Goal: Obtain resource: Obtain resource

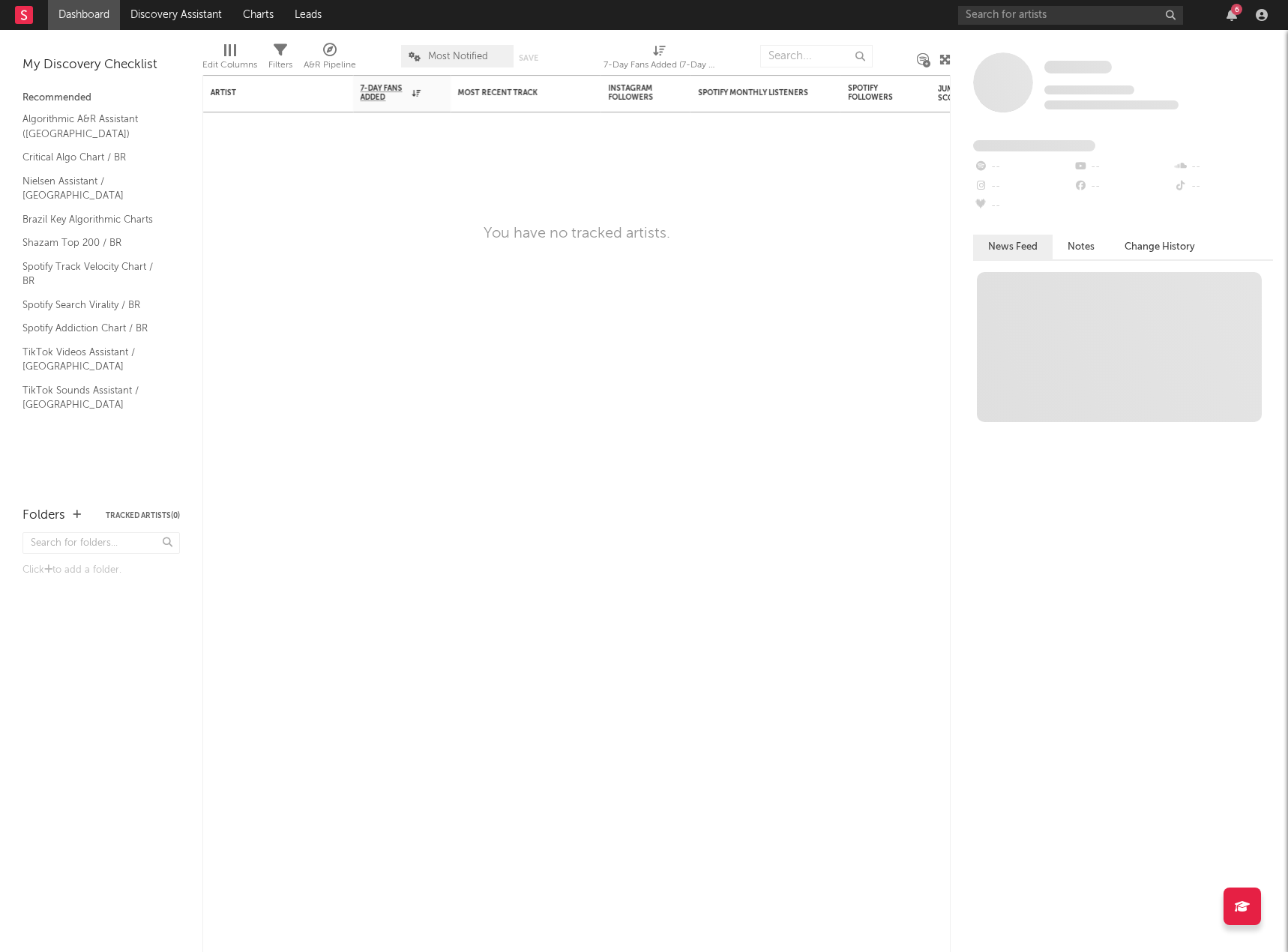
click at [710, 230] on div "You have no tracked artists." at bounding box center [576, 234] width 748 height 18
click at [797, 55] on input "text" at bounding box center [817, 56] width 112 height 23
paste input "Fabiana Anastácio"
type input "Fabiana Anastácio"
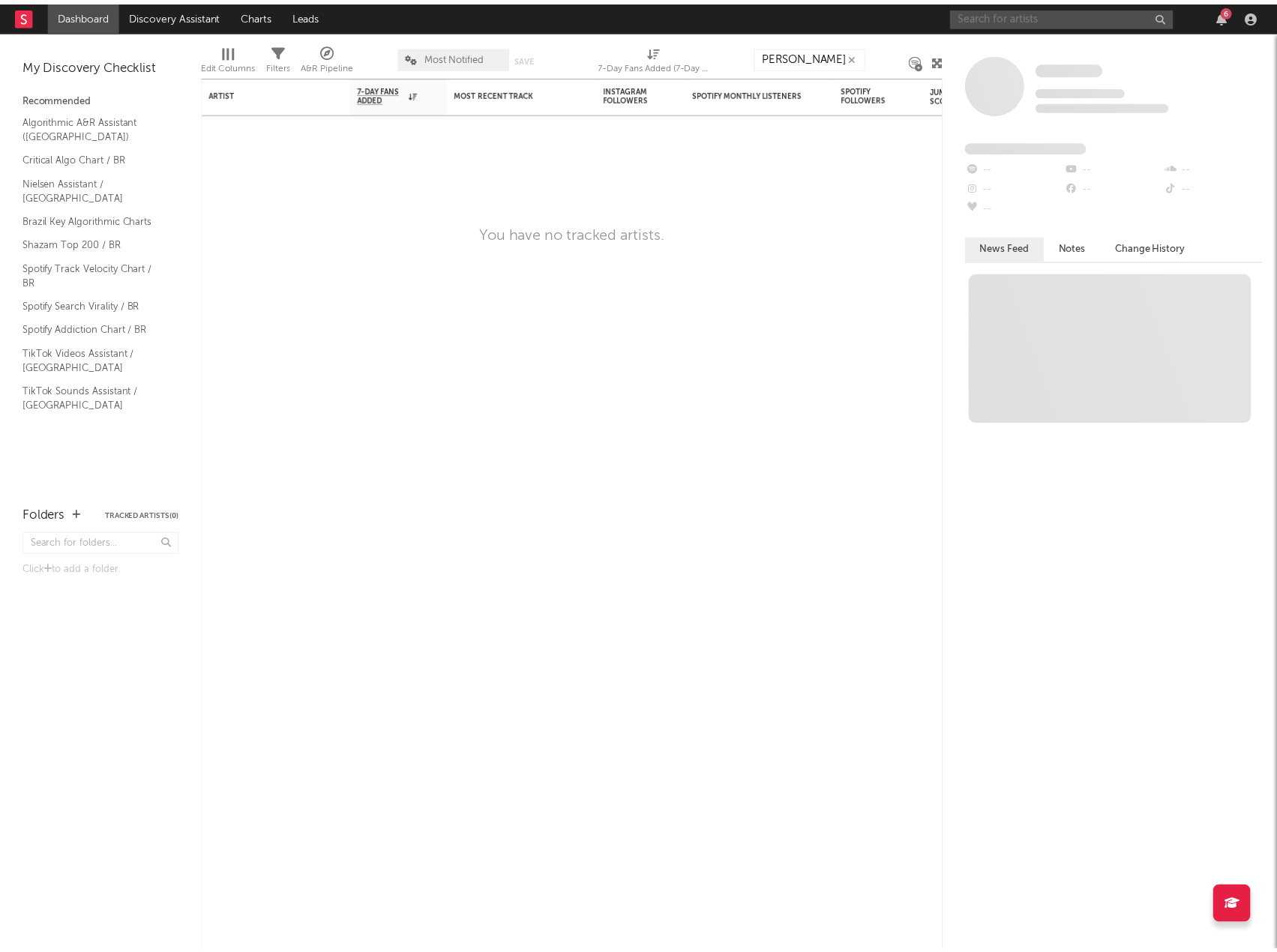
scroll to position [0, 0]
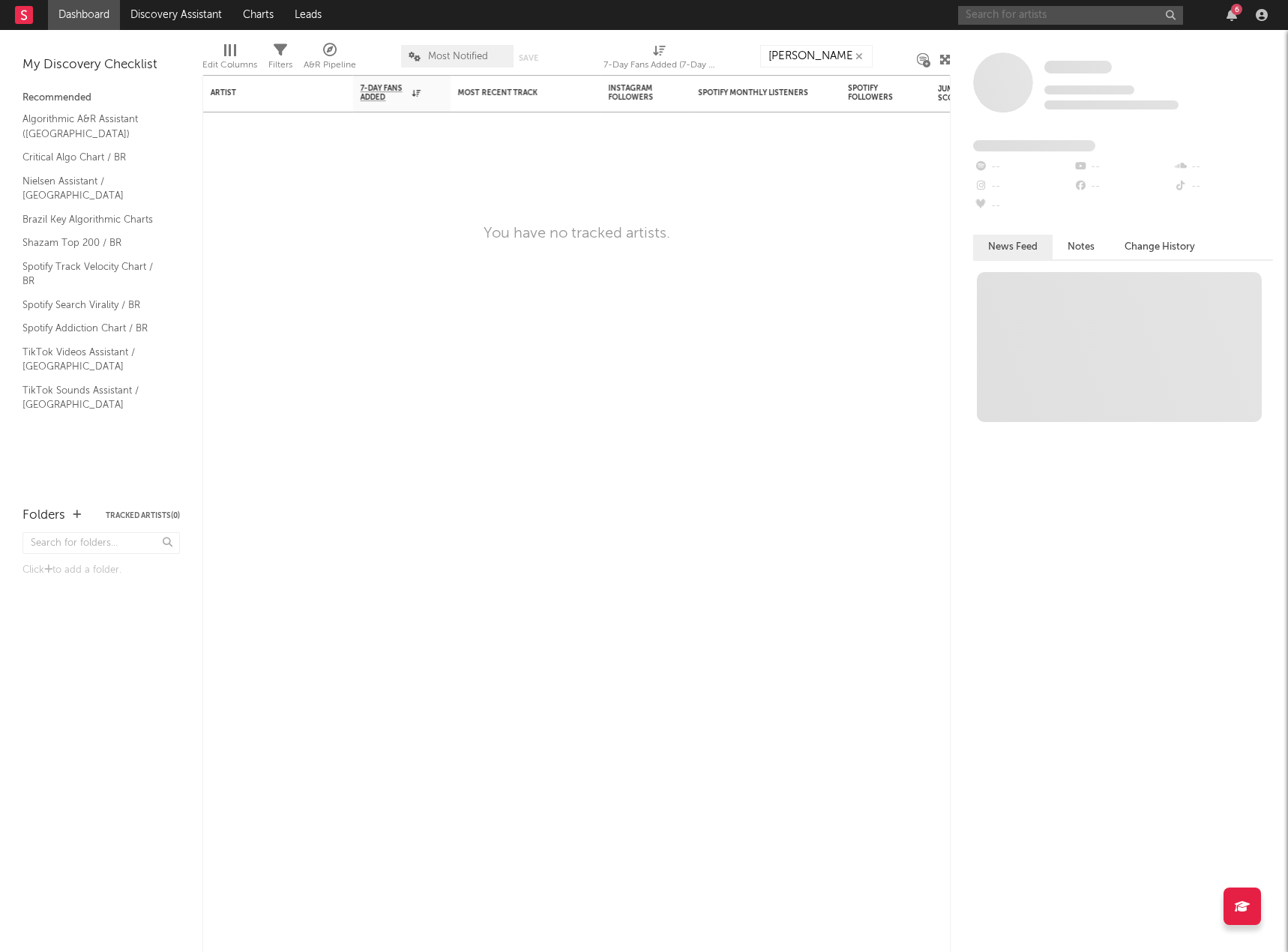
click at [1042, 21] on input "text" at bounding box center [1070, 16] width 225 height 19
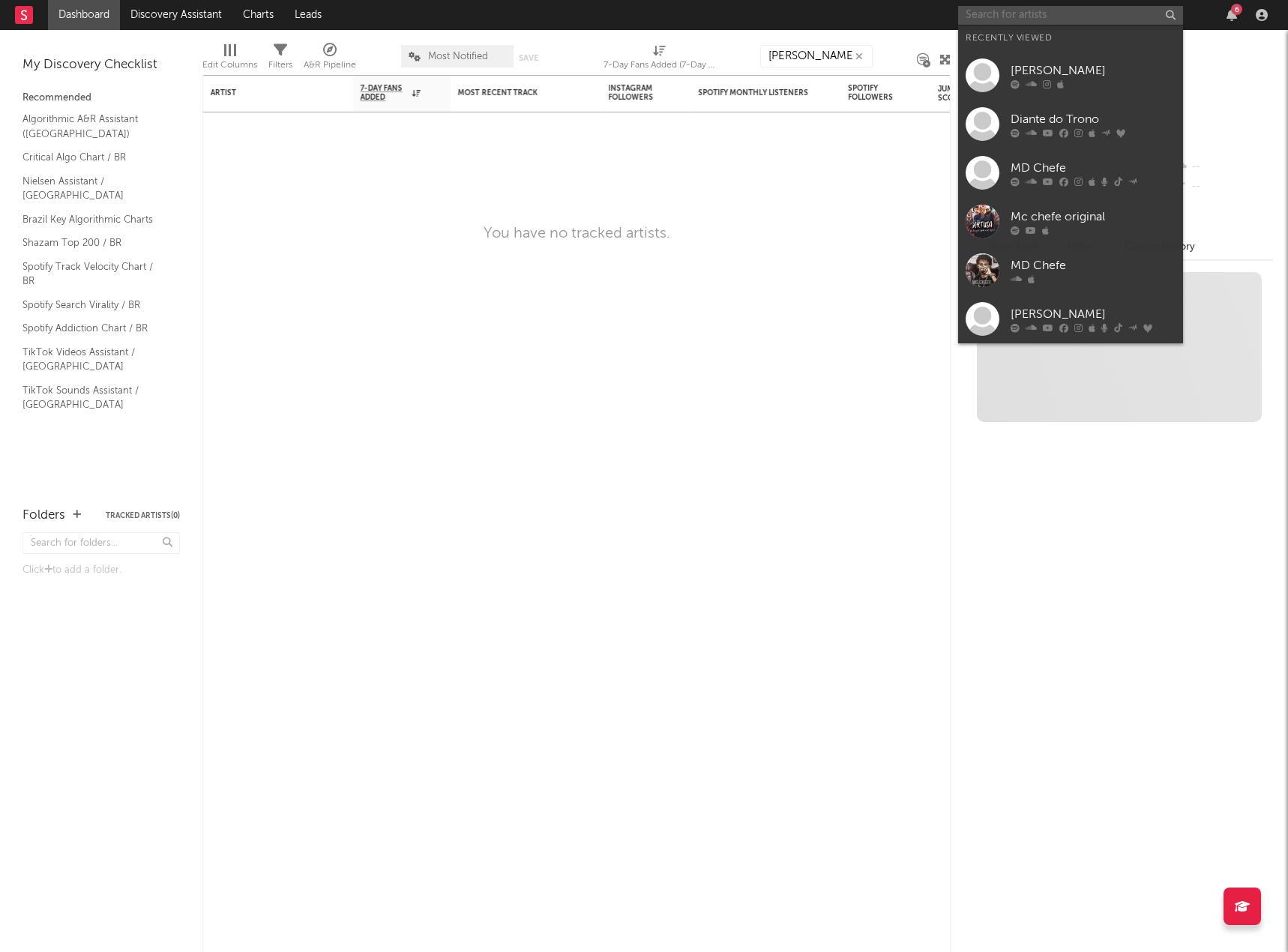
paste input "Fabiana Anastácio"
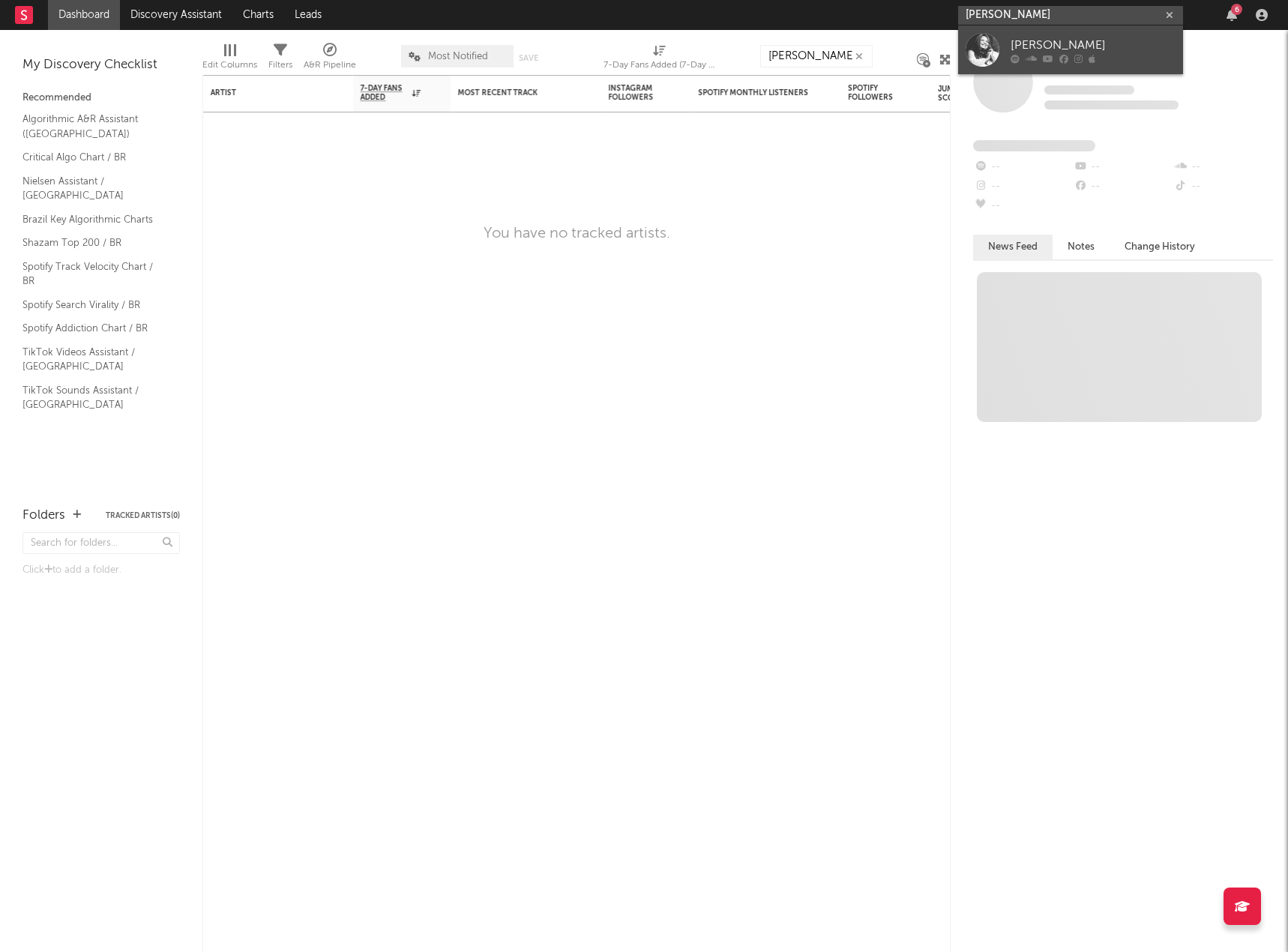
type input "Fabiana Anastácio"
click at [1042, 34] on link "Fabiana Anastácio" at bounding box center [1070, 50] width 225 height 48
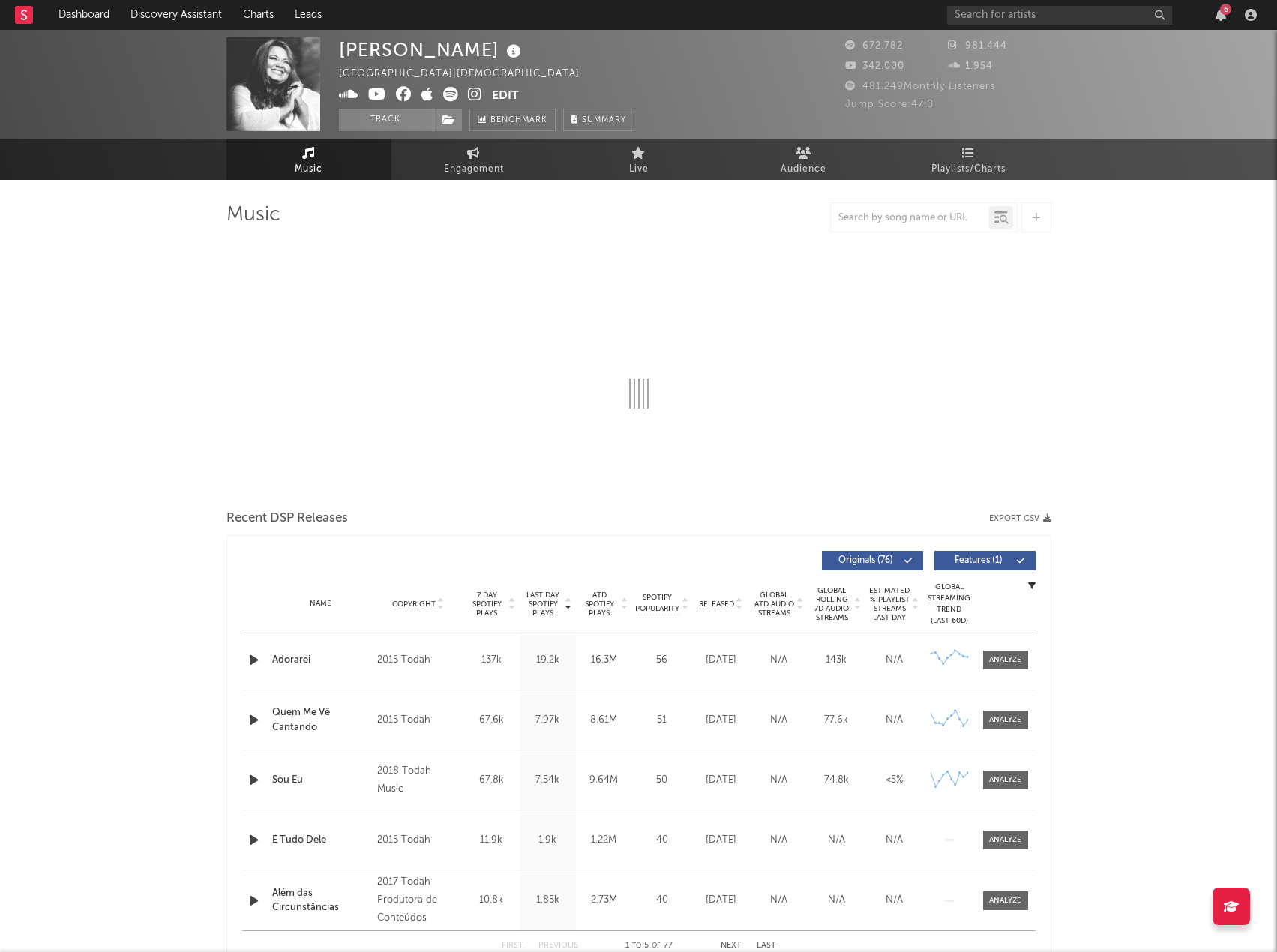
select select "6m"
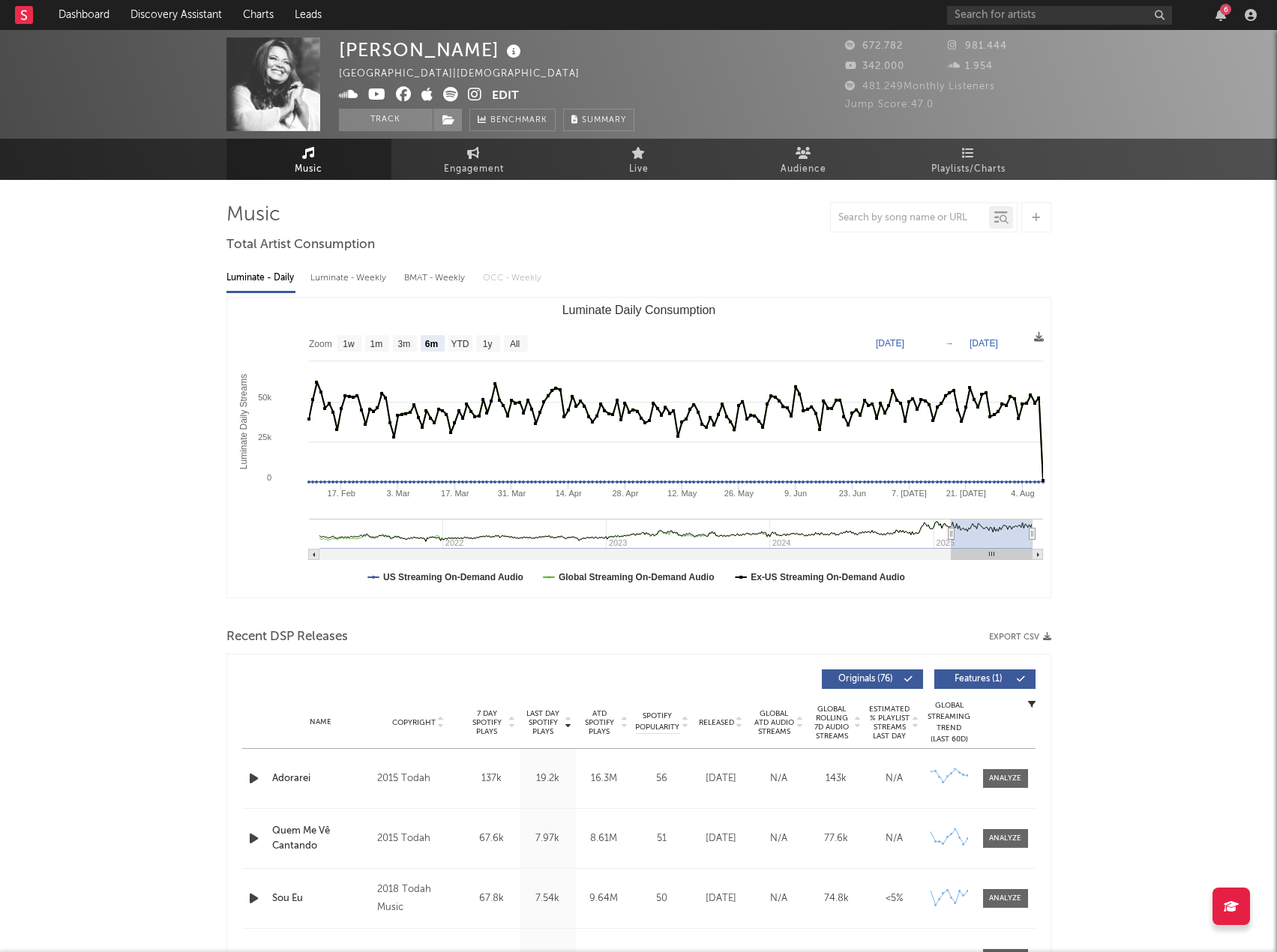
click at [1012, 633] on button "Export CSV" at bounding box center [1020, 637] width 62 height 9
click at [671, 223] on div at bounding box center [639, 217] width 825 height 30
click at [993, 12] on input "text" at bounding box center [1060, 16] width 225 height 19
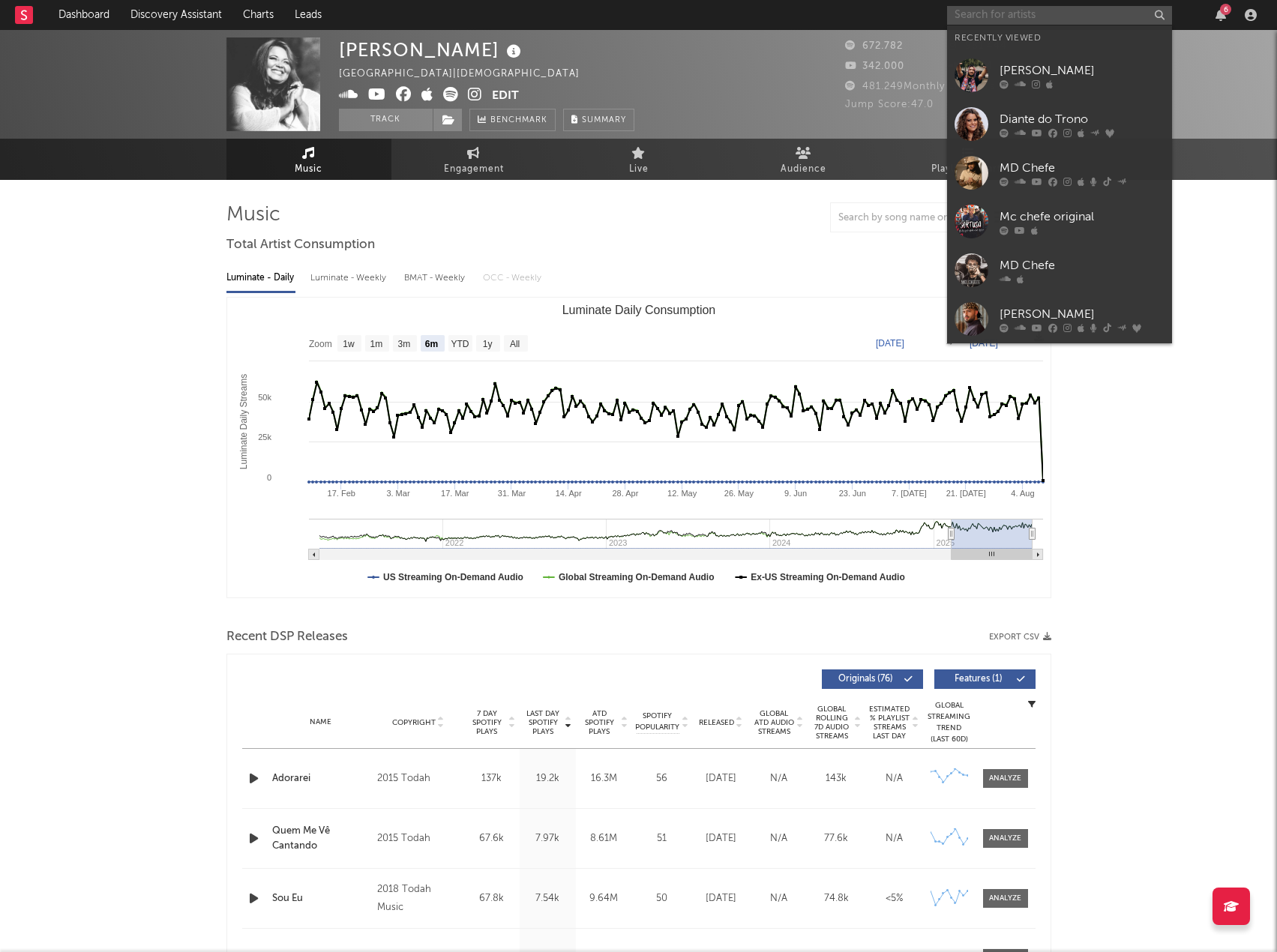
paste input "Jessé Aguiar"
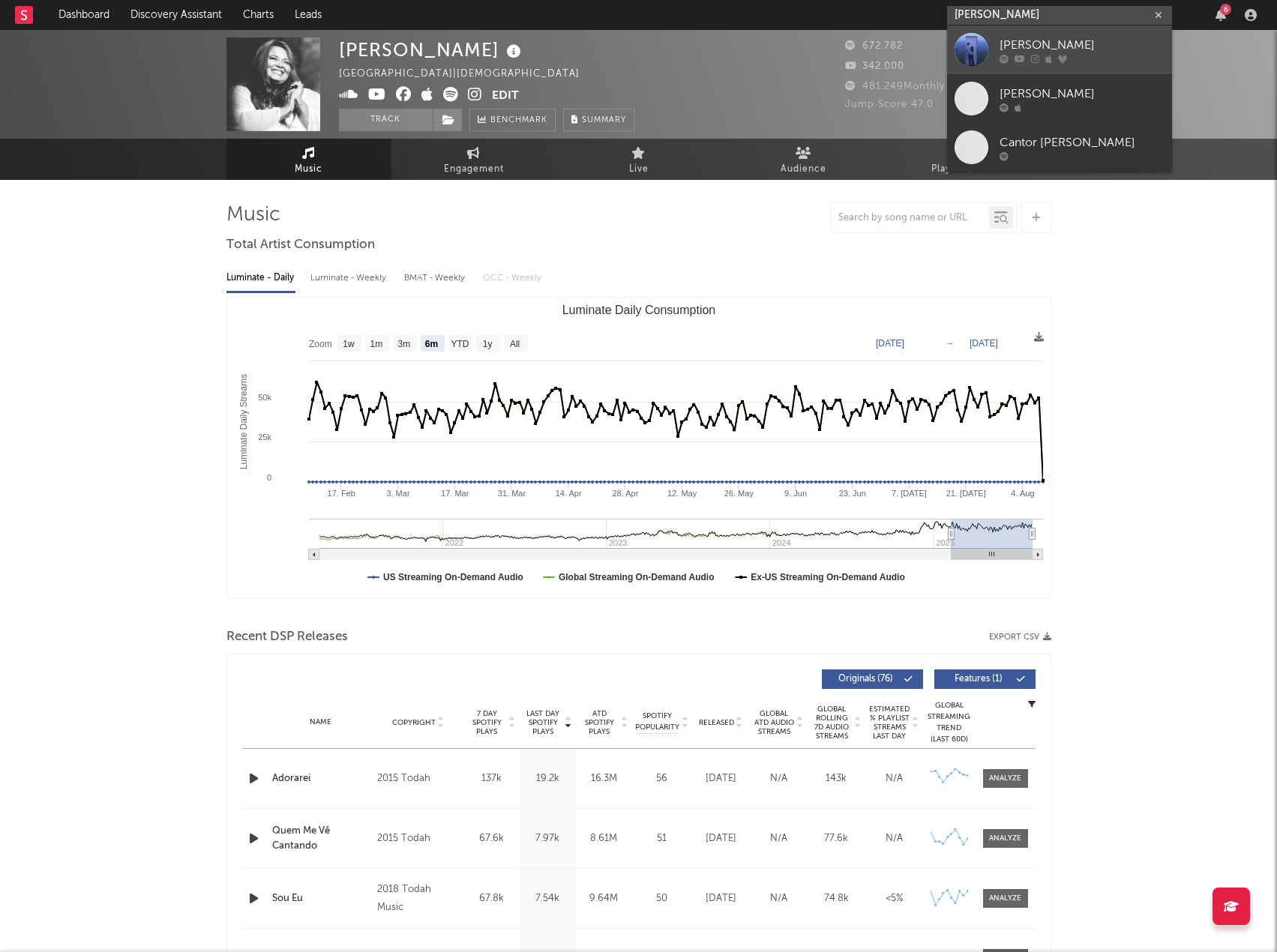
type input "Jessé Aguiar"
click at [1043, 44] on div "Jessé Aguiar" at bounding box center [1082, 45] width 165 height 18
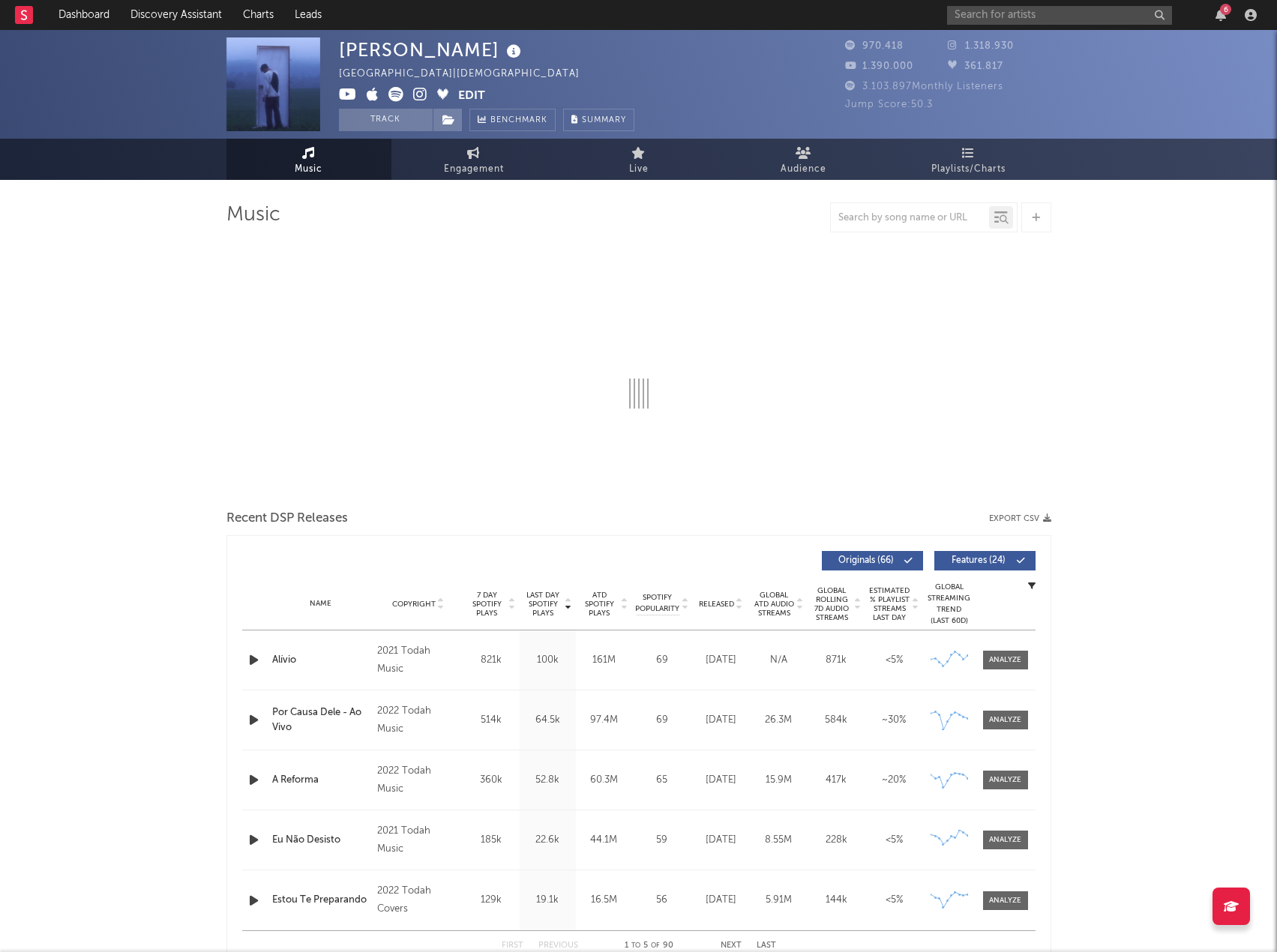
select select "6m"
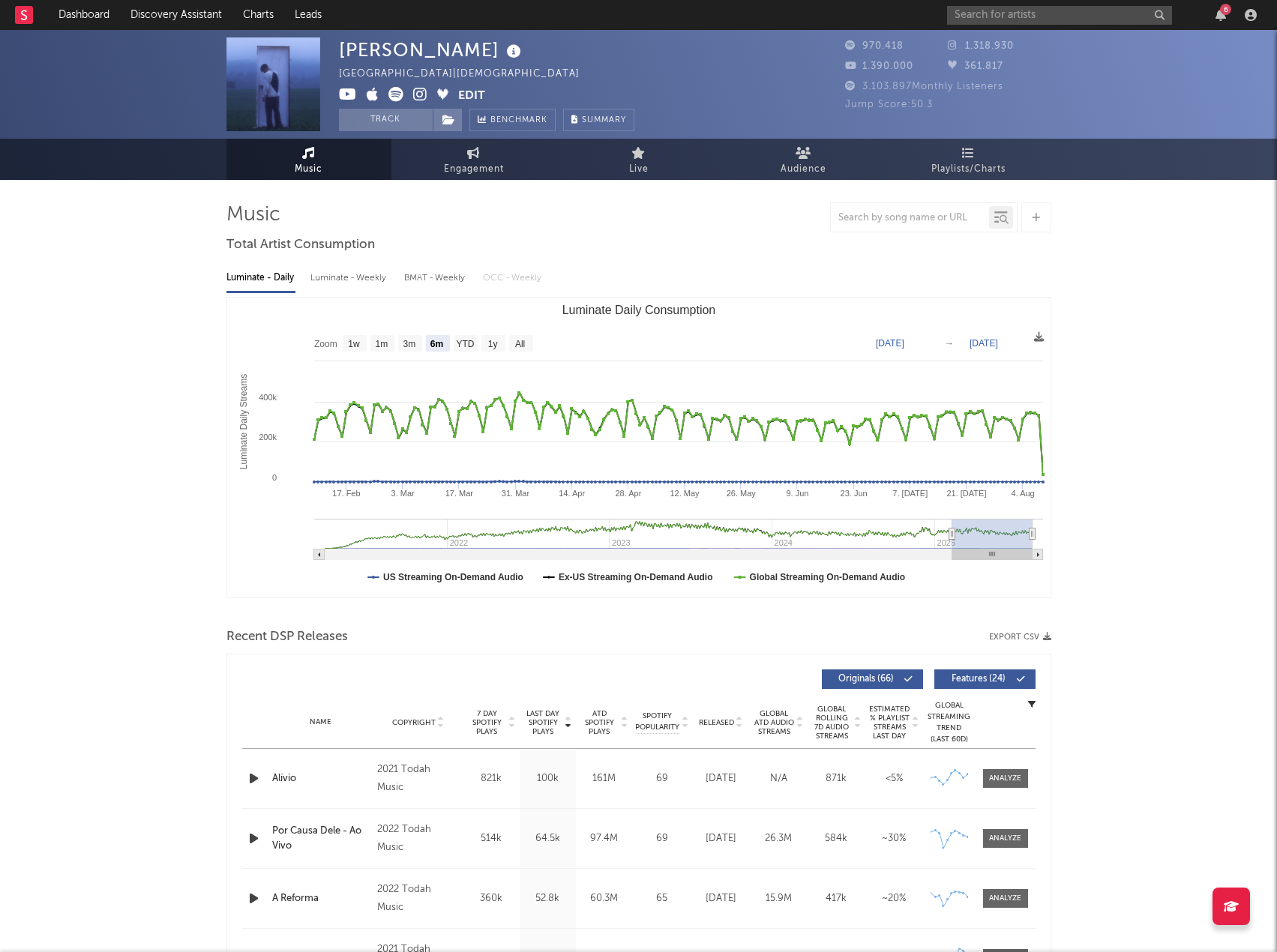
click at [1023, 637] on button "Export CSV" at bounding box center [1020, 637] width 62 height 9
click at [646, 211] on div at bounding box center [639, 217] width 825 height 30
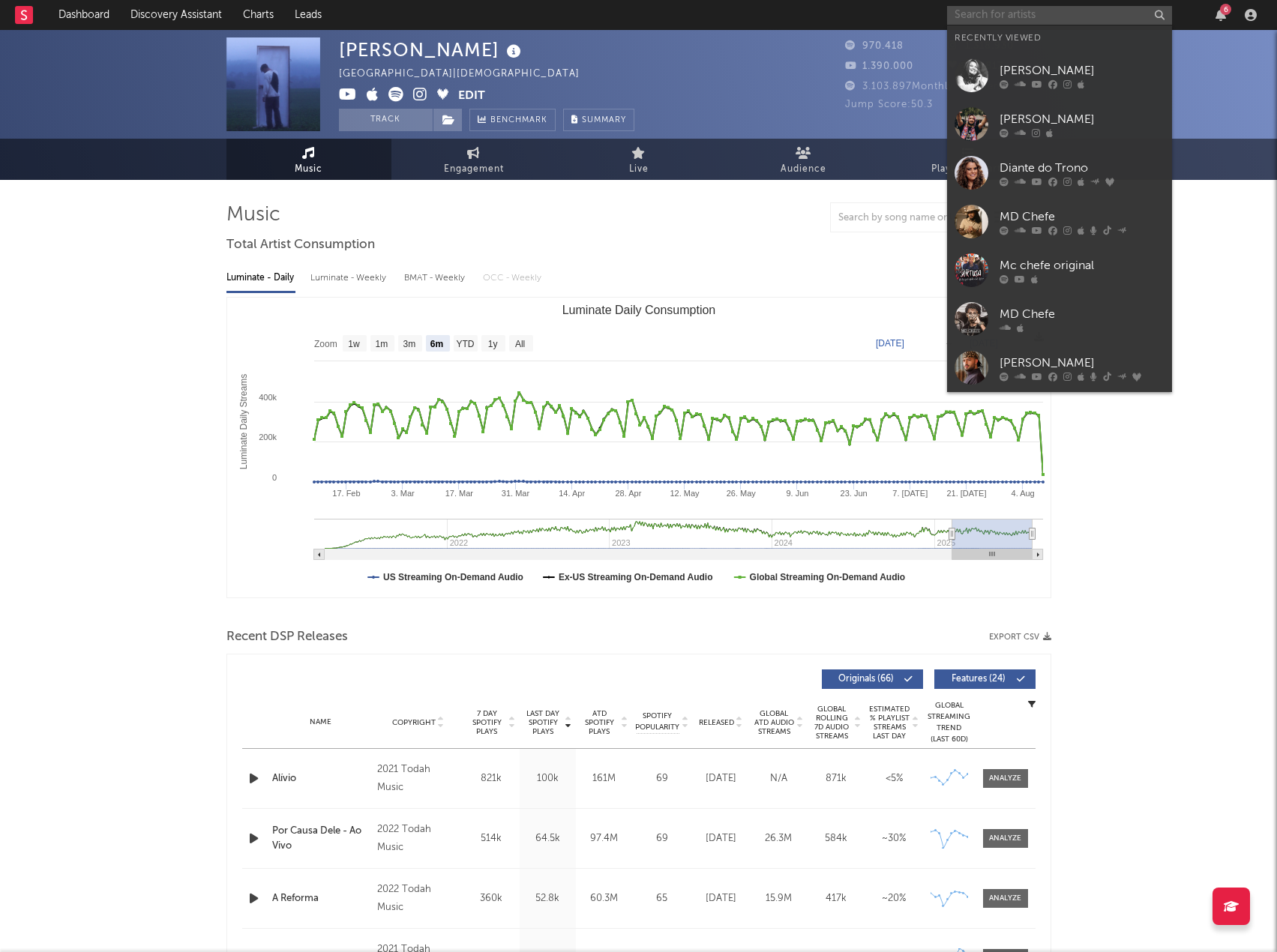
click at [1061, 17] on input "text" at bounding box center [1060, 16] width 225 height 19
paste input "Stella Laura"
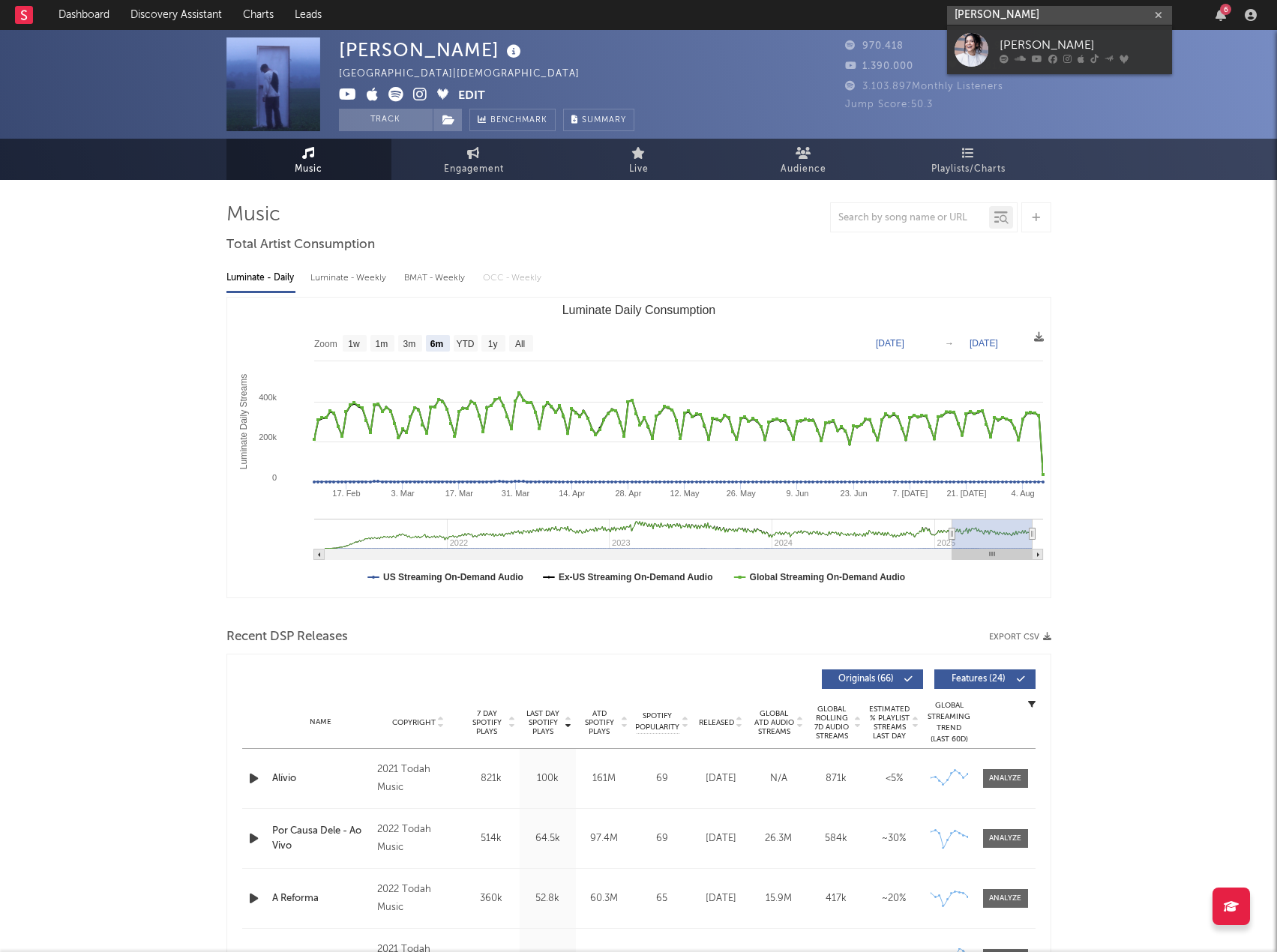
type input "Stella Laura"
click at [1063, 40] on div "Stella Laura" at bounding box center [1082, 45] width 165 height 18
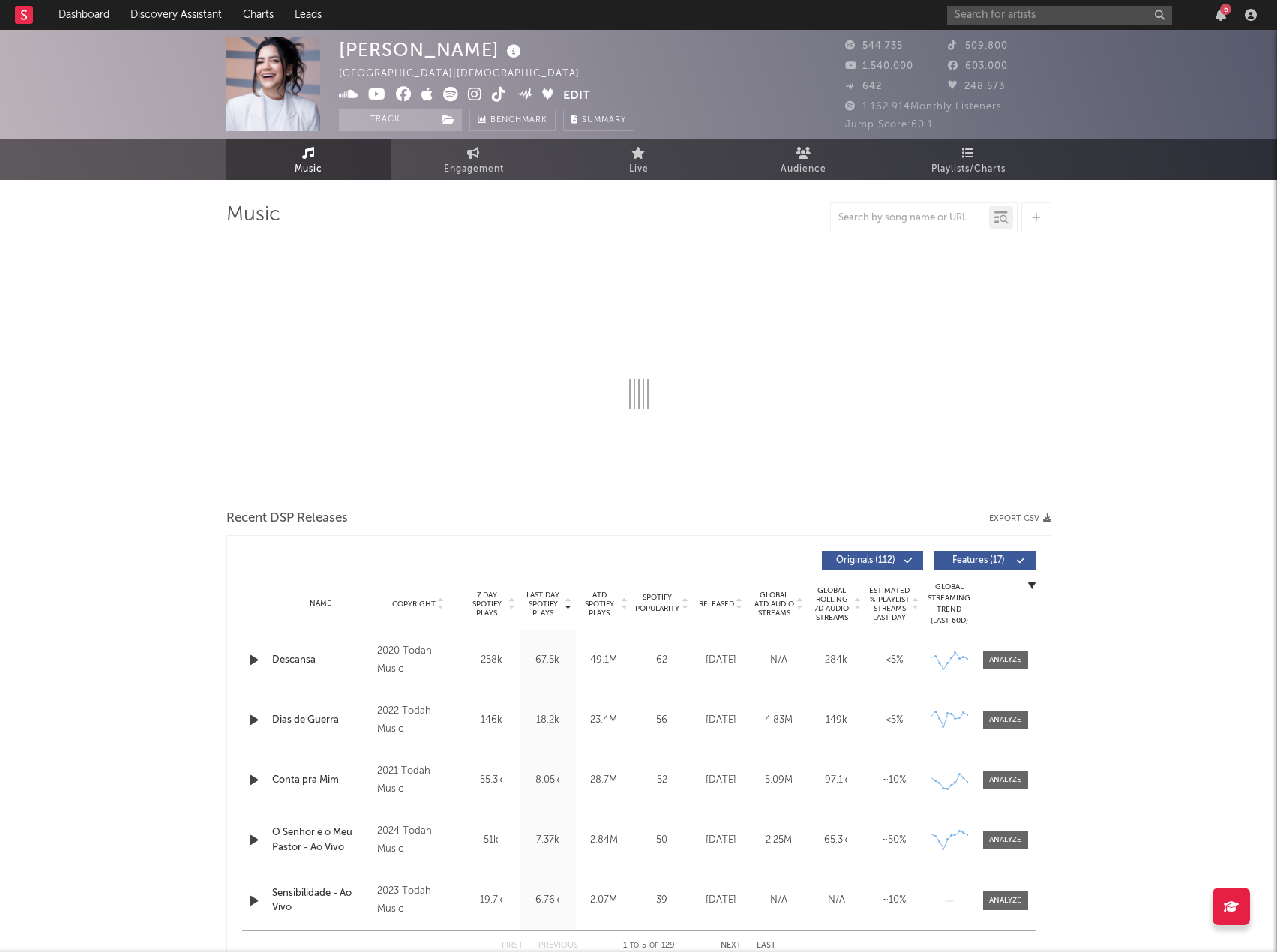
select select "6m"
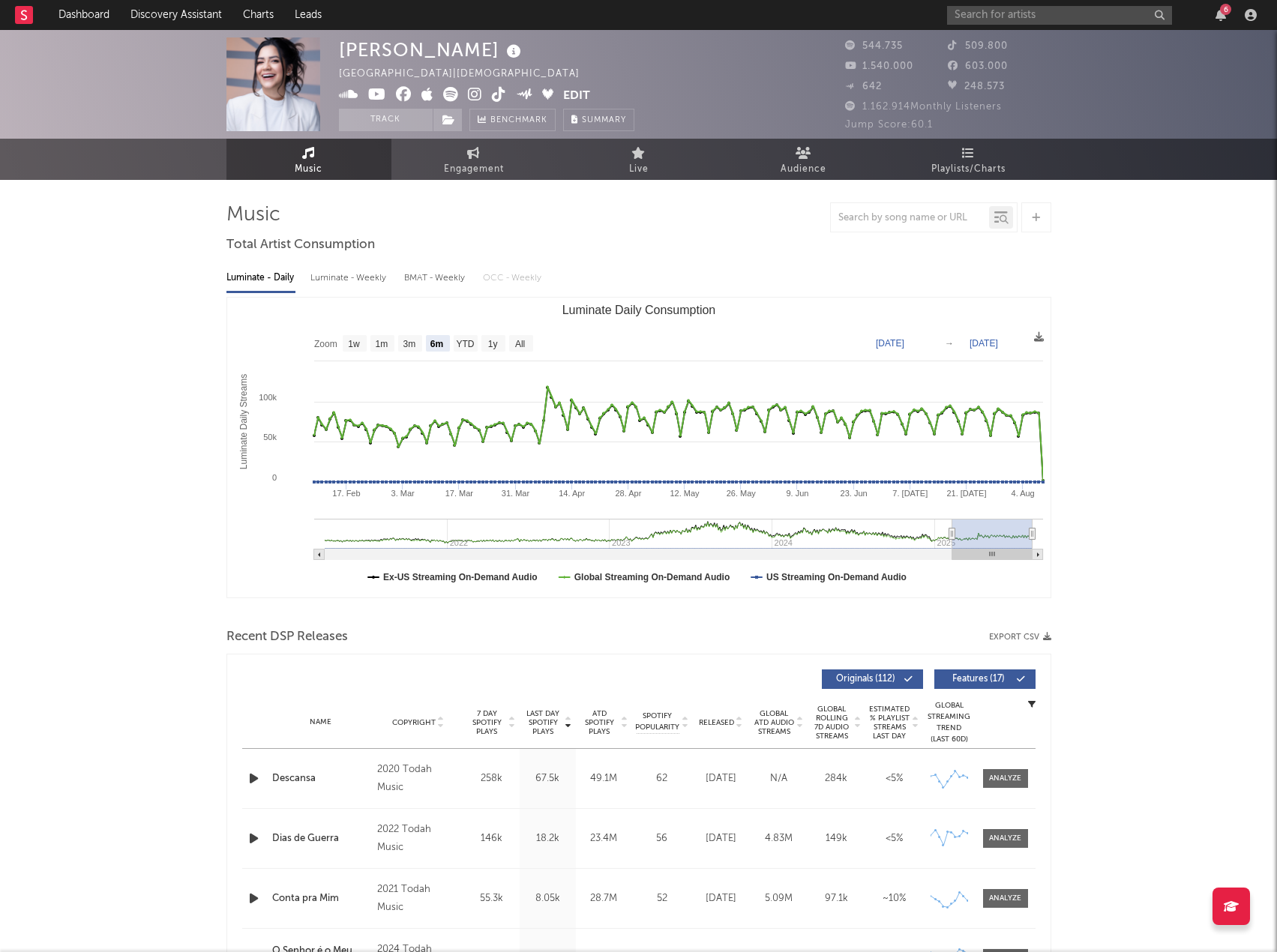
click at [1015, 636] on button "Export CSV" at bounding box center [1020, 637] width 62 height 9
click at [720, 216] on div at bounding box center [639, 217] width 825 height 30
click at [1030, 13] on input "text" at bounding box center [1060, 16] width 225 height 19
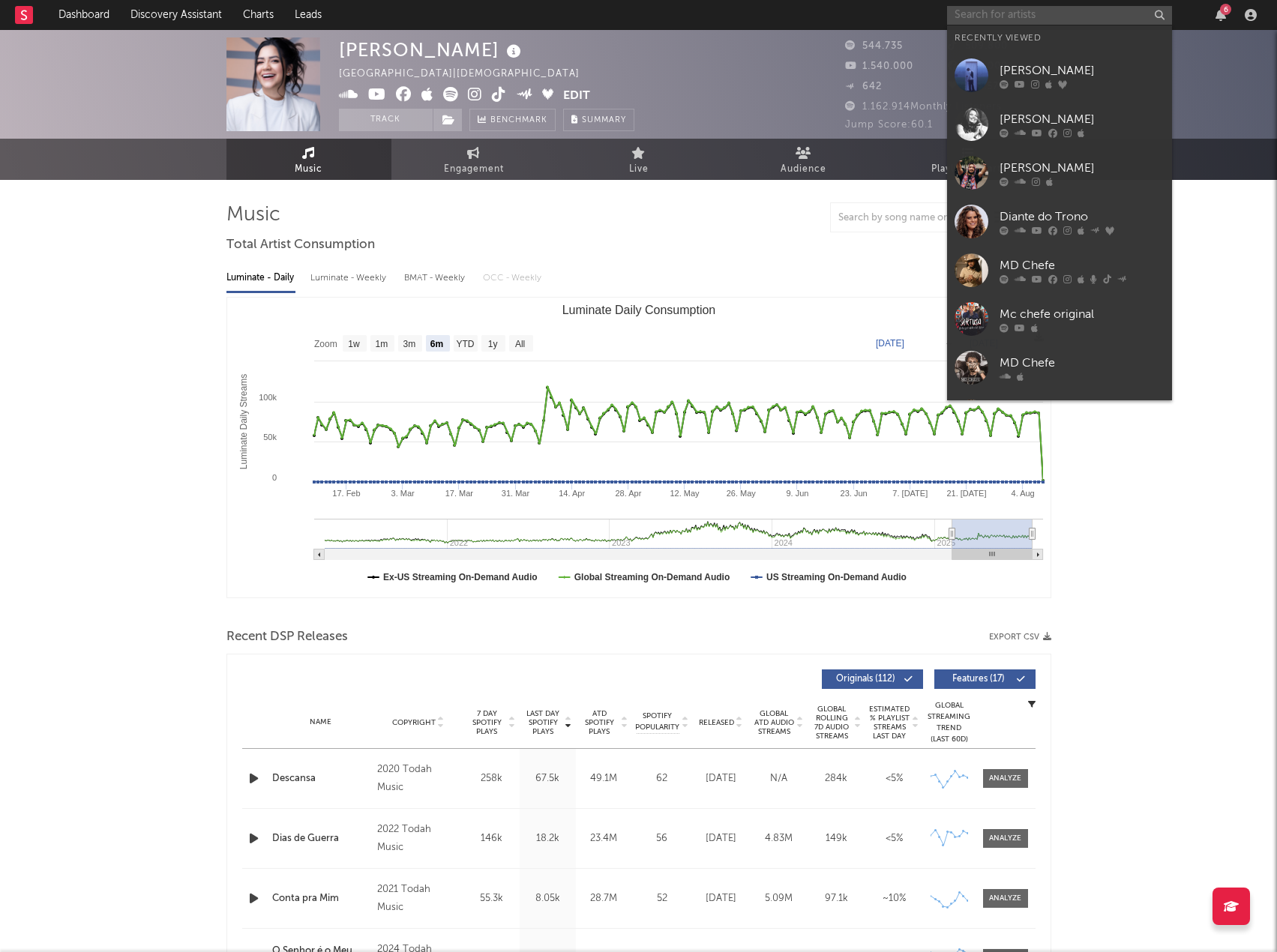
paste input "Valesca Mayssa"
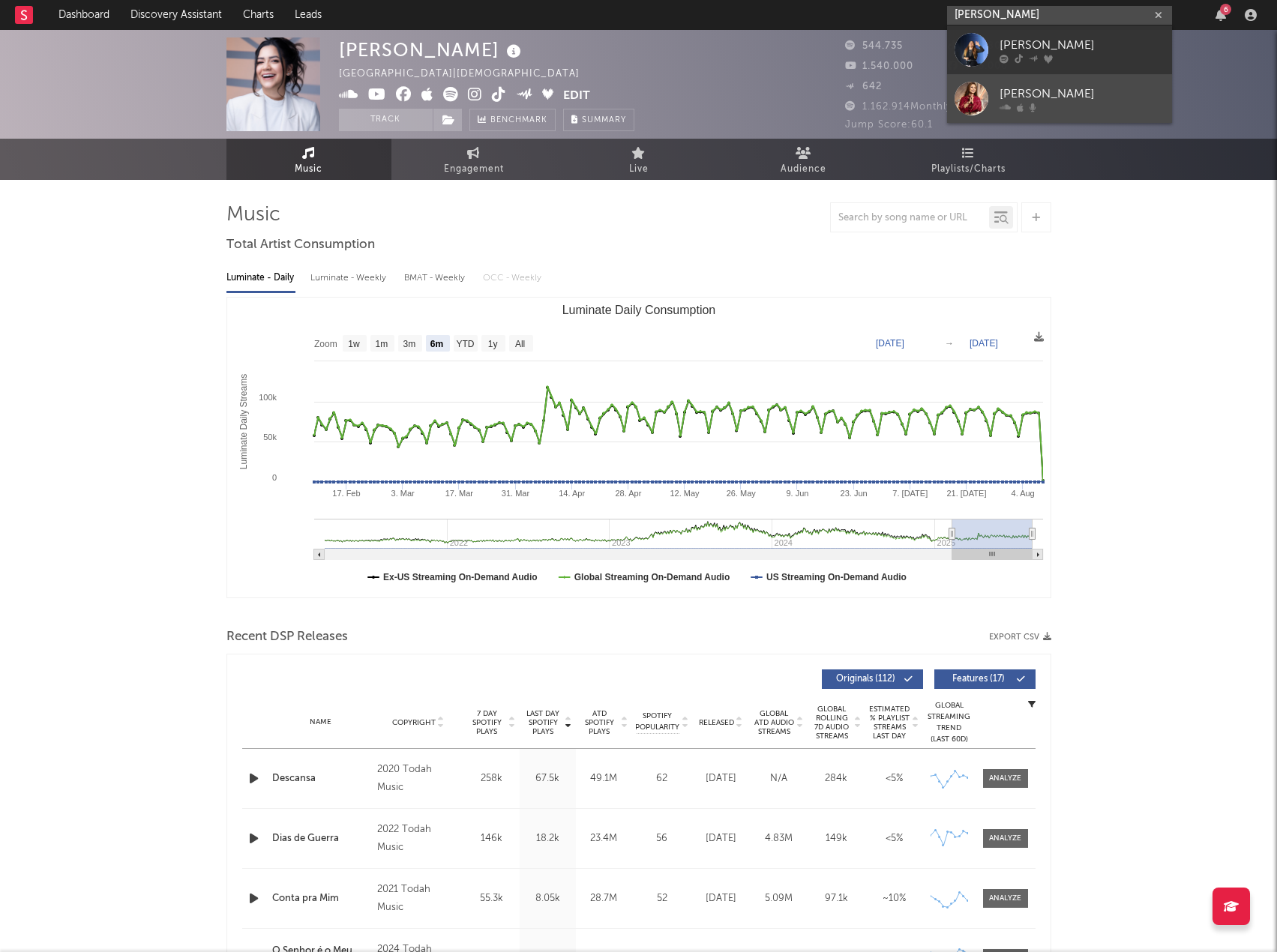
type input "Valesca Mayssa"
click at [1076, 95] on div "Valesca Mayssa" at bounding box center [1082, 93] width 165 height 18
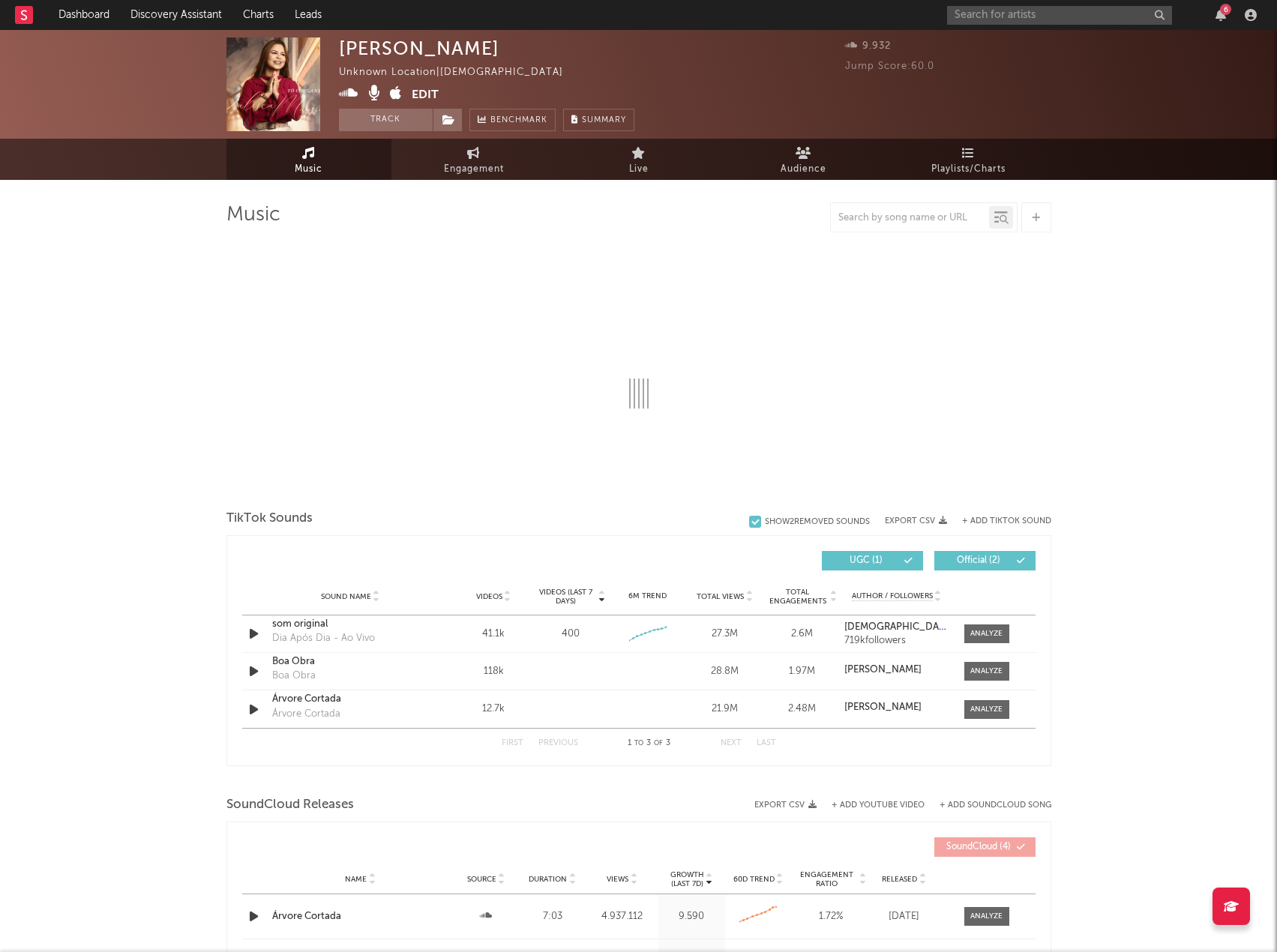
select select "1w"
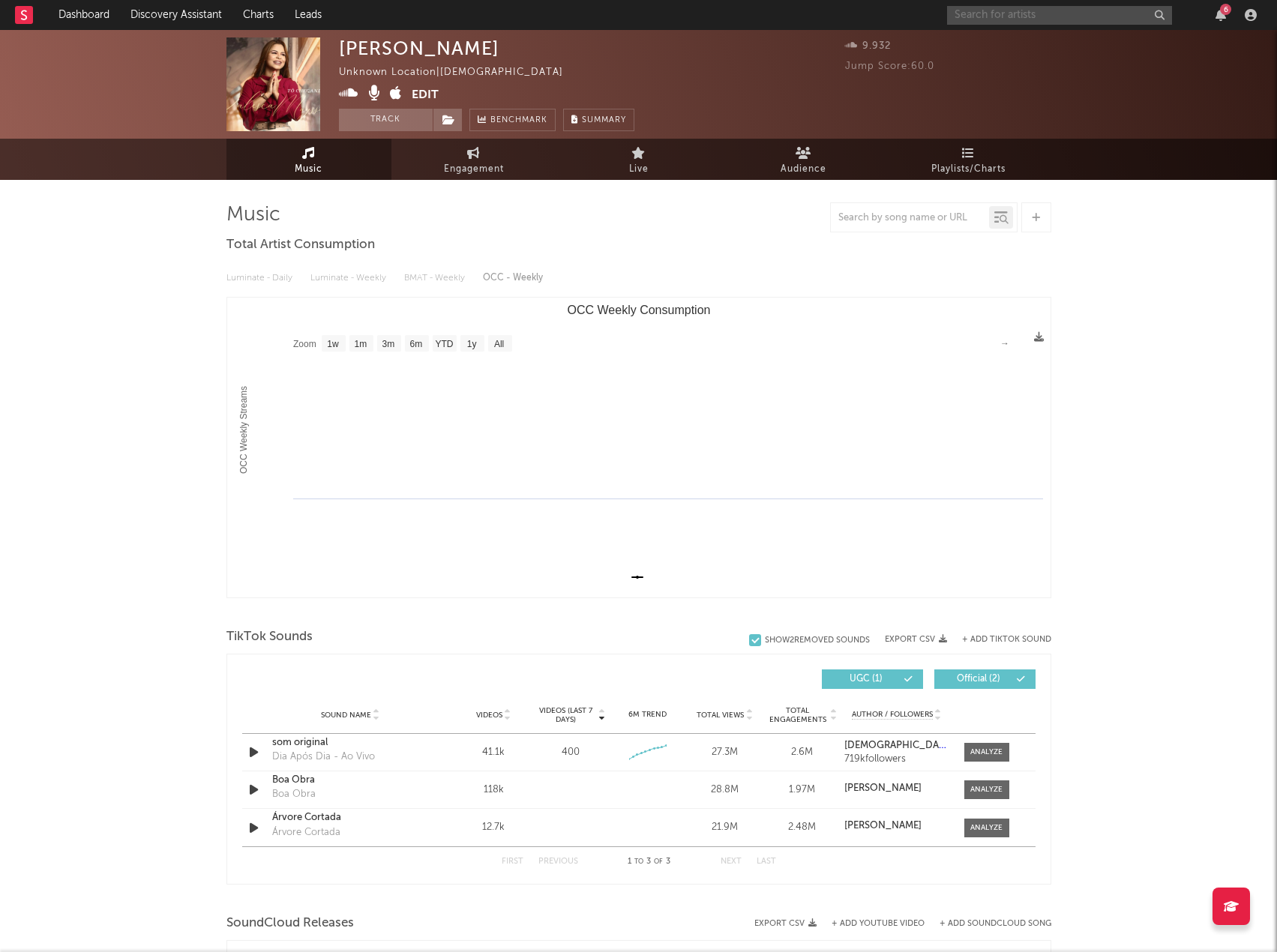
click at [1006, 14] on input "text" at bounding box center [1060, 16] width 225 height 19
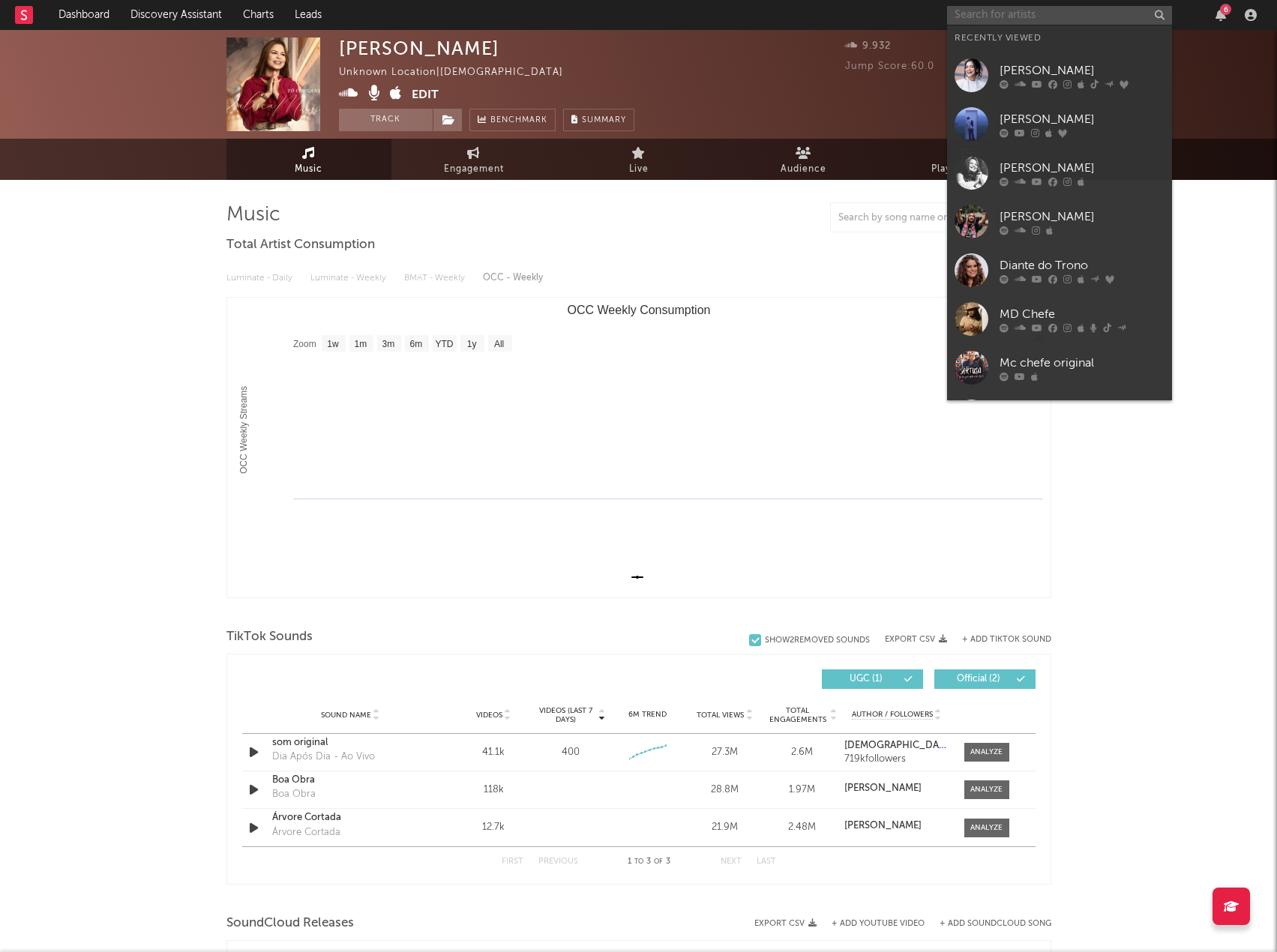
paste input "Valesca Mayssa"
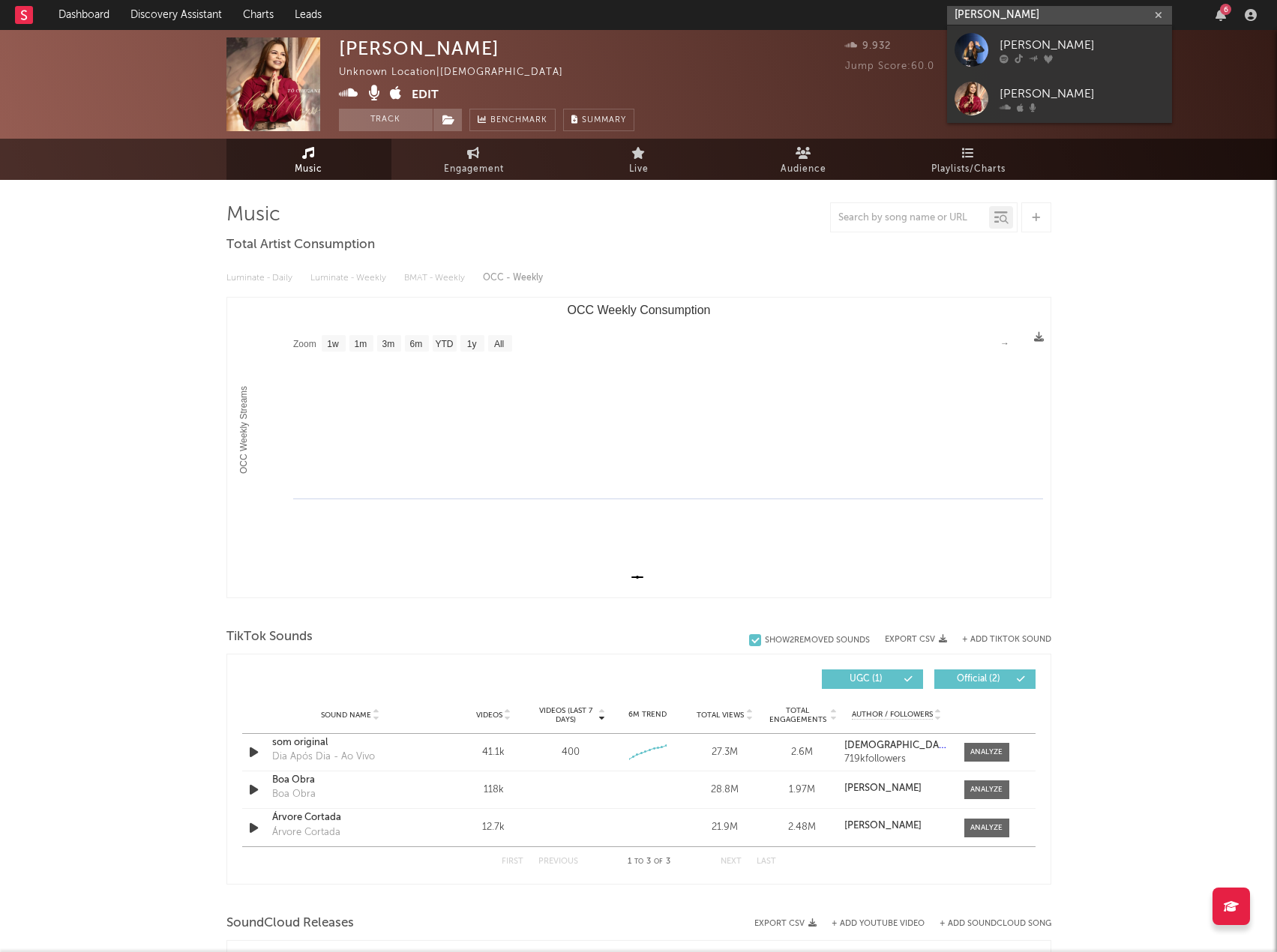
type input "Valesca Mayssa"
click at [1032, 45] on div "Valesca Mayssa" at bounding box center [1082, 45] width 165 height 18
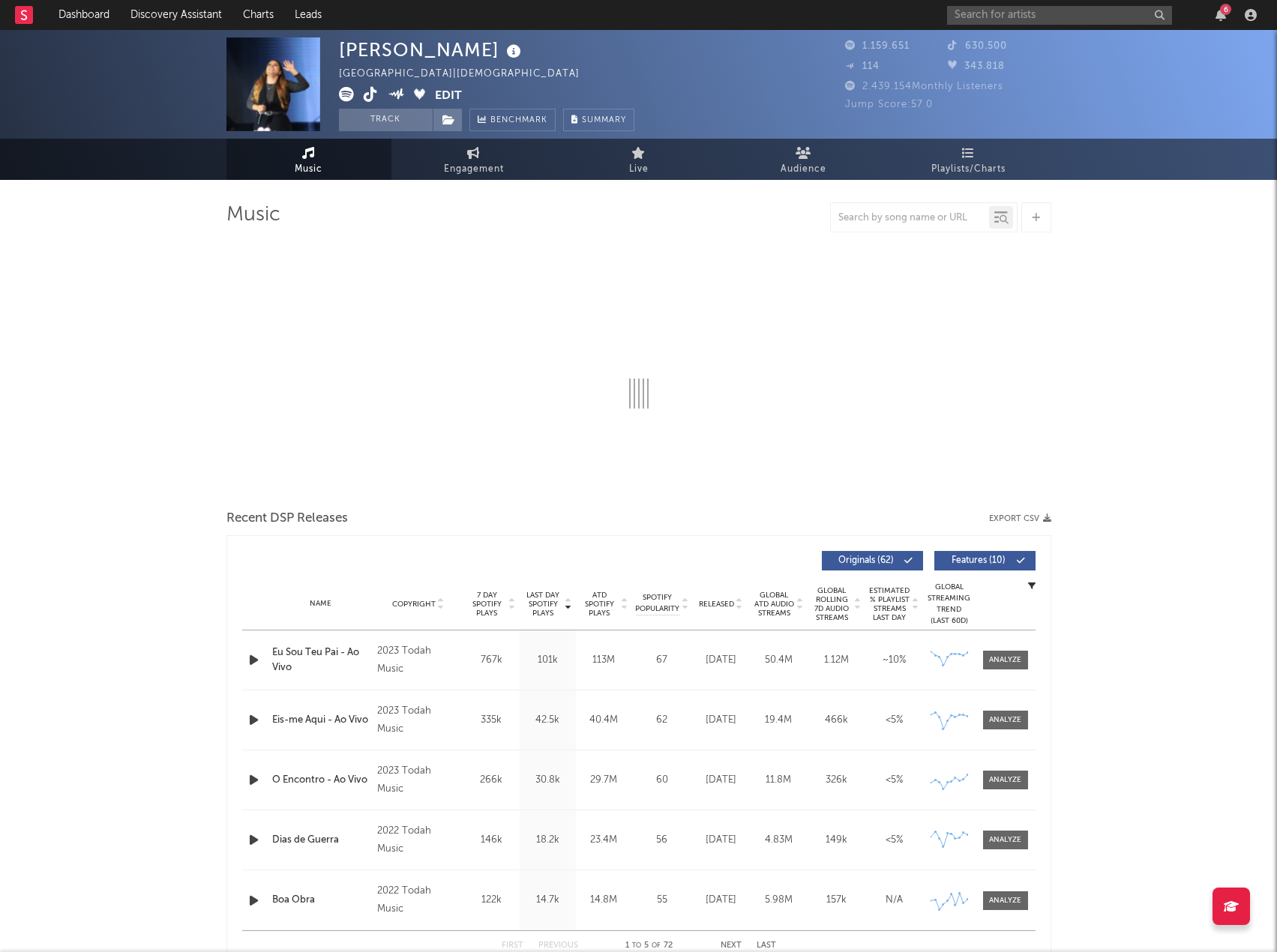
select select "6m"
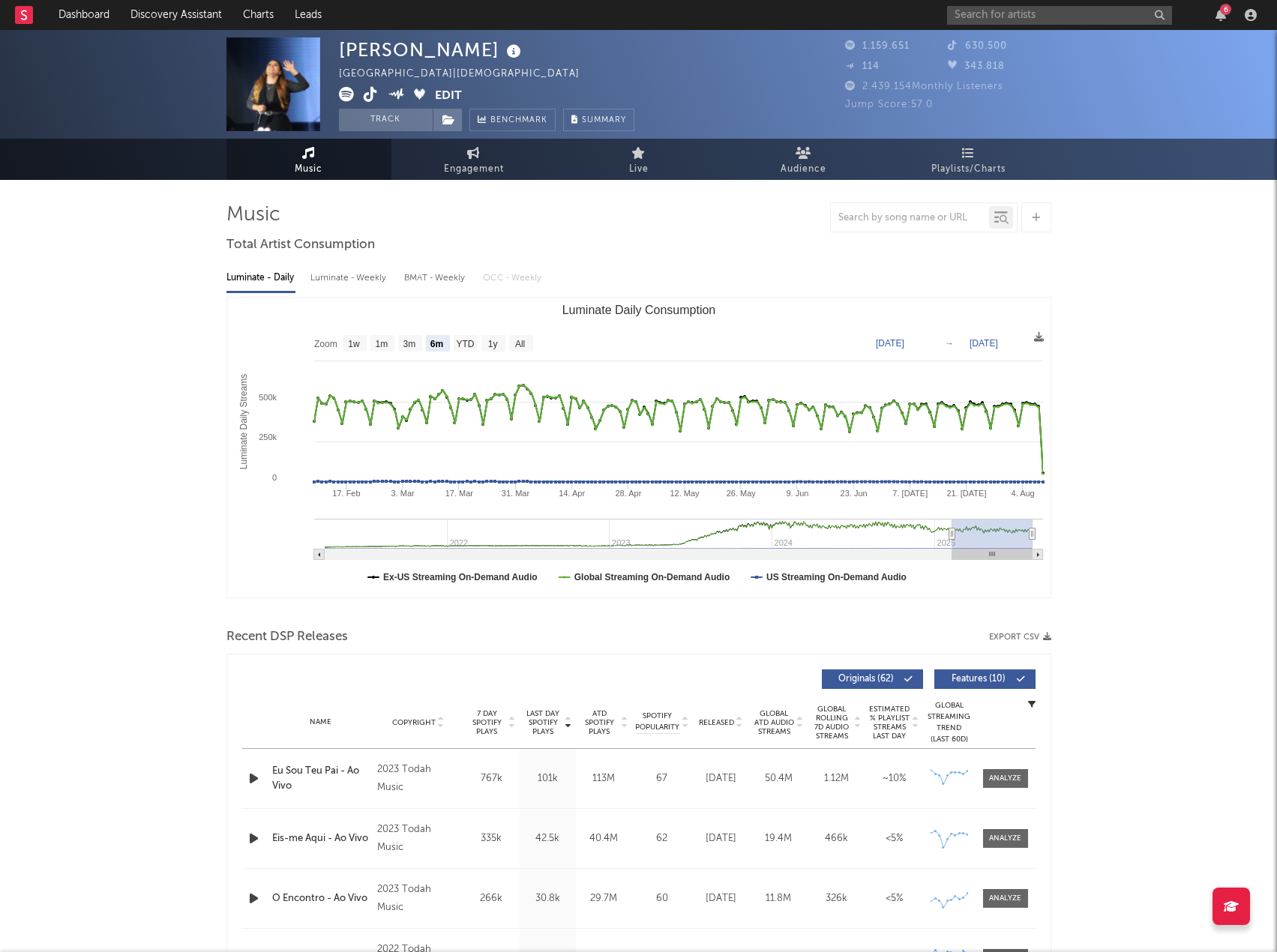
click at [1011, 636] on button "Export CSV" at bounding box center [1020, 637] width 62 height 9
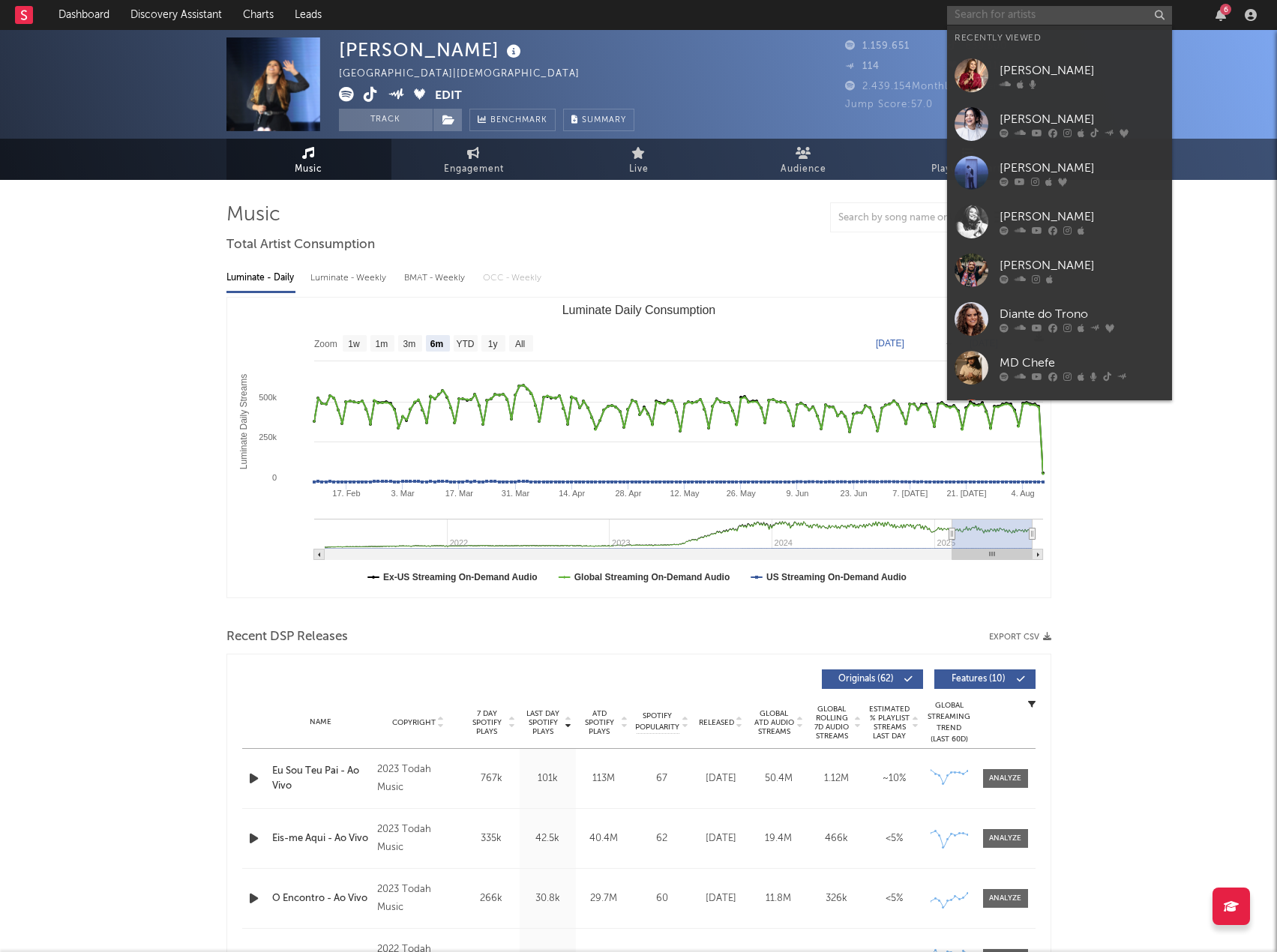
click at [1026, 11] on input "text" at bounding box center [1060, 16] width 225 height 19
paste input "Ruth Daiane"
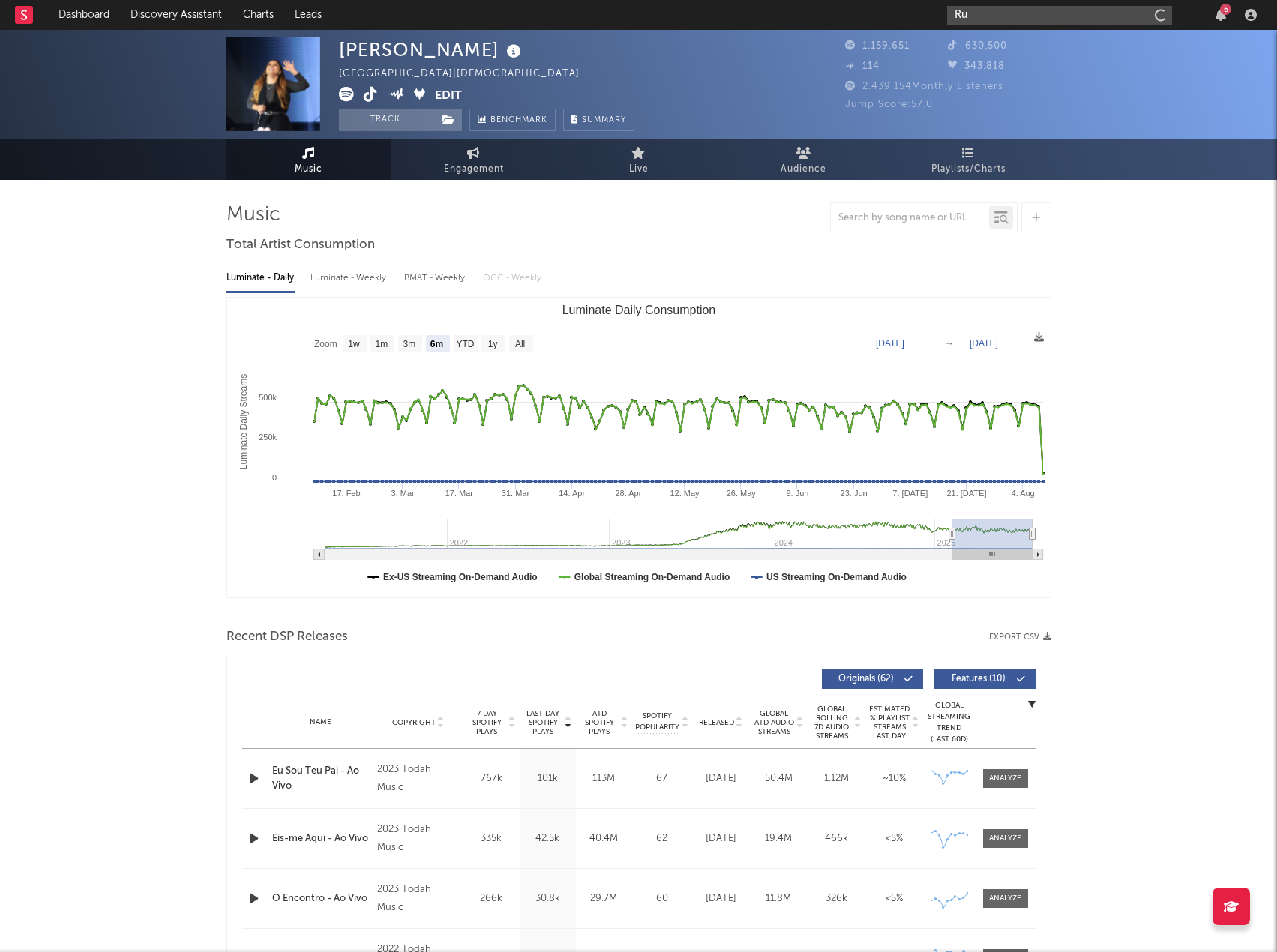
type input "R"
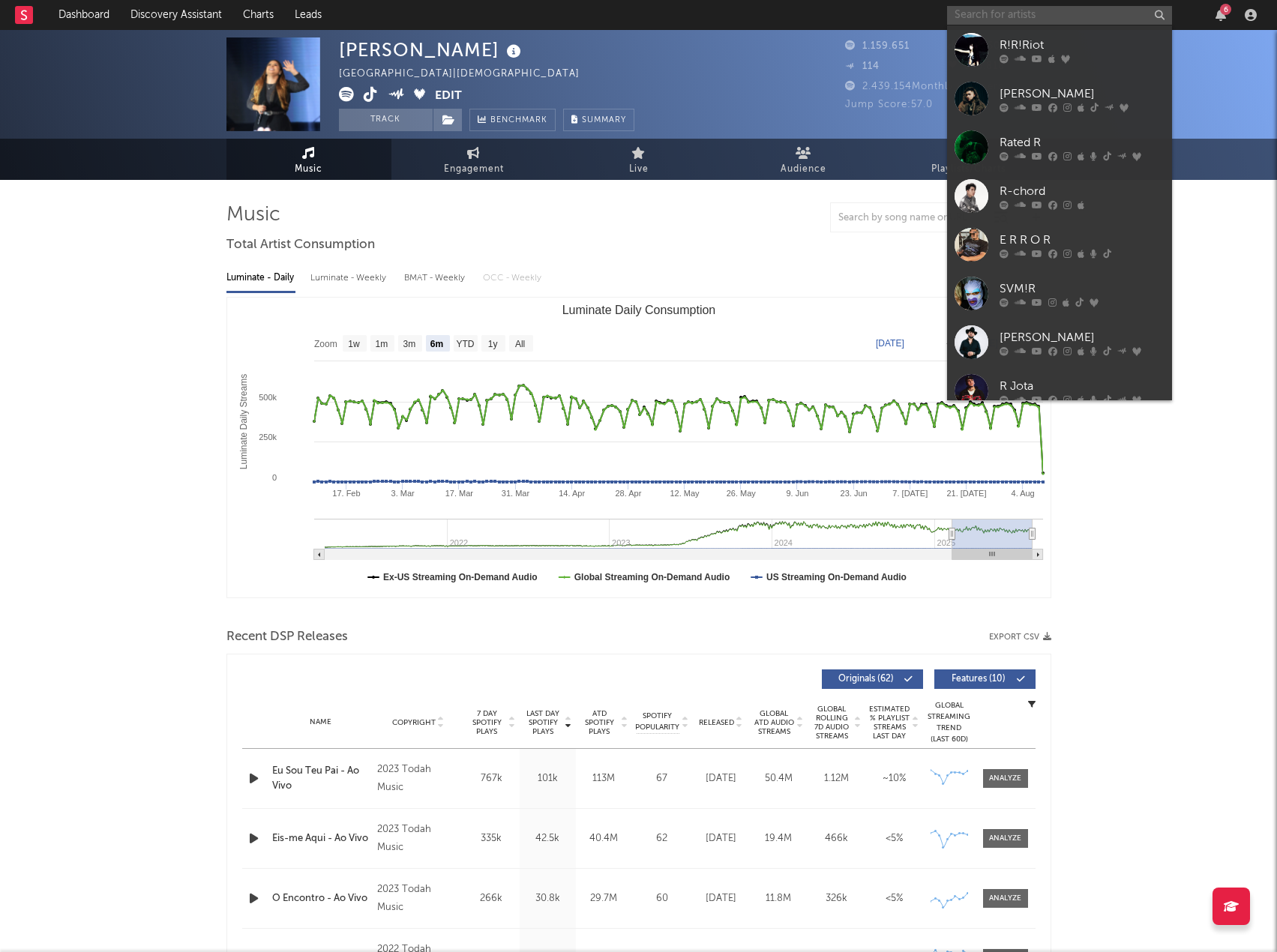
click at [1028, 12] on input "text" at bounding box center [1060, 16] width 225 height 19
paste input "Thalita Silva"
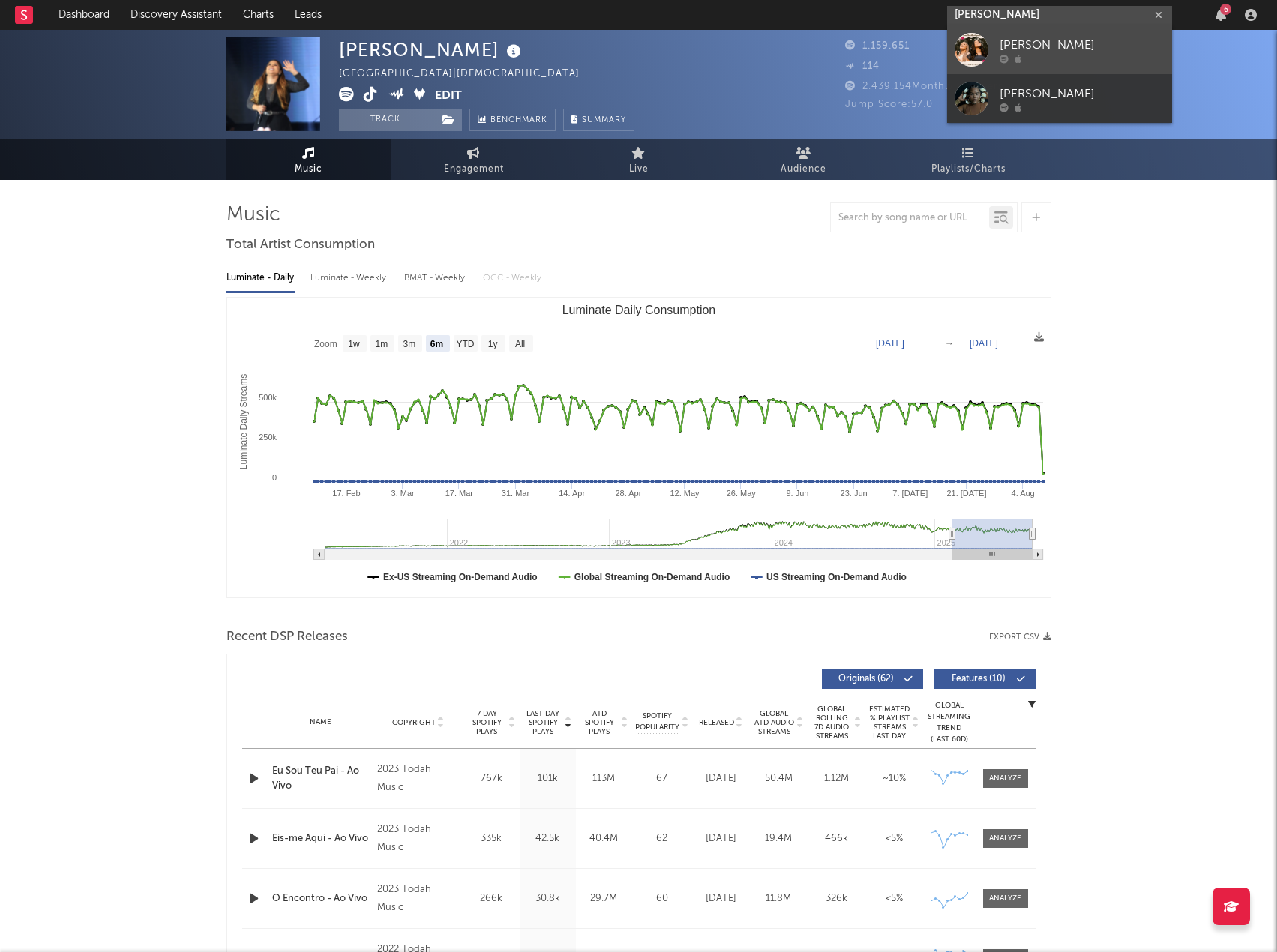
type input "Thalita Silva"
click at [1047, 45] on div "Thalyta Silva" at bounding box center [1082, 45] width 165 height 18
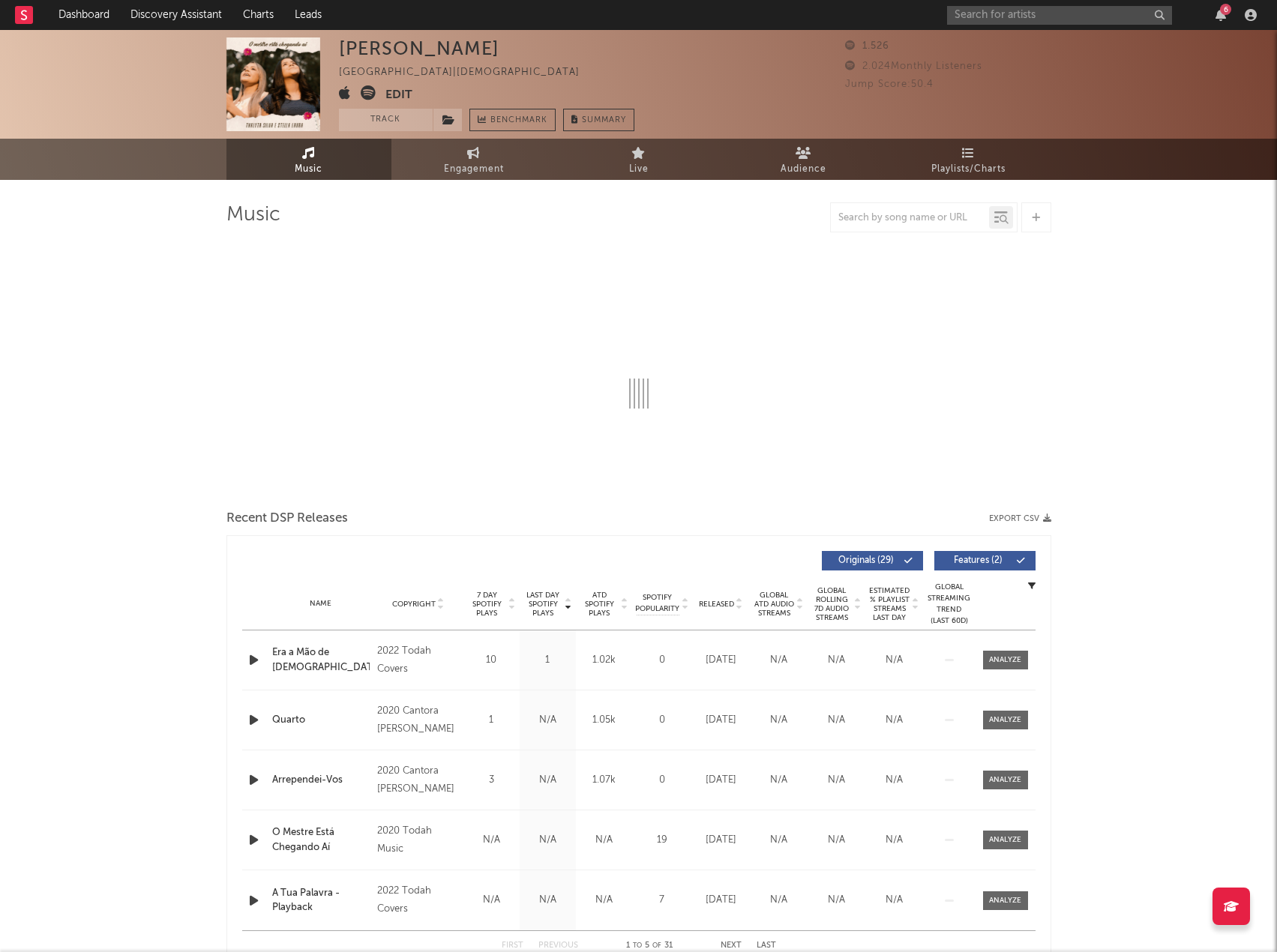
select select "1w"
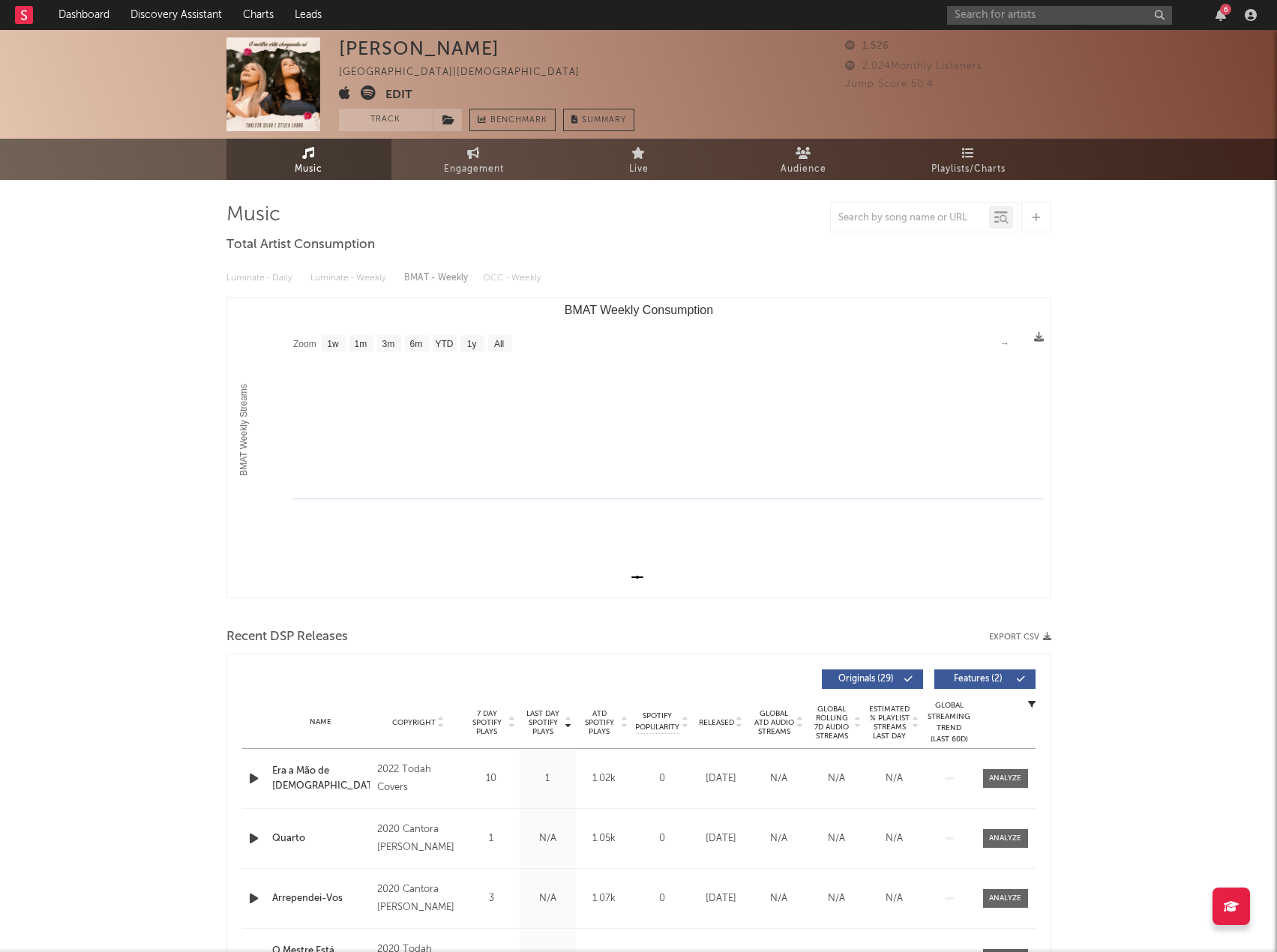
click at [1008, 639] on button "Export CSV" at bounding box center [1020, 637] width 62 height 9
click at [771, 214] on div at bounding box center [639, 217] width 825 height 30
click at [1064, 16] on input "text" at bounding box center [1060, 16] width 225 height 19
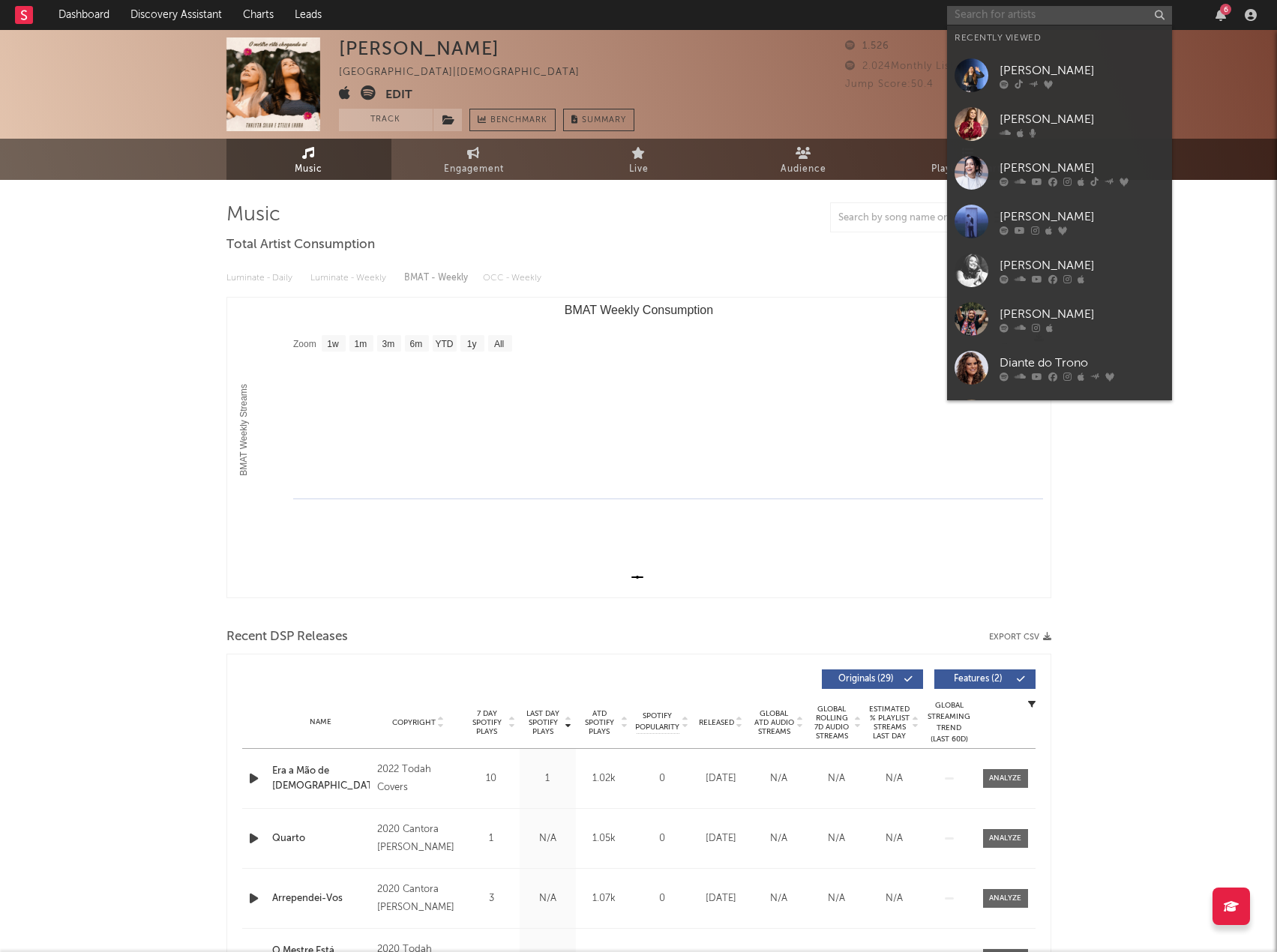
paste input "Kellen Byanca"
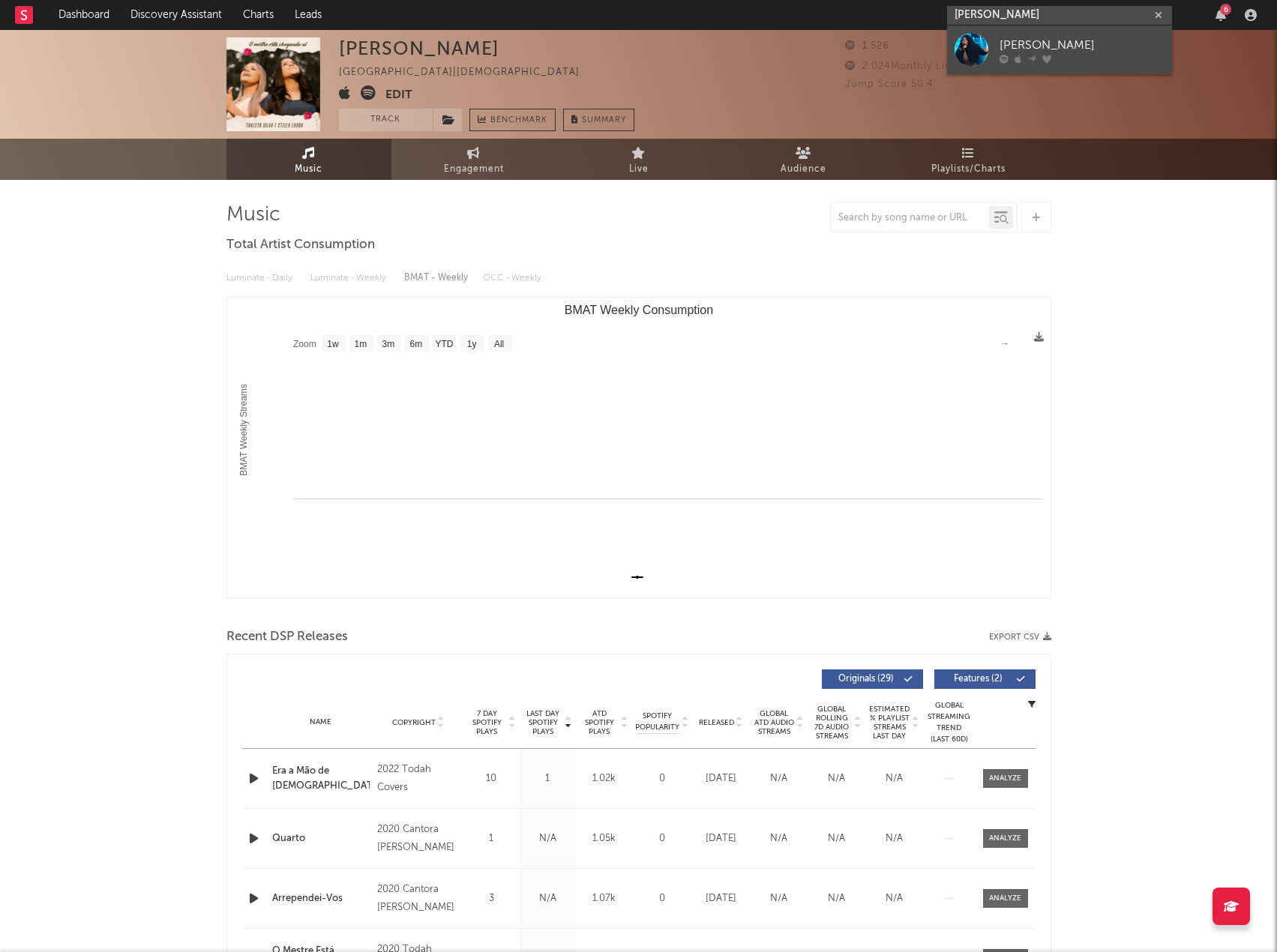
type input "Kellen Byanca"
click at [1063, 41] on div "Kellen Byanca" at bounding box center [1082, 45] width 165 height 18
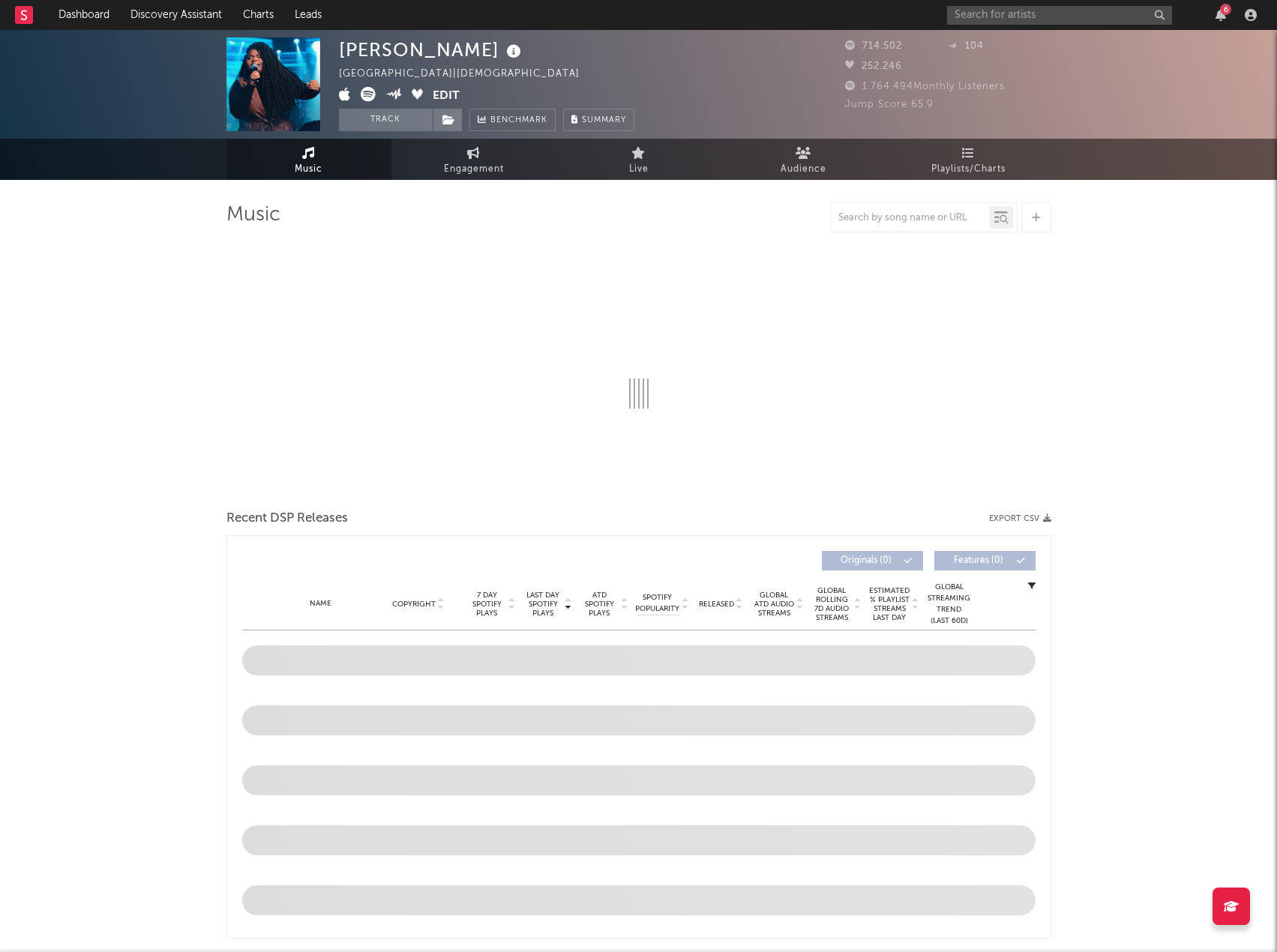
select select "6m"
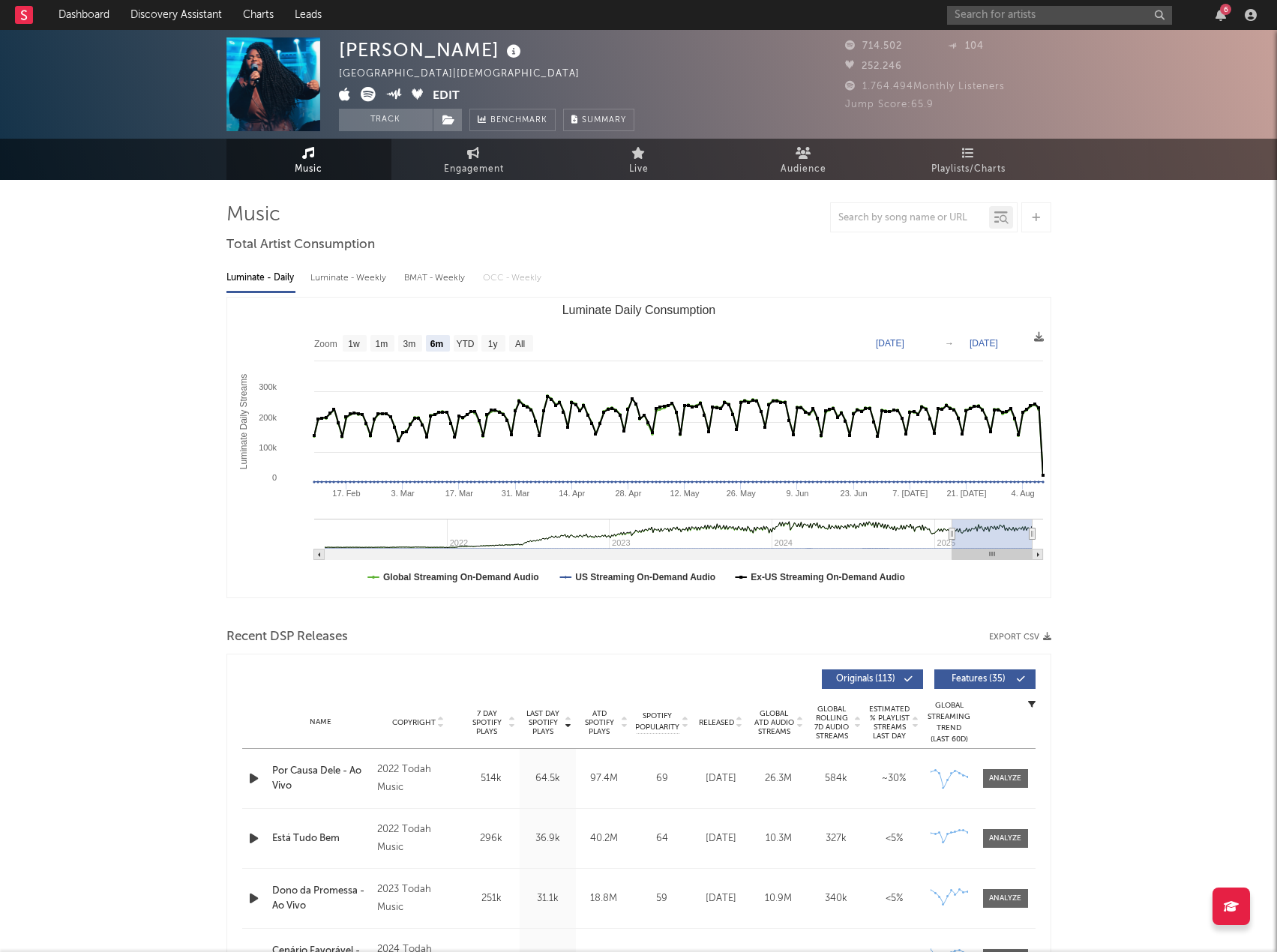
click at [1022, 640] on button "Export CSV" at bounding box center [1020, 637] width 62 height 9
drag, startPoint x: 765, startPoint y: 220, endPoint x: 859, endPoint y: 124, distance: 134.4
click at [765, 219] on div at bounding box center [639, 217] width 825 height 30
click at [991, 15] on input "text" at bounding box center [1060, 16] width 225 height 19
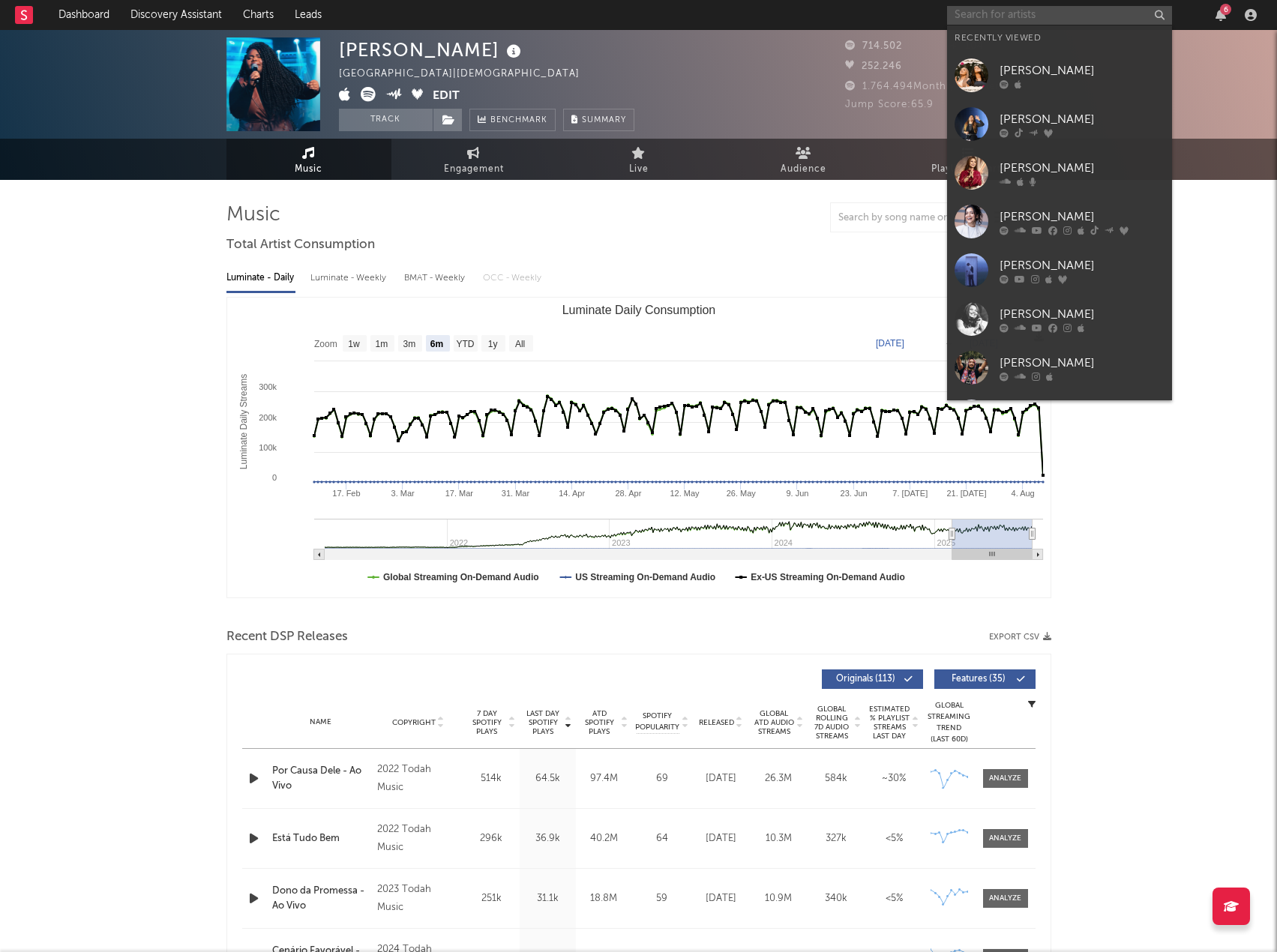
paste input "Luana e Francisco"
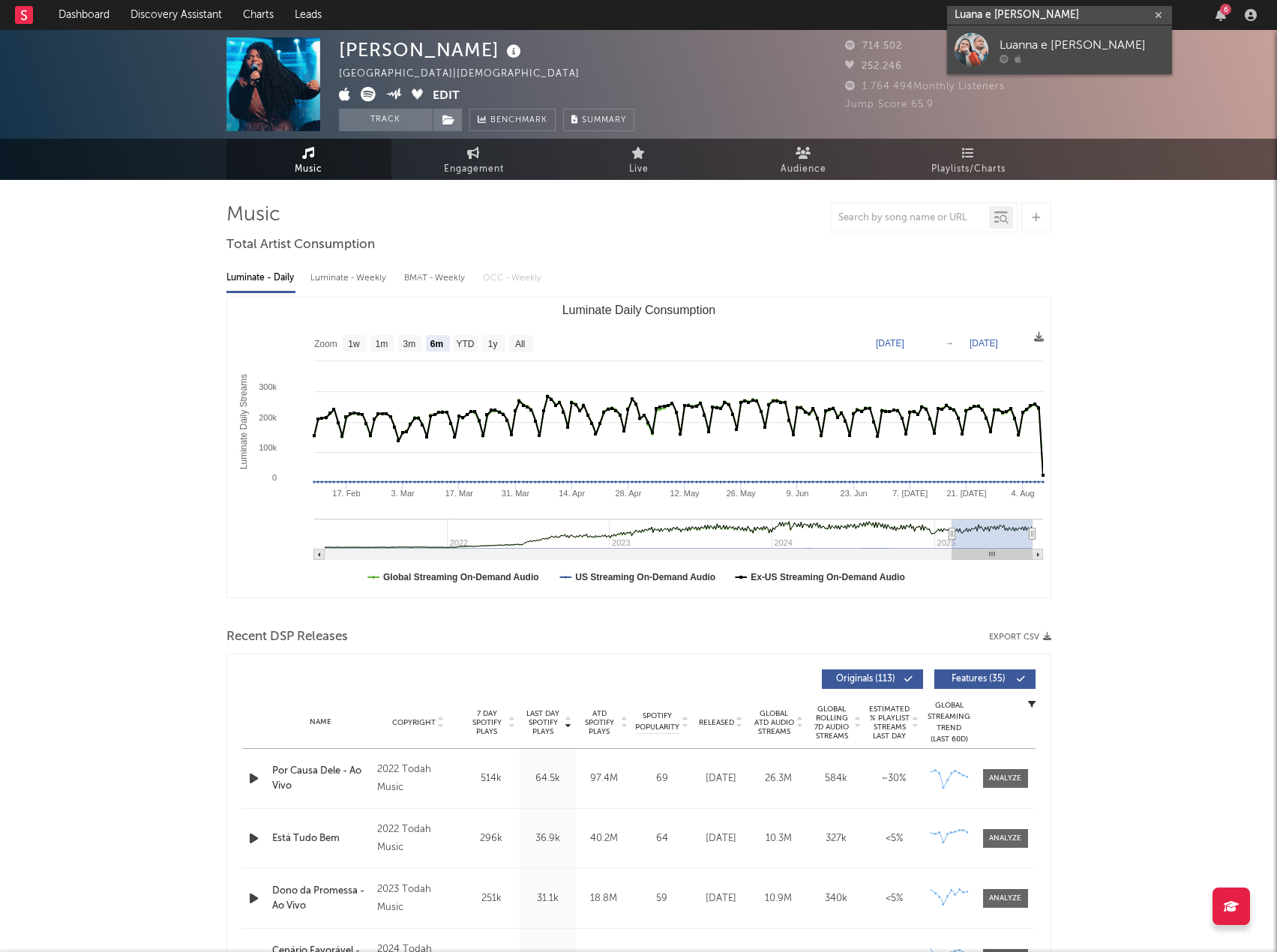
type input "Luana e Francisco"
click at [1032, 42] on div "Luanna e Francisco" at bounding box center [1082, 45] width 165 height 18
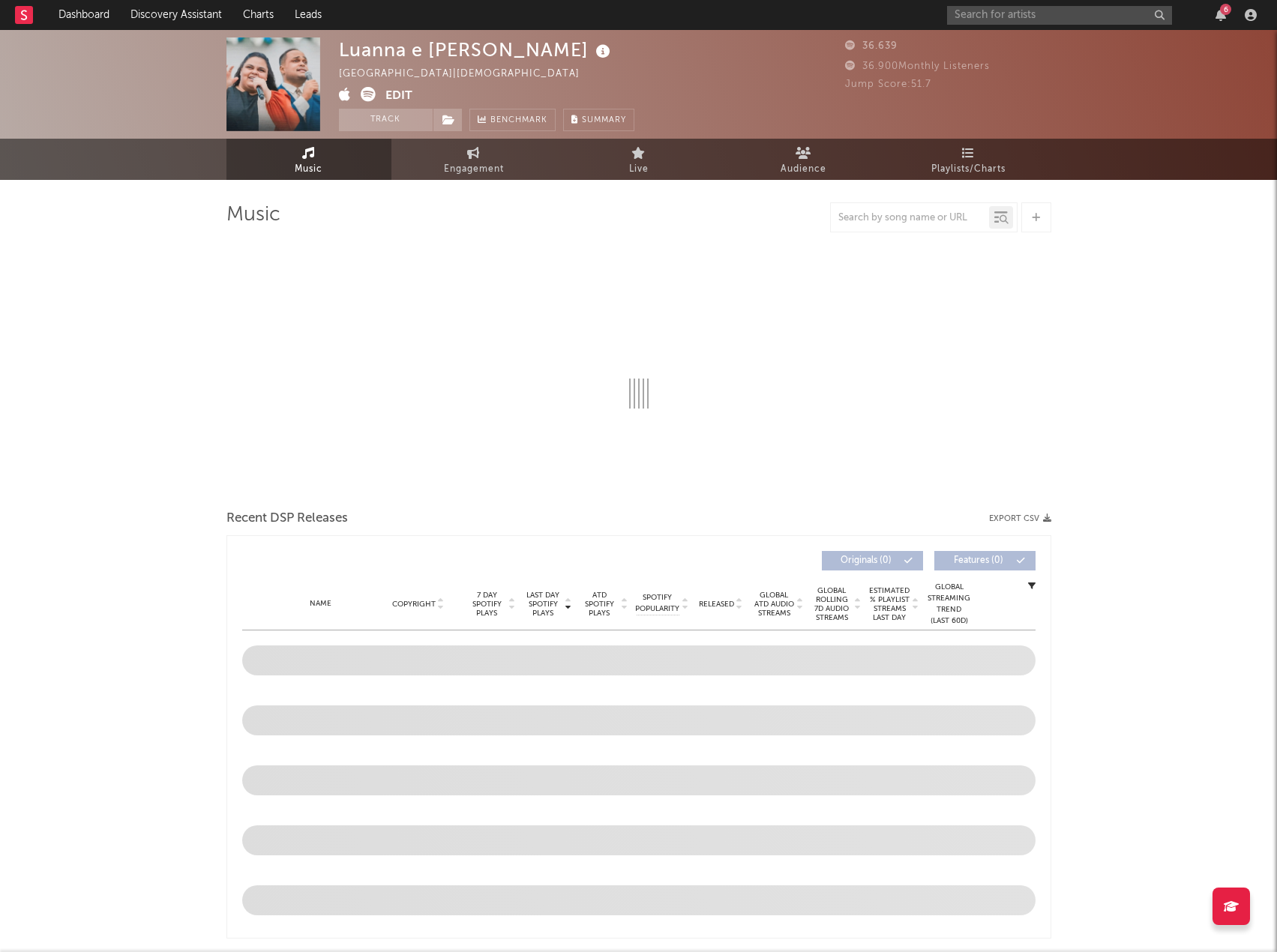
select select "6m"
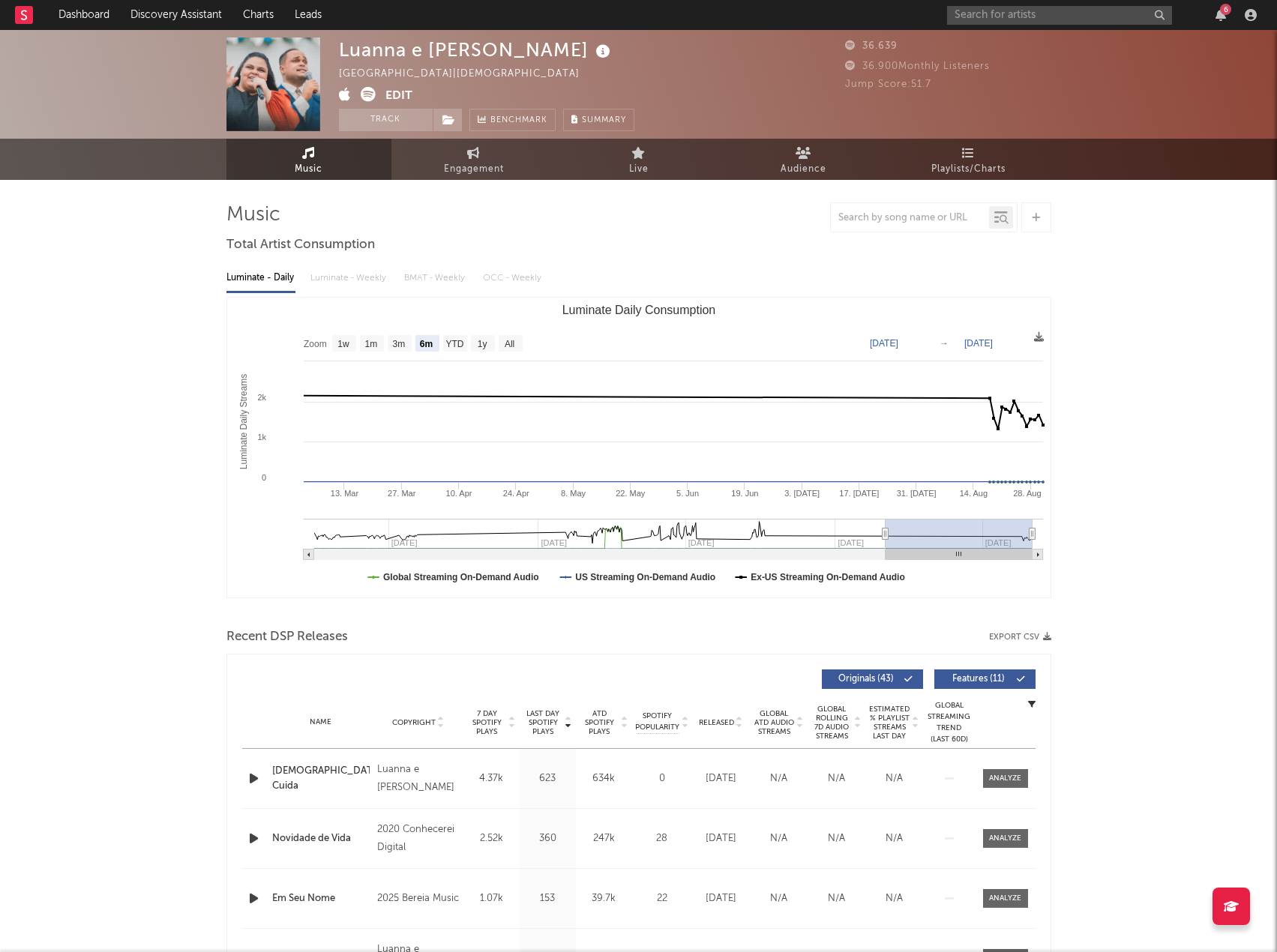
click at [1004, 635] on button "Export CSV" at bounding box center [1020, 637] width 62 height 9
click at [752, 213] on div at bounding box center [639, 217] width 825 height 30
click at [1032, 10] on input "text" at bounding box center [1060, 16] width 225 height 19
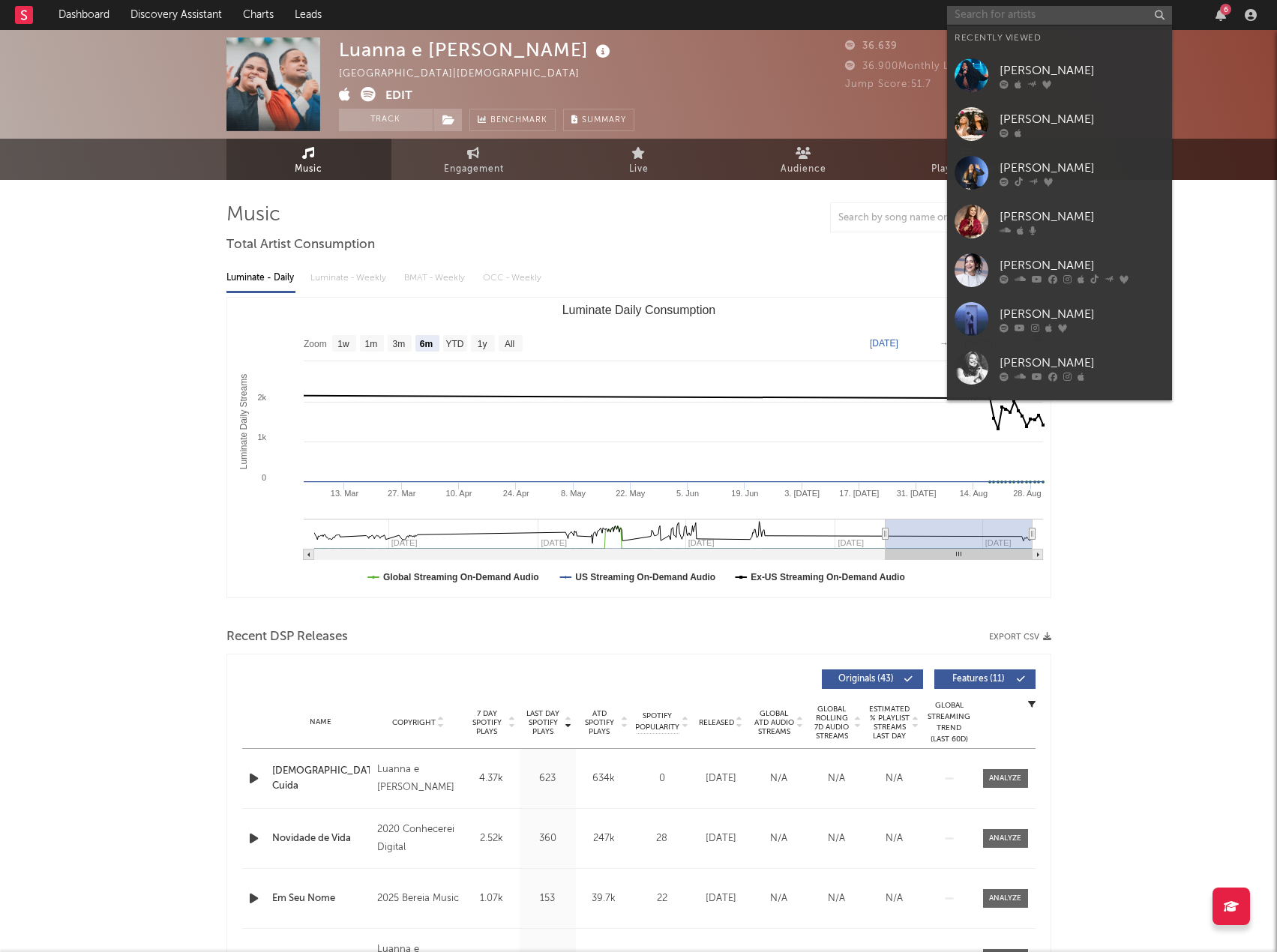
paste input "Kiara Vitoria"
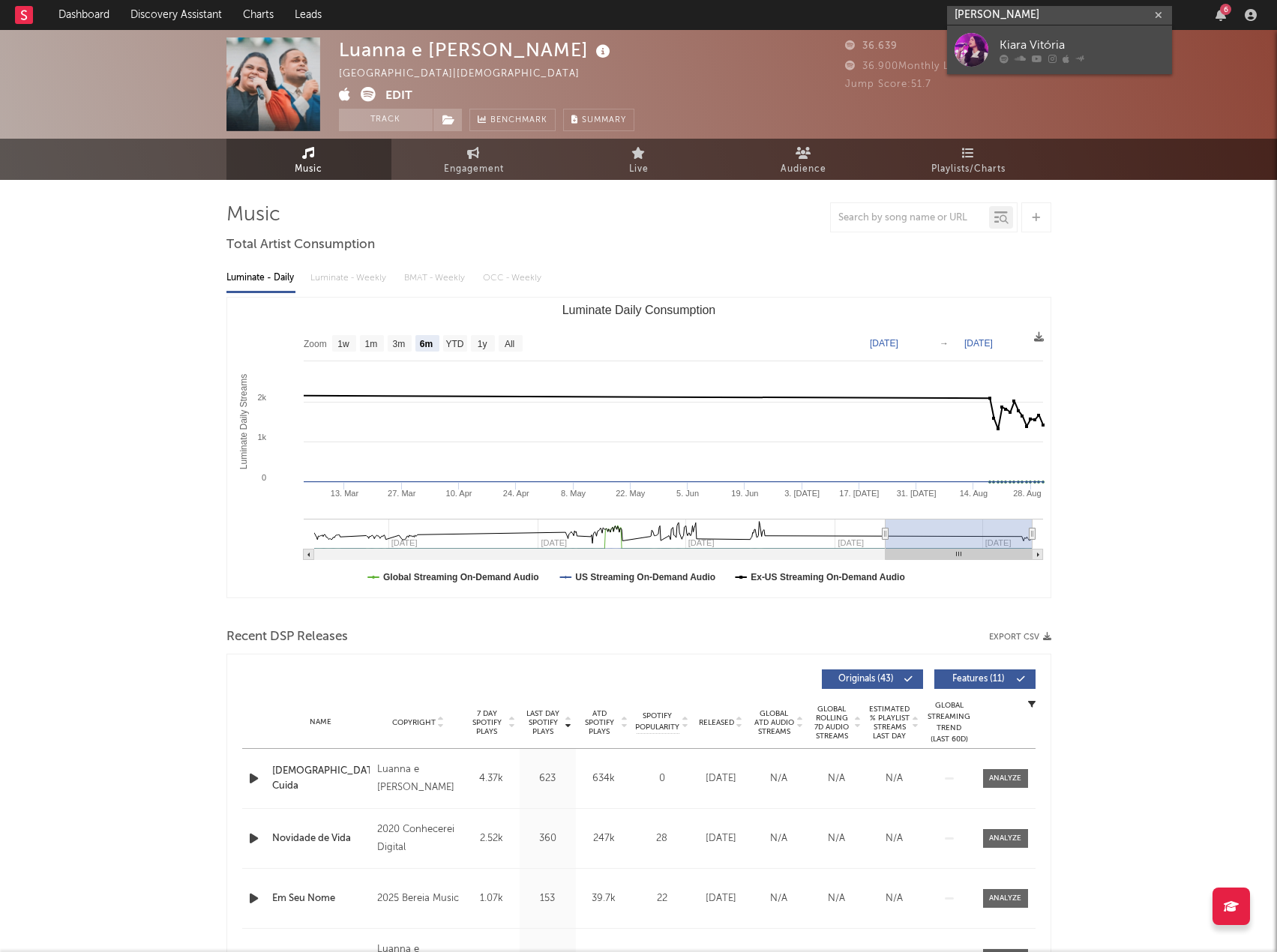
type input "Kiara Vitoria"
click at [1043, 46] on div "Kiara Vitória" at bounding box center [1082, 45] width 165 height 18
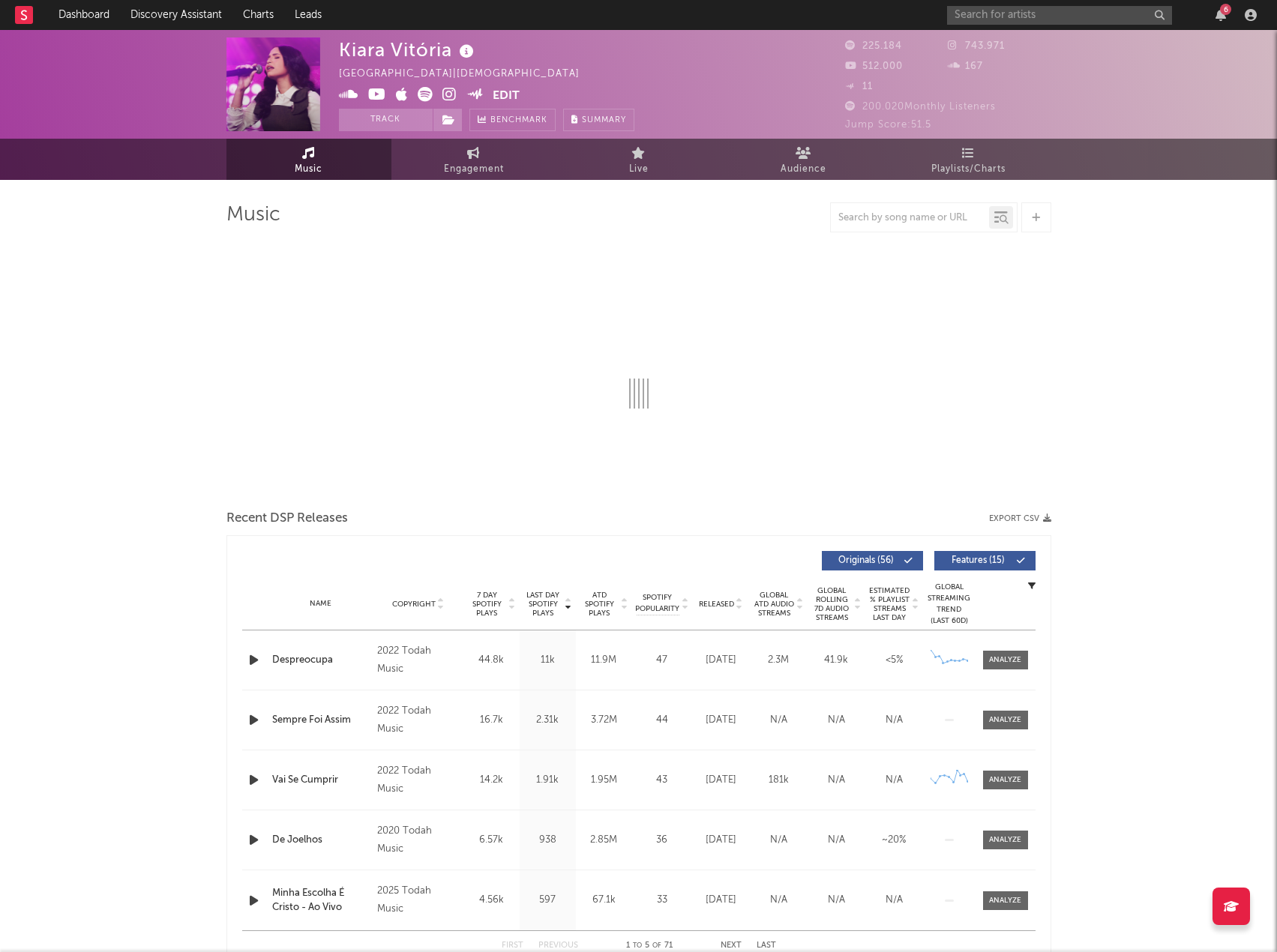
select select "6m"
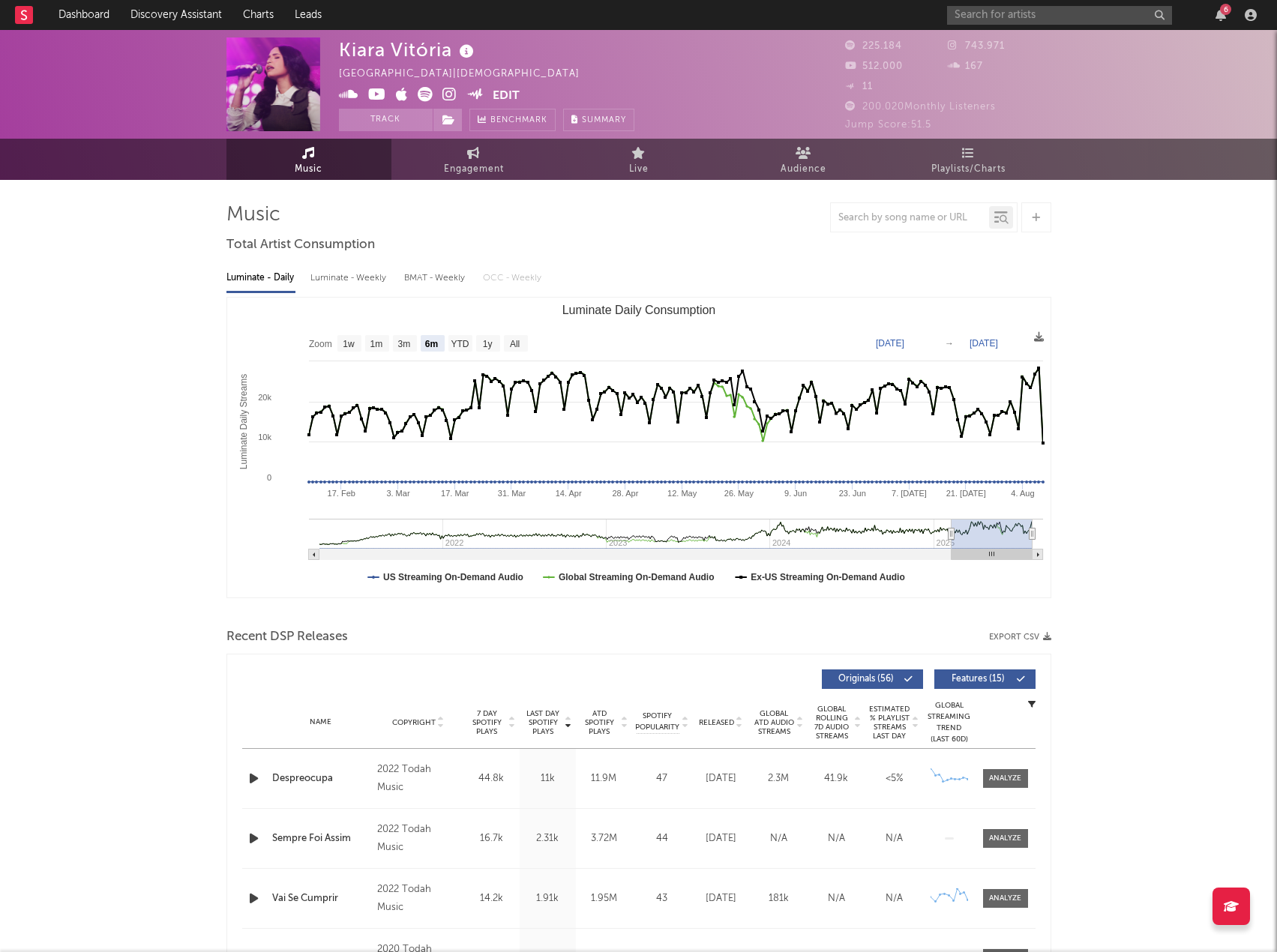
click at [1006, 638] on button "Export CSV" at bounding box center [1020, 637] width 62 height 9
drag, startPoint x: 754, startPoint y: 211, endPoint x: 840, endPoint y: 138, distance: 112.8
click at [754, 211] on div at bounding box center [639, 217] width 825 height 30
click at [991, 17] on input "text" at bounding box center [1060, 16] width 225 height 19
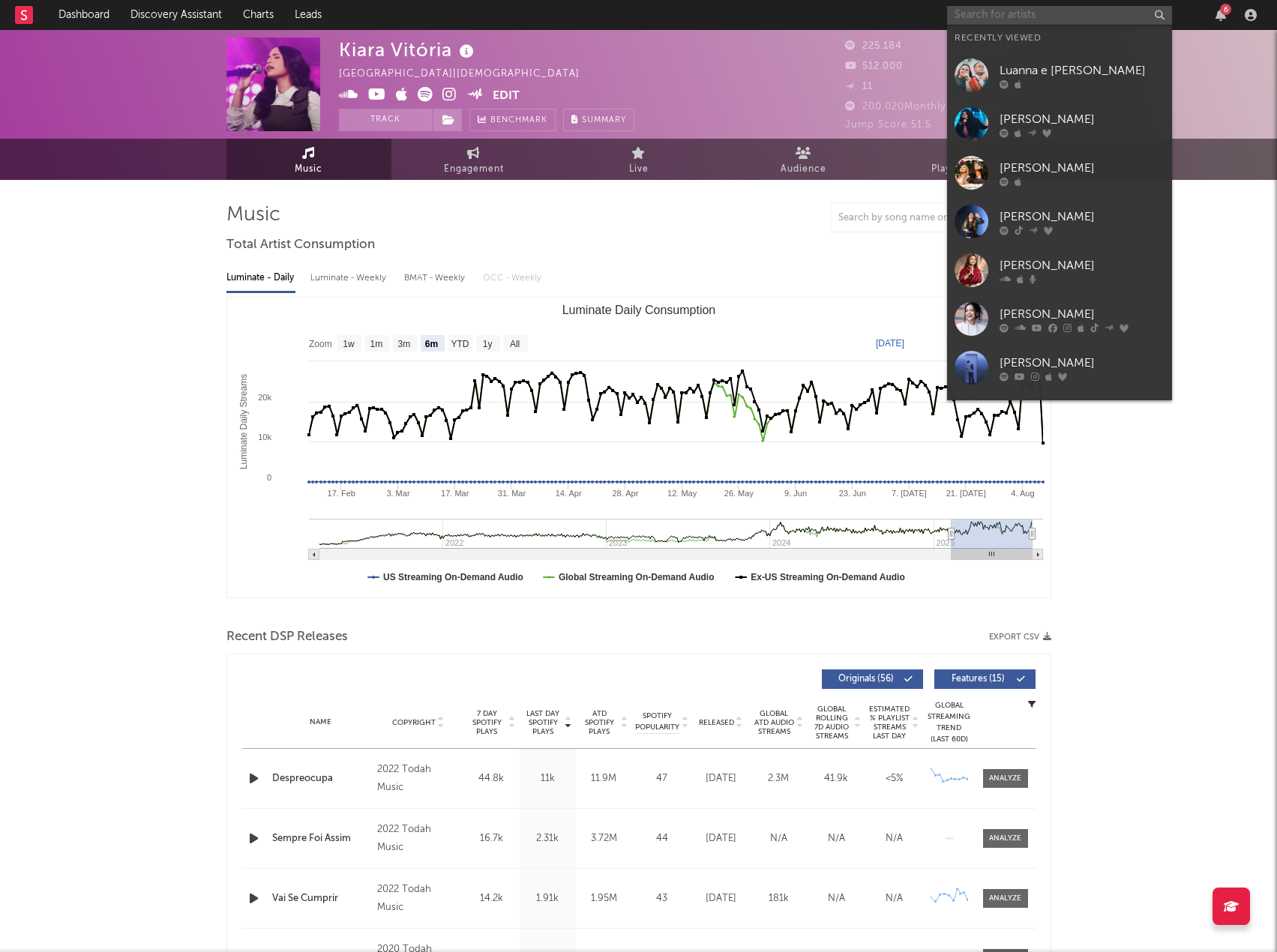
paste input "Misaias Oliveira"
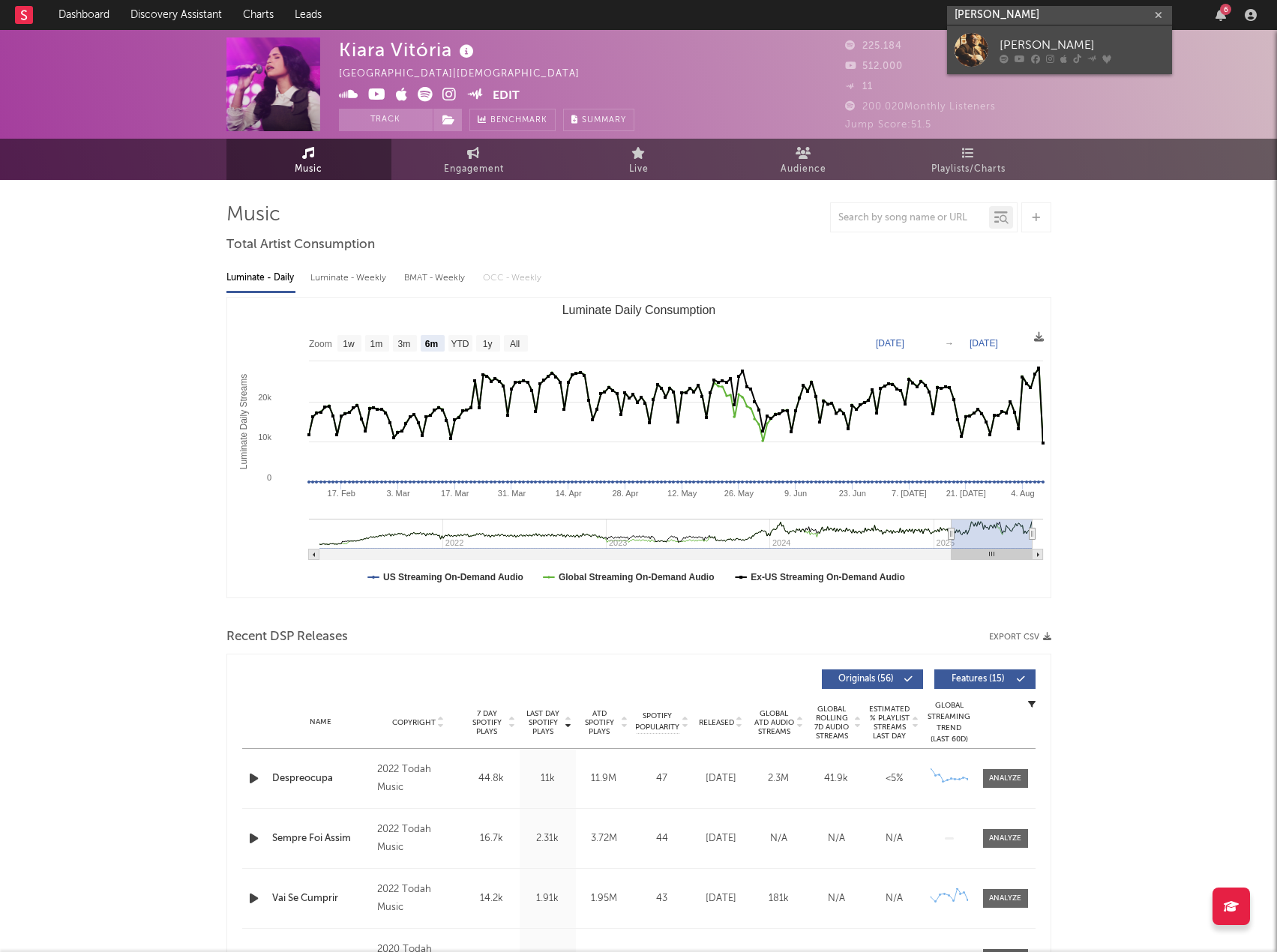
type input "Misaias Oliveira"
click at [1013, 35] on link "Misaias Oliveira" at bounding box center [1060, 50] width 225 height 48
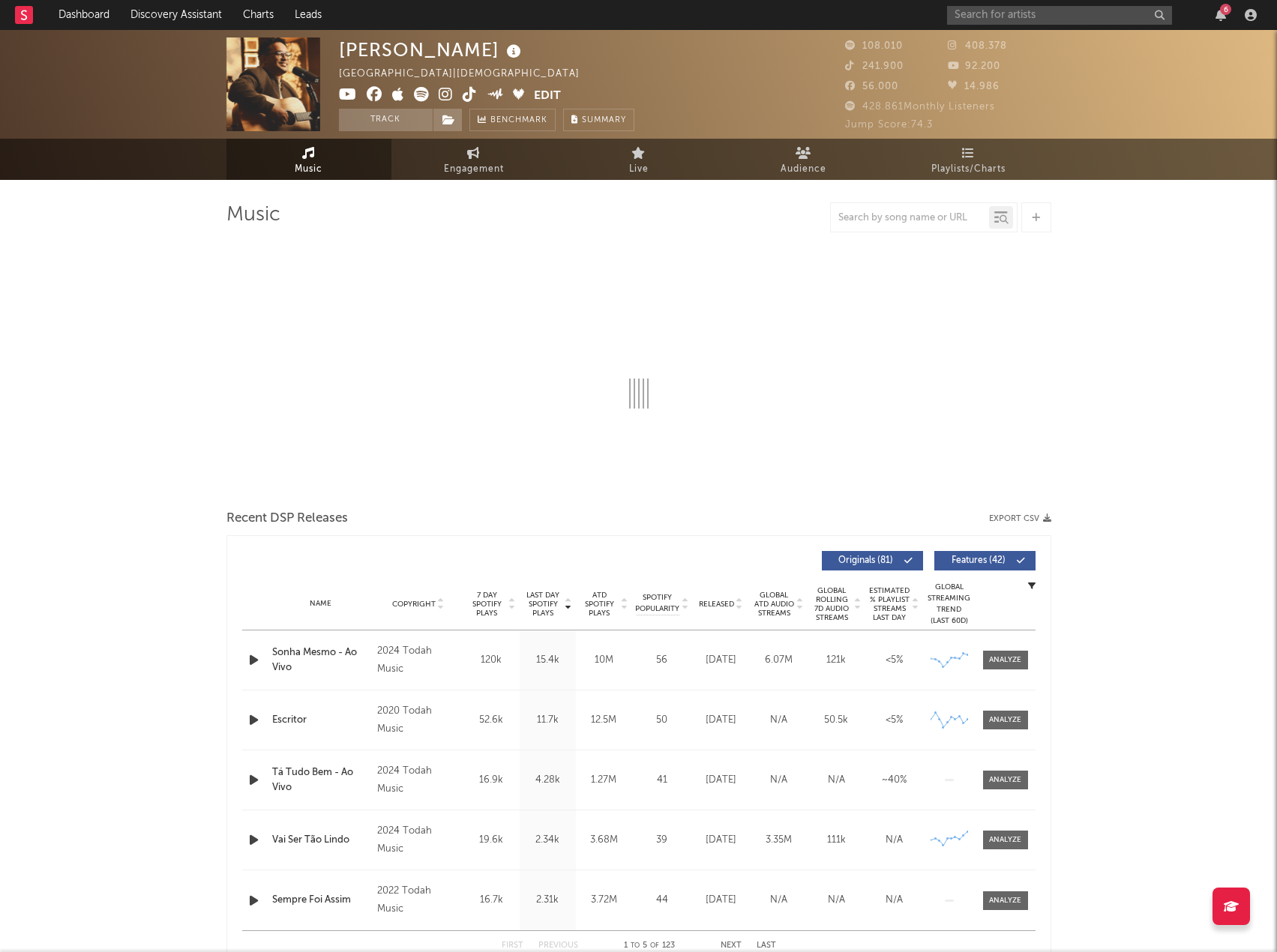
select select "6m"
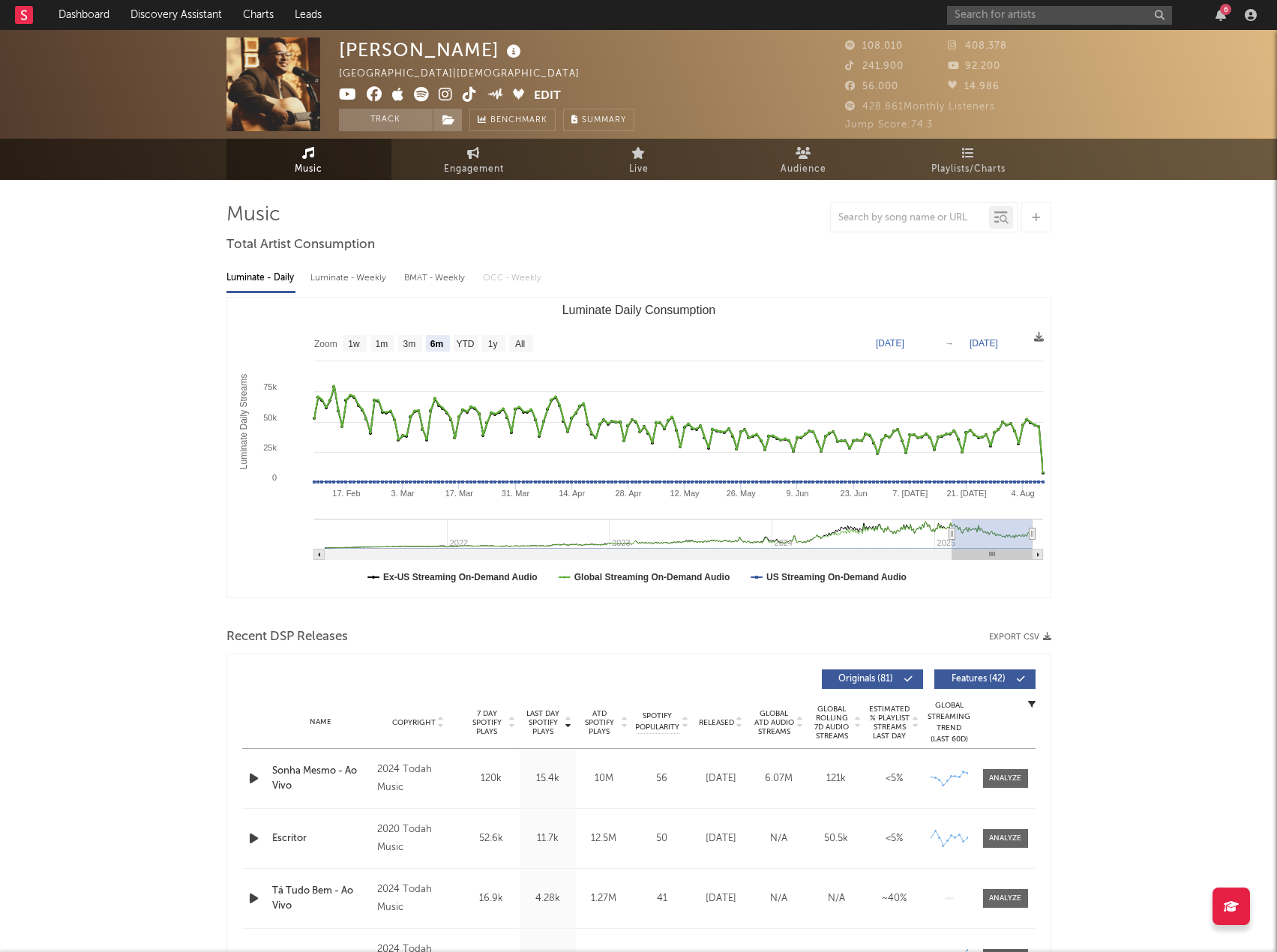
click at [1011, 638] on button "Export CSV" at bounding box center [1020, 637] width 62 height 9
click at [752, 231] on div at bounding box center [639, 217] width 825 height 30
click at [984, 18] on input "text" at bounding box center [1060, 16] width 225 height 19
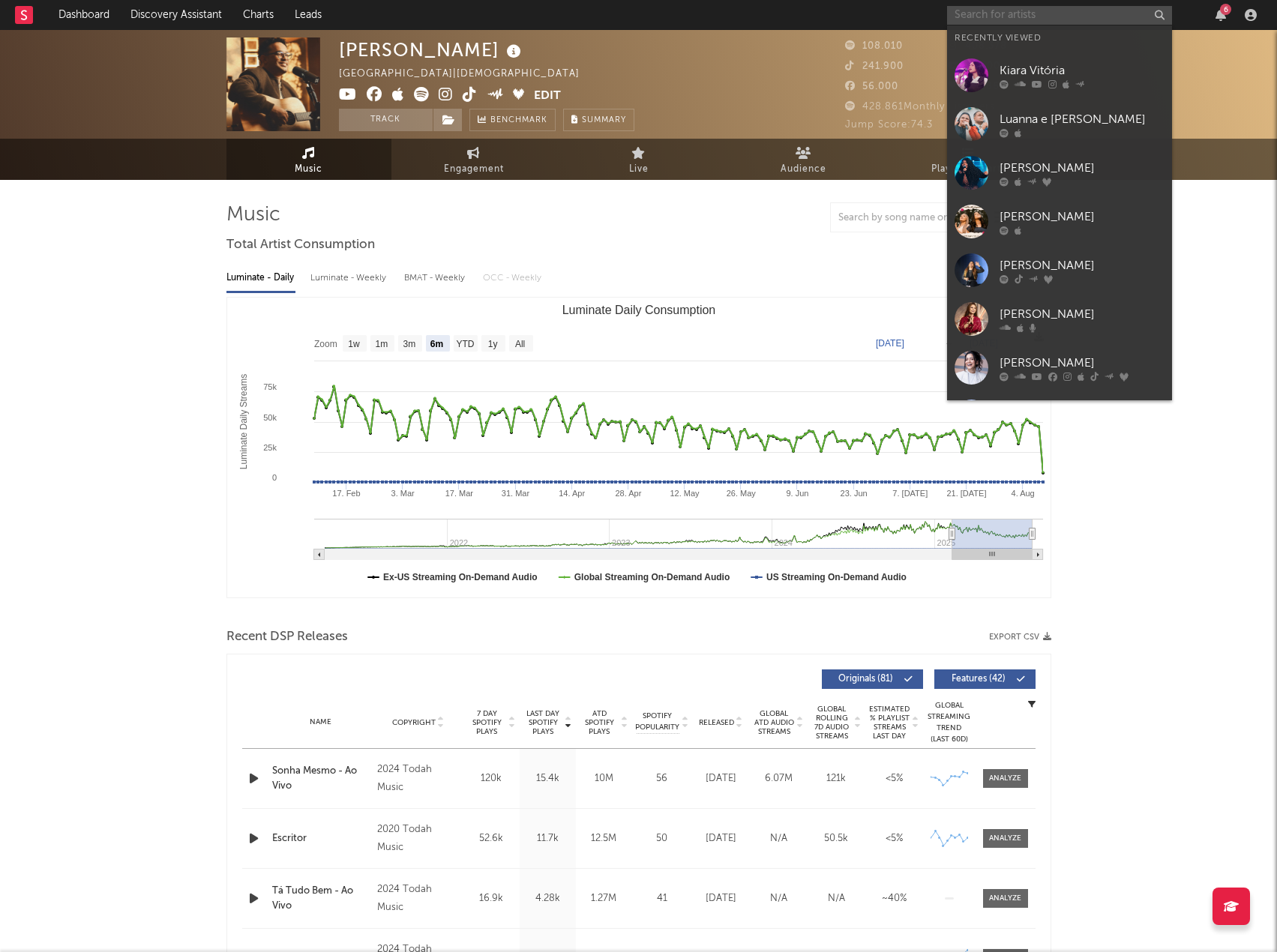
paste input "Larrisa Pires"
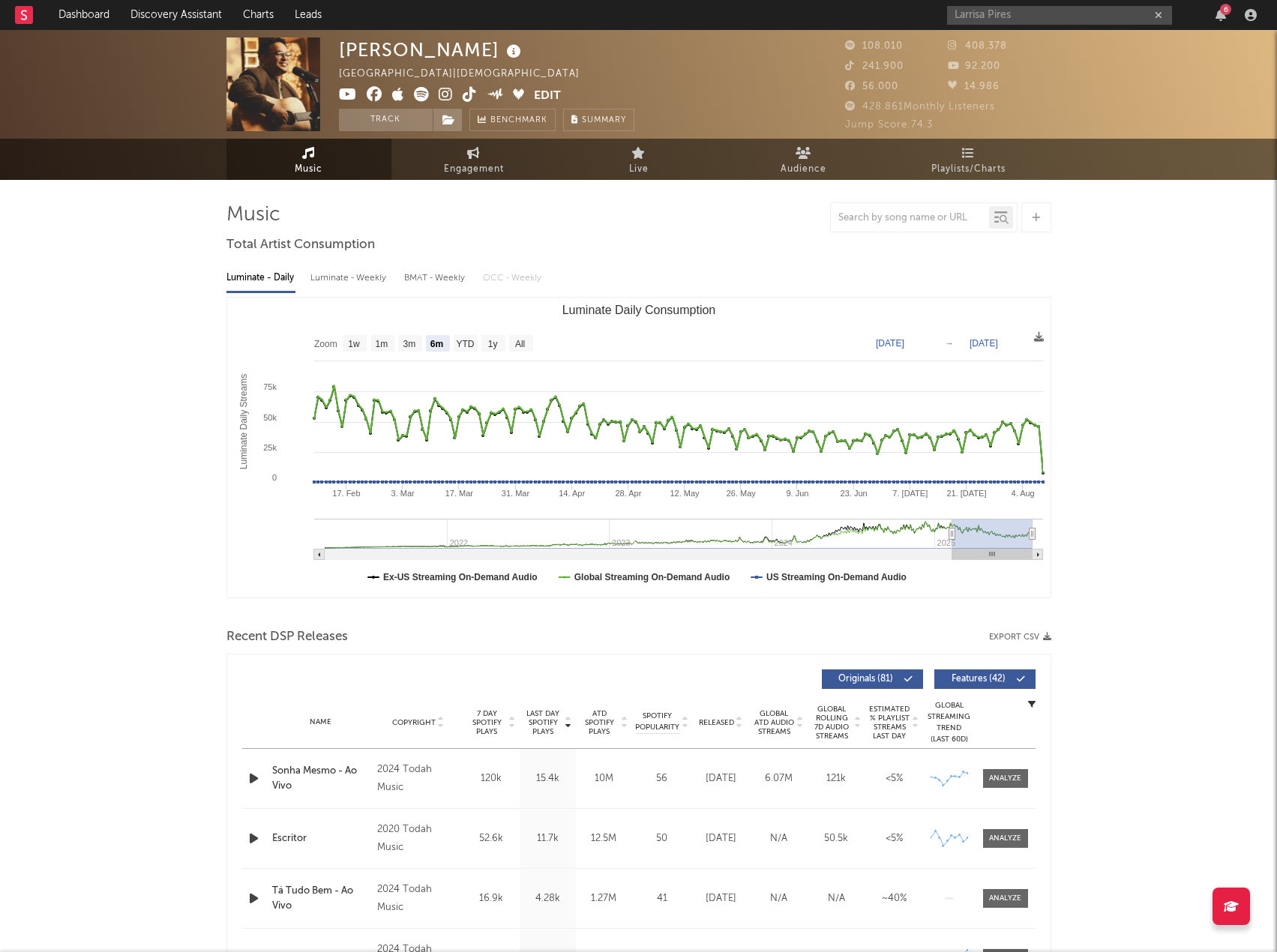
click at [747, 226] on div at bounding box center [639, 217] width 825 height 30
click at [997, 10] on input "Larrisa Pires" at bounding box center [1060, 16] width 225 height 19
drag, startPoint x: 1015, startPoint y: 12, endPoint x: 933, endPoint y: 5, distance: 82.3
click at [933, 5] on nav "Dashboard Discovery Assistant Charts Leads Larrisa Pires 6" at bounding box center [638, 15] width 1277 height 30
paste input "Vitória Souza"
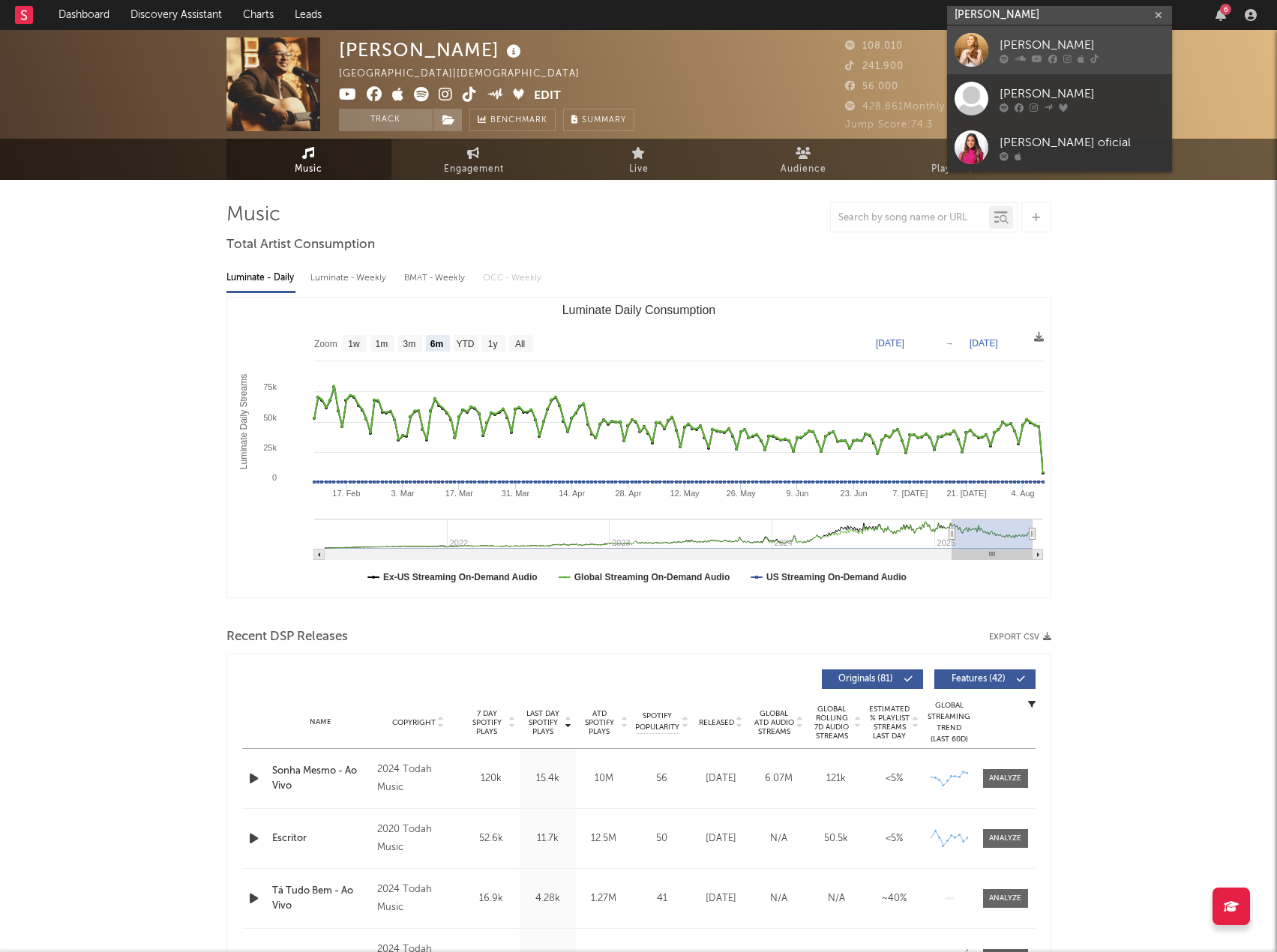
type input "Vitória Souza"
click at [1053, 40] on div "Vitória Souza" at bounding box center [1082, 45] width 165 height 18
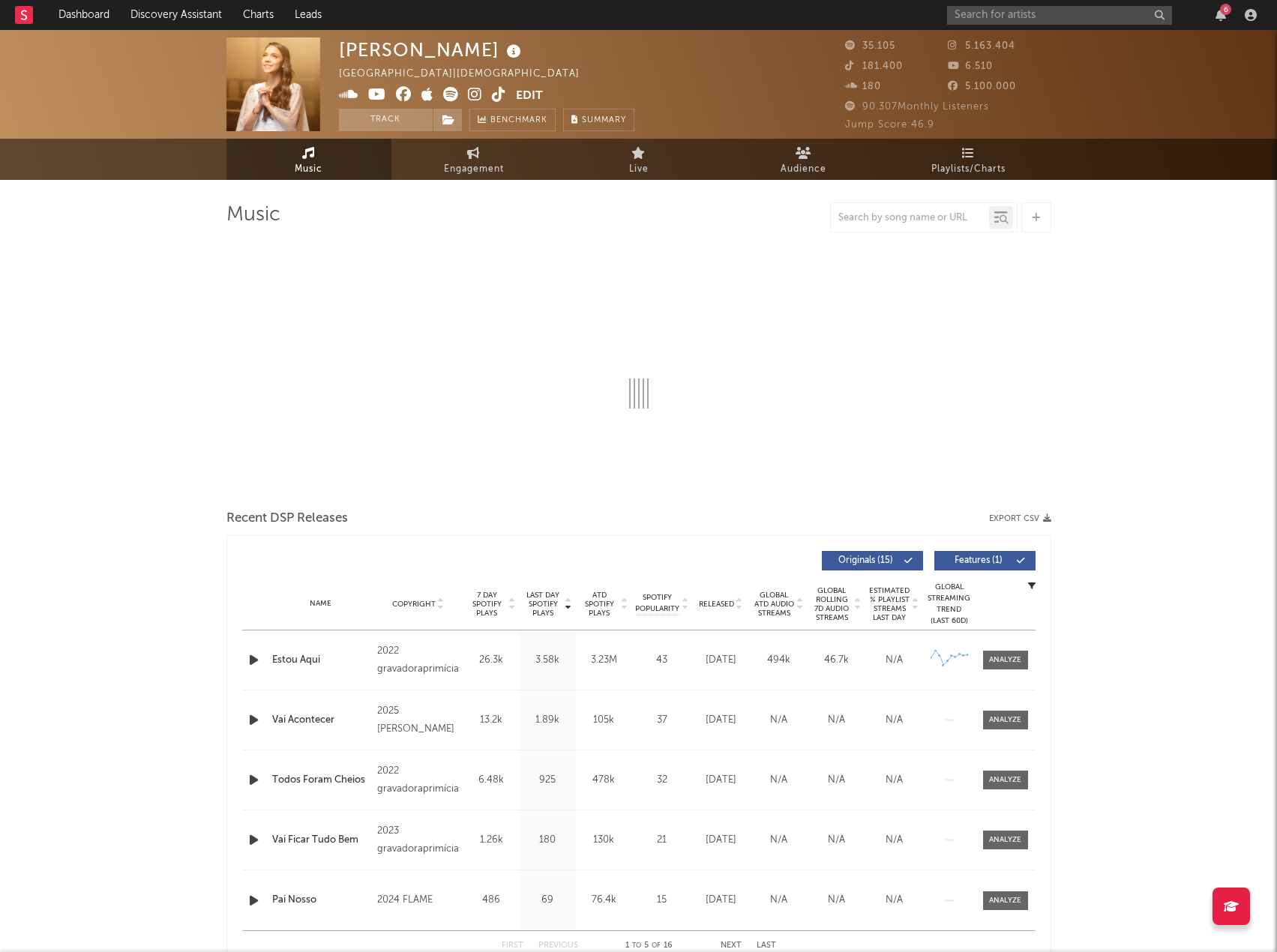
select select "6m"
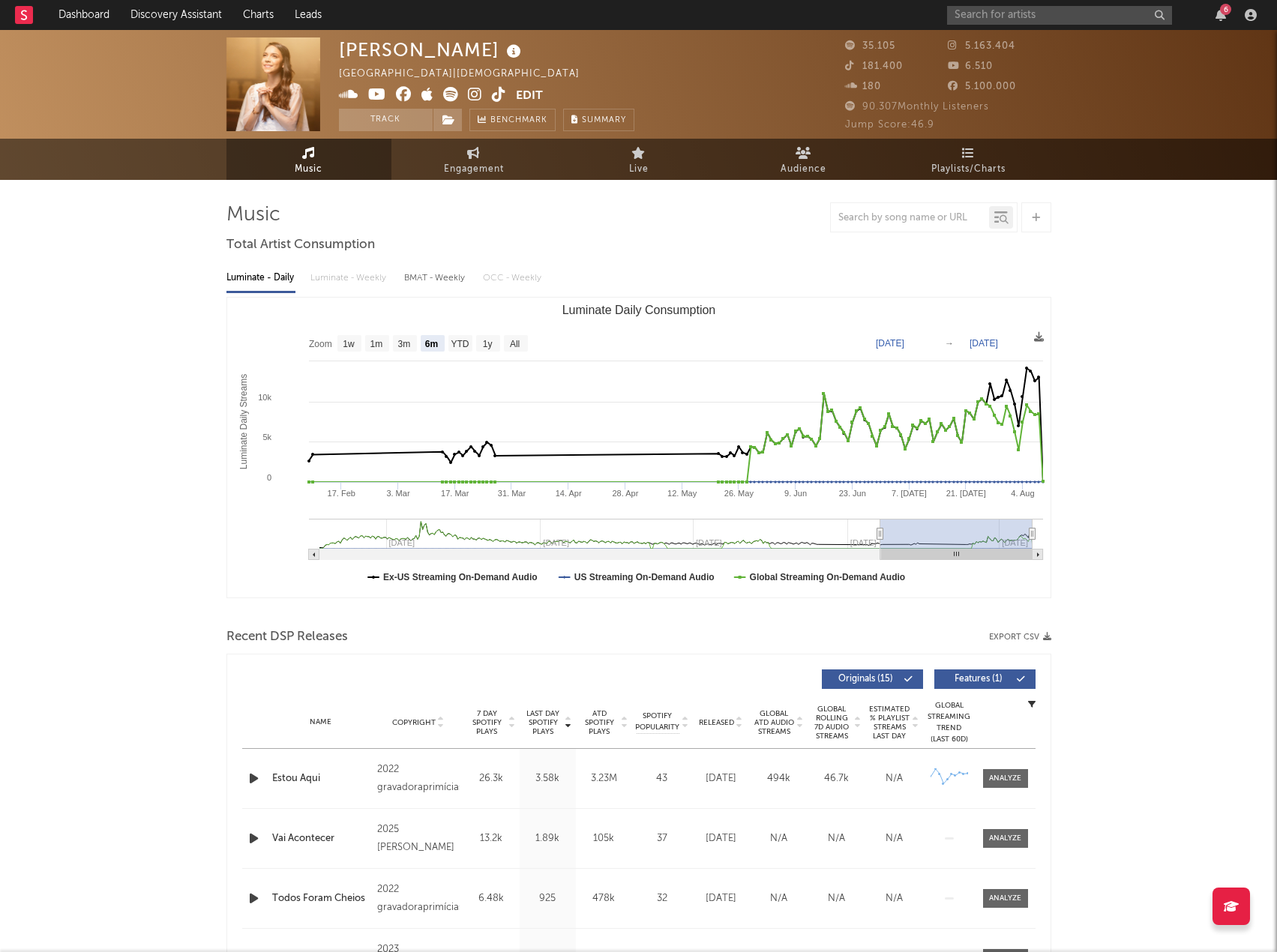
click at [1003, 639] on button "Export CSV" at bounding box center [1020, 637] width 62 height 9
drag, startPoint x: 760, startPoint y: 219, endPoint x: 772, endPoint y: 209, distance: 15.6
click at [760, 219] on div at bounding box center [639, 217] width 825 height 30
click at [1017, 16] on input "text" at bounding box center [1060, 16] width 225 height 19
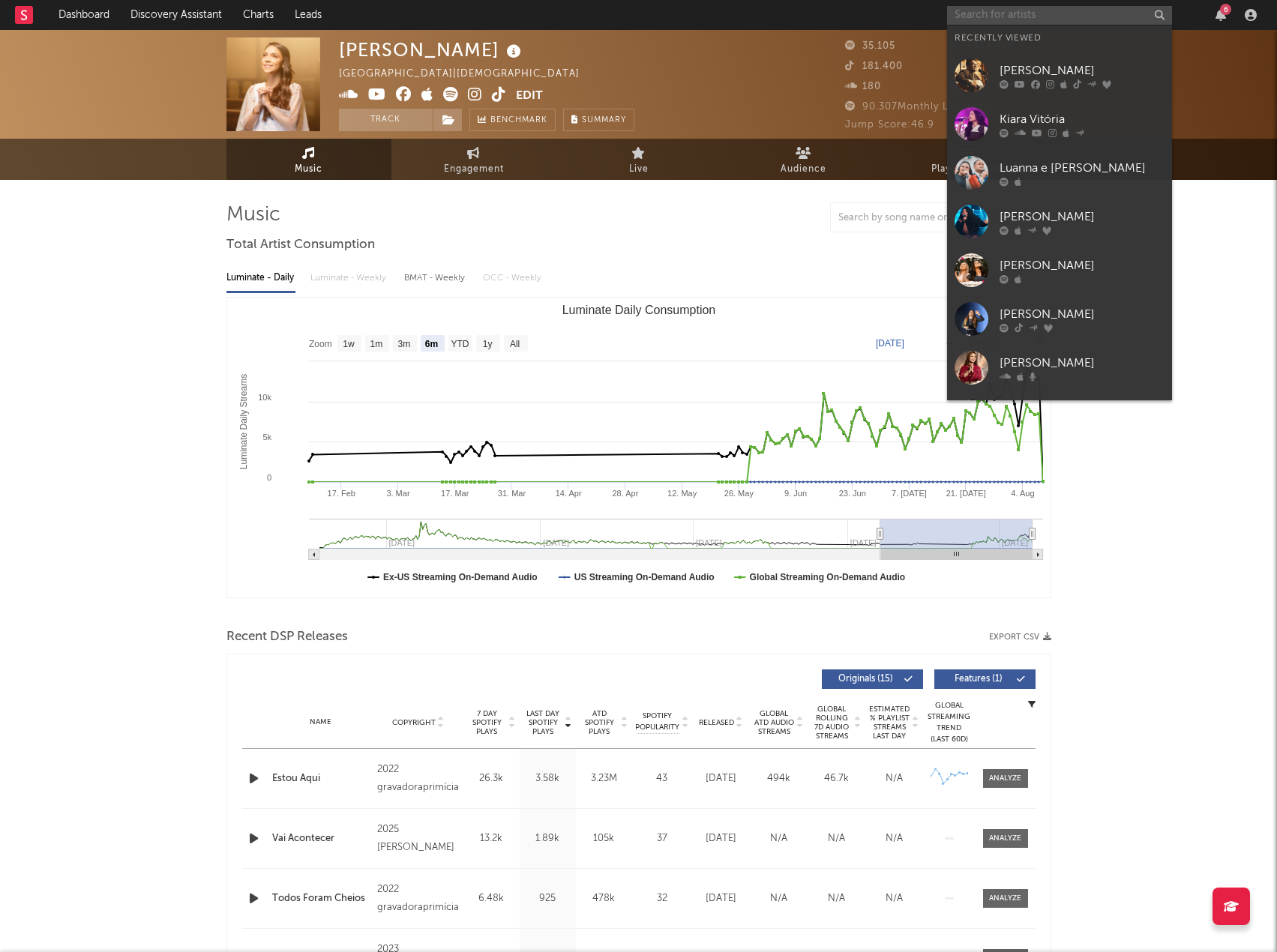
paste input "Nathália Braga"
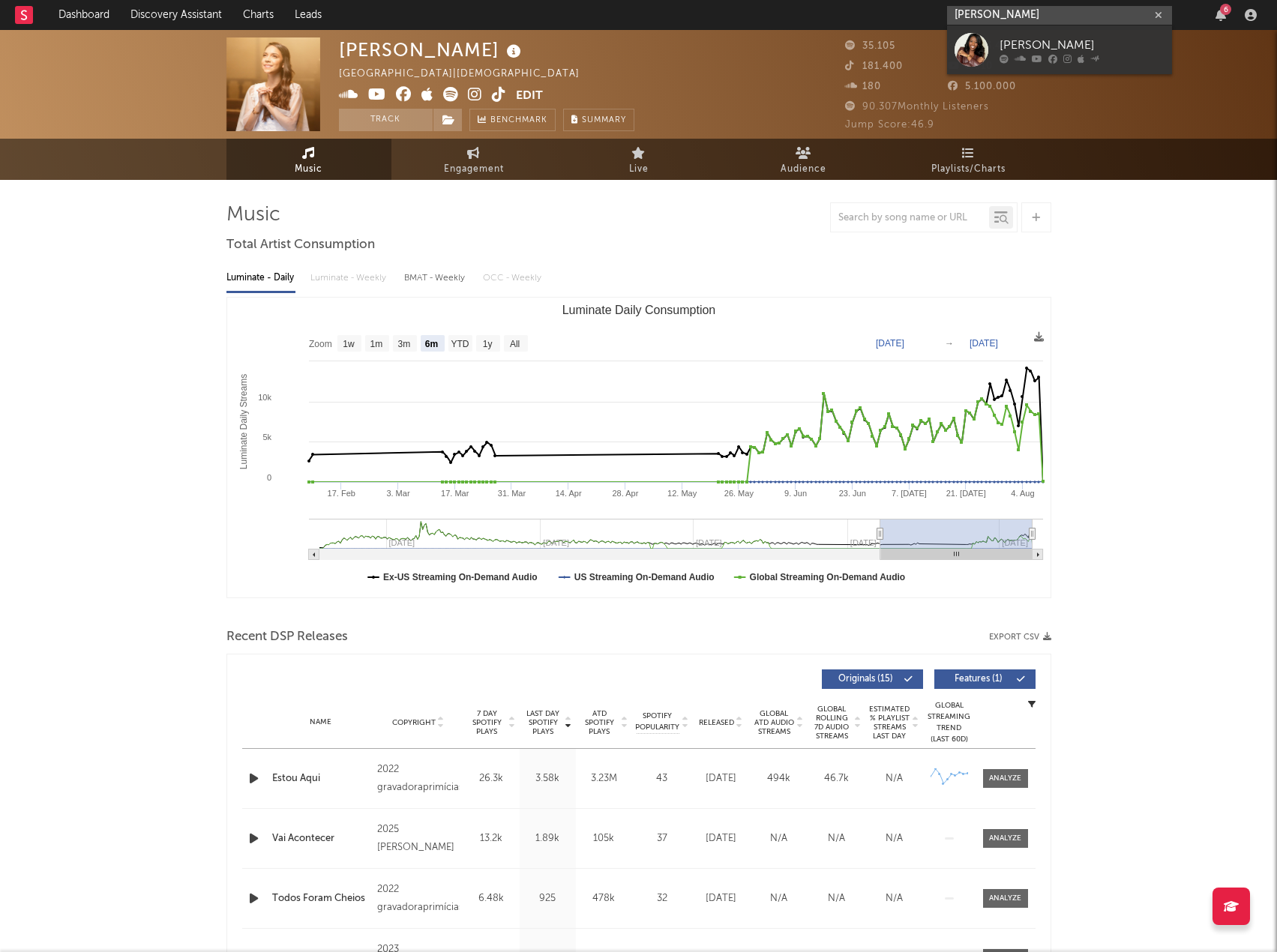
type input "Nathália Braga"
click at [1020, 41] on div "Nathália Braga" at bounding box center [1082, 45] width 165 height 18
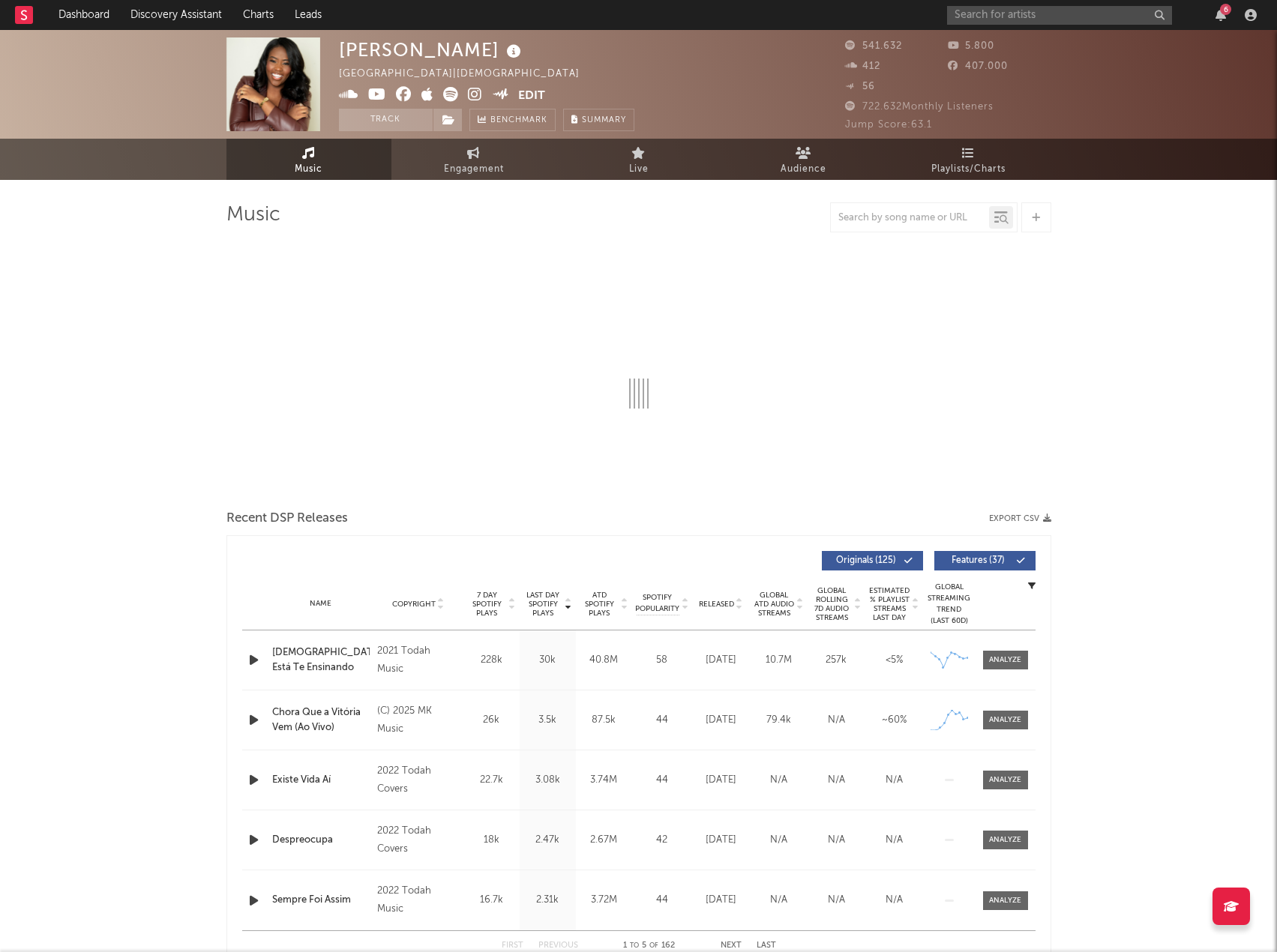
select select "6m"
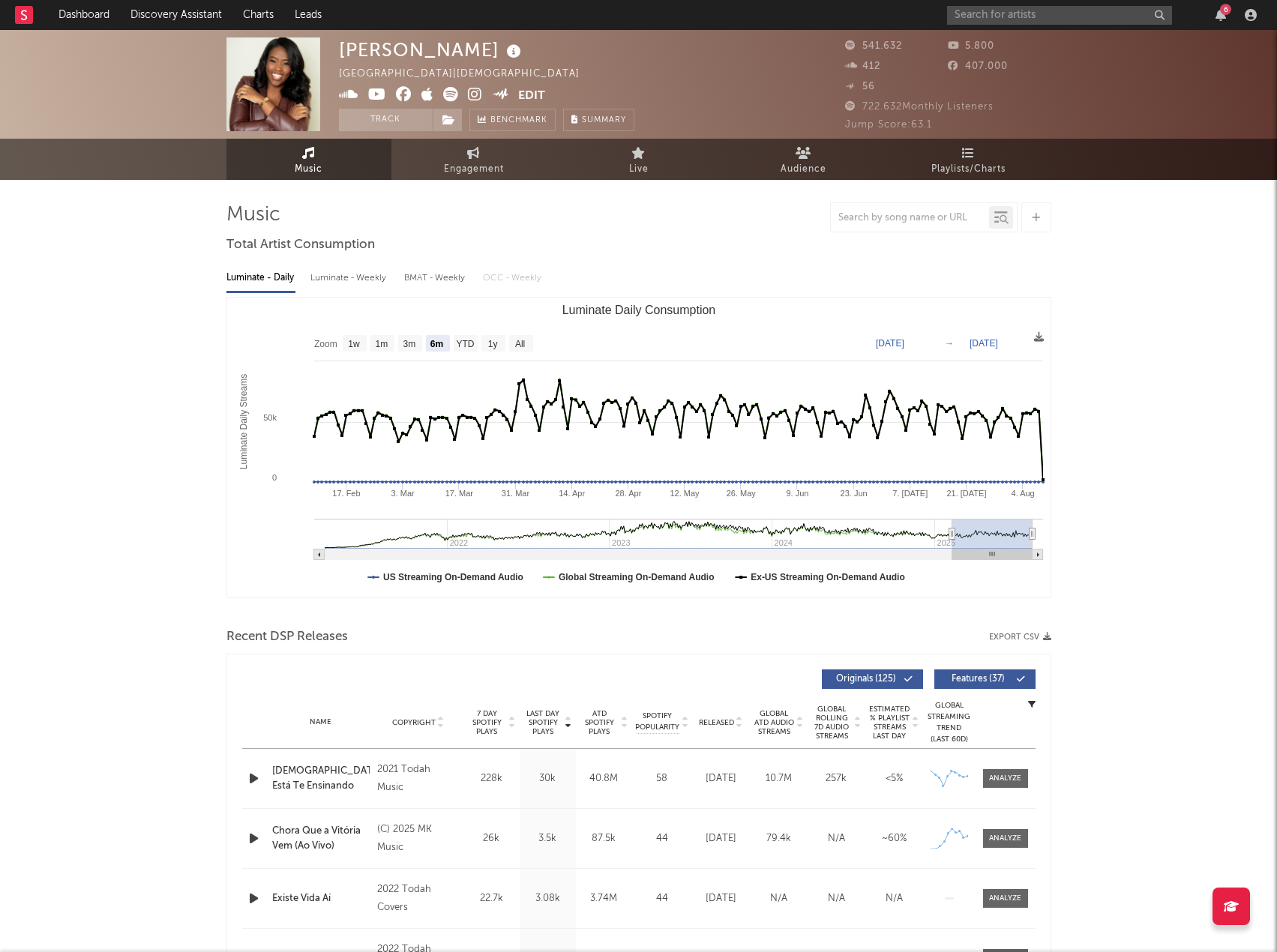
click at [993, 640] on button "Export CSV" at bounding box center [1020, 637] width 62 height 9
drag, startPoint x: 728, startPoint y: 230, endPoint x: 851, endPoint y: 169, distance: 137.3
click at [728, 230] on div at bounding box center [639, 217] width 825 height 30
click at [1007, 2] on div "6" at bounding box center [1104, 15] width 315 height 30
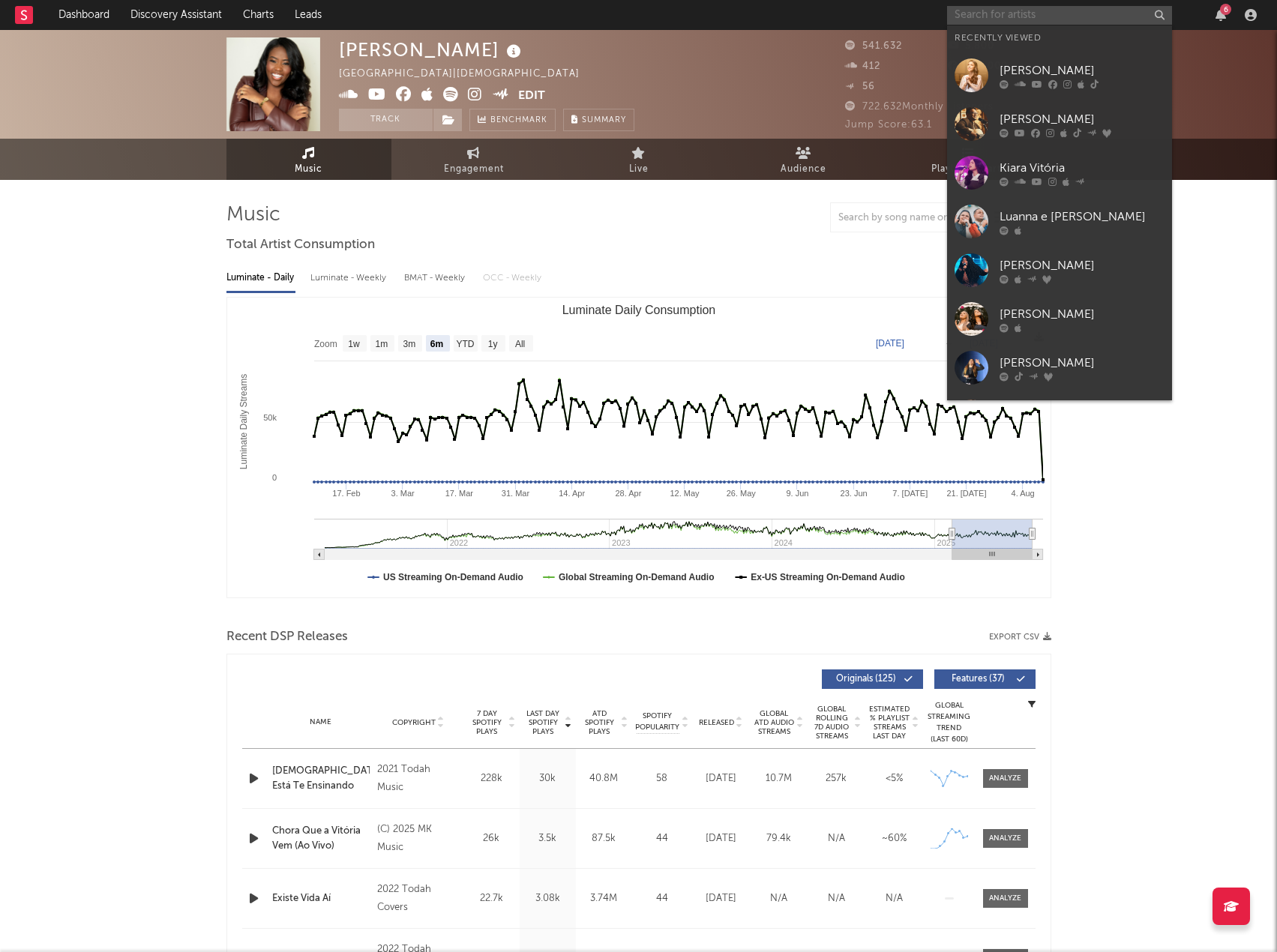
click at [1007, 10] on input "text" at bounding box center [1060, 16] width 225 height 19
paste input "Neide Martins"
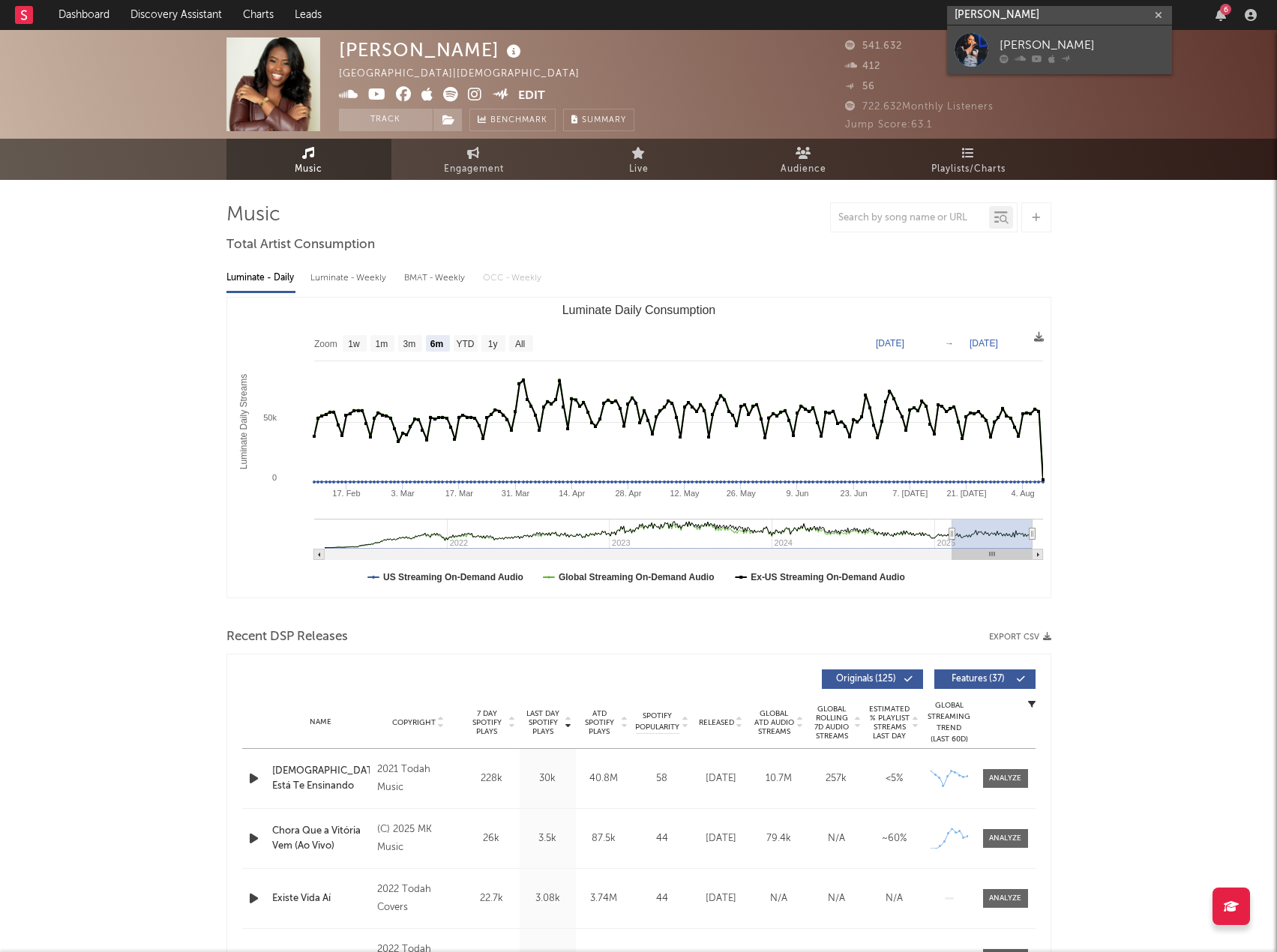
type input "Neide Martins"
click at [1033, 48] on div "Neide Martins" at bounding box center [1082, 45] width 165 height 18
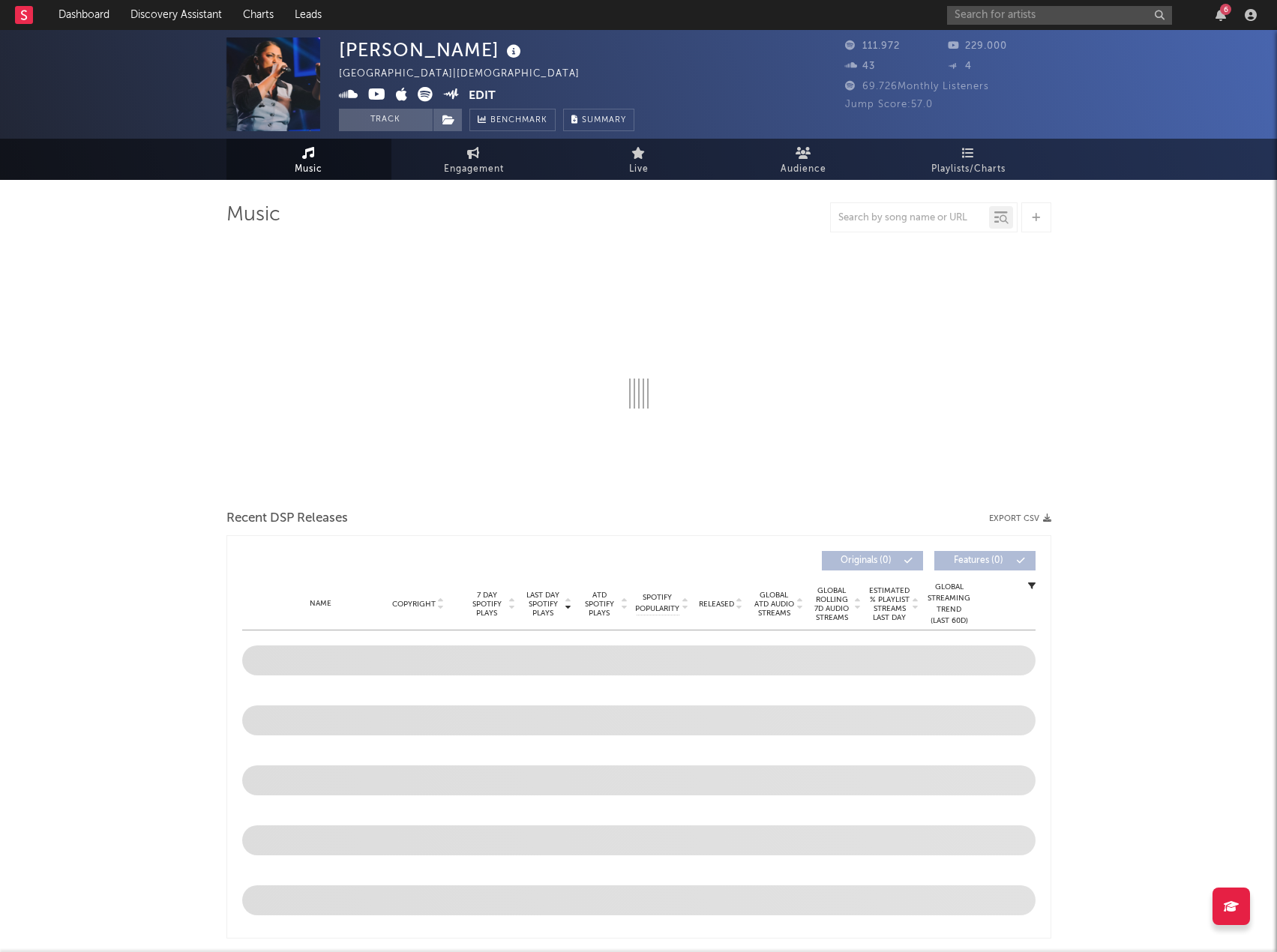
select select "1w"
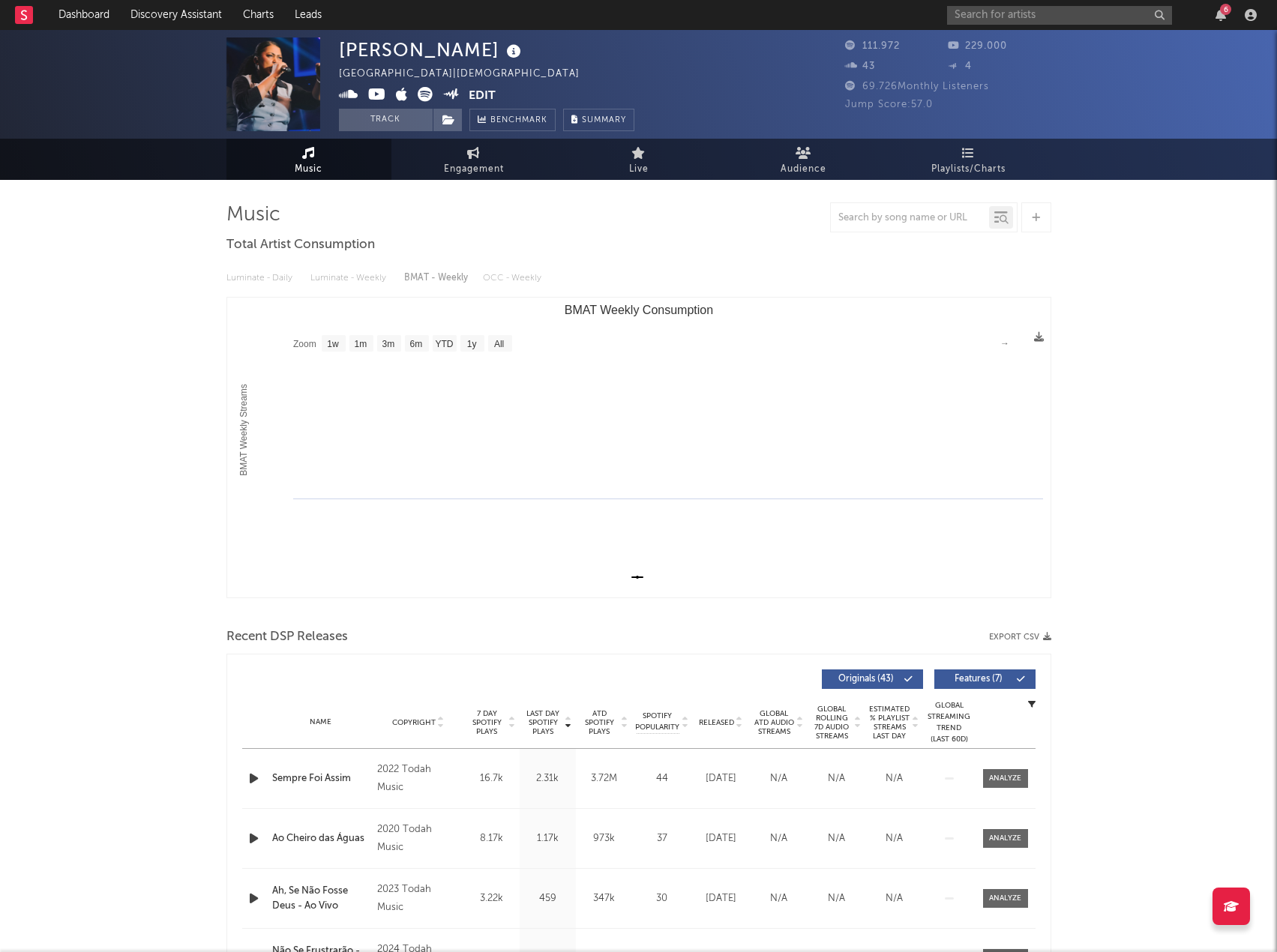
click at [1002, 636] on button "Export CSV" at bounding box center [1020, 637] width 62 height 9
click at [746, 99] on div "Neide Martins Brazil | Christian Edit Track Benchmark Summary" at bounding box center [583, 84] width 487 height 94
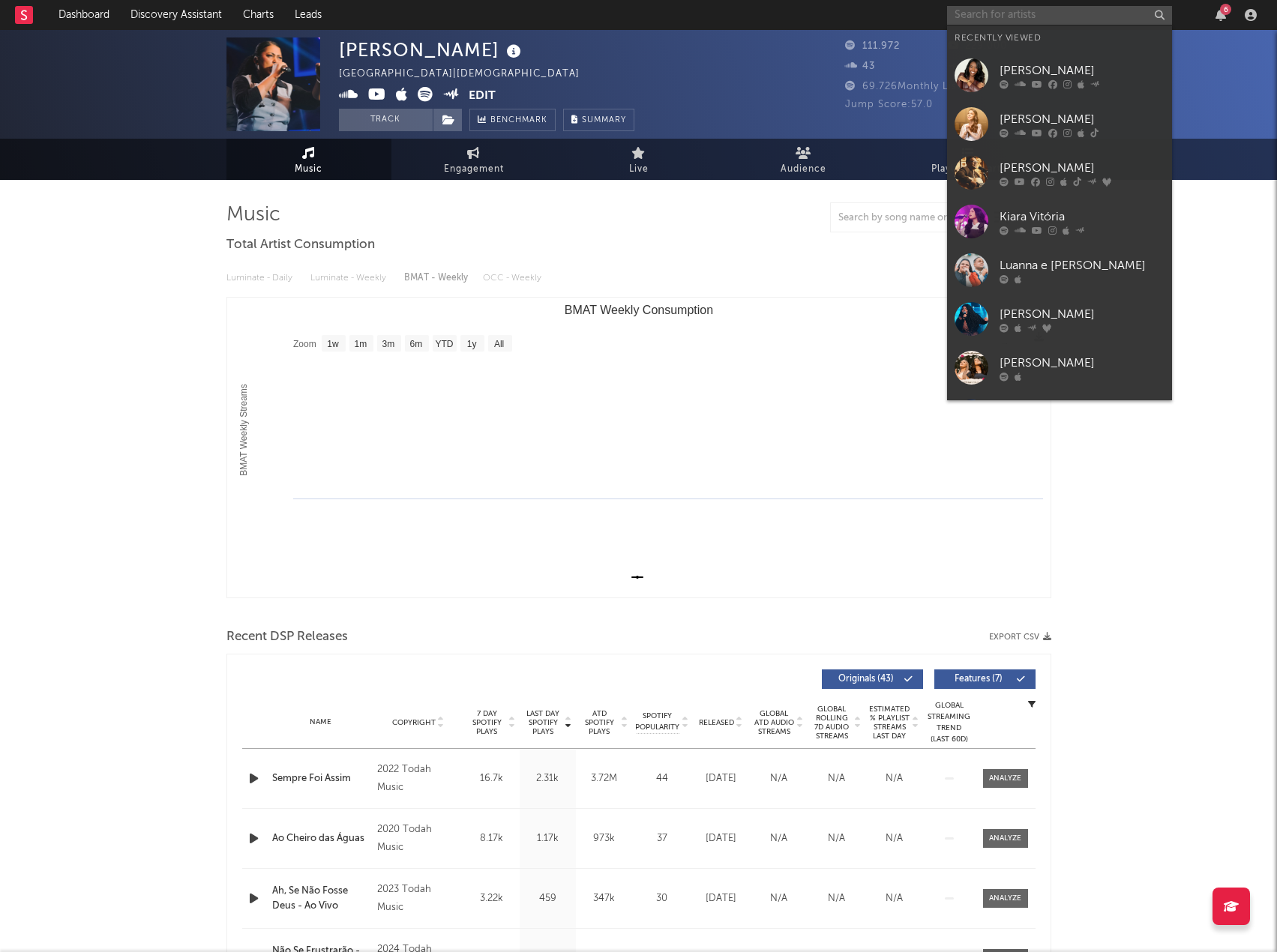
click at [987, 14] on input "text" at bounding box center [1060, 16] width 225 height 19
paste input "Hadassa priscila"
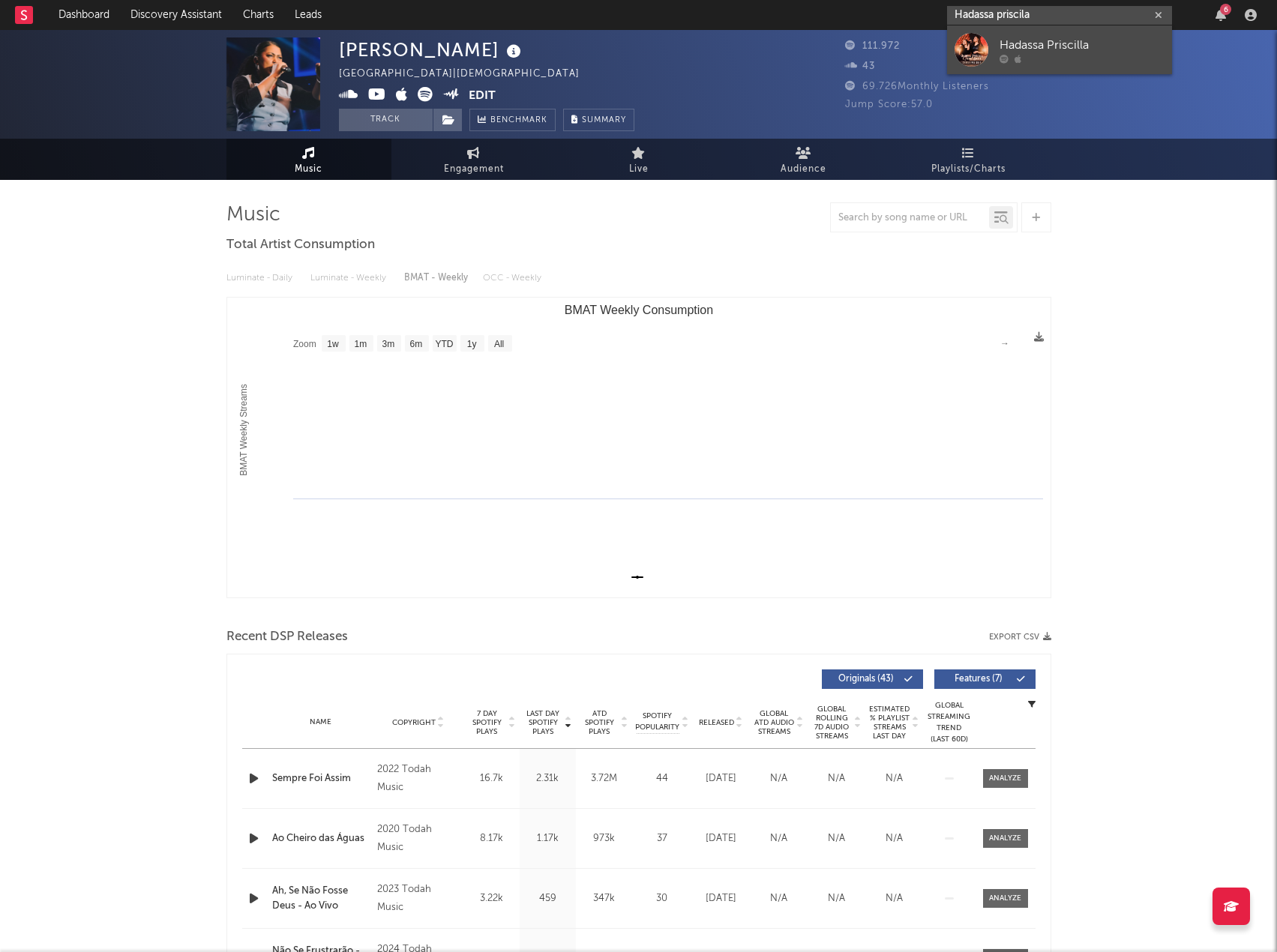
type input "Hadassa priscila"
click at [1027, 47] on div "Hadassa Priscilla" at bounding box center [1082, 45] width 165 height 18
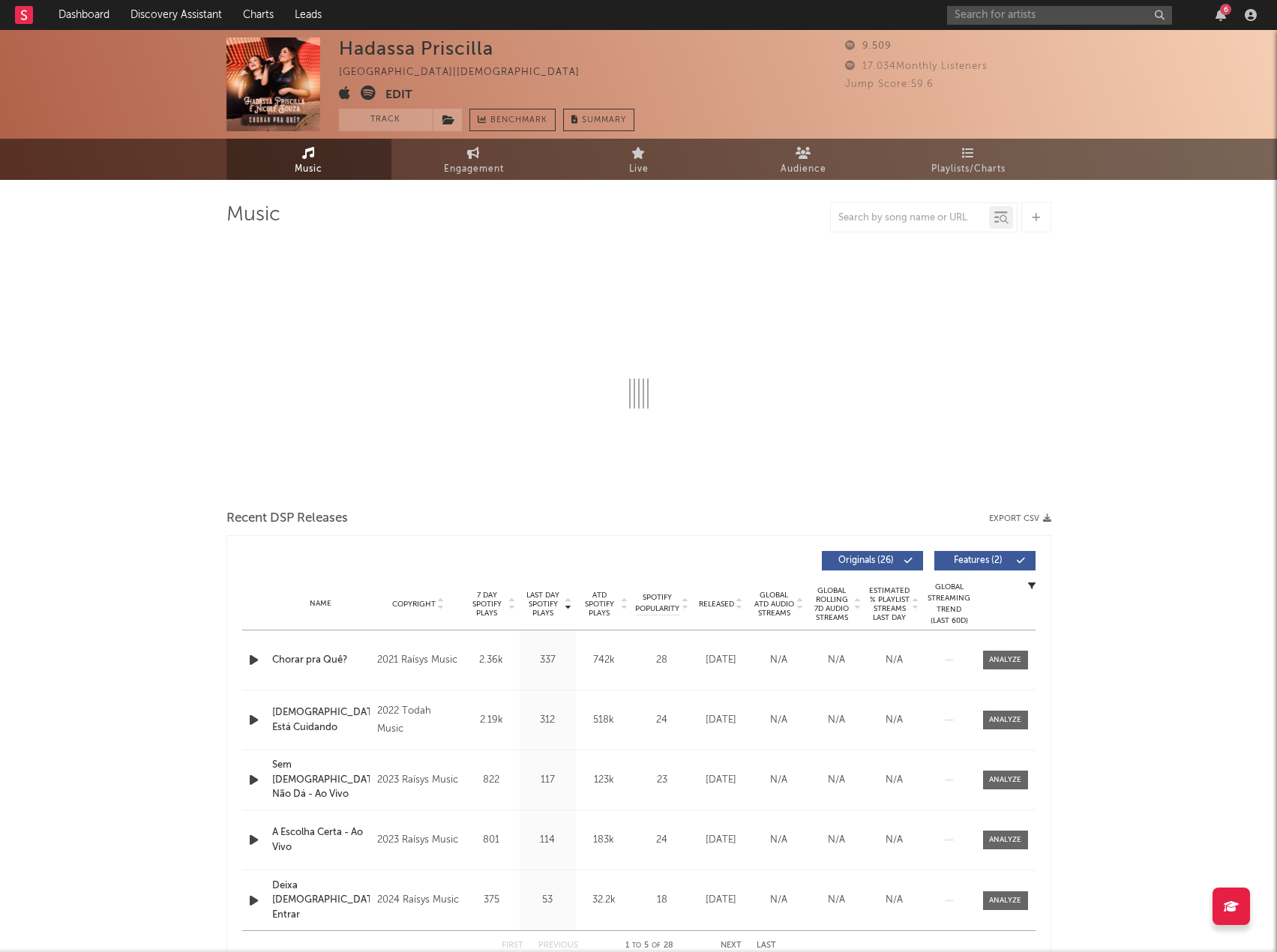
select select "1w"
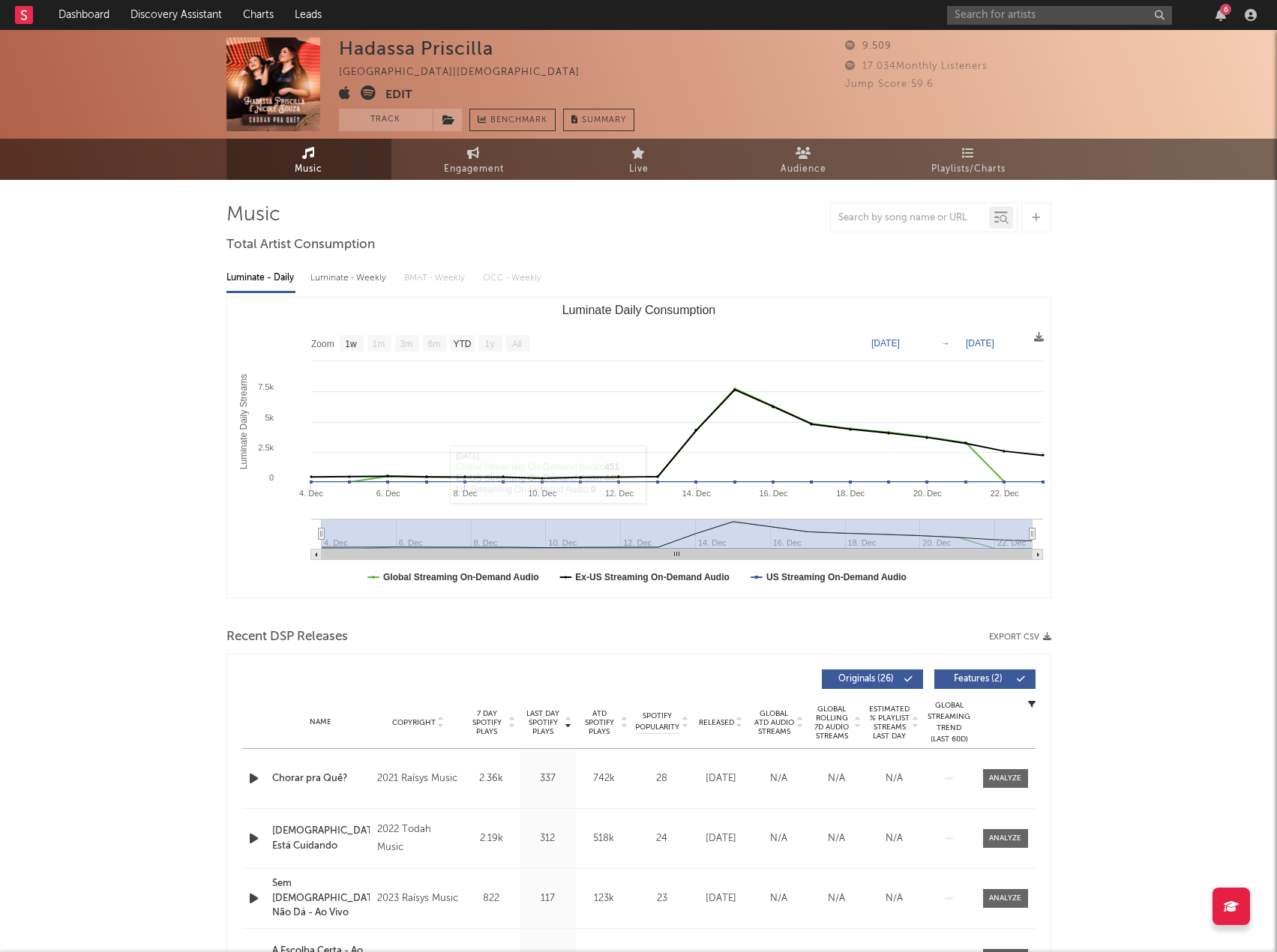
click at [1002, 637] on button "Export CSV" at bounding box center [1020, 637] width 62 height 9
click at [717, 216] on div at bounding box center [639, 217] width 825 height 30
click at [975, 16] on input "text" at bounding box center [1060, 16] width 225 height 19
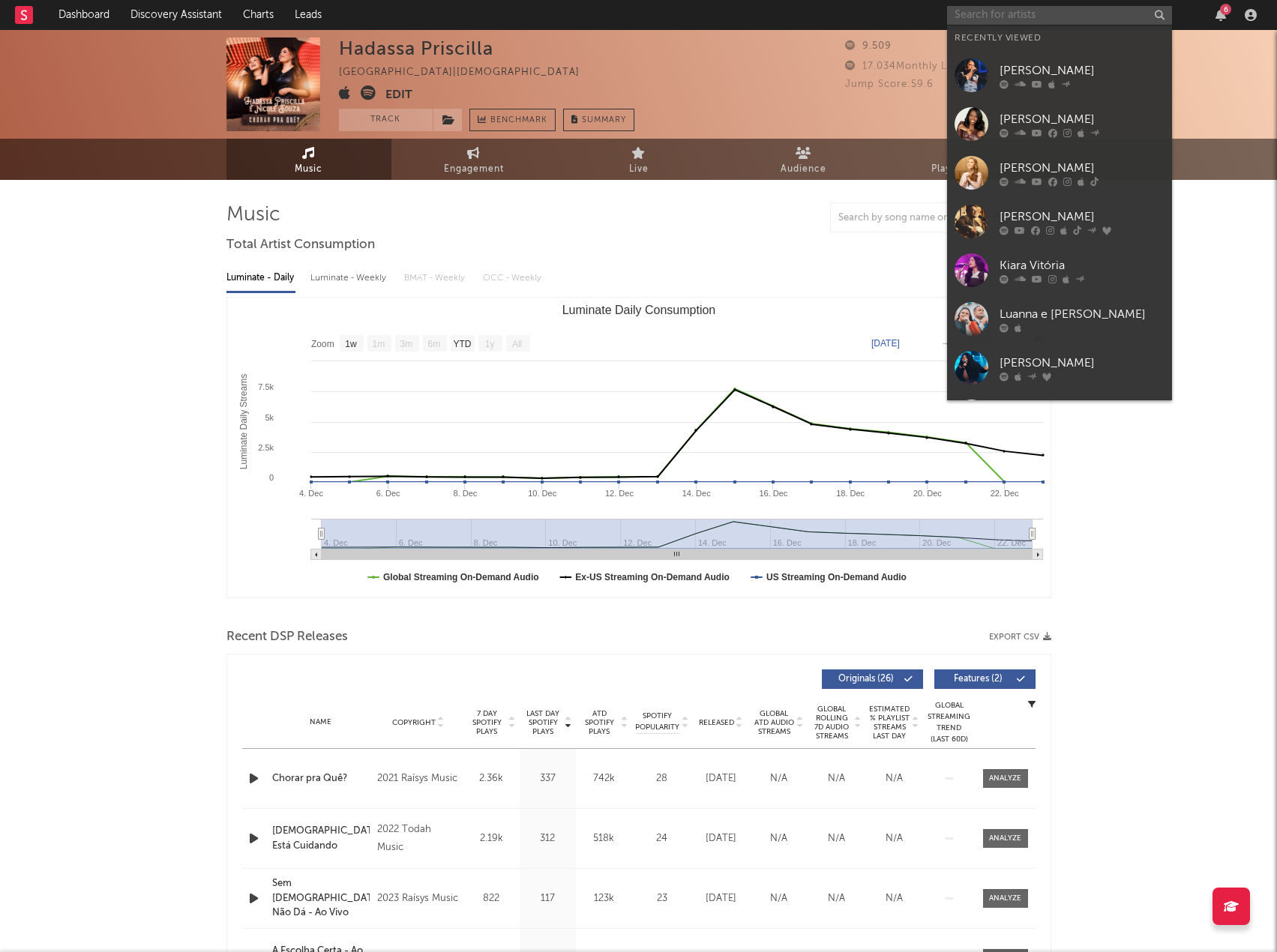
paste input "Nathalia Braga"
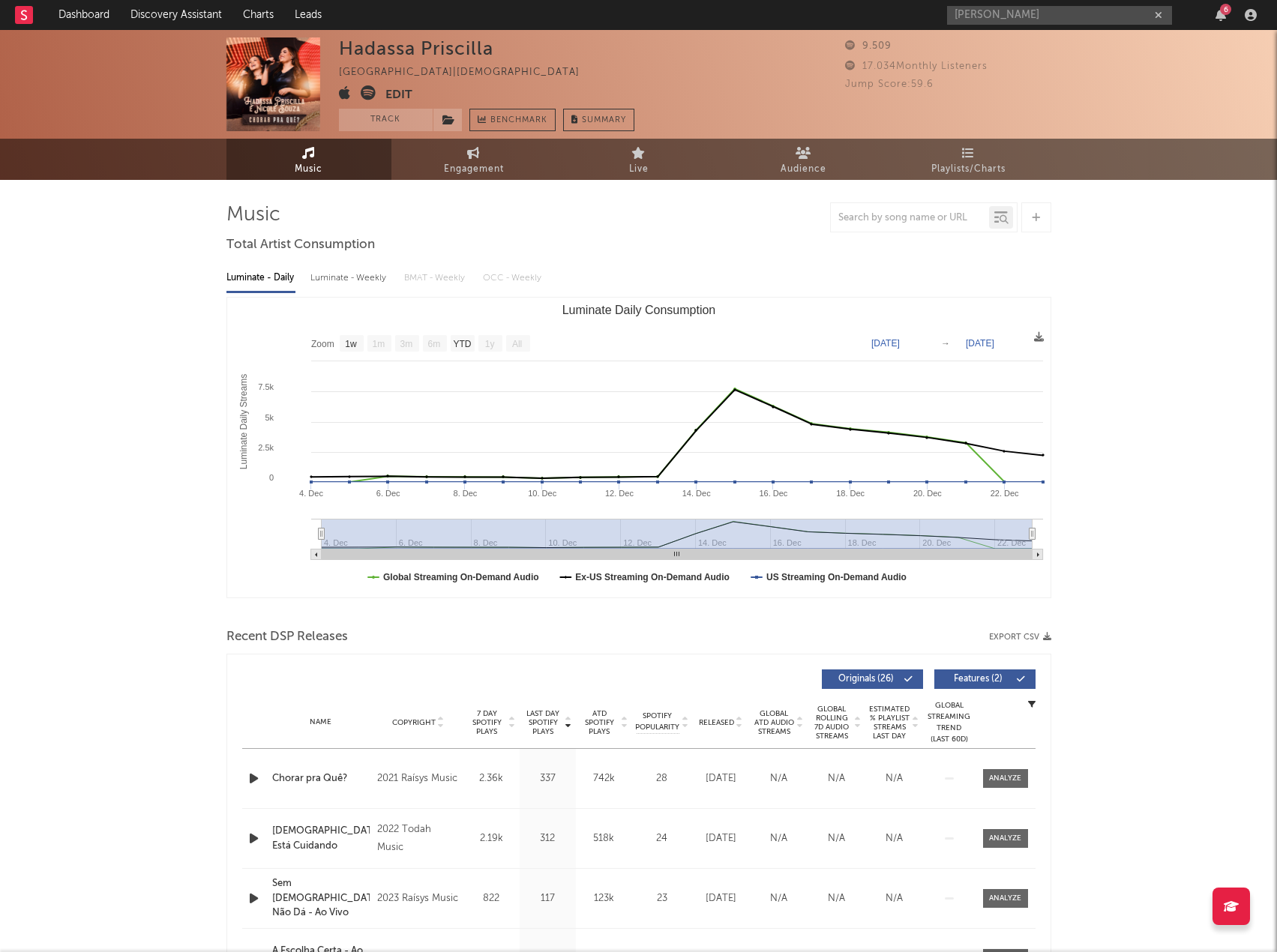
click at [624, 237] on div "Music Total Artist Consumption Luminate - Daily Luminate - Weekly BMAT - Weekly…" at bounding box center [639, 888] width 825 height 1371
click at [1092, 16] on input "Nathalia Braga" at bounding box center [1060, 16] width 225 height 19
paste input "Sued Silva"
drag, startPoint x: 1086, startPoint y: 12, endPoint x: 865, endPoint y: 4, distance: 221.1
click at [865, 4] on nav "Dashboard Discovery Assistant Charts Leads Nathalia BragaSued Silva 6" at bounding box center [638, 15] width 1277 height 30
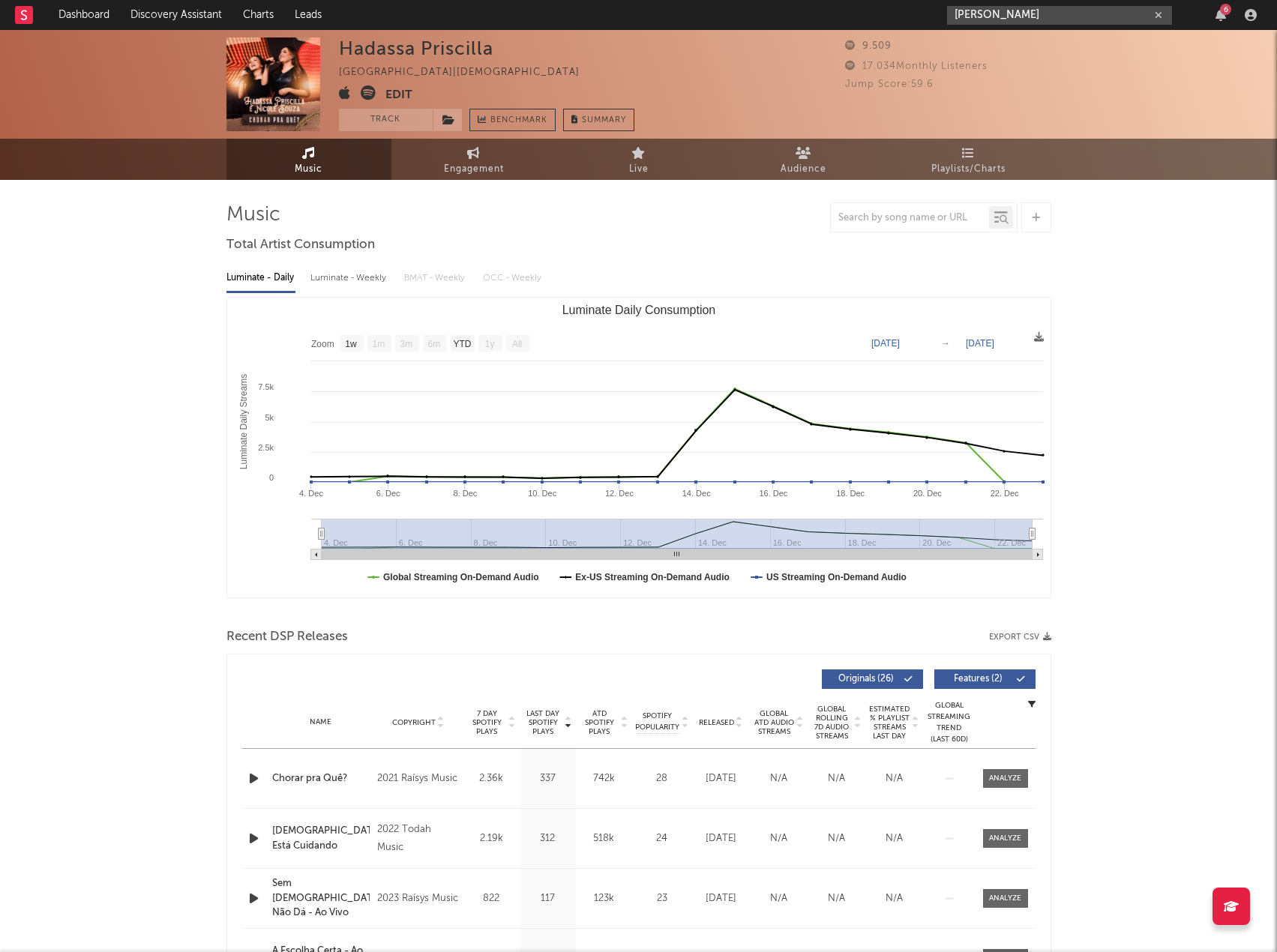
paste input "text"
type input "Sued Silva"
click at [1046, 39] on div "Sued Silva" at bounding box center [1082, 45] width 165 height 18
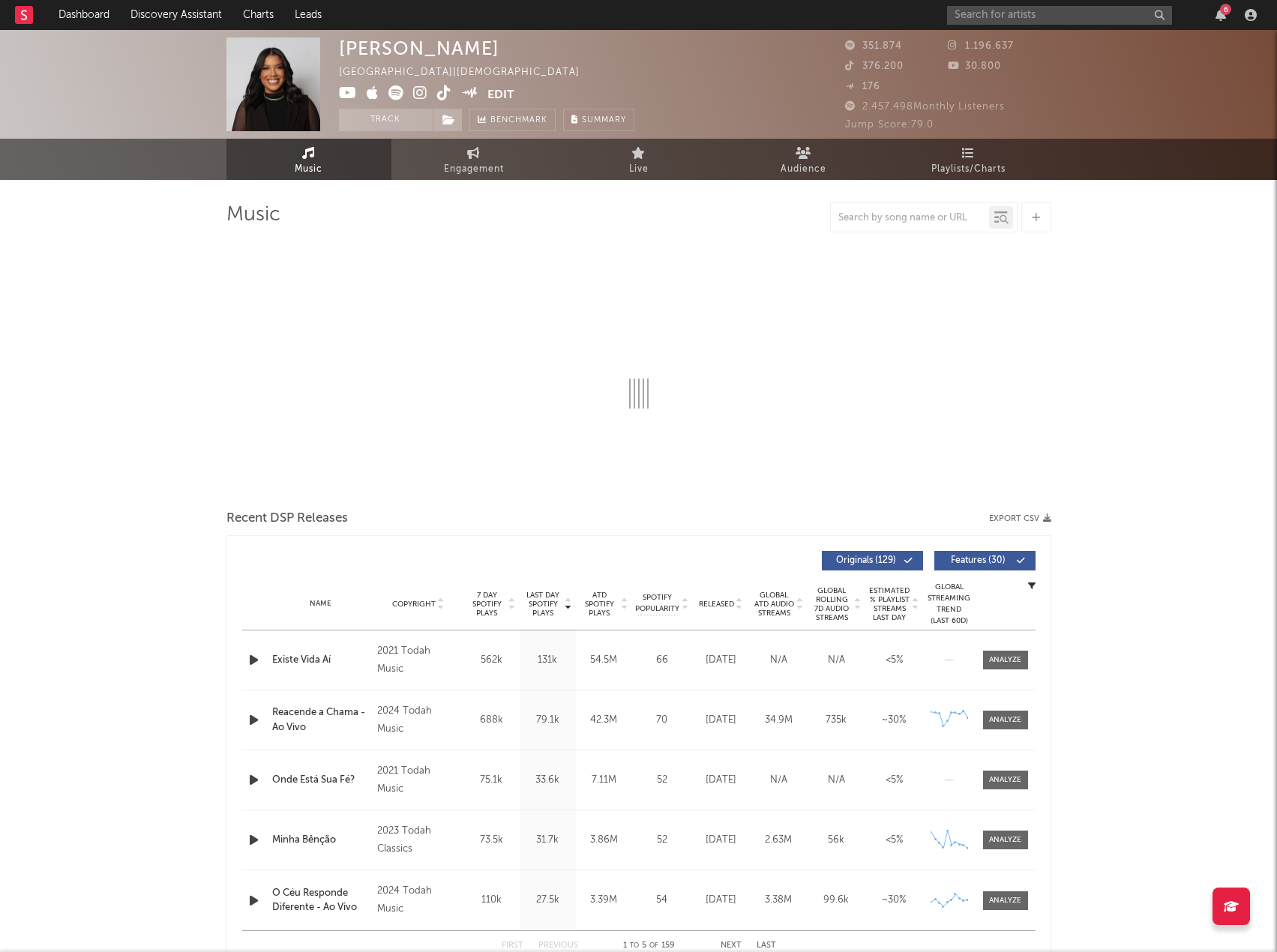
select select "6m"
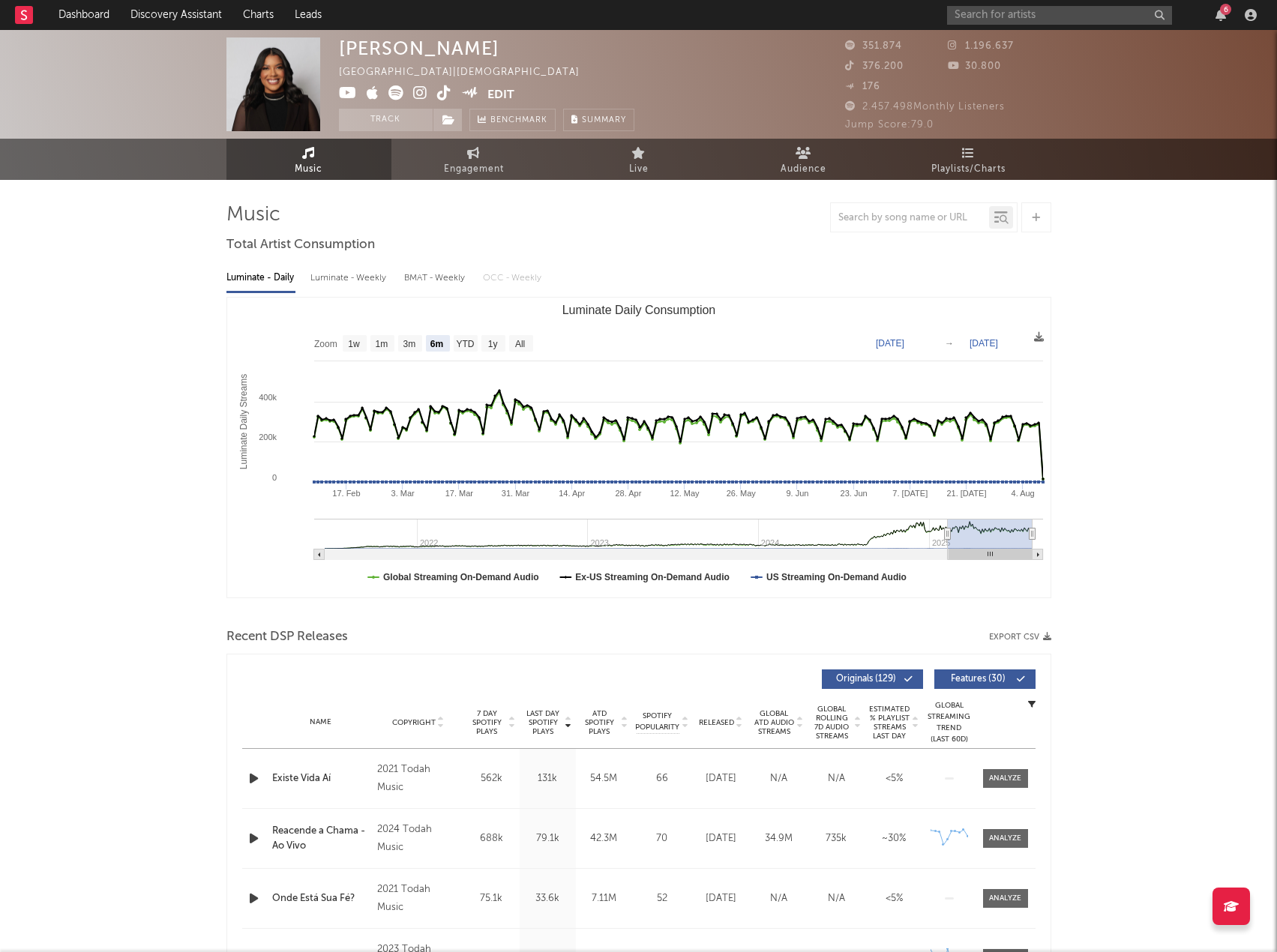
click at [1001, 635] on button "Export CSV" at bounding box center [1020, 637] width 62 height 9
drag, startPoint x: 754, startPoint y: 229, endPoint x: 760, endPoint y: 222, distance: 9.2
click at [754, 229] on div at bounding box center [639, 217] width 825 height 30
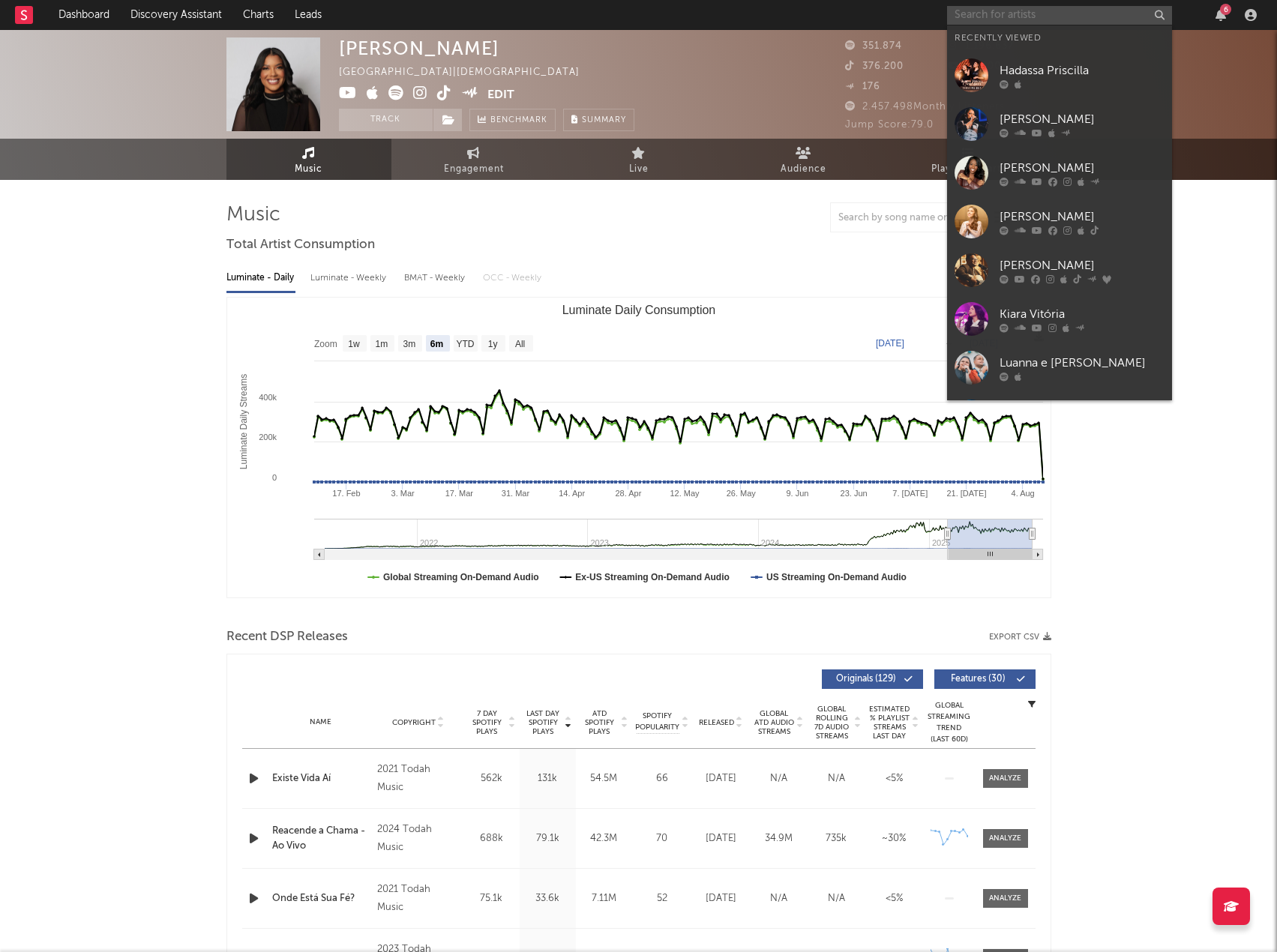
click at [997, 17] on input "text" at bounding box center [1060, 16] width 225 height 19
paste input "Suellen Brum"
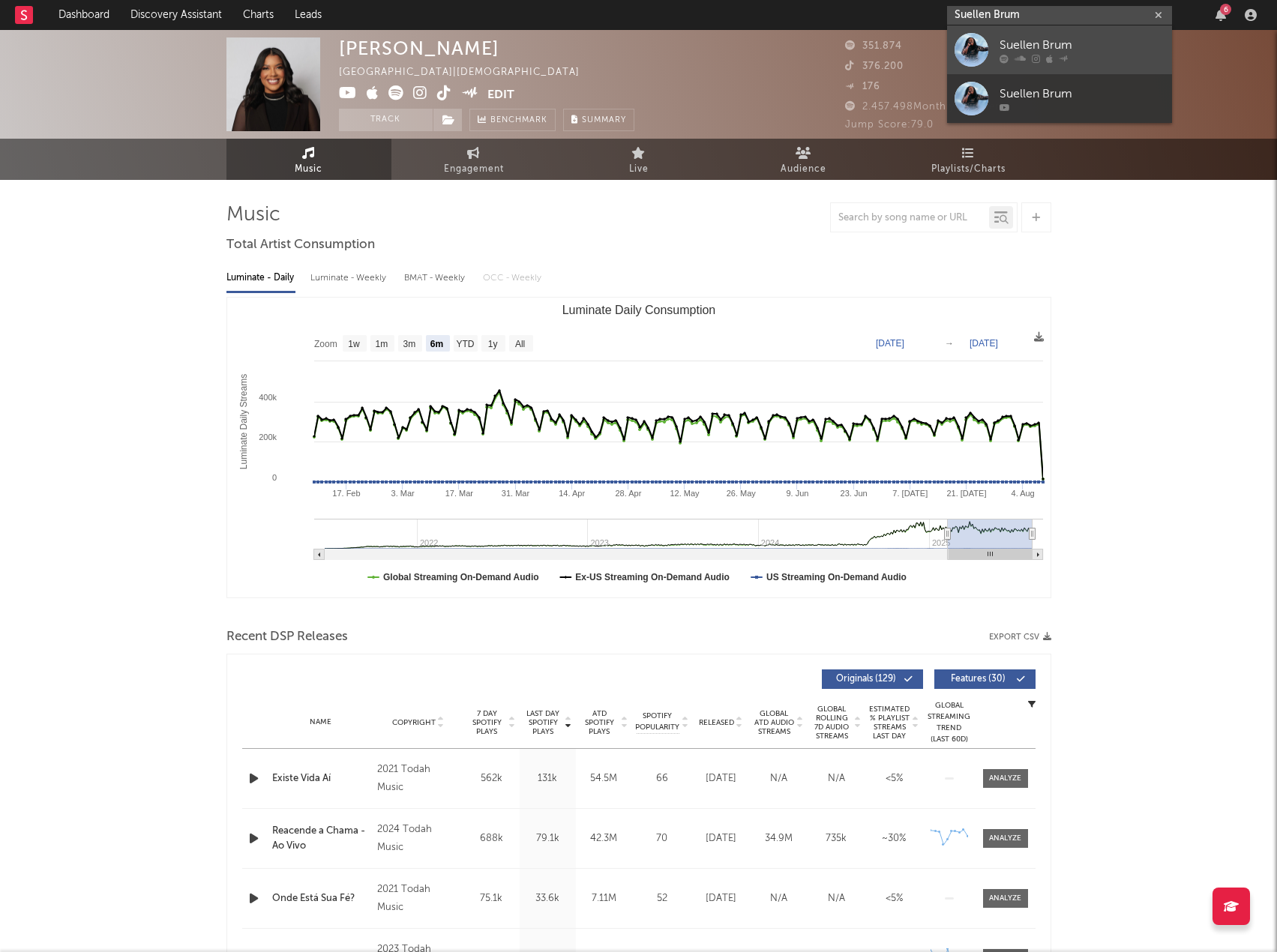
type input "Suellen Brum"
click at [1031, 45] on div "Suellen Brum" at bounding box center [1082, 45] width 165 height 18
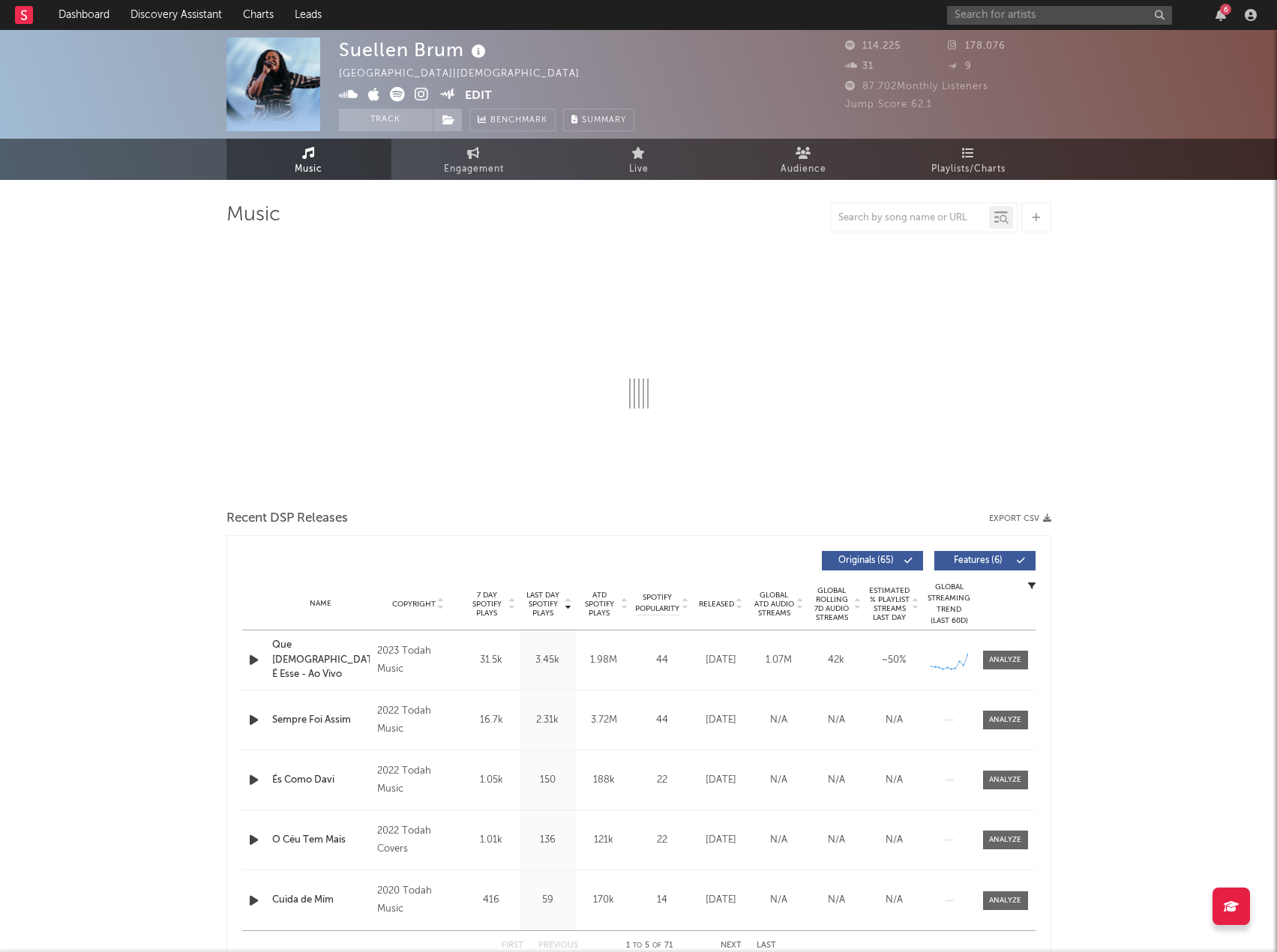
select select "6m"
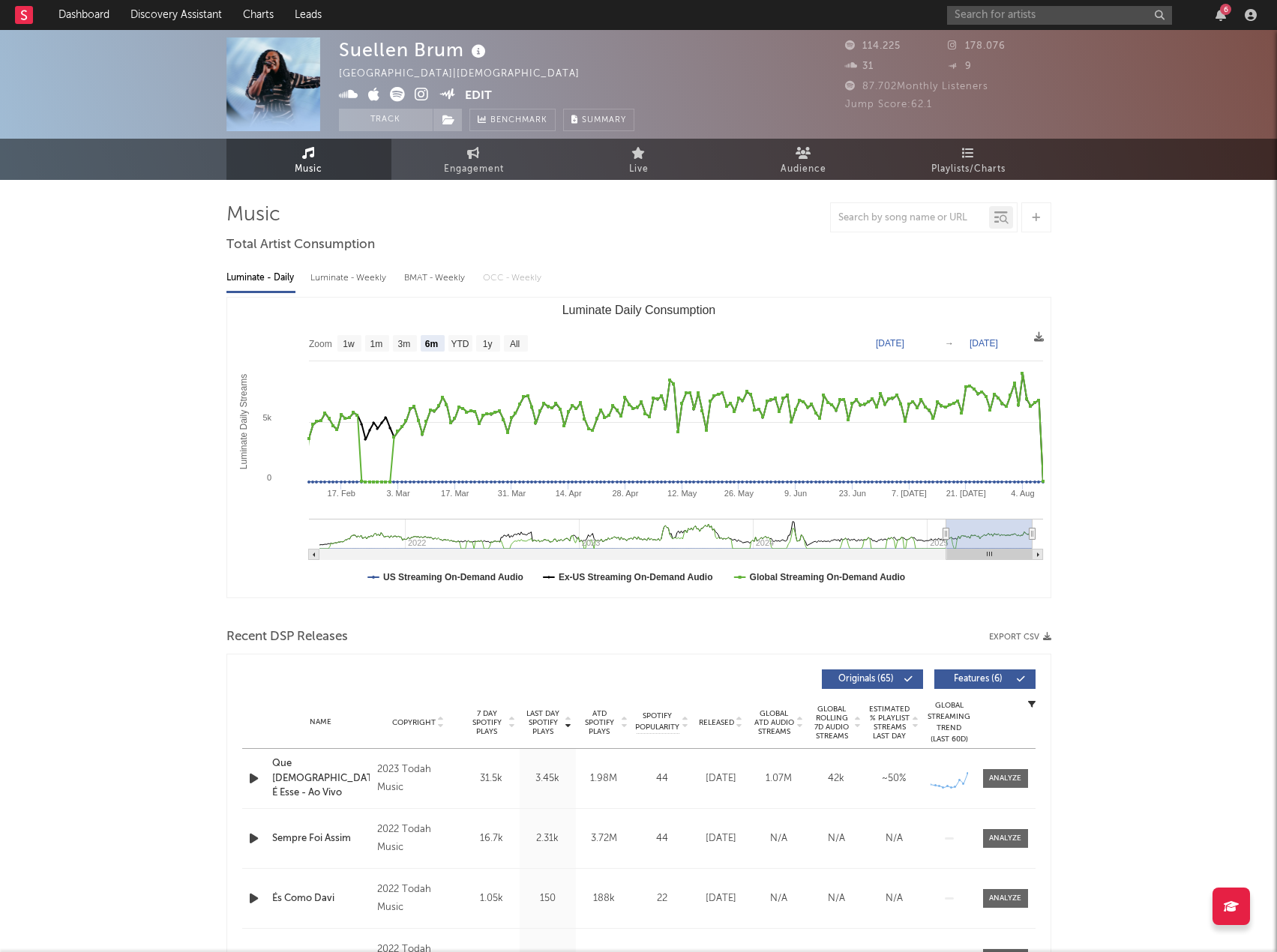
click at [1011, 638] on button "Export CSV" at bounding box center [1020, 637] width 62 height 9
drag, startPoint x: 751, startPoint y: 220, endPoint x: 796, endPoint y: 199, distance: 49.7
click at [751, 219] on div at bounding box center [639, 217] width 825 height 30
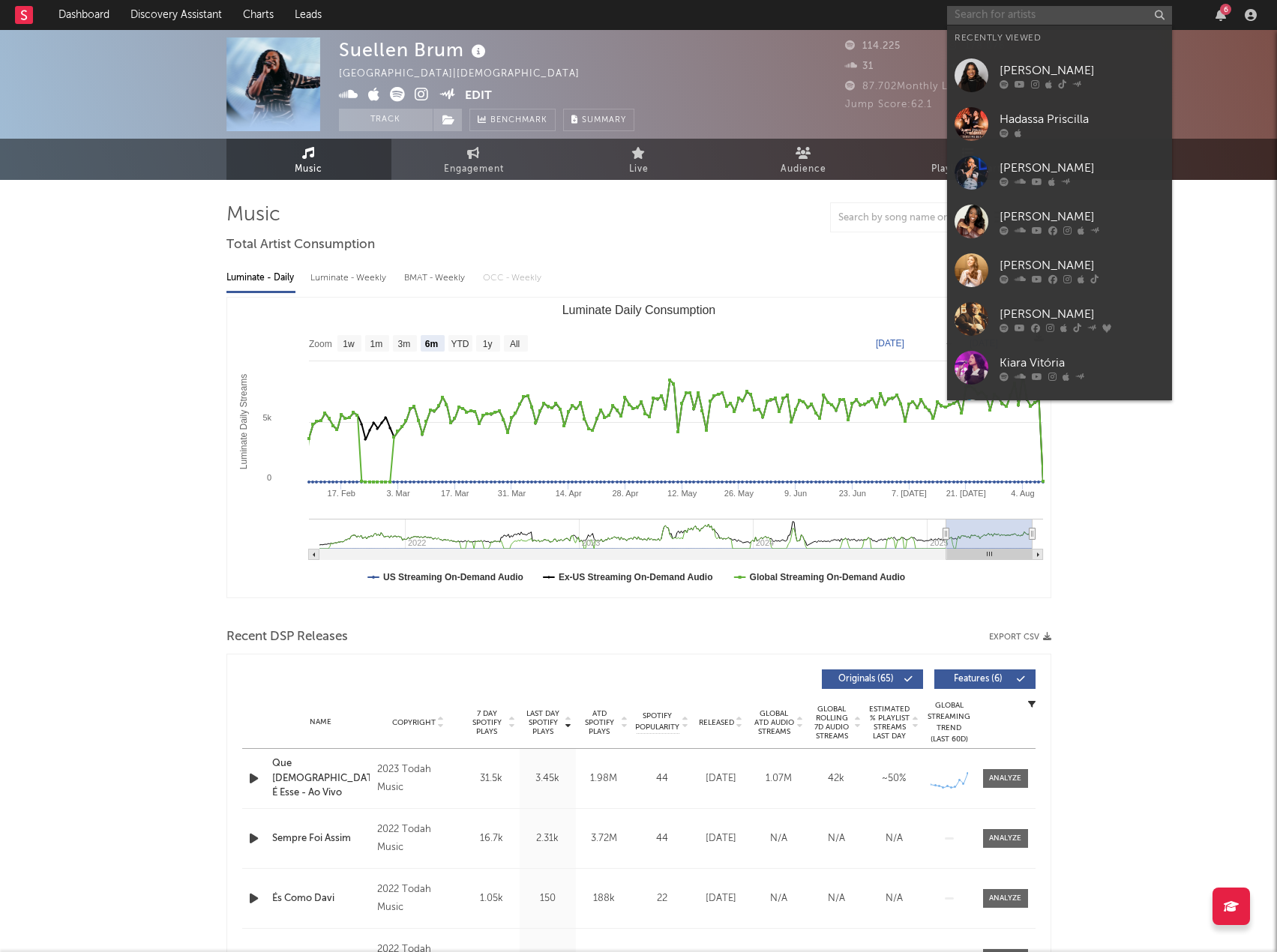
click at [1008, 12] on input "text" at bounding box center [1060, 16] width 225 height 19
paste input "Israel Costa"
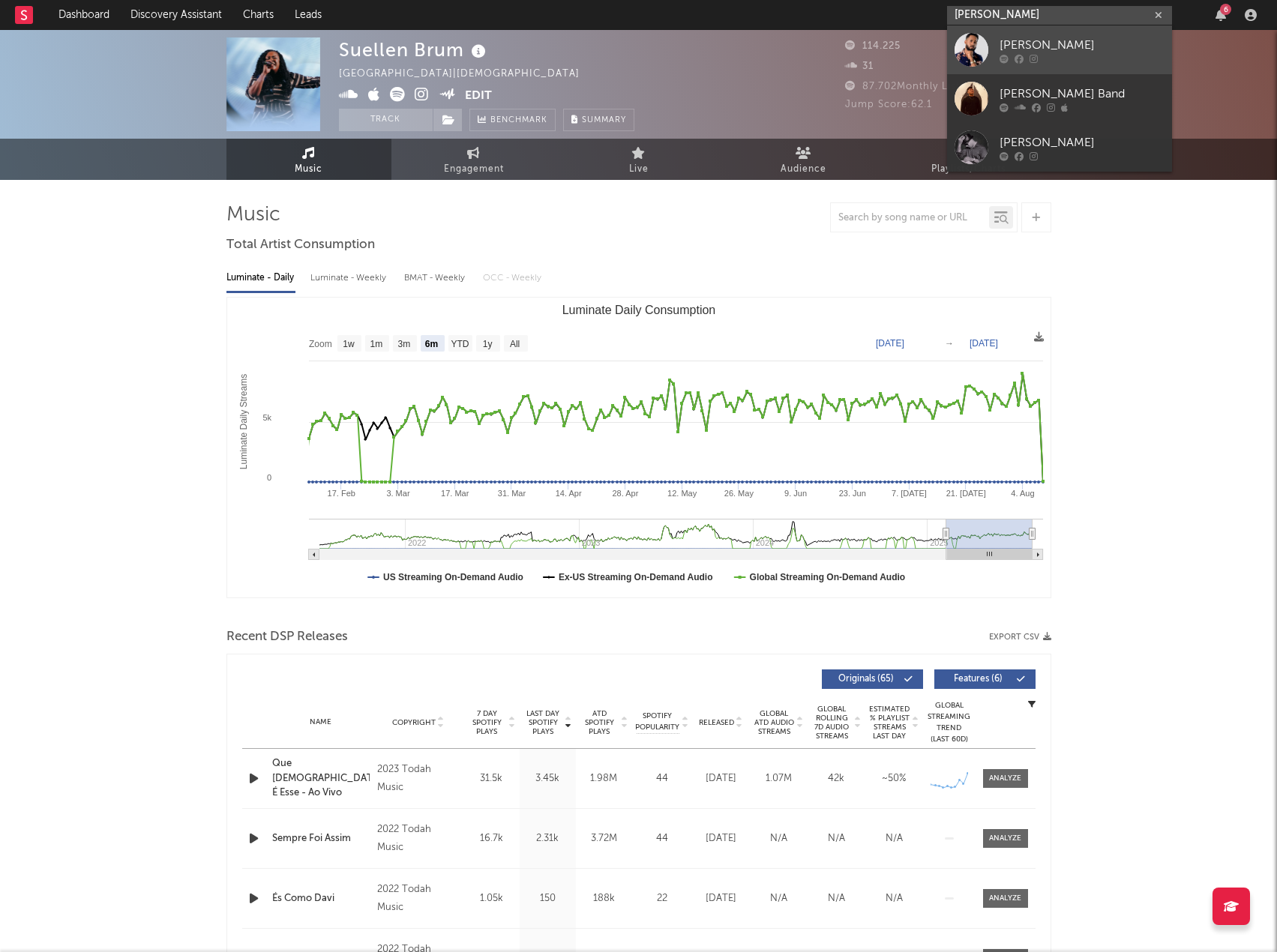
type input "Israel Costa"
click at [1083, 52] on div "Israel Costa" at bounding box center [1082, 45] width 165 height 18
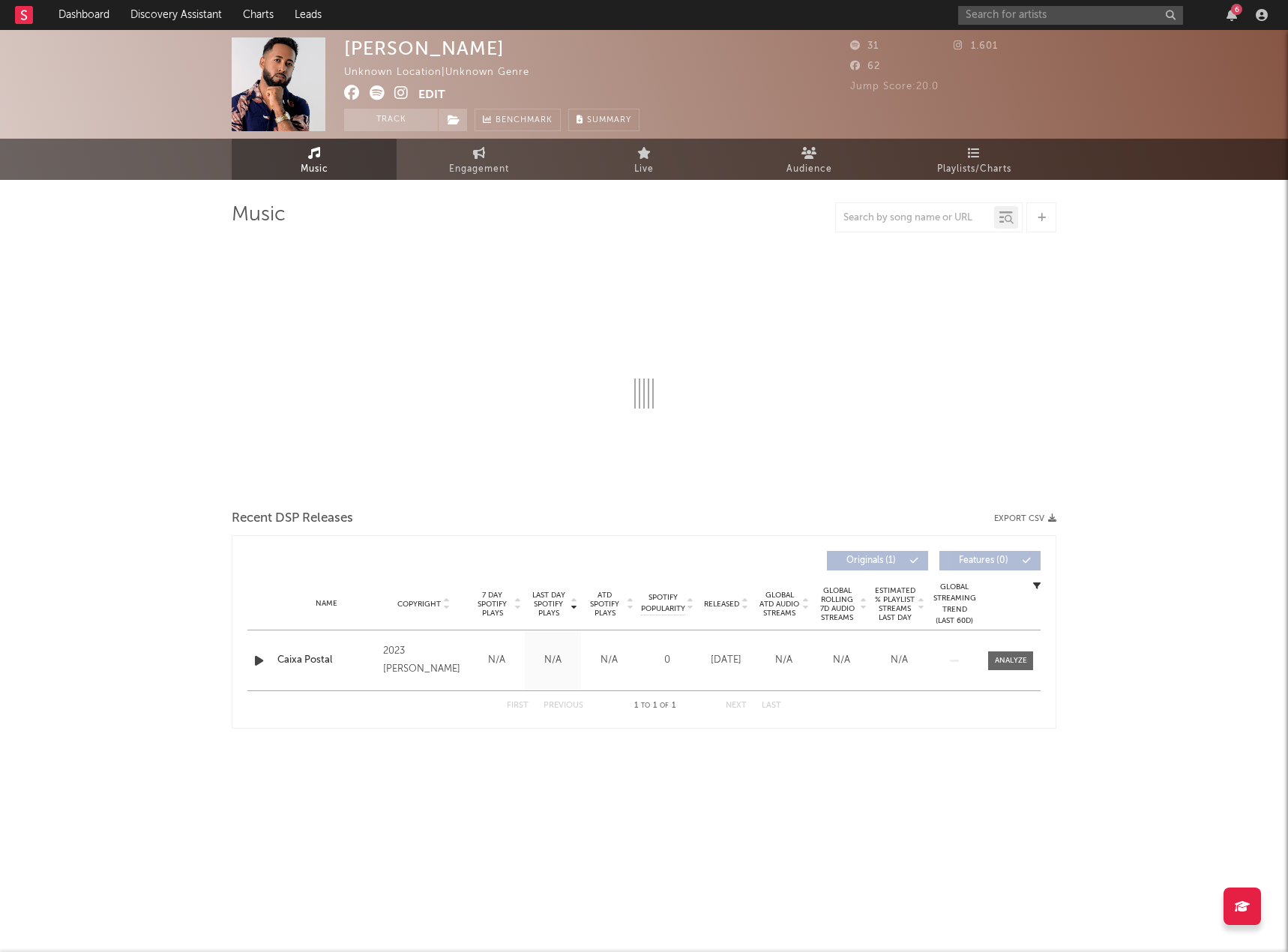
select select "1w"
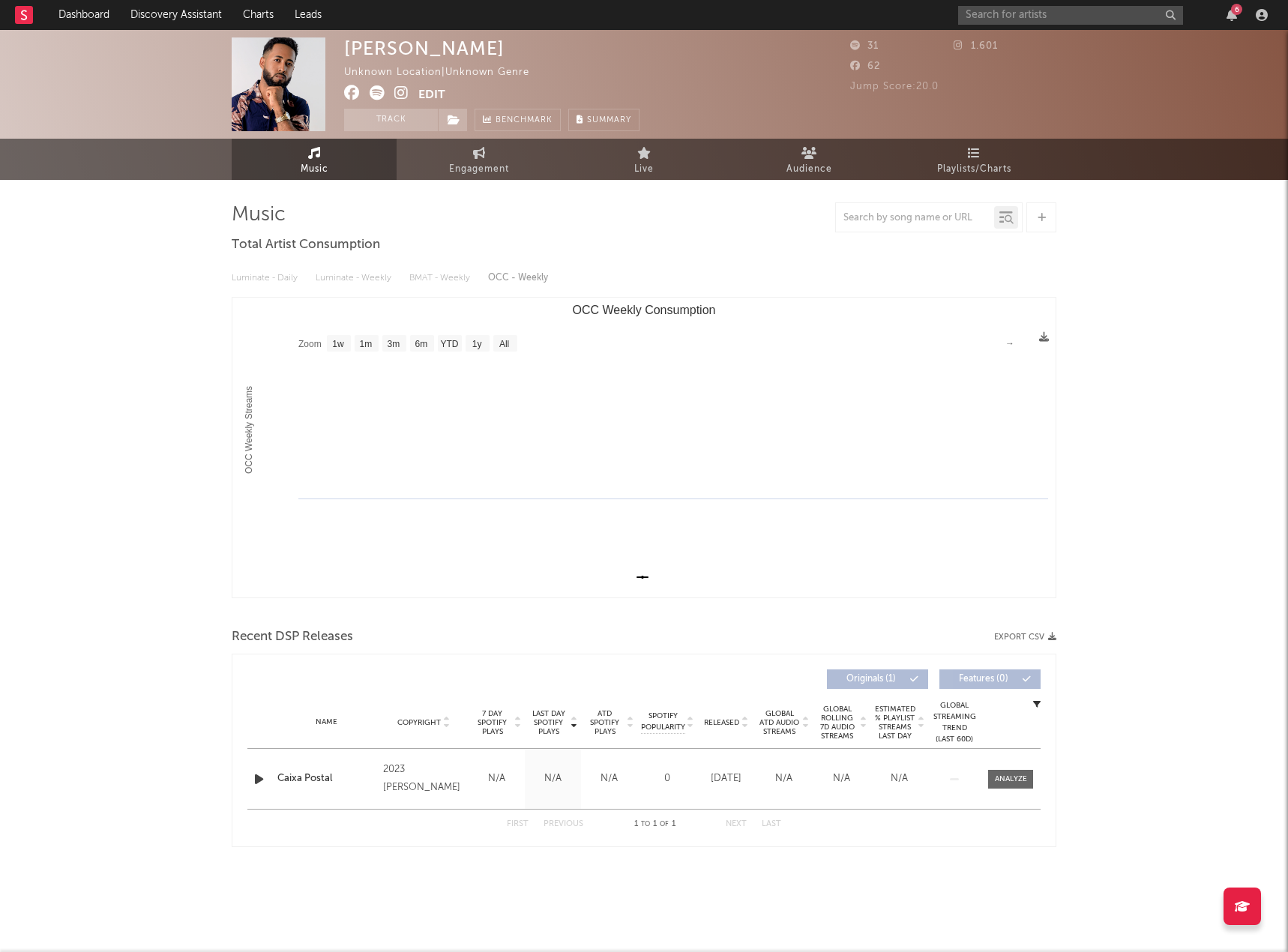
click at [752, 248] on div "Music Total Artist Consumption Luminate - Daily Luminate - Weekly BMAT - Weekly…" at bounding box center [644, 525] width 824 height 645
click at [1017, 16] on input "text" at bounding box center [1070, 16] width 225 height 19
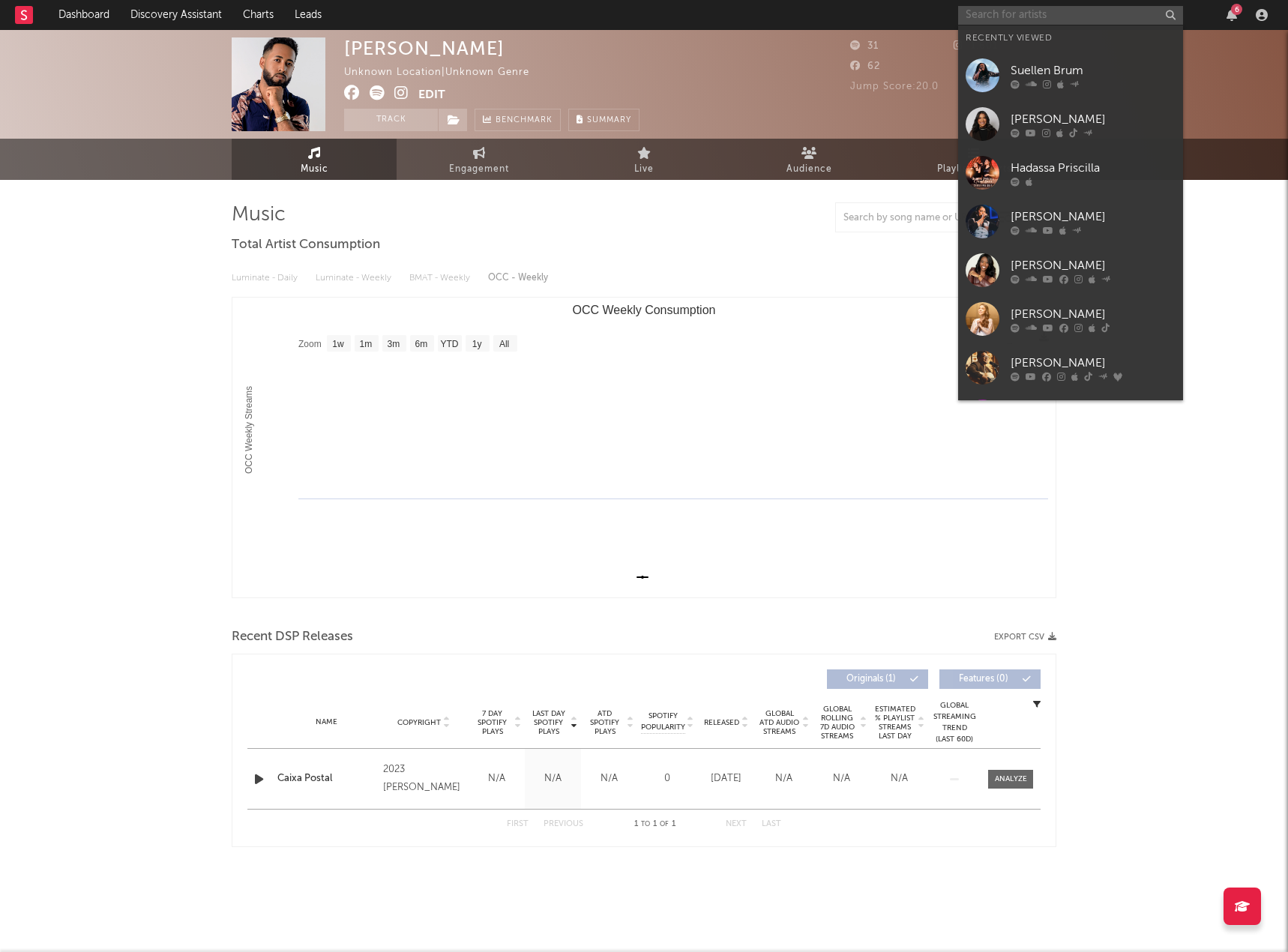
paste input "Israel Costa"
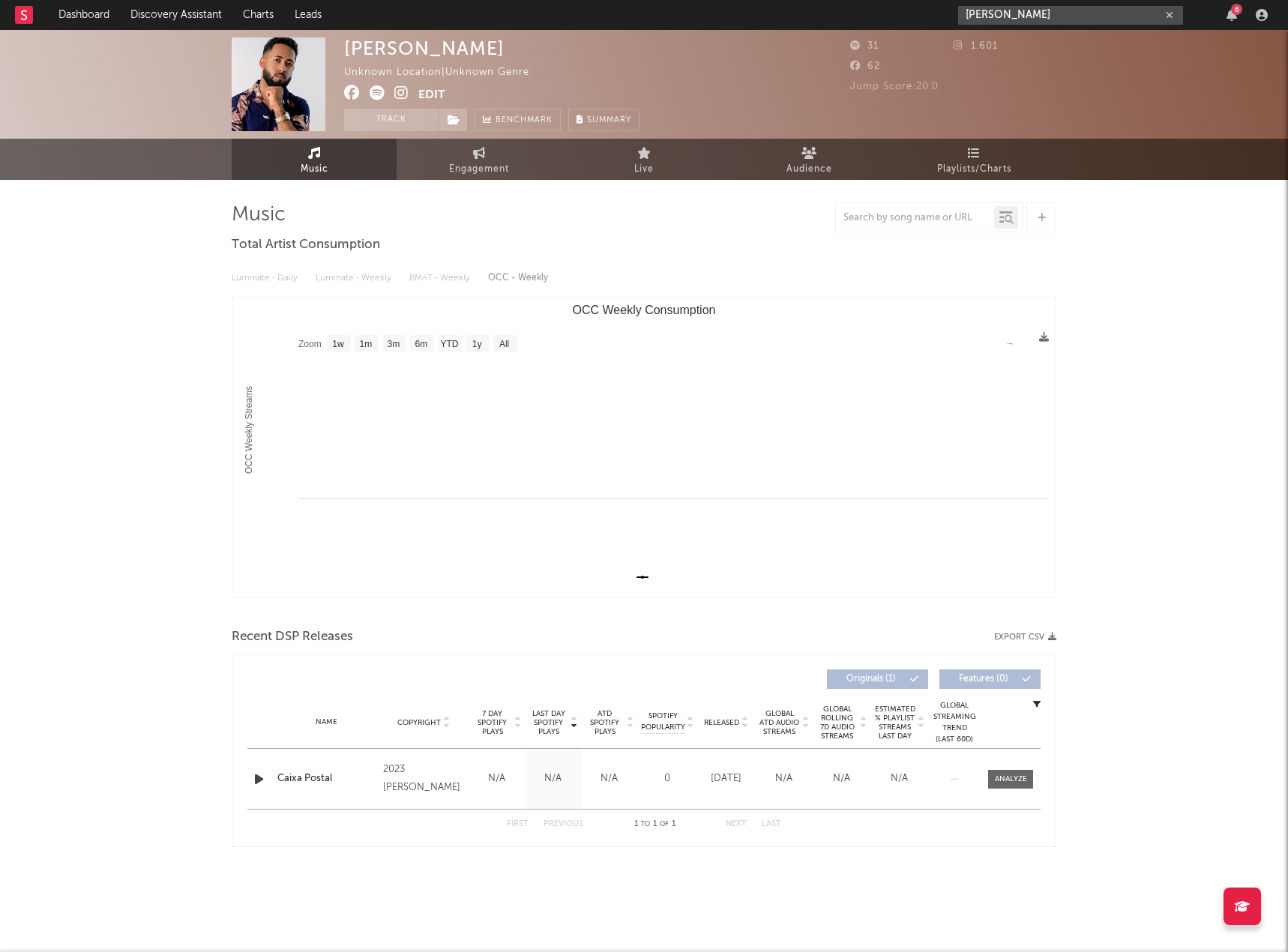
click at [1038, 18] on input "Israel Costa" at bounding box center [1070, 16] width 225 height 19
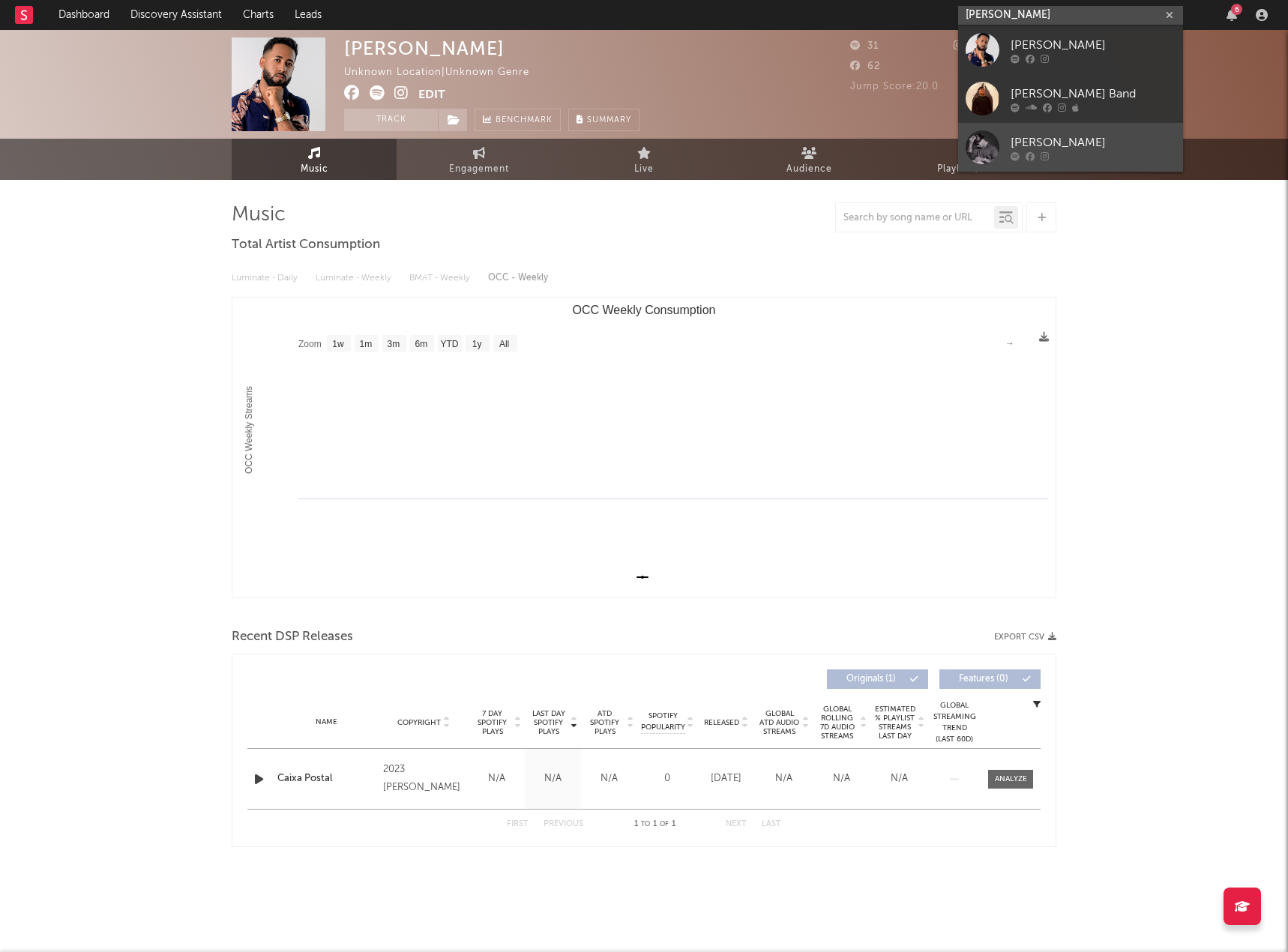
type input "Israel Costa"
click at [1076, 147] on div "Ismael Costa" at bounding box center [1092, 142] width 165 height 18
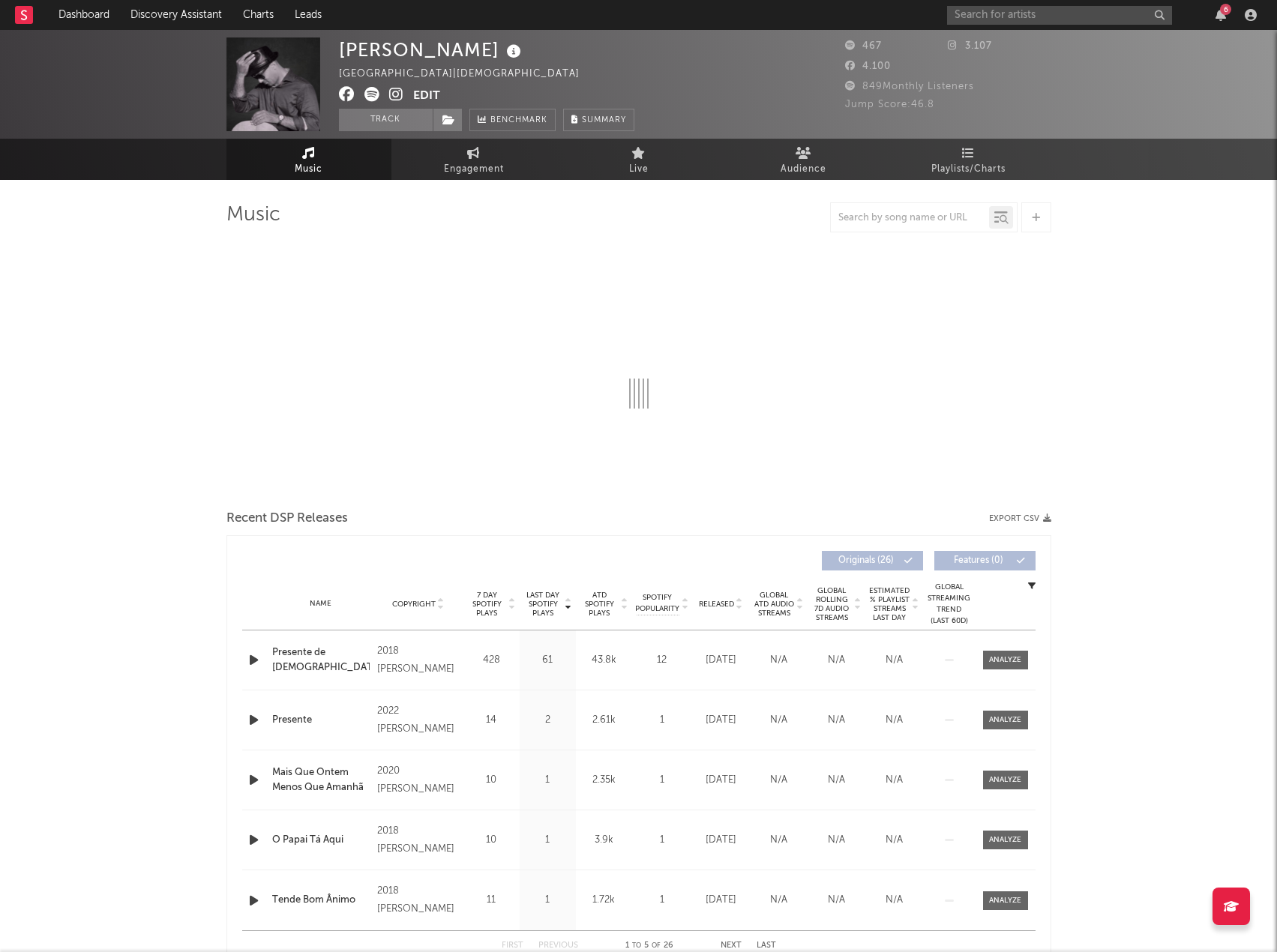
select select "1w"
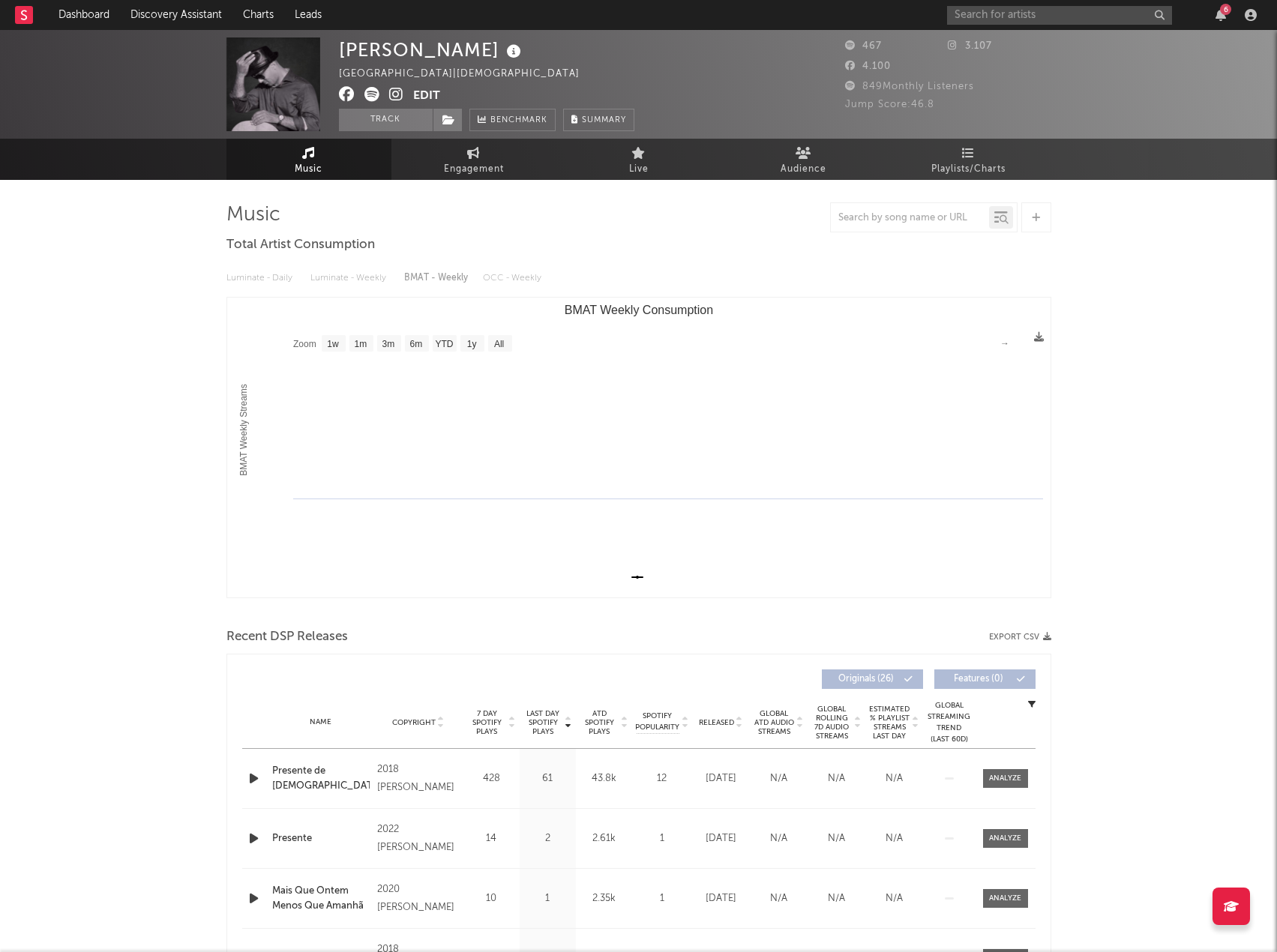
click at [1010, 636] on button "Export CSV" at bounding box center [1020, 637] width 62 height 9
click at [773, 218] on div at bounding box center [639, 217] width 825 height 30
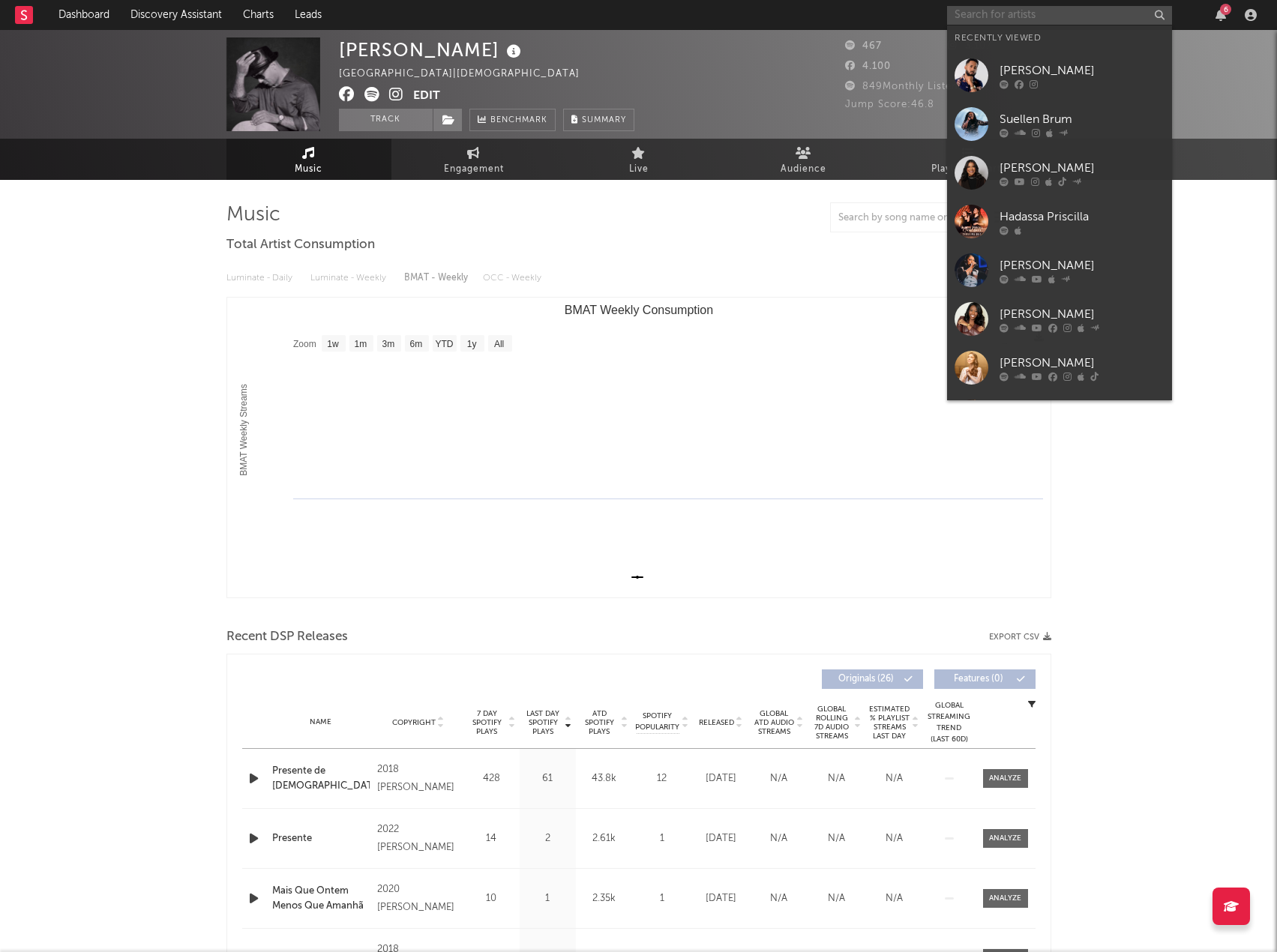
click at [1039, 9] on input "text" at bounding box center [1060, 16] width 225 height 19
paste input "RaqueL Olliver"
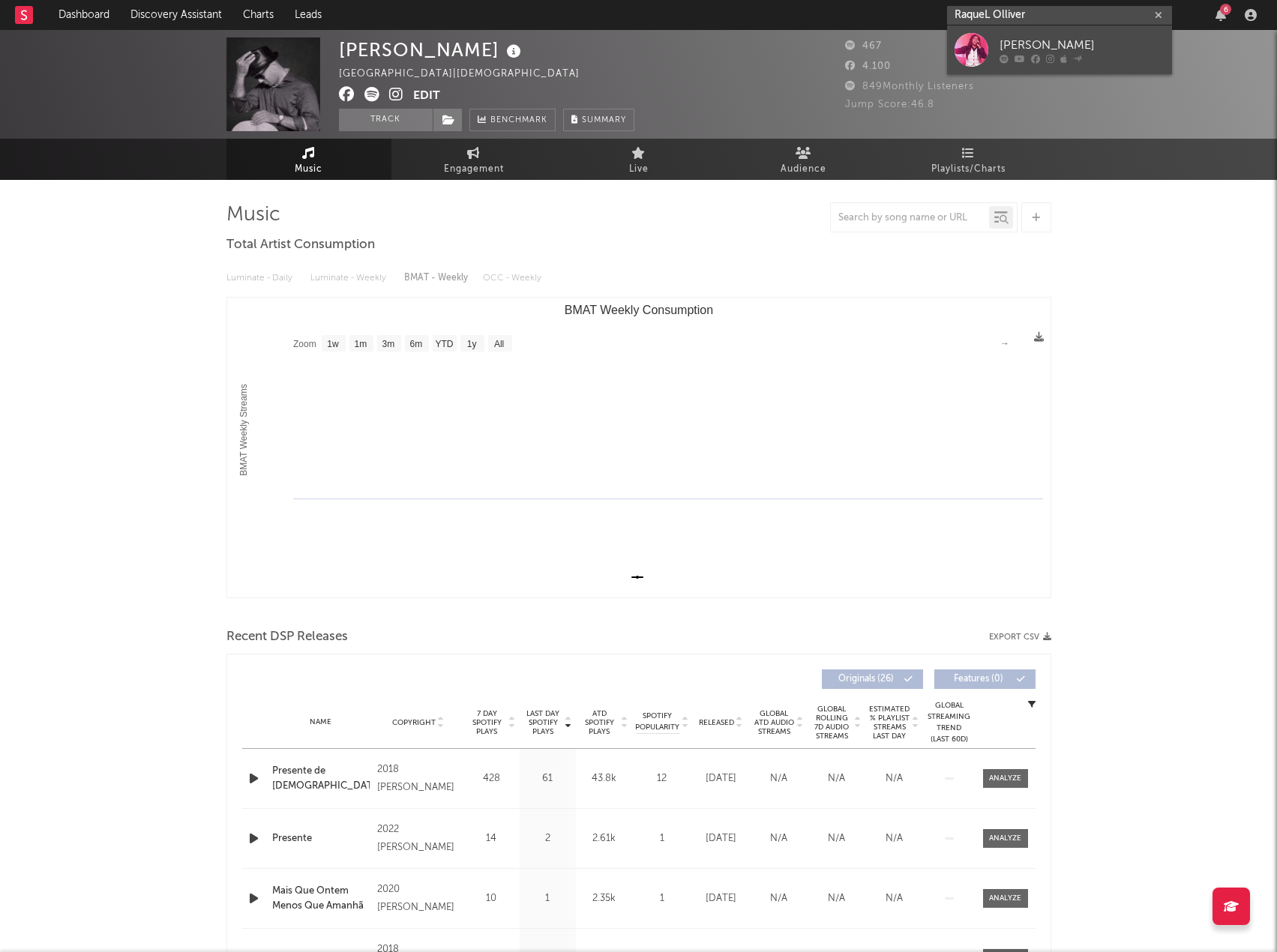
type input "RaqueL Olliver"
click at [1061, 45] on div "Raquel Olliver" at bounding box center [1082, 45] width 165 height 18
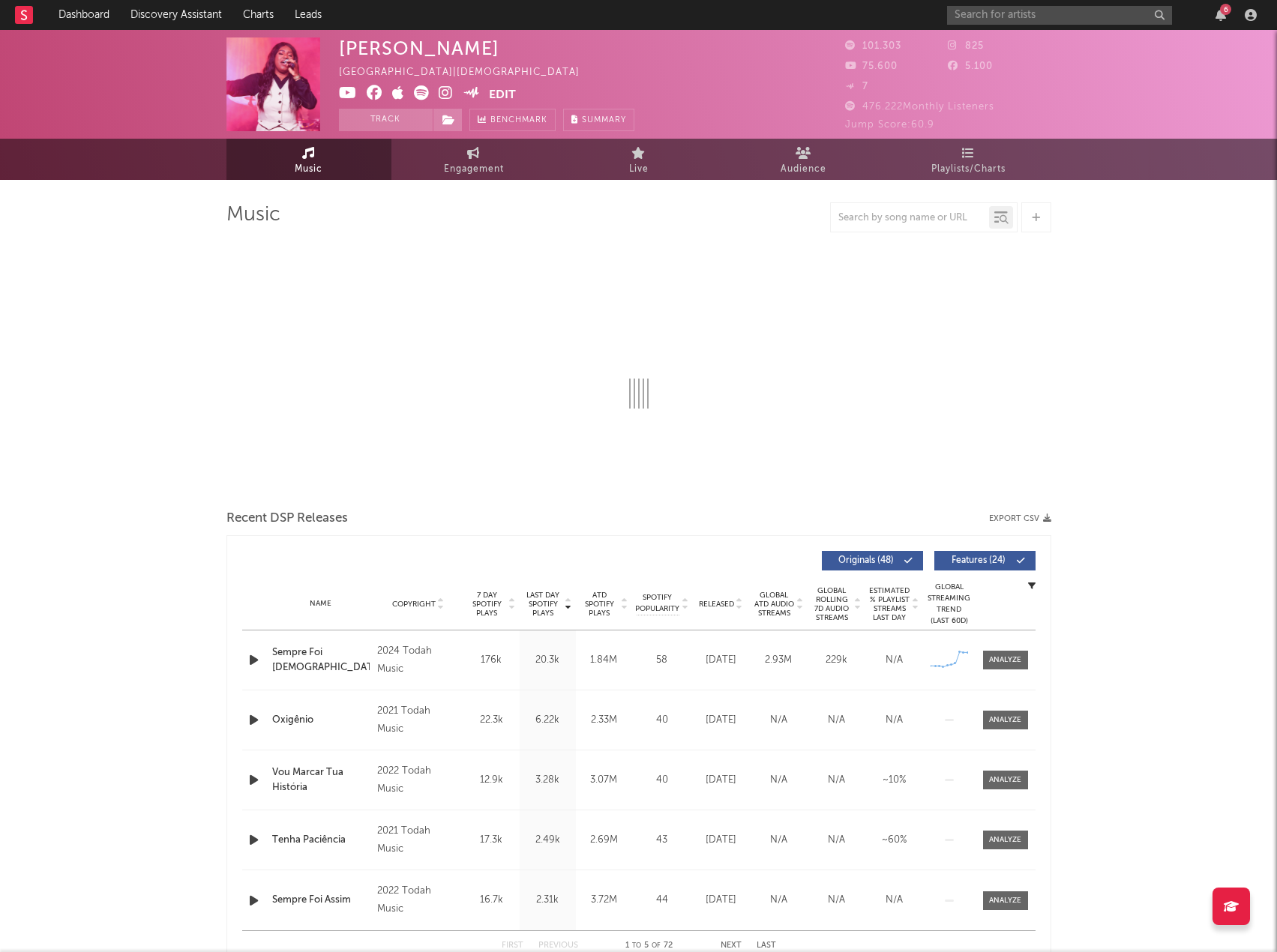
select select "6m"
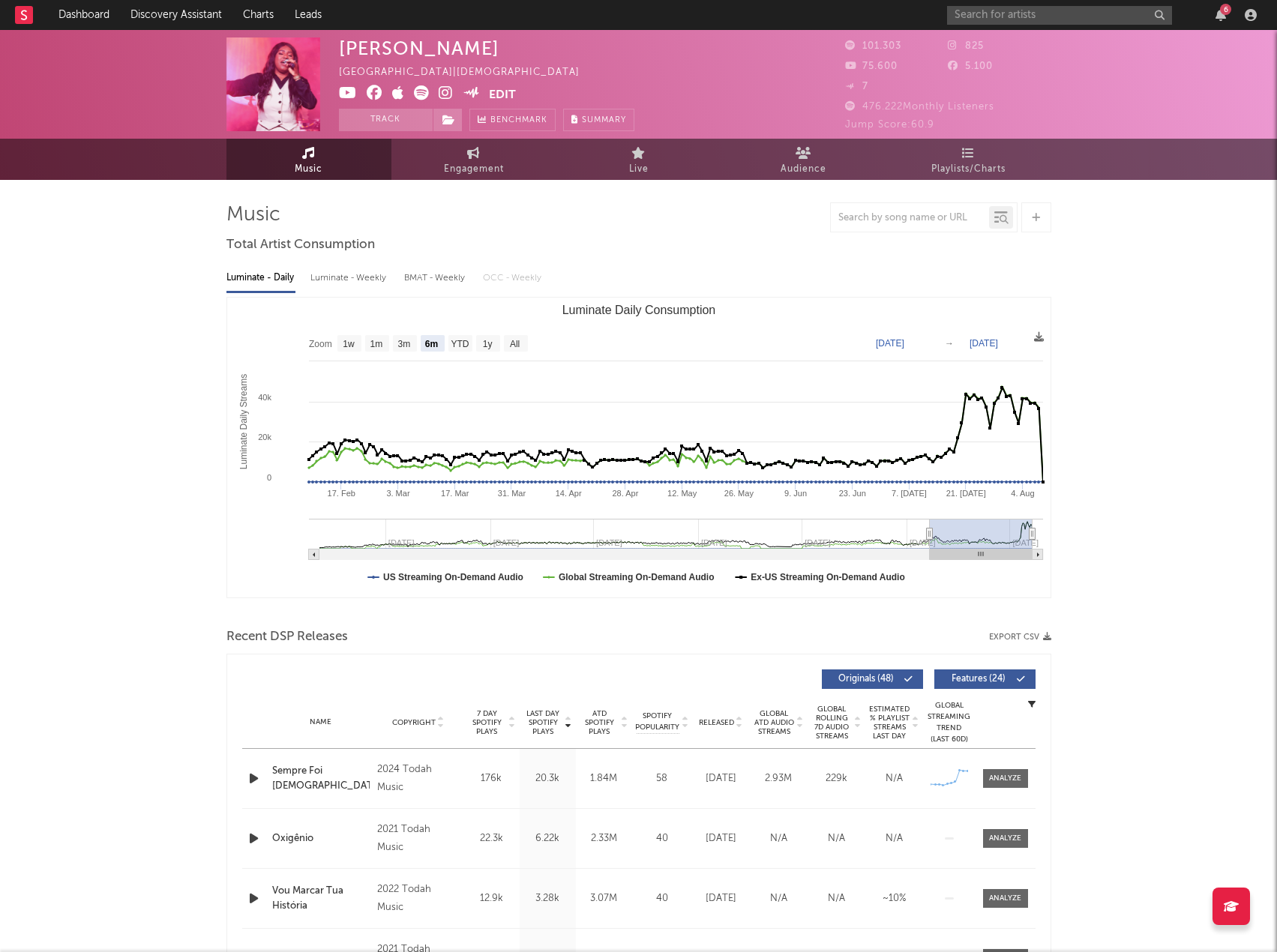
click at [1005, 633] on button "Export CSV" at bounding box center [1020, 637] width 62 height 9
click at [768, 213] on div at bounding box center [639, 217] width 825 height 30
click at [1013, 13] on input "text" at bounding box center [1060, 16] width 225 height 19
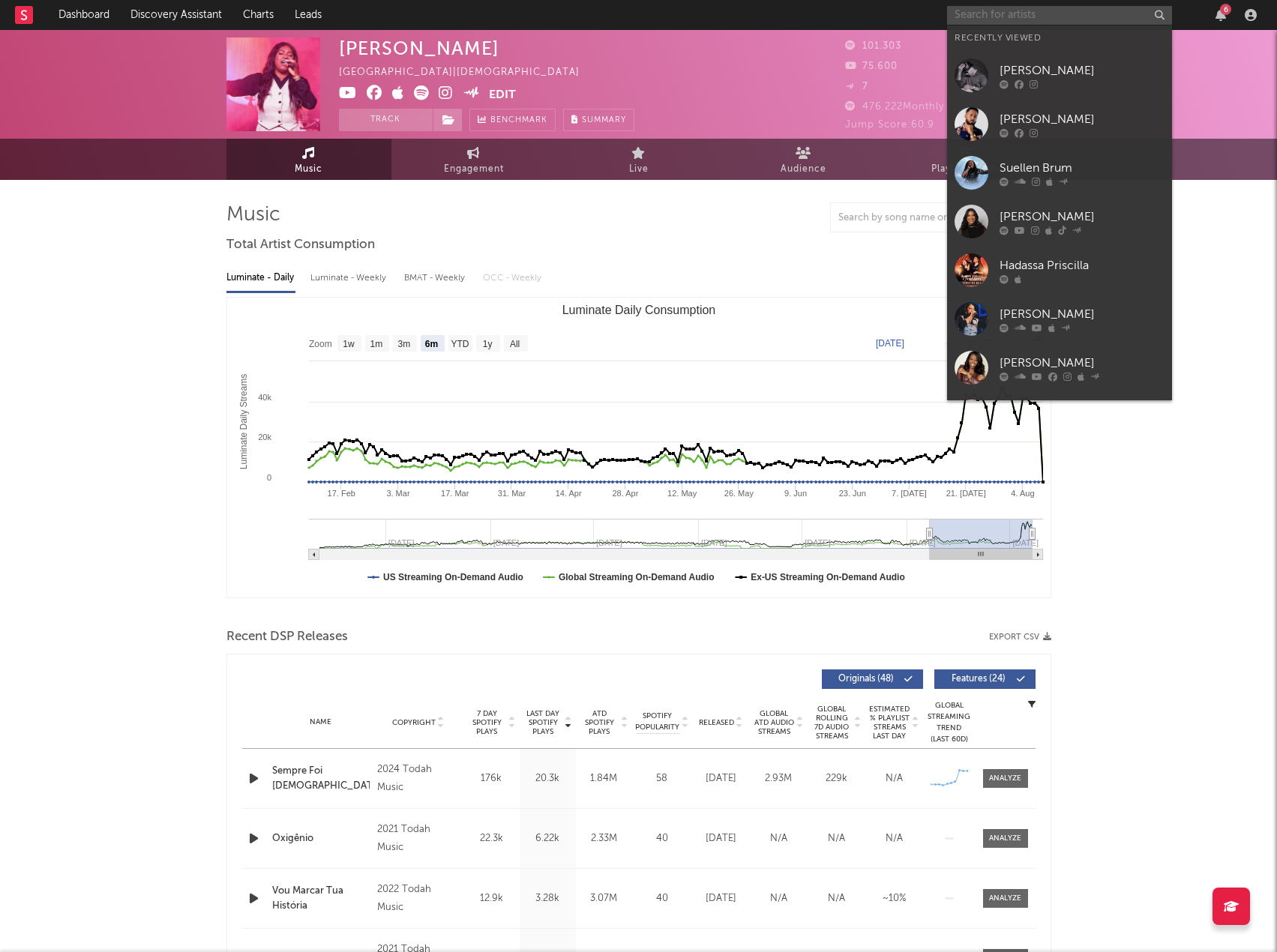
paste input "Pedro Henrique"
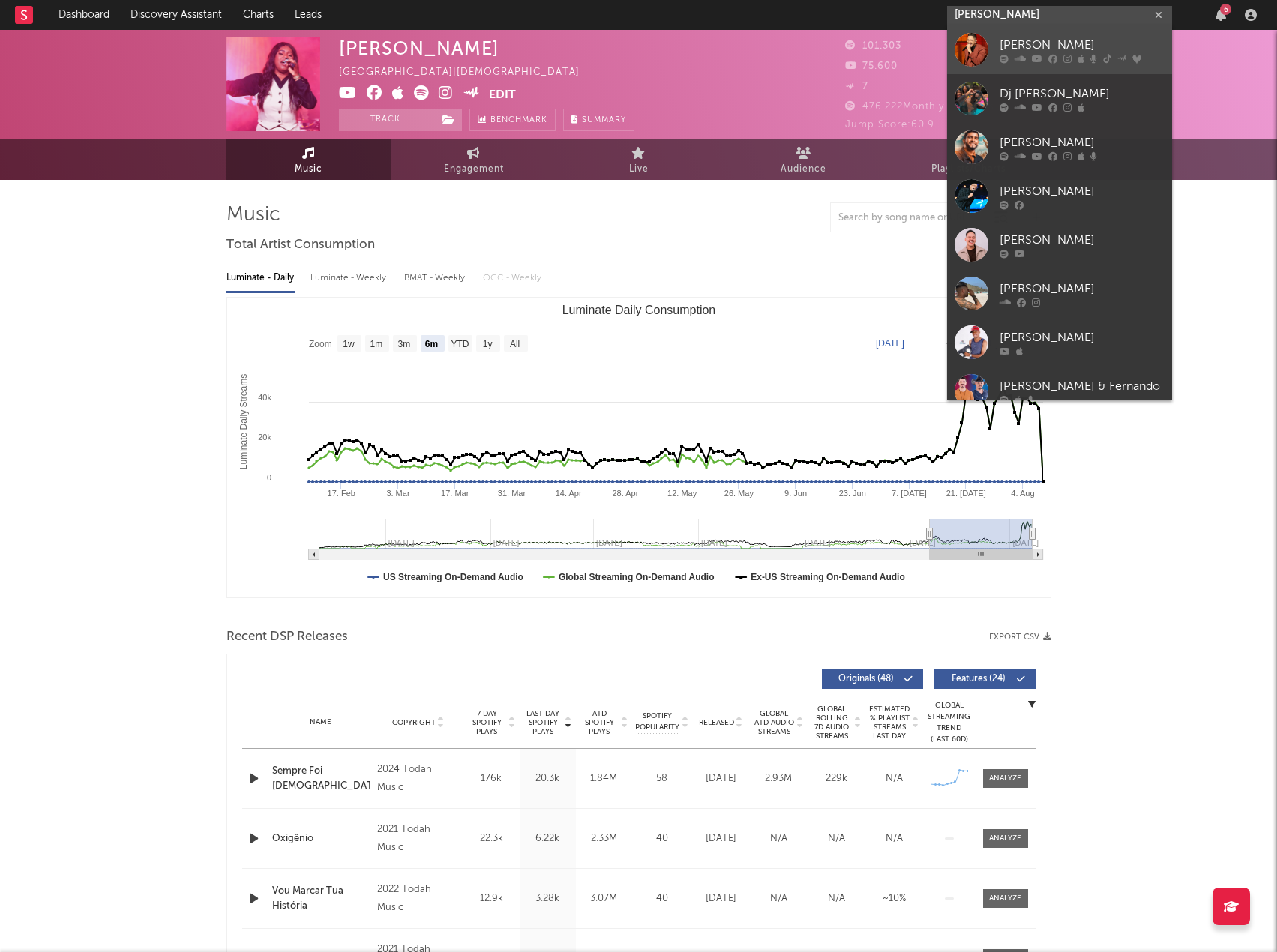
type input "Pedro Henrique"
click at [1001, 41] on div "Pedro Henrique" at bounding box center [1082, 45] width 165 height 18
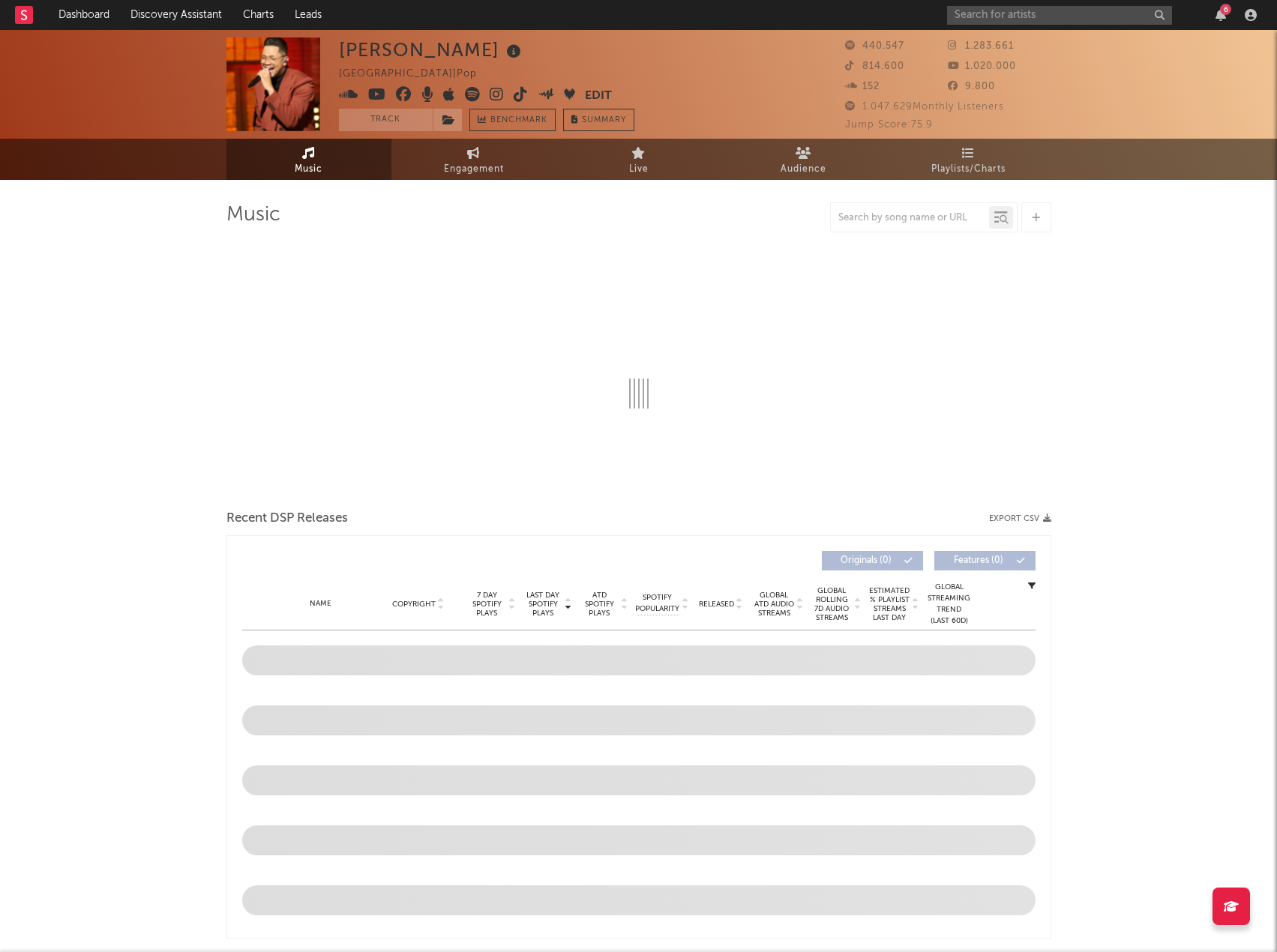
select select "6m"
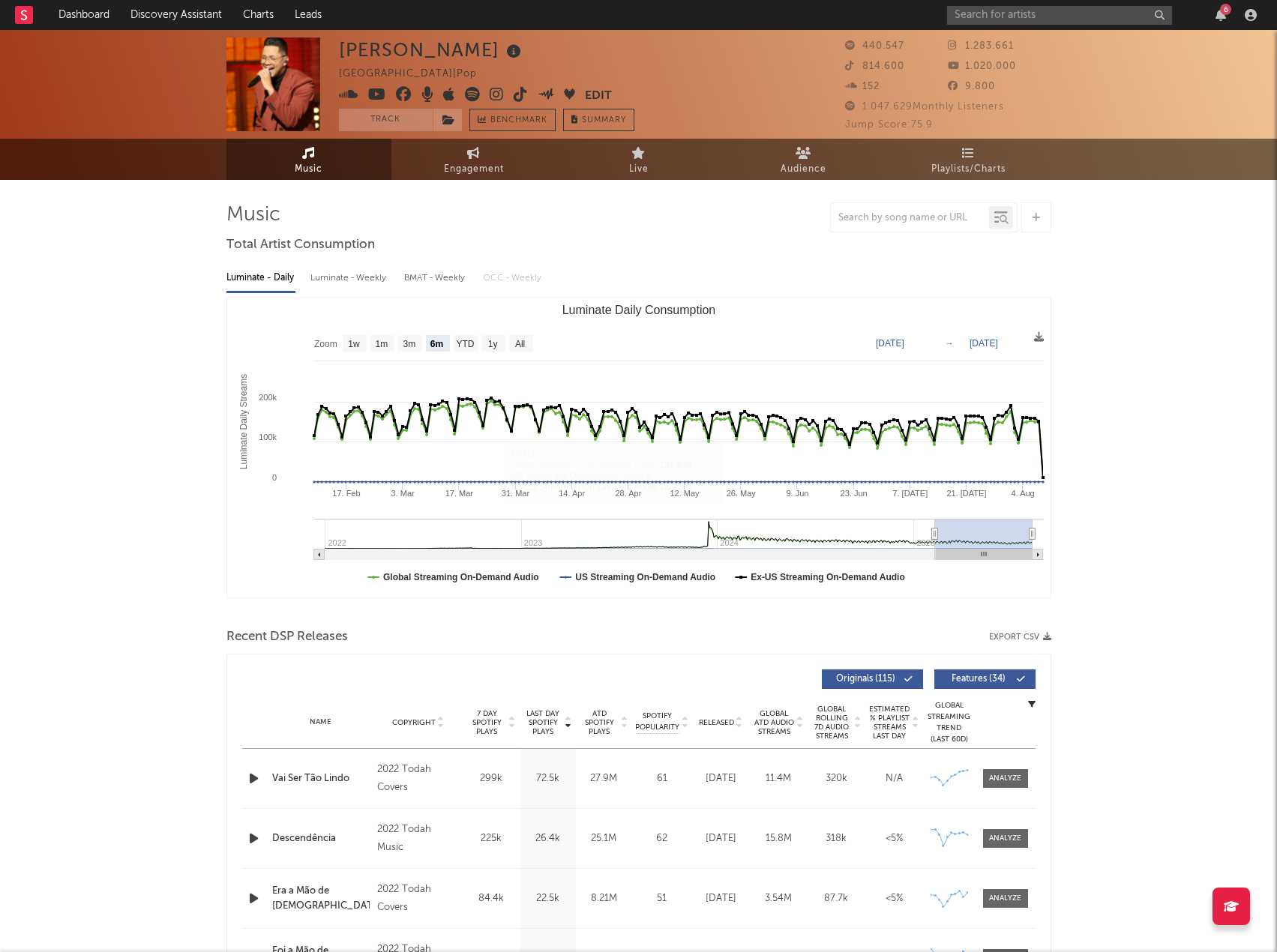
click at [1004, 637] on button "Export CSV" at bounding box center [1020, 637] width 62 height 9
click at [760, 213] on div at bounding box center [639, 217] width 825 height 30
click at [1003, 10] on input "text" at bounding box center [1060, 16] width 225 height 19
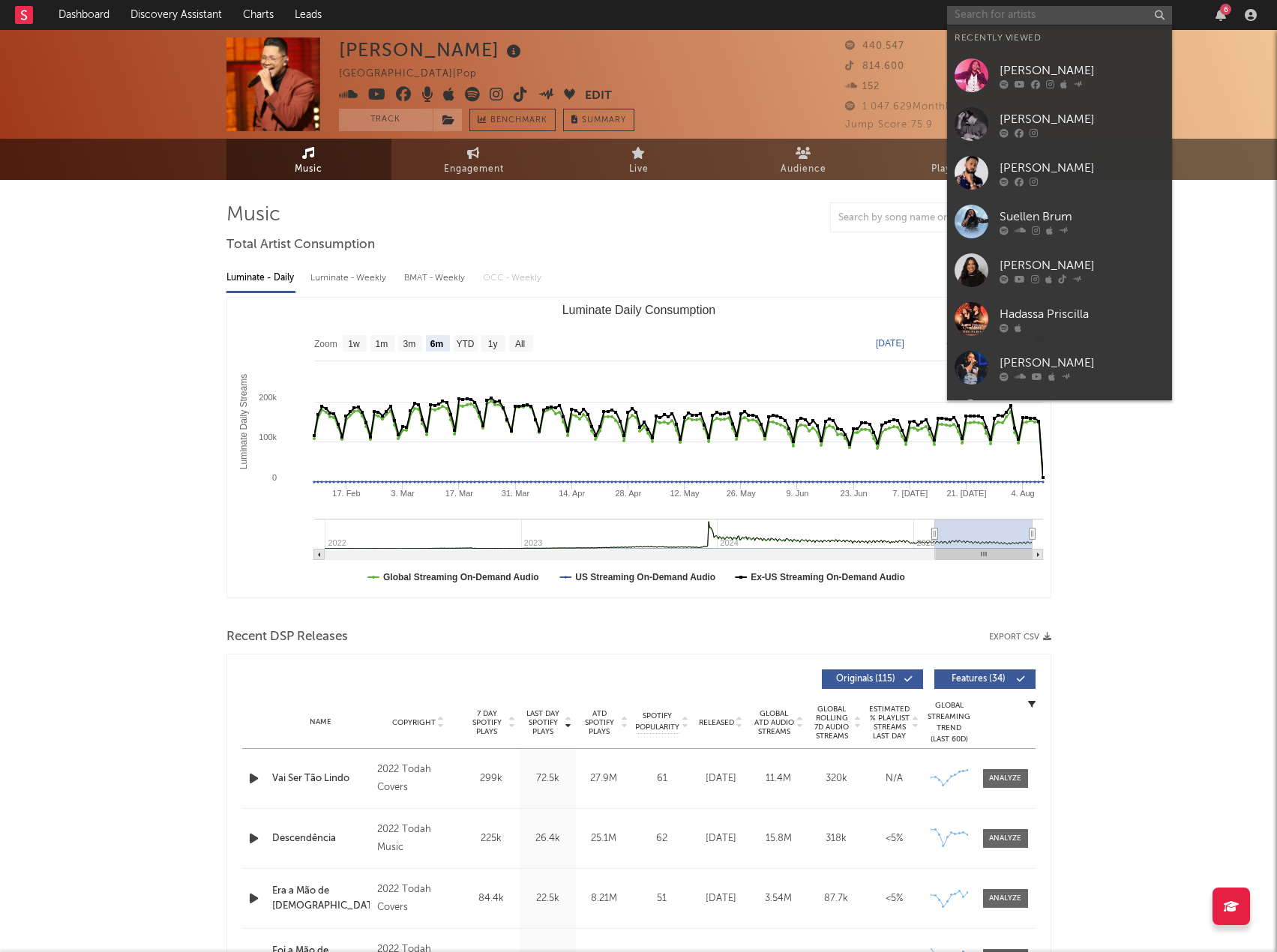
paste input "Paulo Sergio"
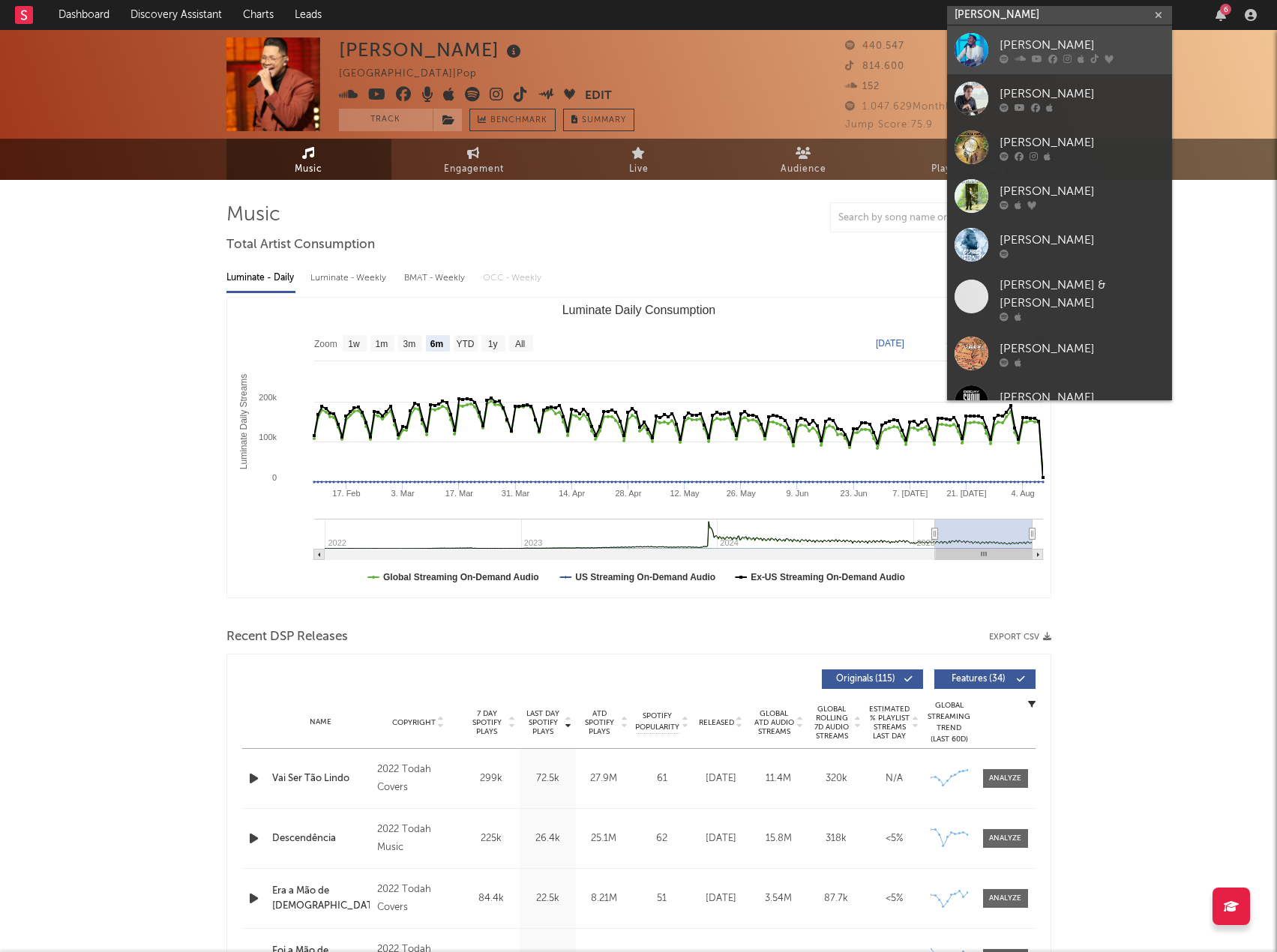
type input "Paulo Sergio"
click at [1028, 47] on div "Paulo Sérgio" at bounding box center [1082, 45] width 165 height 18
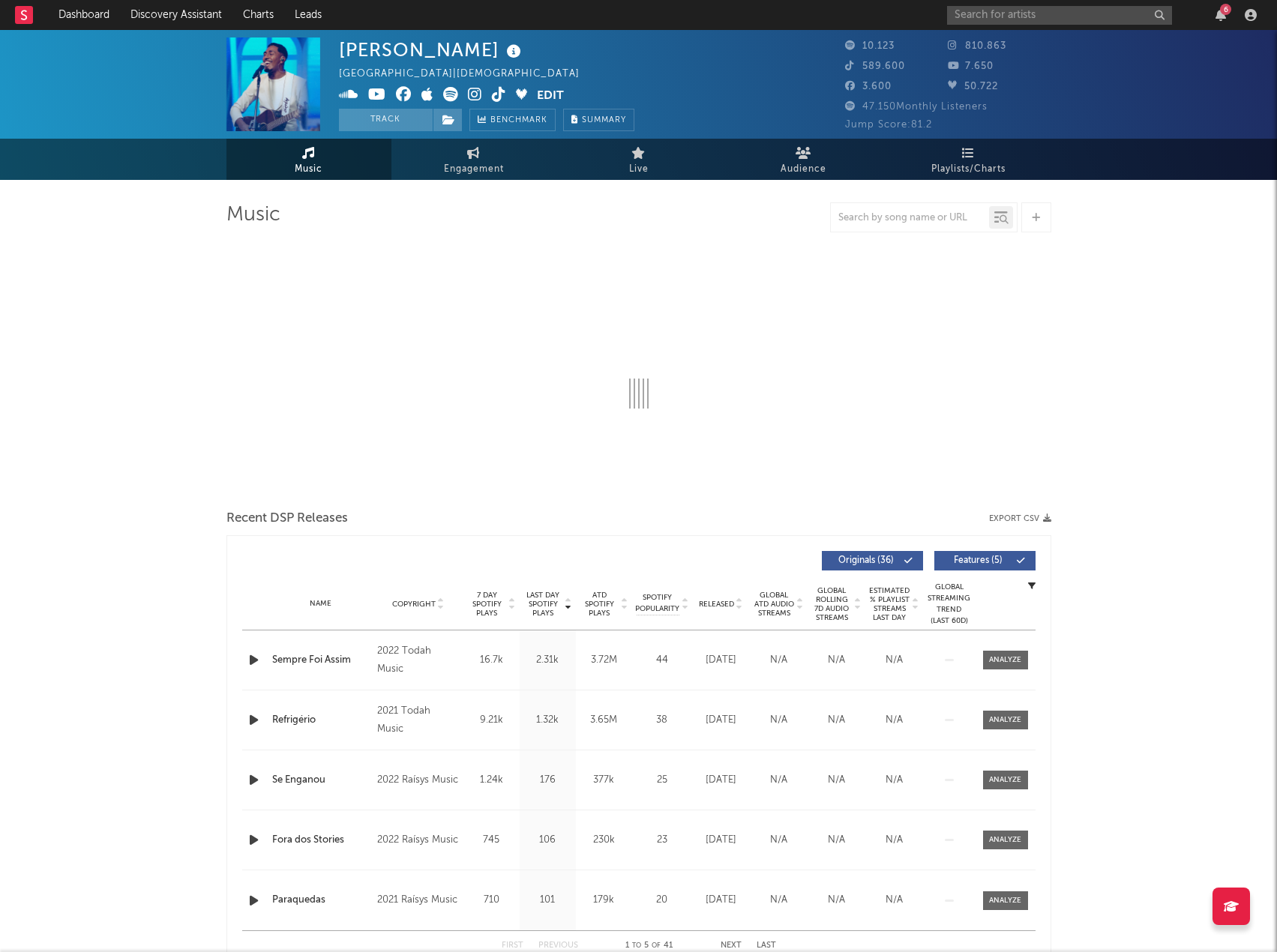
select select "6m"
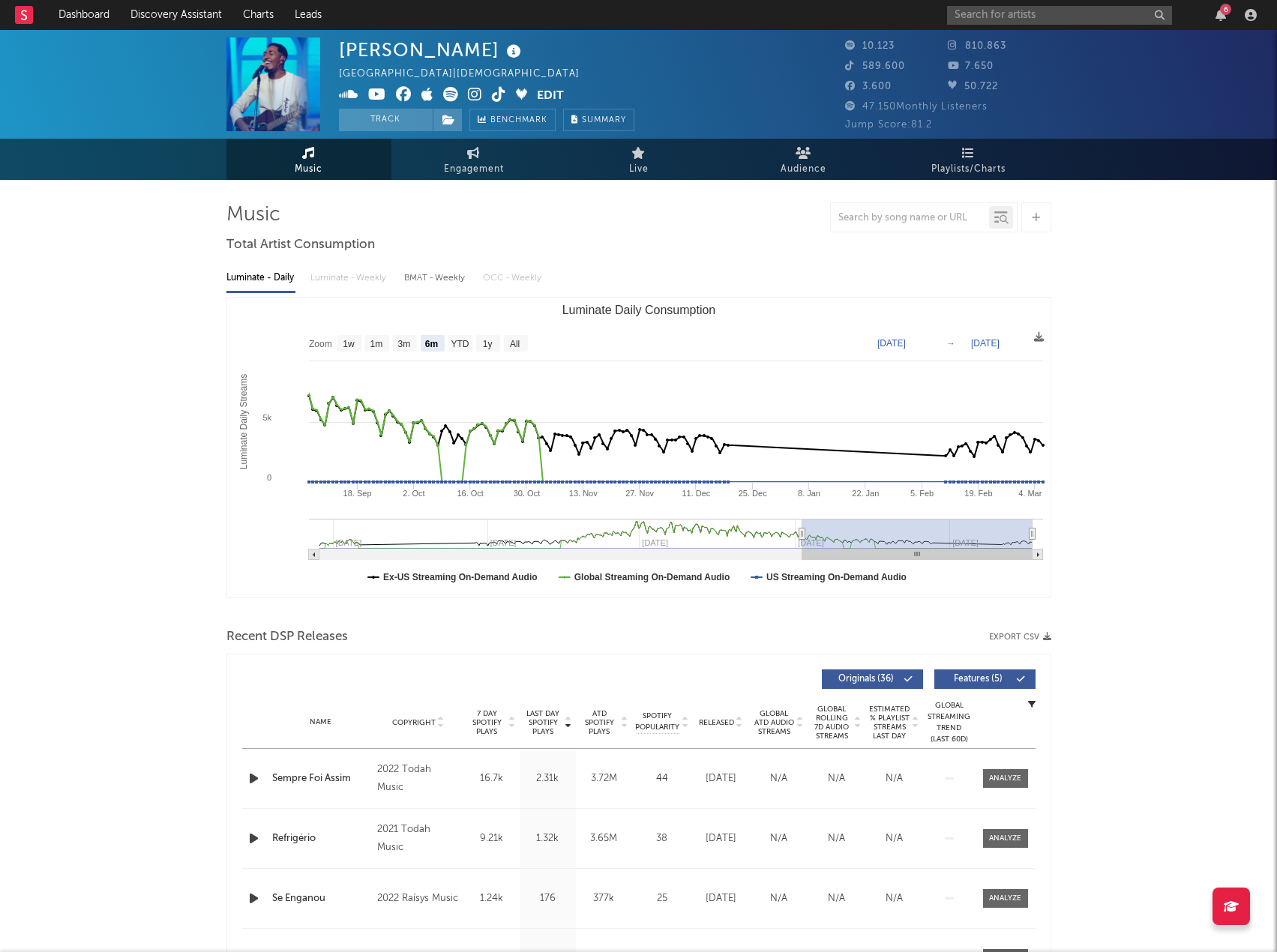
click at [1007, 633] on button "Export CSV" at bounding box center [1020, 637] width 62 height 9
drag, startPoint x: 754, startPoint y: 98, endPoint x: 793, endPoint y: 84, distance: 41.4
click at [754, 98] on div "Paulo Sérgio Brazil | Christian Edit Track Benchmark Summary" at bounding box center [583, 84] width 487 height 94
click at [971, 17] on input "text" at bounding box center [1060, 16] width 225 height 19
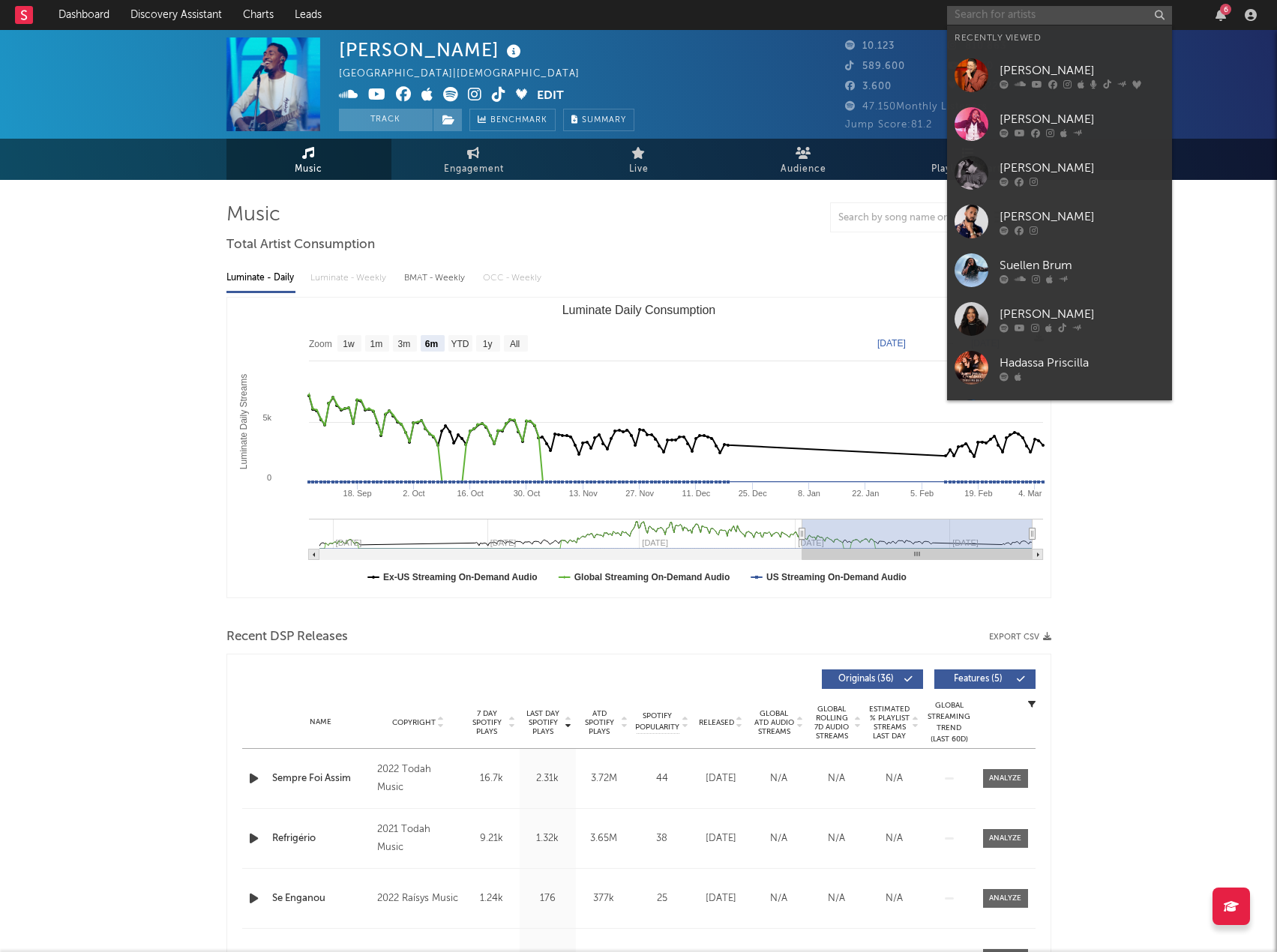
paste input "Banda som e louvor"
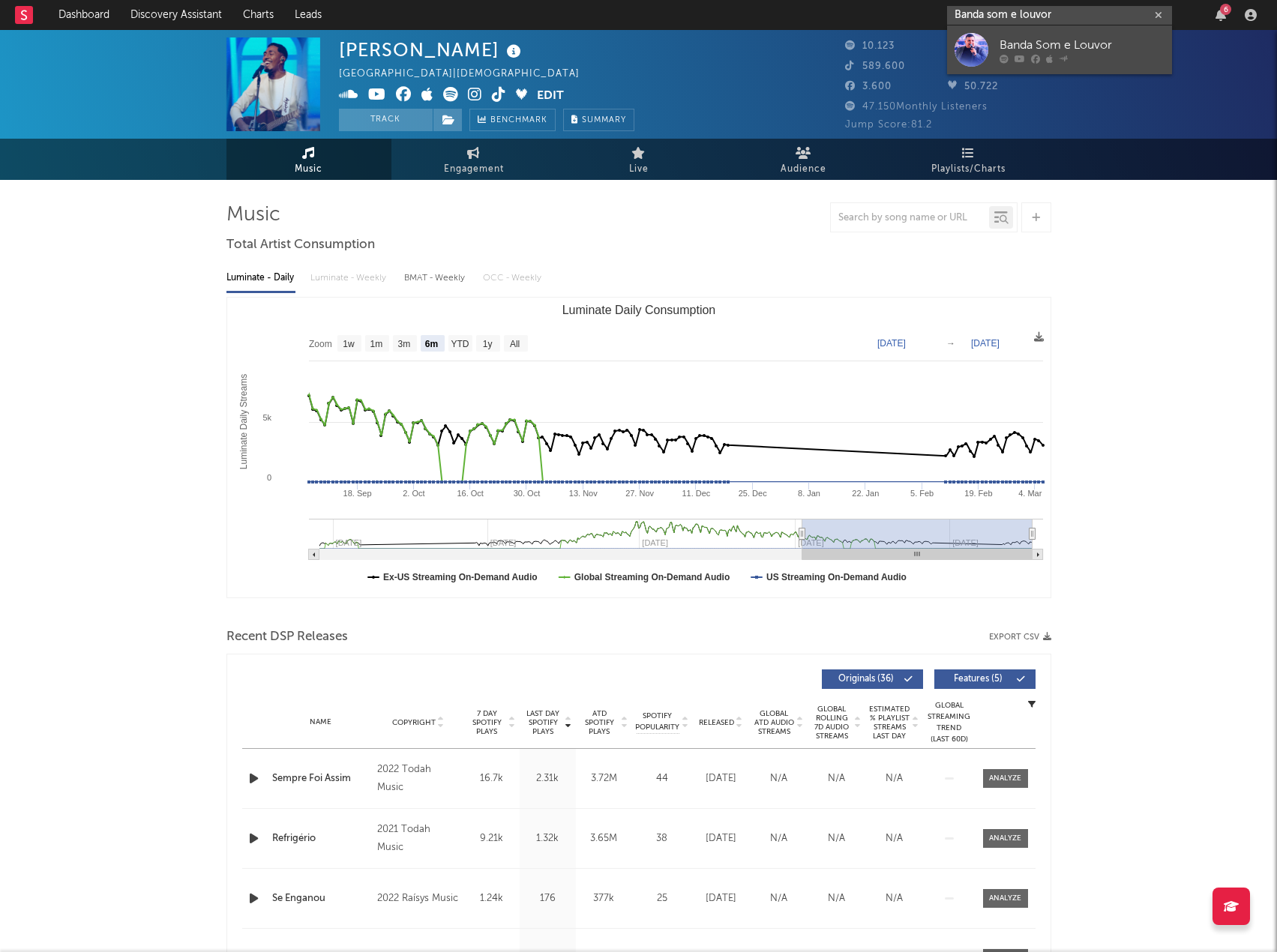
type input "Banda som e louvor"
click at [1014, 45] on div "Banda Som e Louvor" at bounding box center [1082, 45] width 165 height 18
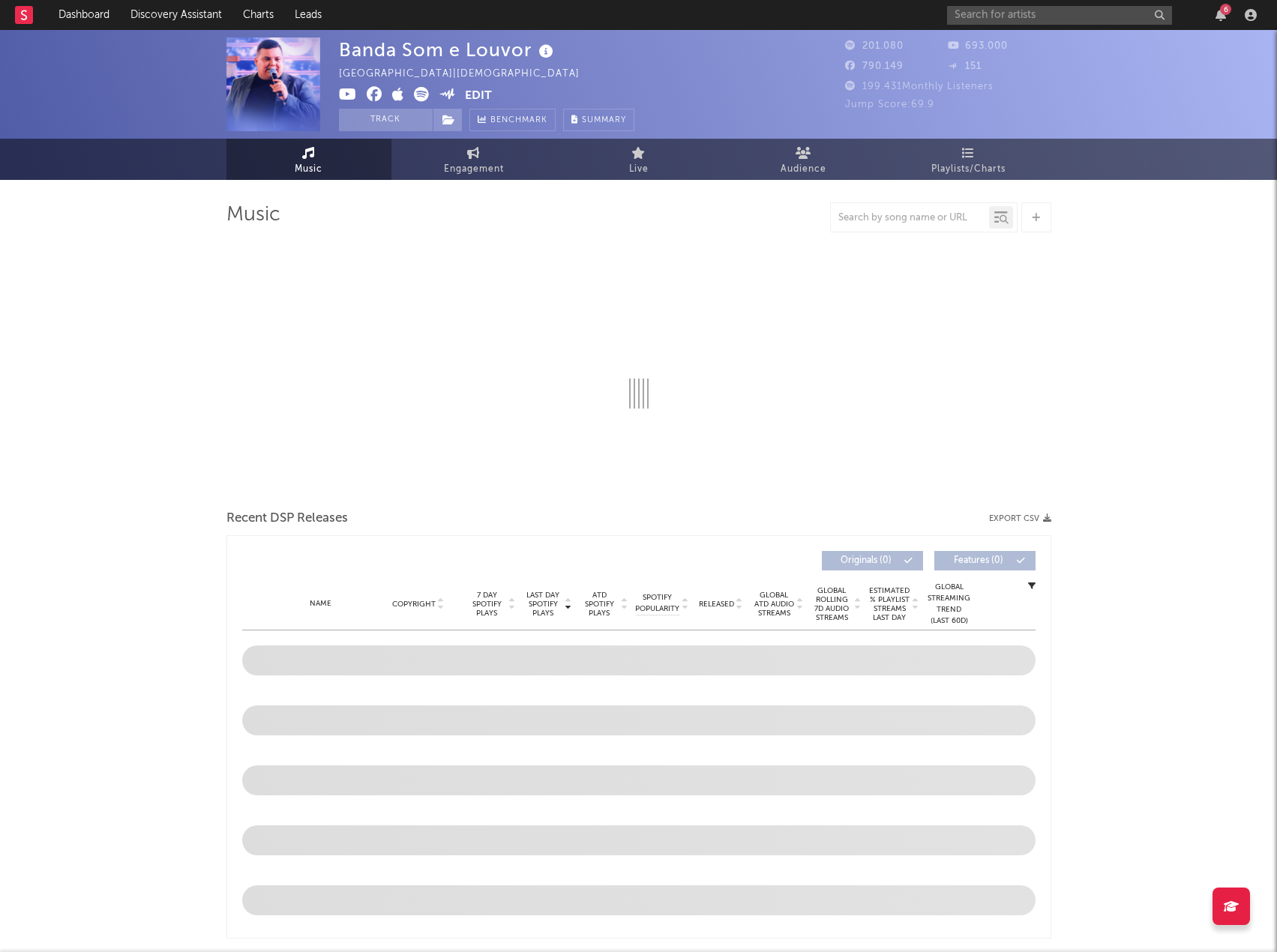
select select "6m"
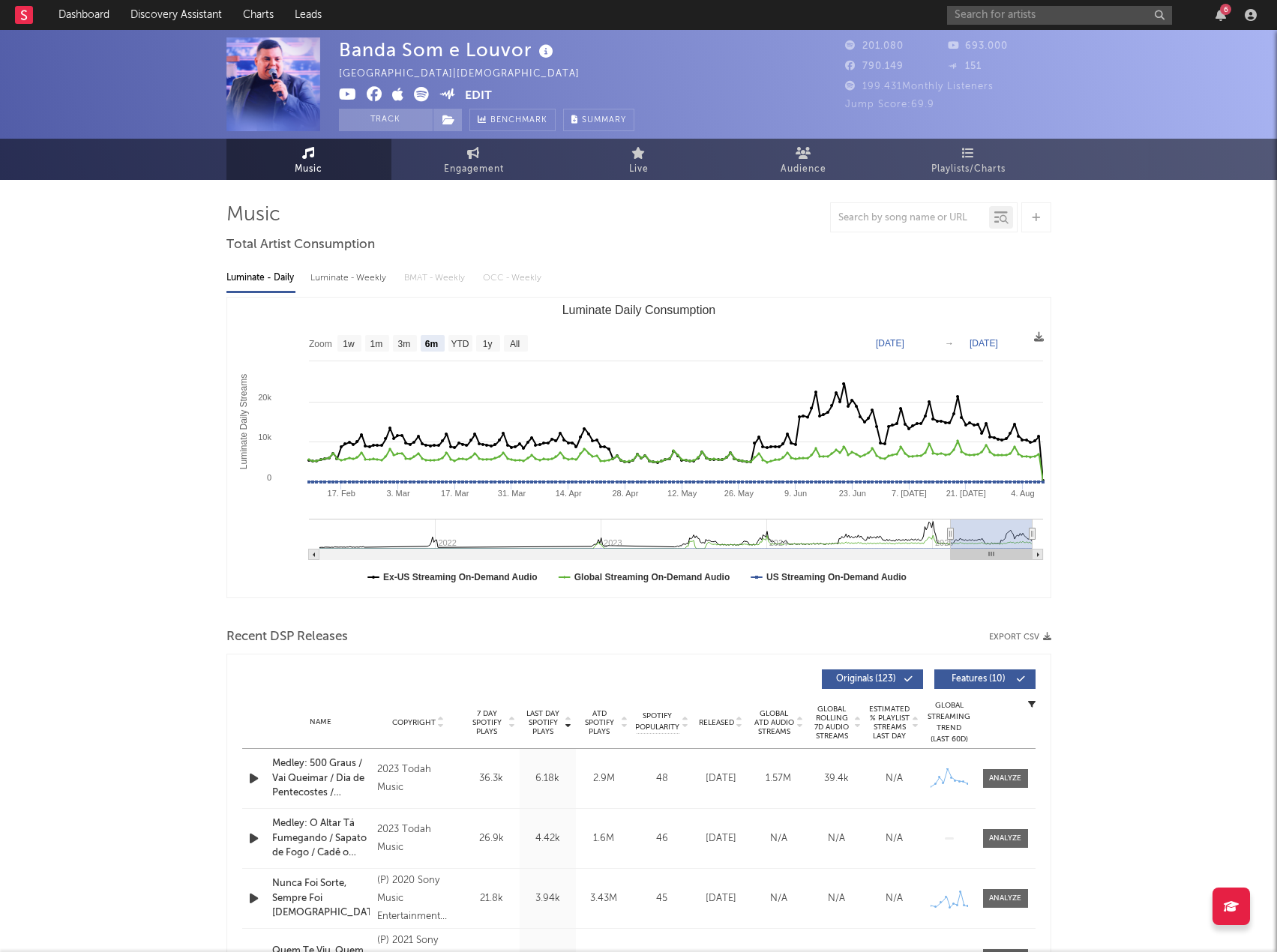
click at [1004, 634] on button "Export CSV" at bounding box center [1020, 637] width 62 height 9
drag, startPoint x: 738, startPoint y: 238, endPoint x: 821, endPoint y: 181, distance: 100.7
click at [1000, 15] on input "text" at bounding box center [1060, 16] width 225 height 19
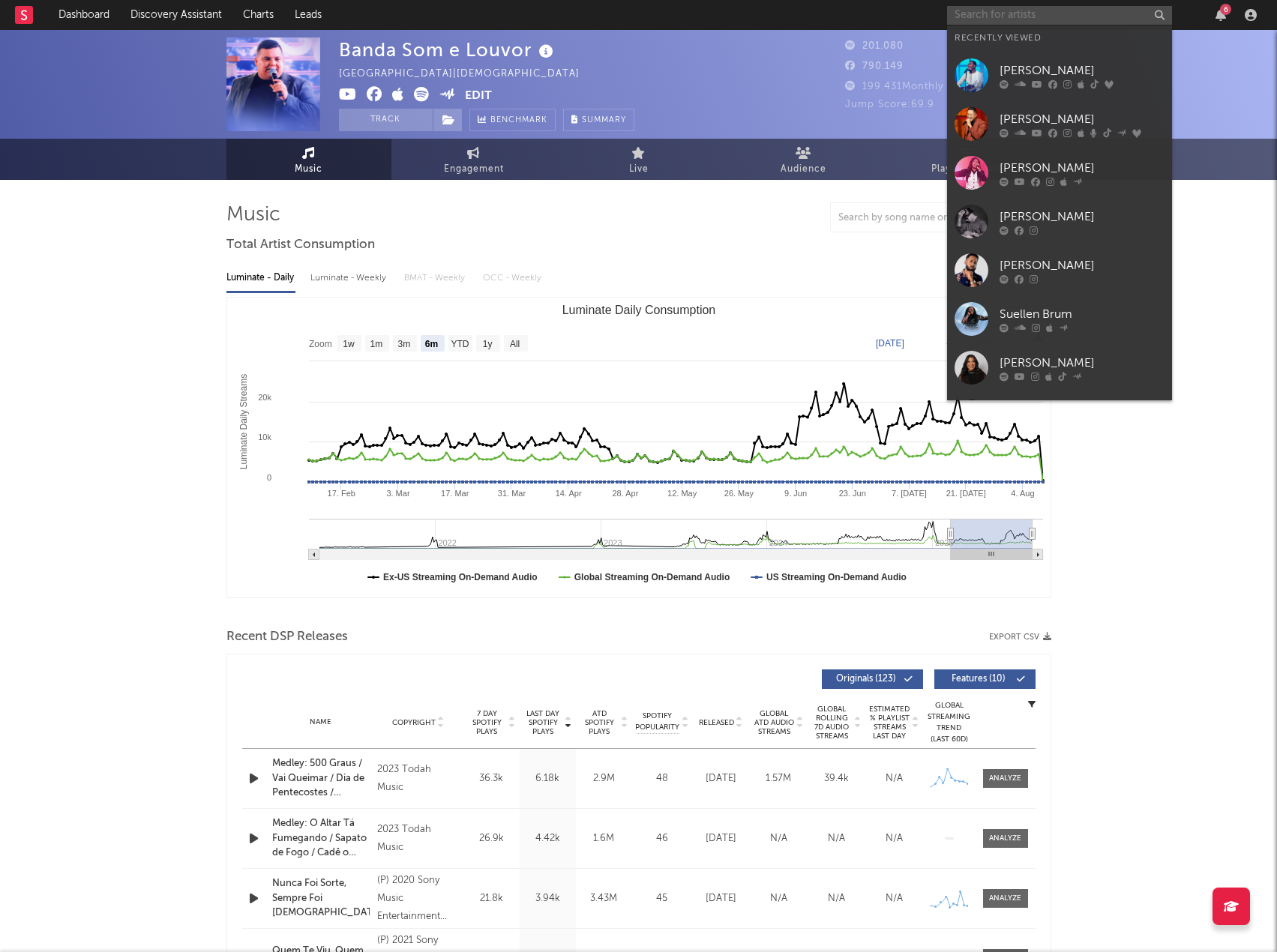
paste input "Vitoria Souza"
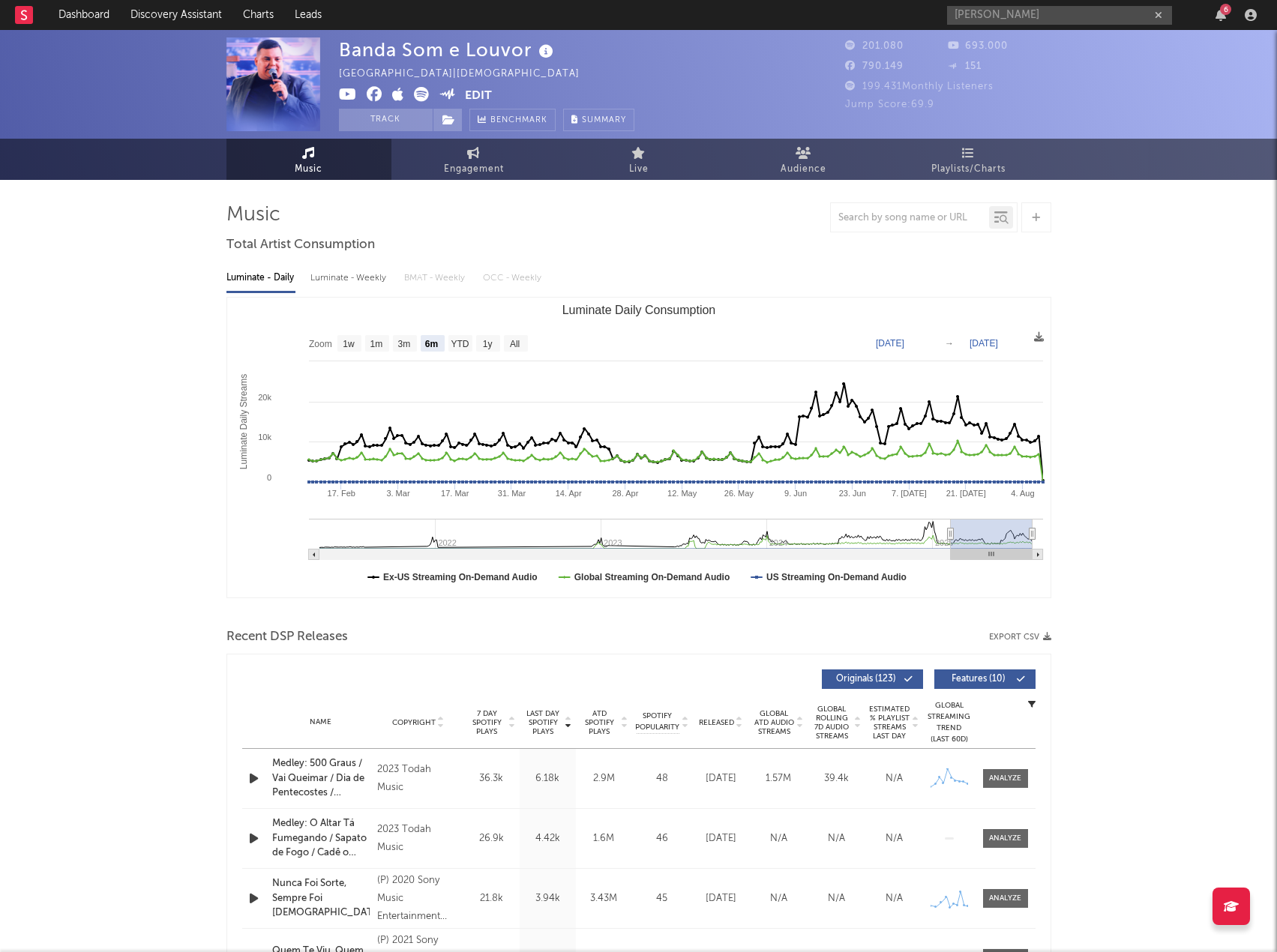
drag, startPoint x: 751, startPoint y: 235, endPoint x: 933, endPoint y: 111, distance: 220.2
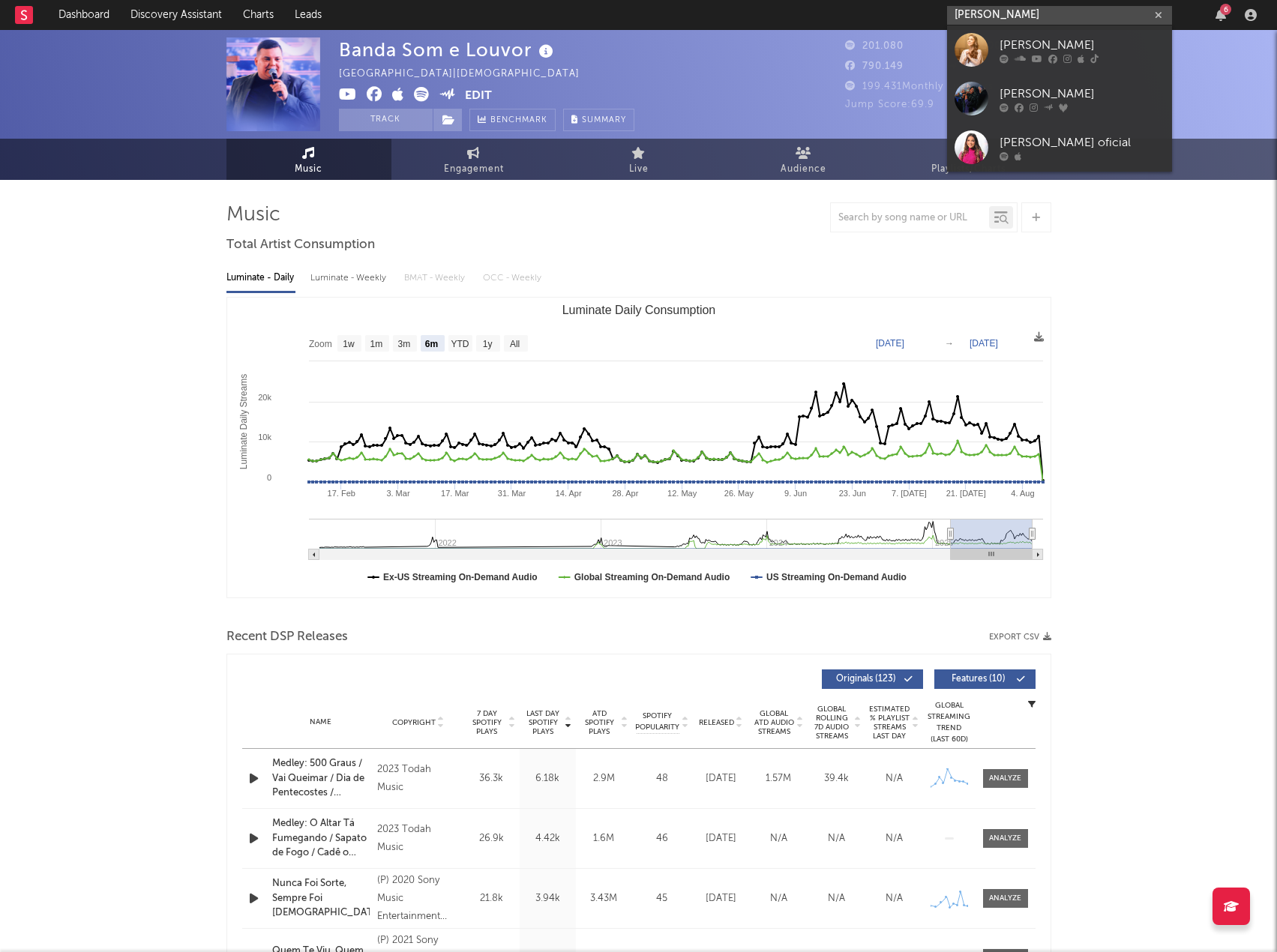
click at [993, 19] on input "Vitoria Souza" at bounding box center [1060, 16] width 225 height 19
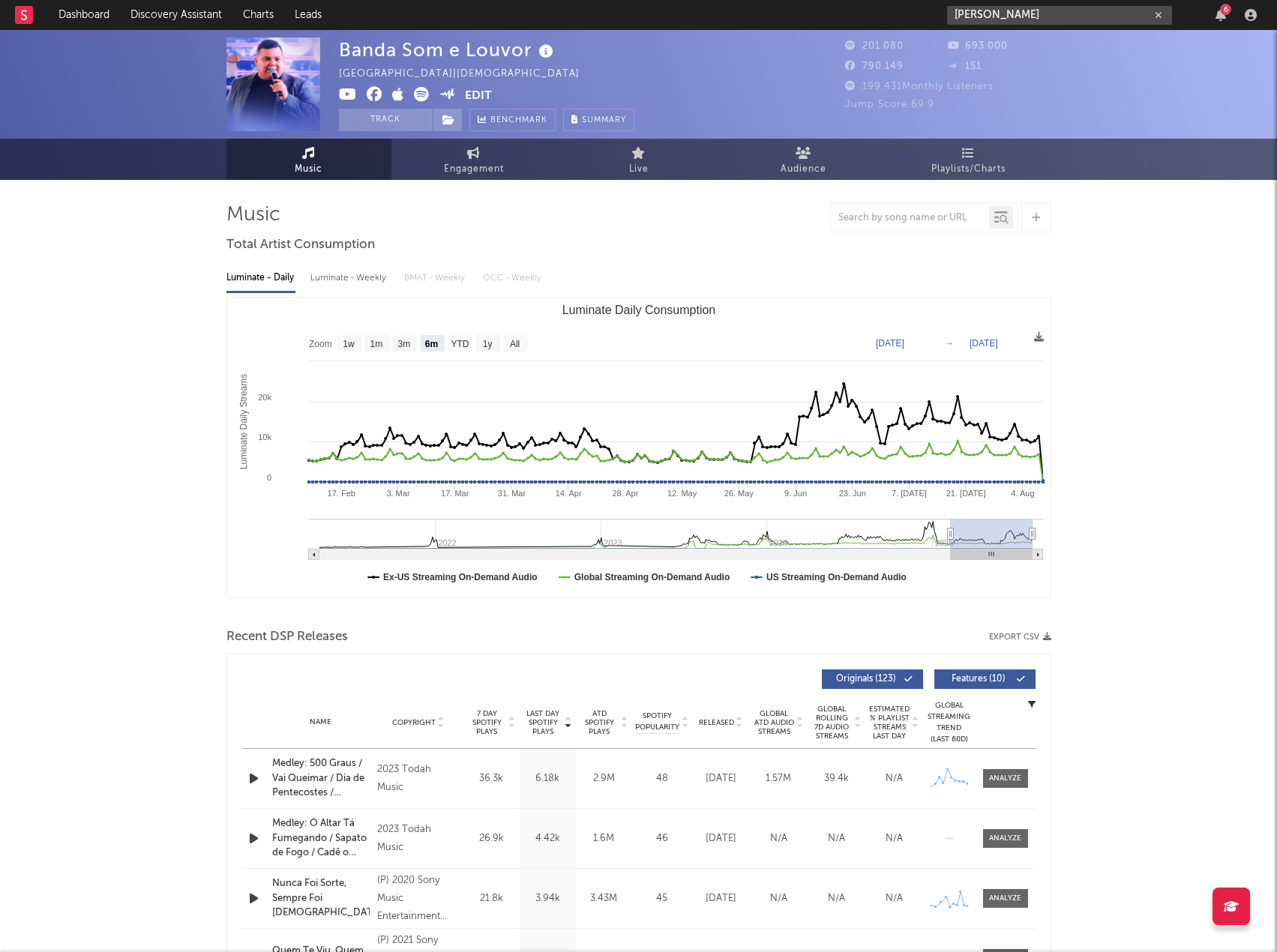
drag, startPoint x: 1024, startPoint y: 16, endPoint x: 886, endPoint y: -6, distance: 139.7
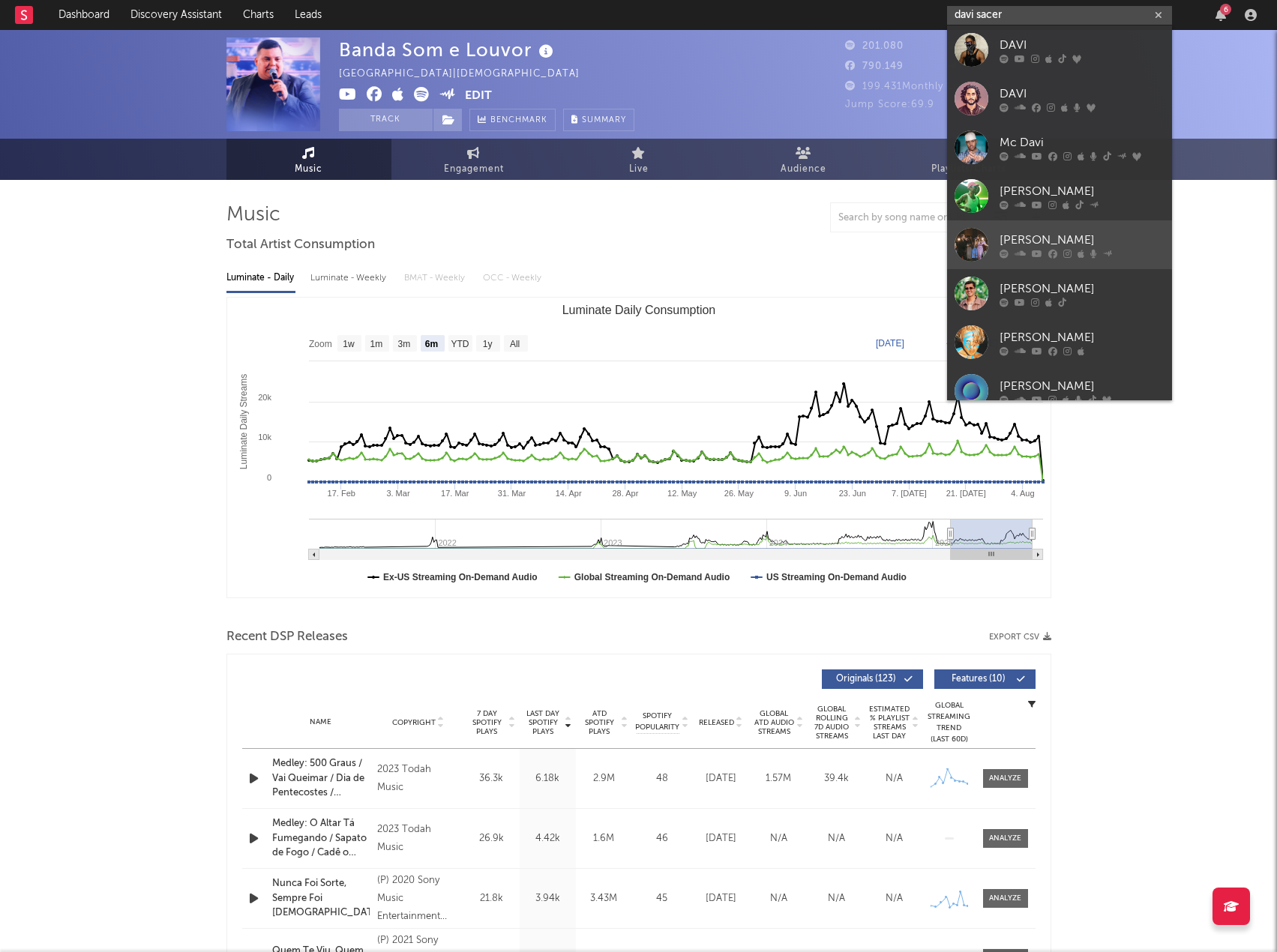
type input "davi sacer"
click at [1103, 235] on div "Davi Sacer" at bounding box center [1082, 240] width 165 height 18
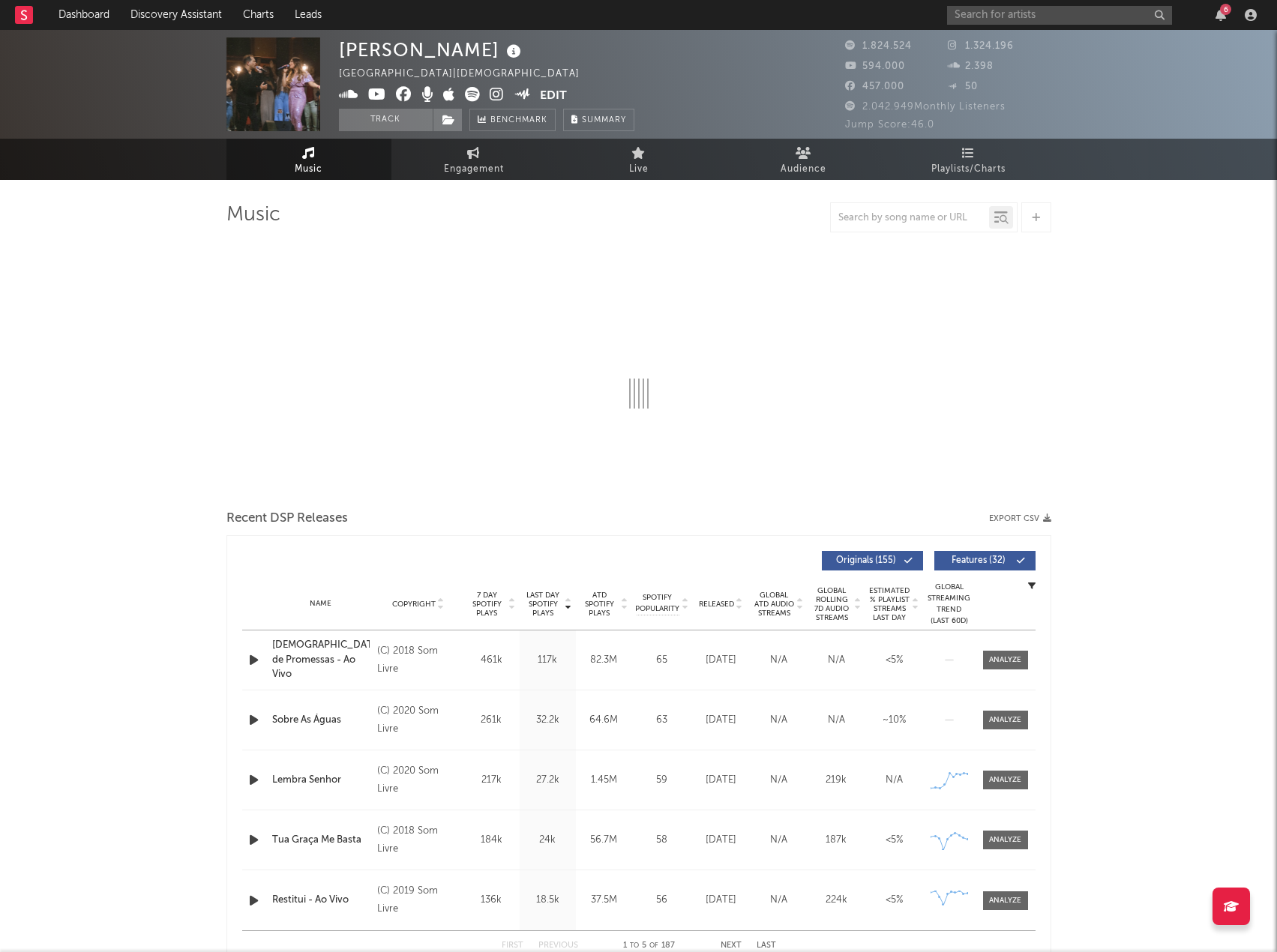
select select "6m"
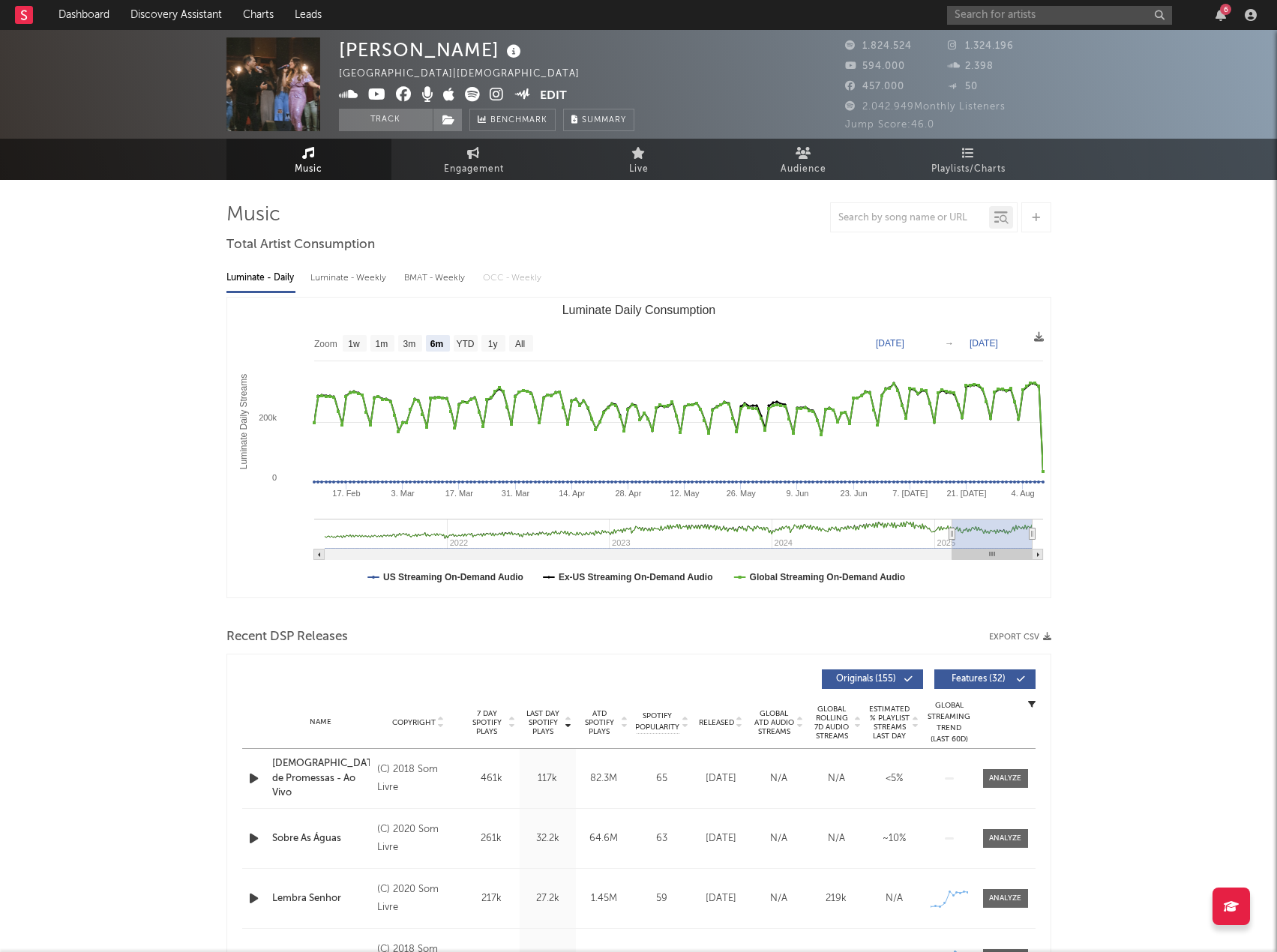
click at [1012, 633] on button "Export CSV" at bounding box center [1020, 637] width 62 height 9
click at [747, 230] on div at bounding box center [639, 217] width 825 height 30
click at [1005, 4] on div "6" at bounding box center [1104, 15] width 315 height 30
click at [1002, 16] on input "text" at bounding box center [1060, 16] width 225 height 19
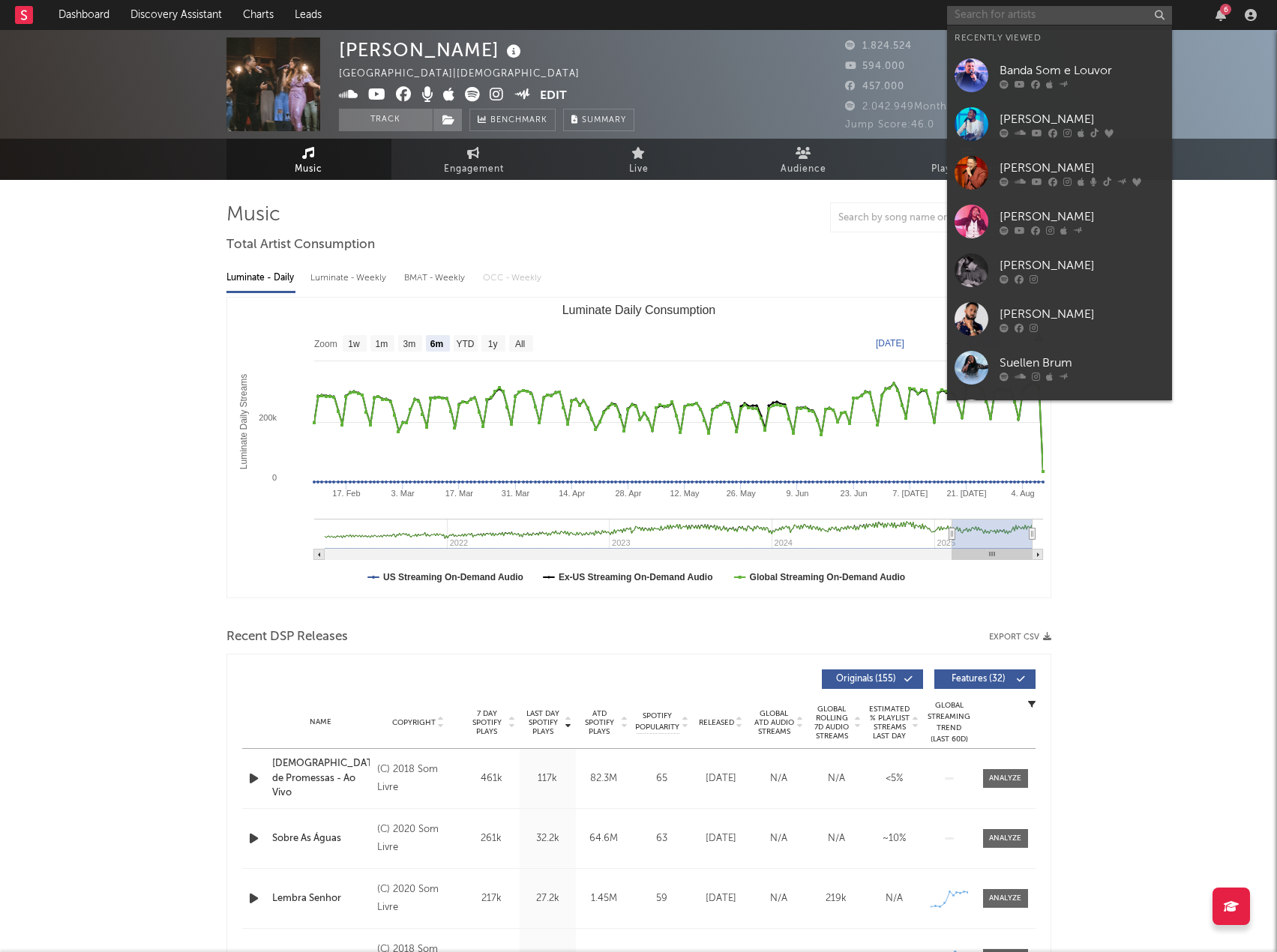
paste input "Jairo Bonfim"
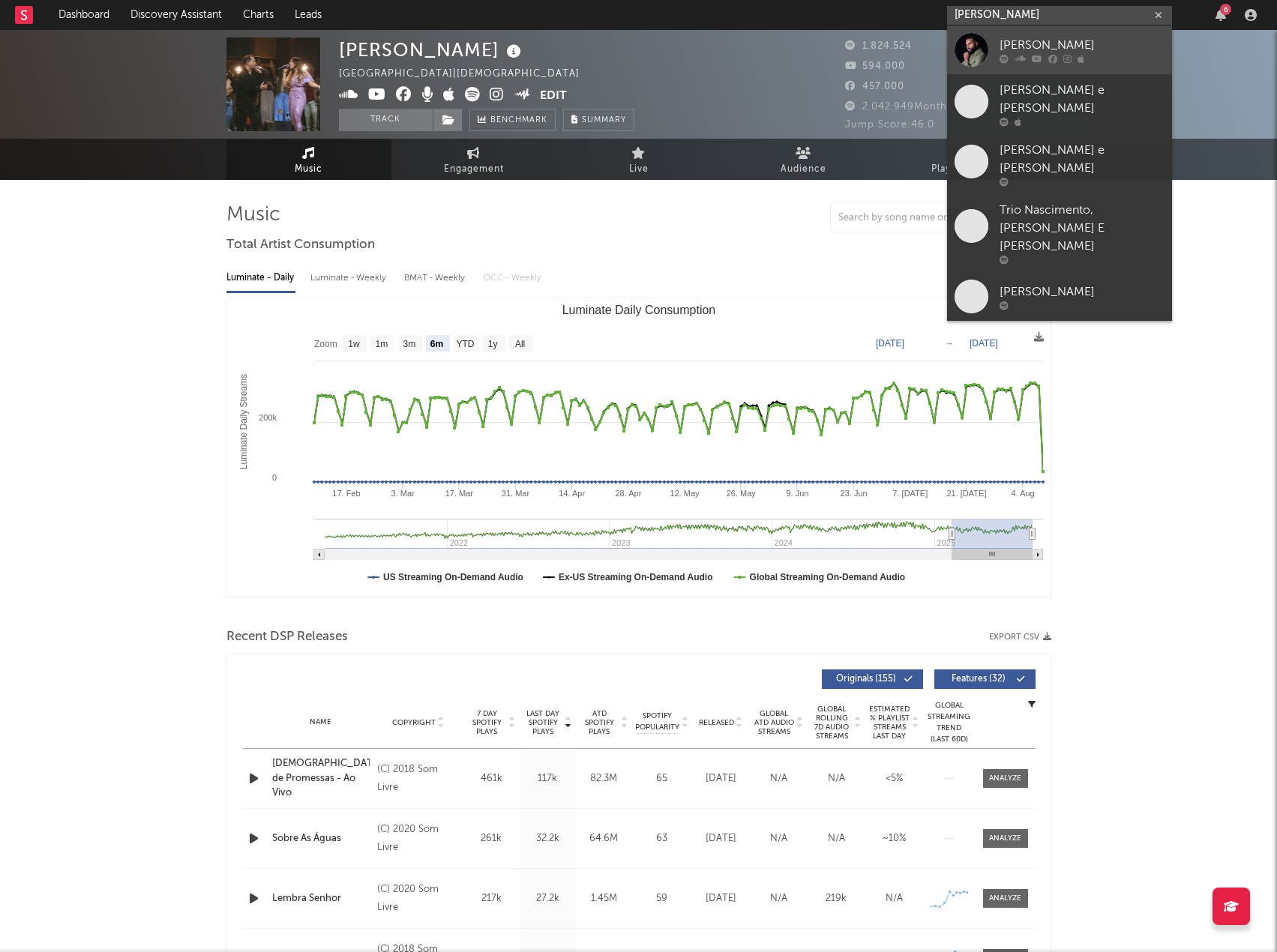
type input "Jairo Bonfim"
click at [1045, 47] on div "Jairo Bonfim" at bounding box center [1082, 45] width 165 height 18
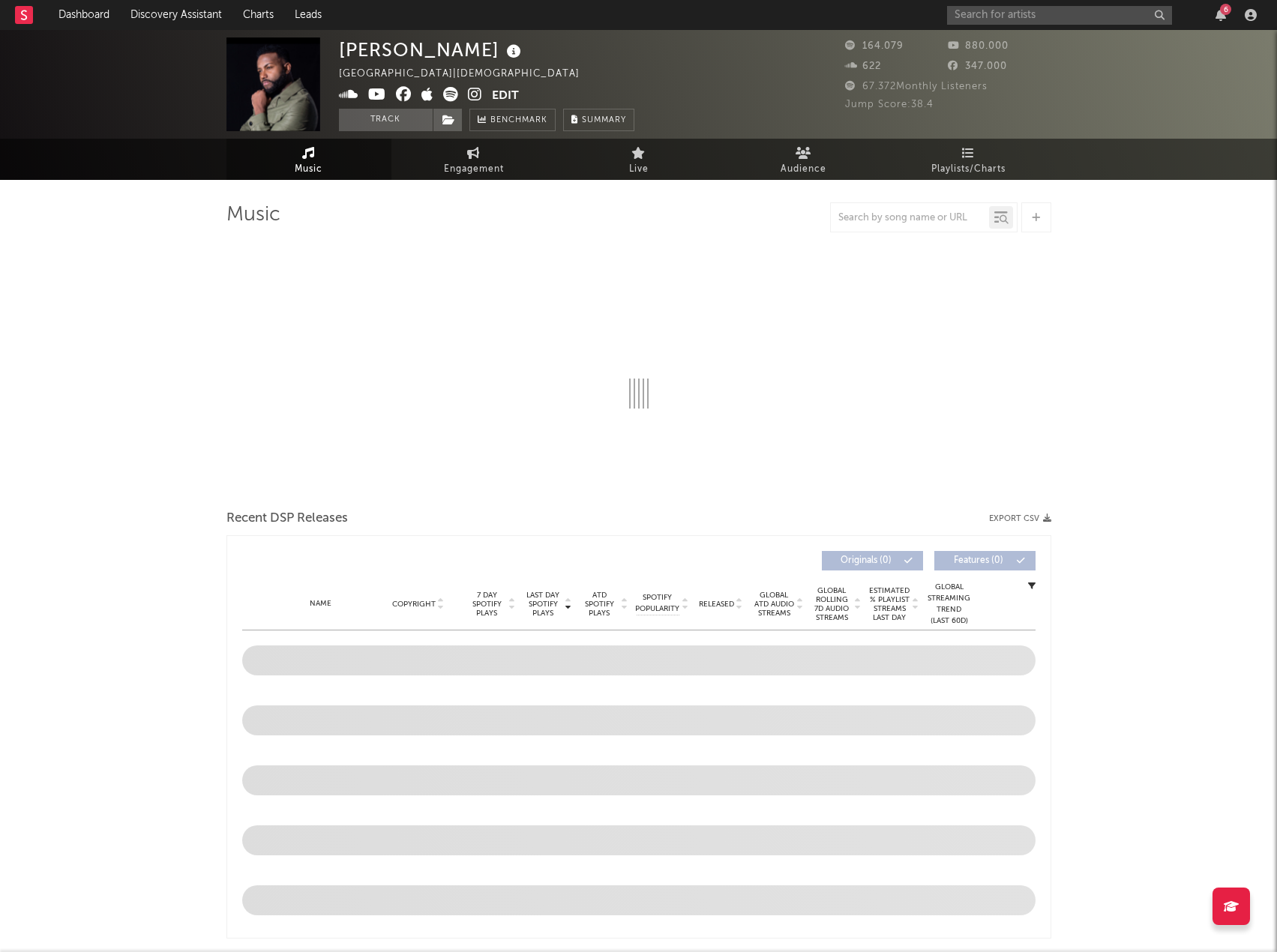
select select "6m"
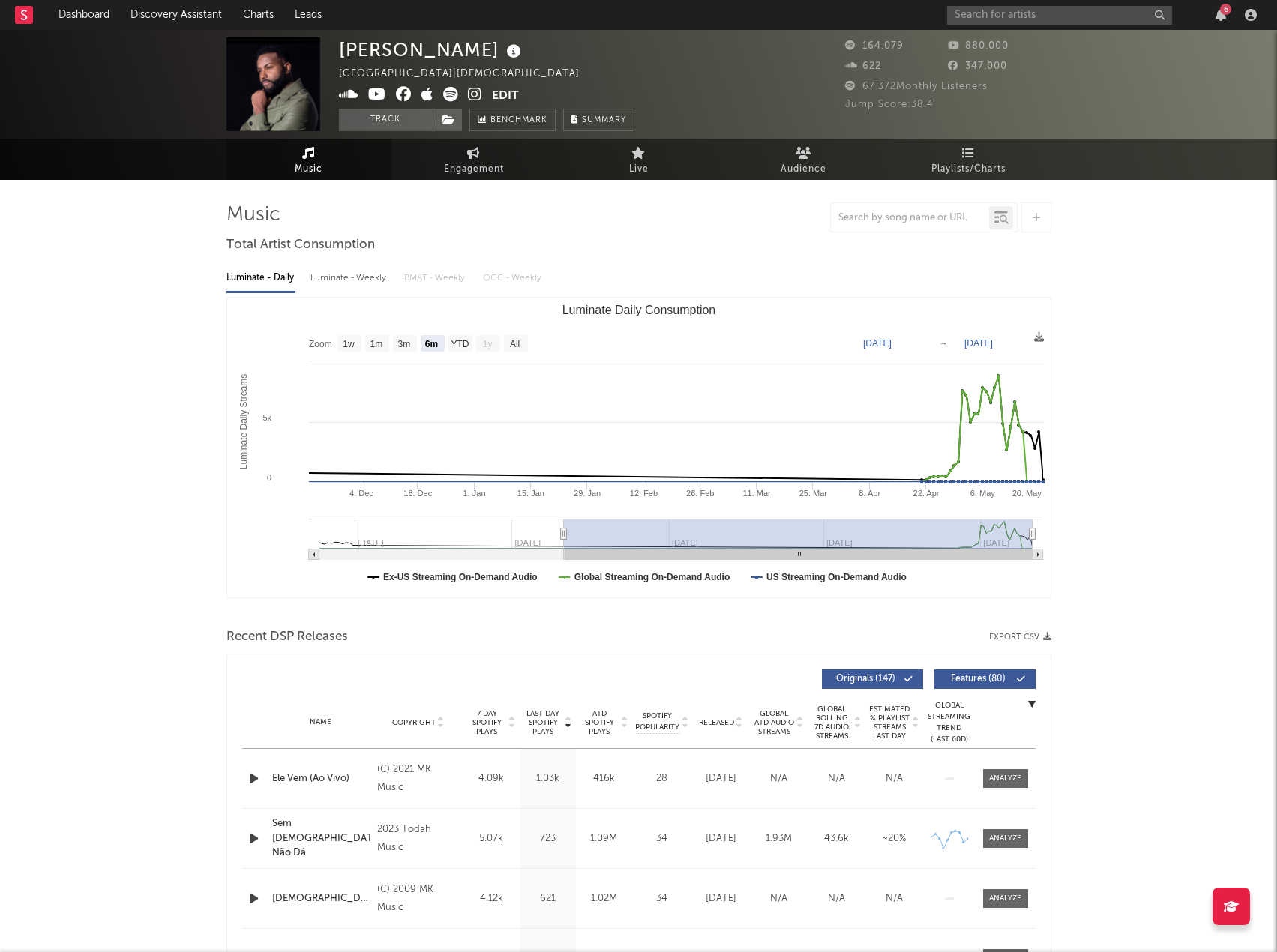
click at [1001, 635] on button "Export CSV" at bounding box center [1020, 637] width 62 height 9
drag, startPoint x: 729, startPoint y: 229, endPoint x: 808, endPoint y: 177, distance: 94.6
click at [728, 229] on div at bounding box center [639, 217] width 825 height 30
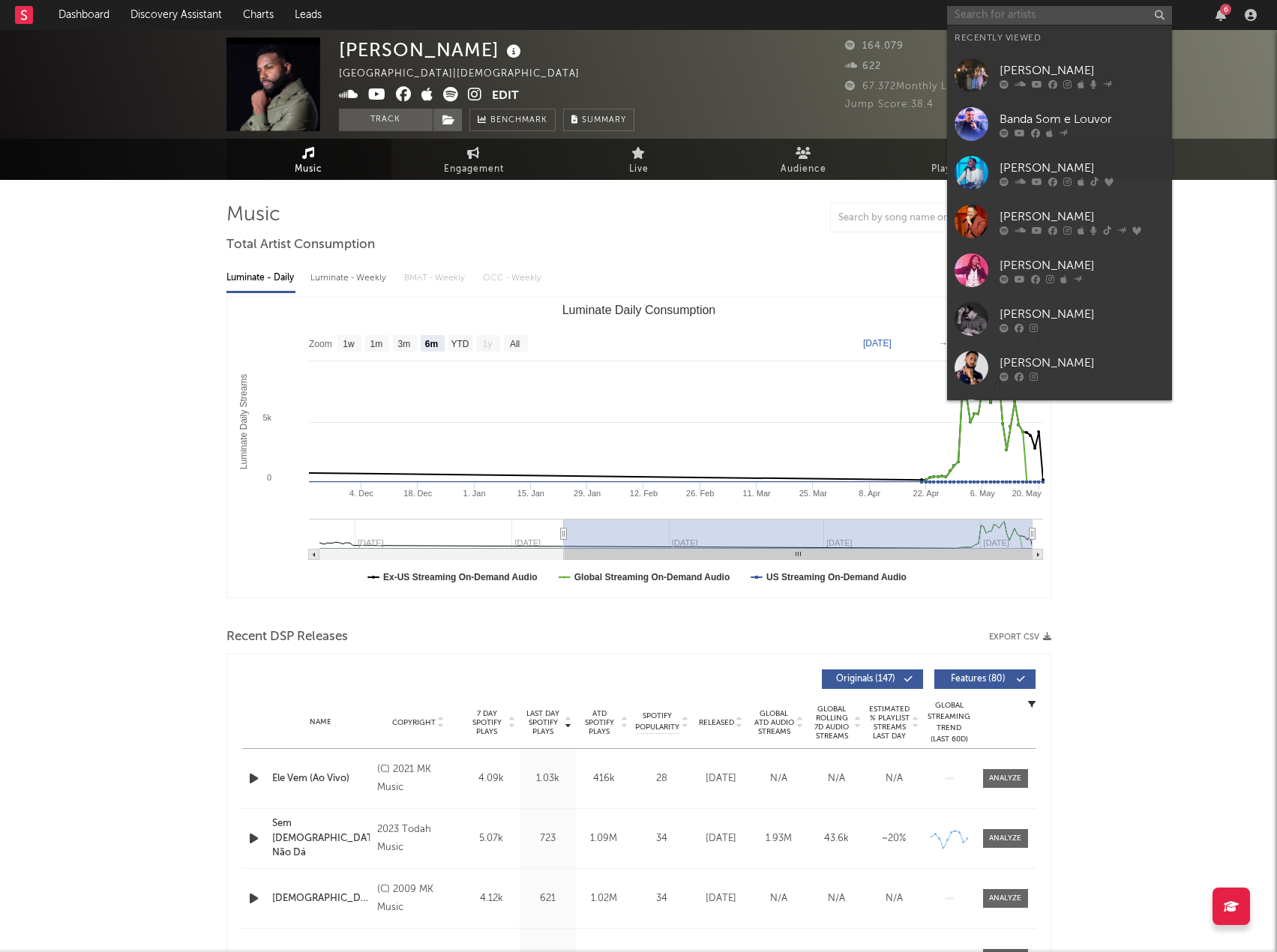
click at [976, 16] on input "text" at bounding box center [1060, 16] width 225 height 19
paste input "Jessica Augusto"
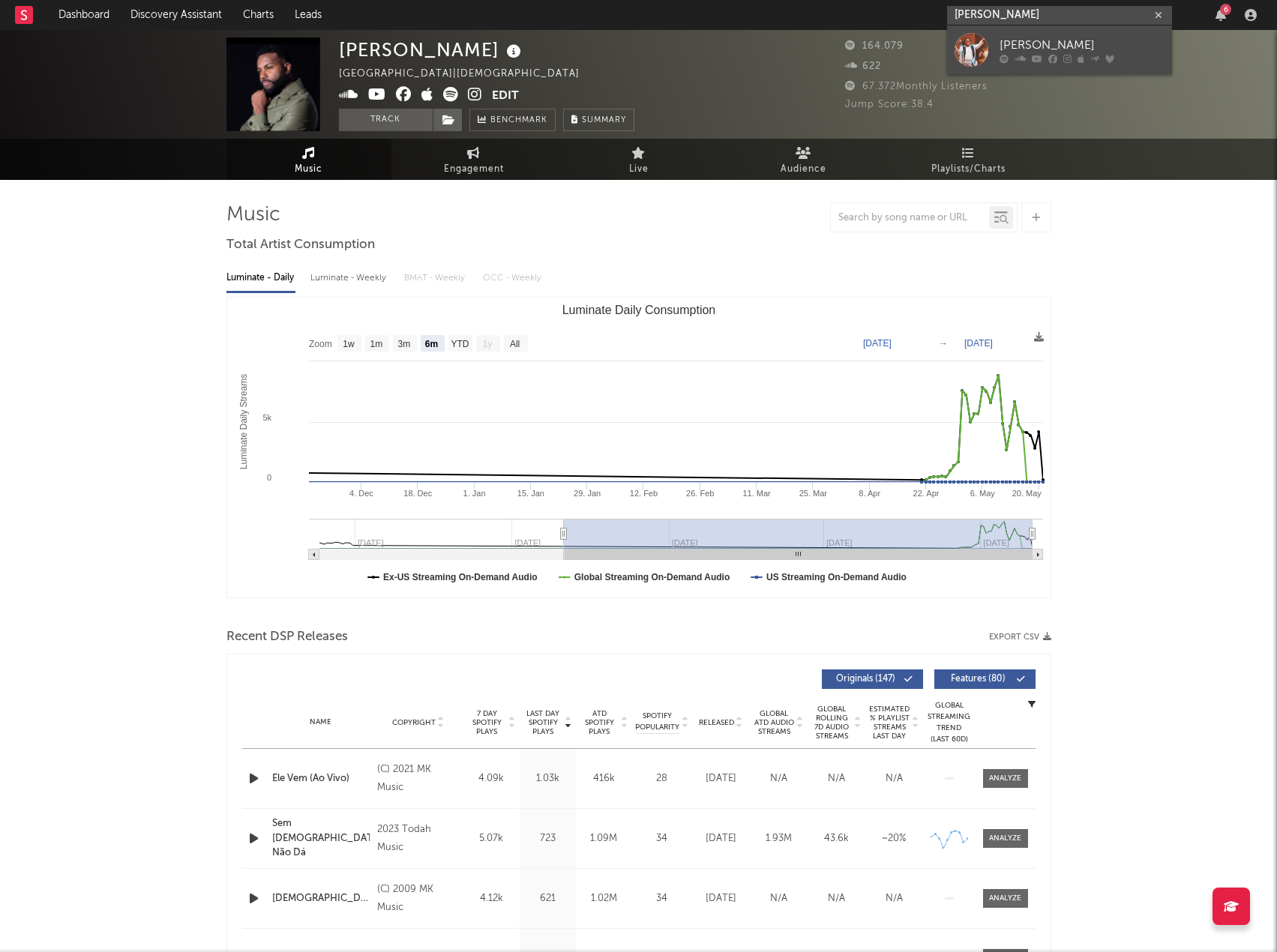
type input "Jessica Augusto"
click at [1015, 41] on div "Jéssica Augusto" at bounding box center [1082, 45] width 165 height 18
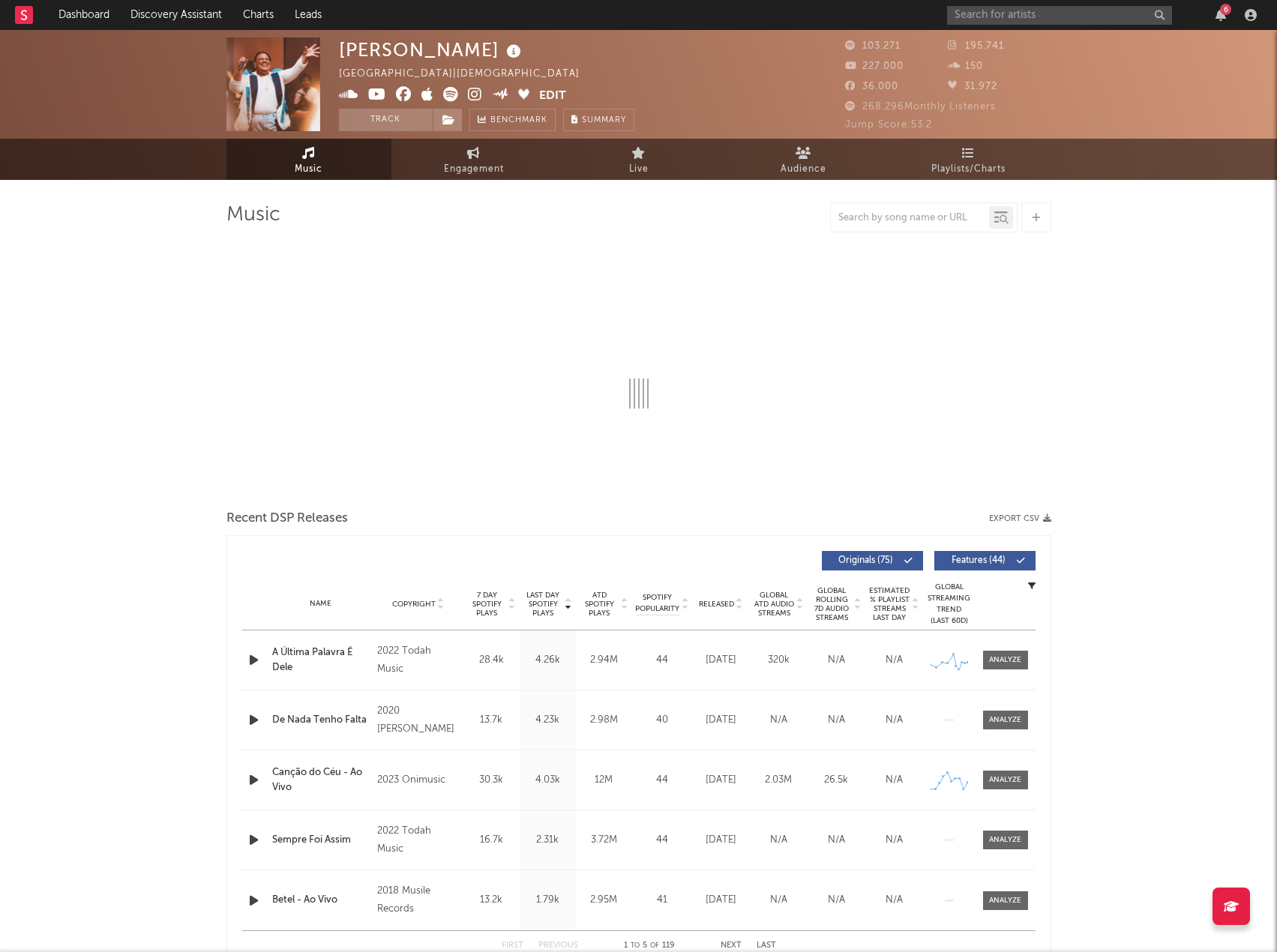
select select "6m"
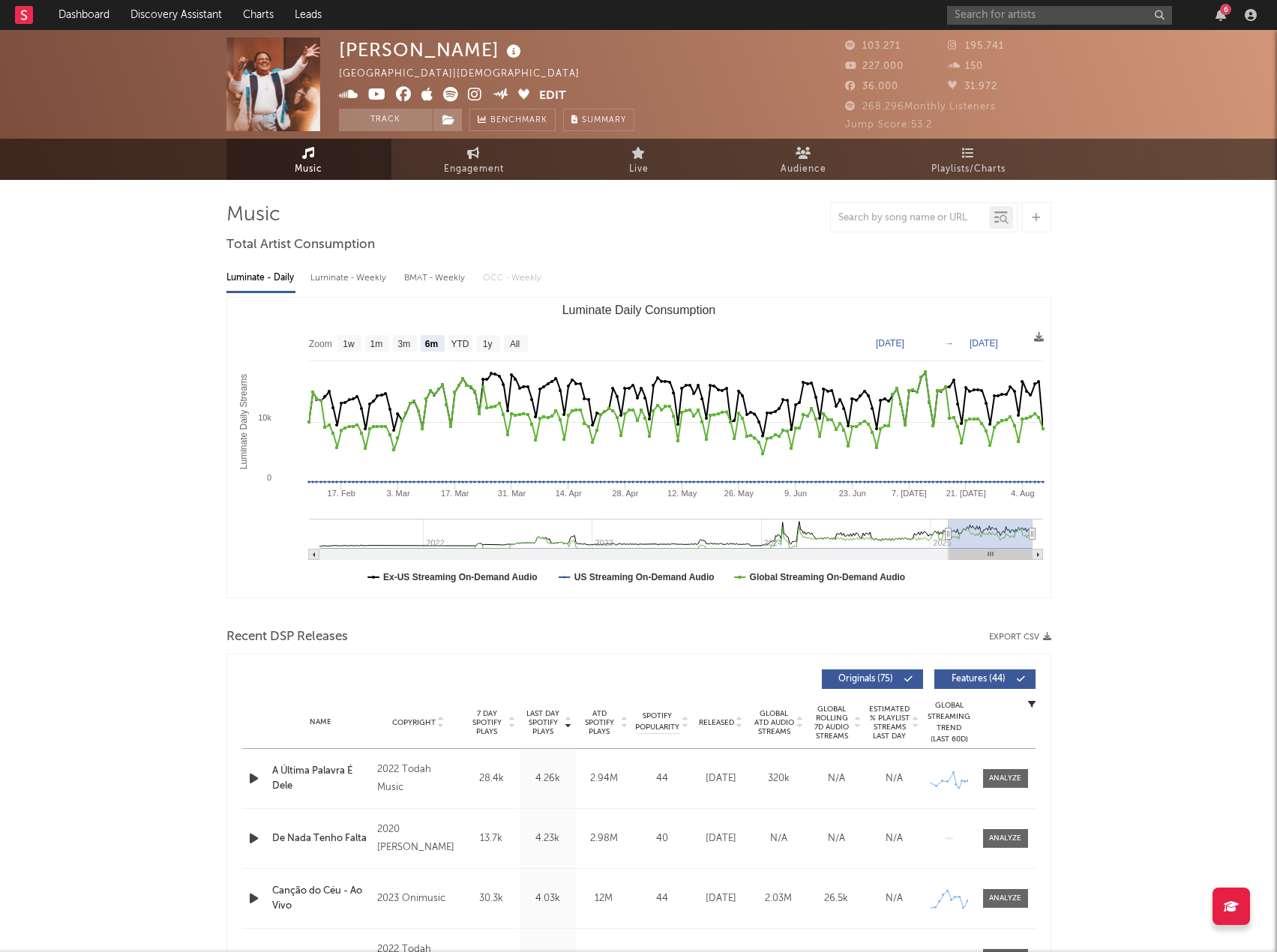
click at [1016, 635] on button "Export CSV" at bounding box center [1020, 637] width 62 height 9
click at [762, 216] on div at bounding box center [639, 217] width 825 height 30
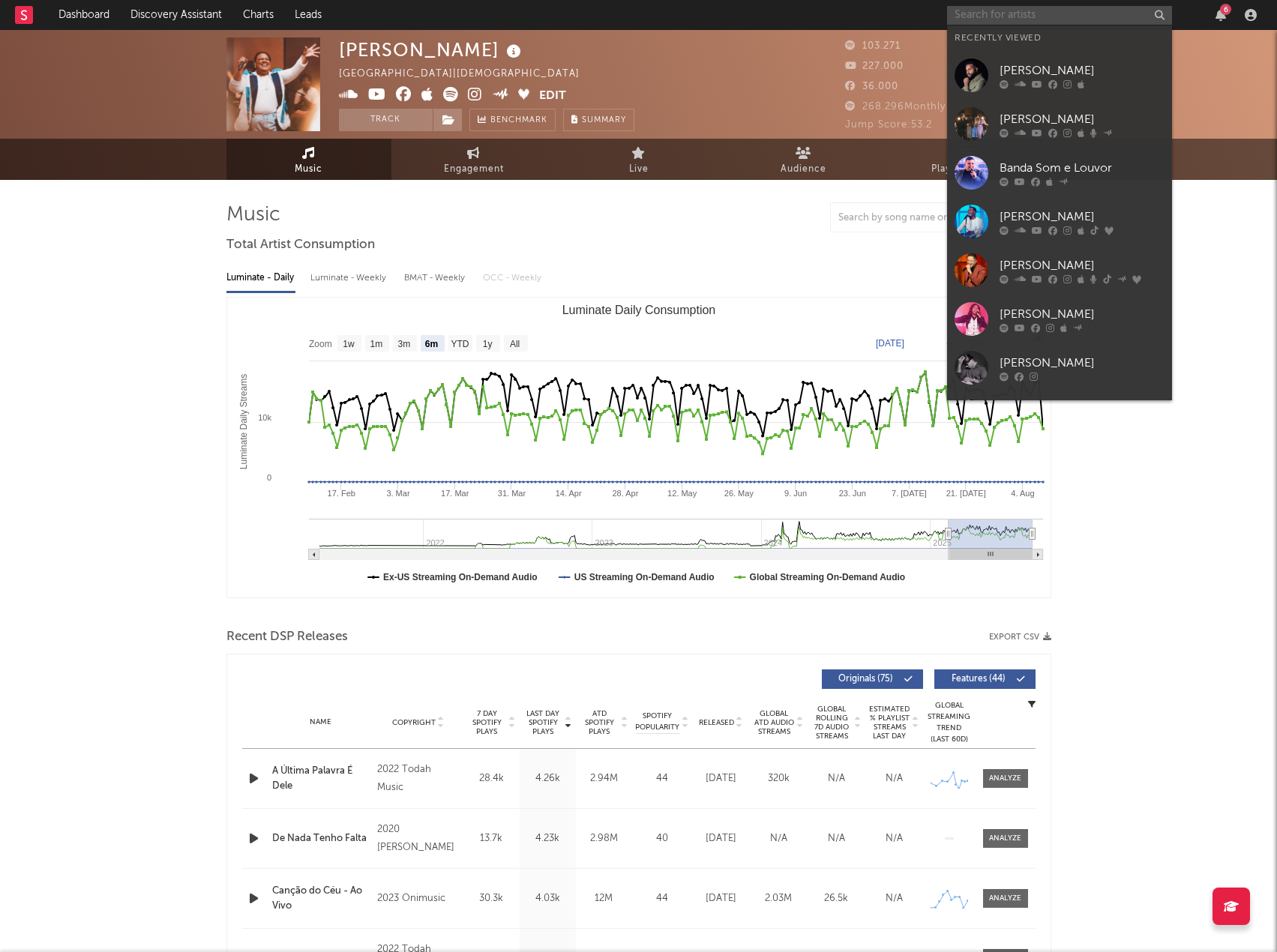
click at [1011, 6] on input "text" at bounding box center [1060, 16] width 225 height 19
paste input "Jay Santana"
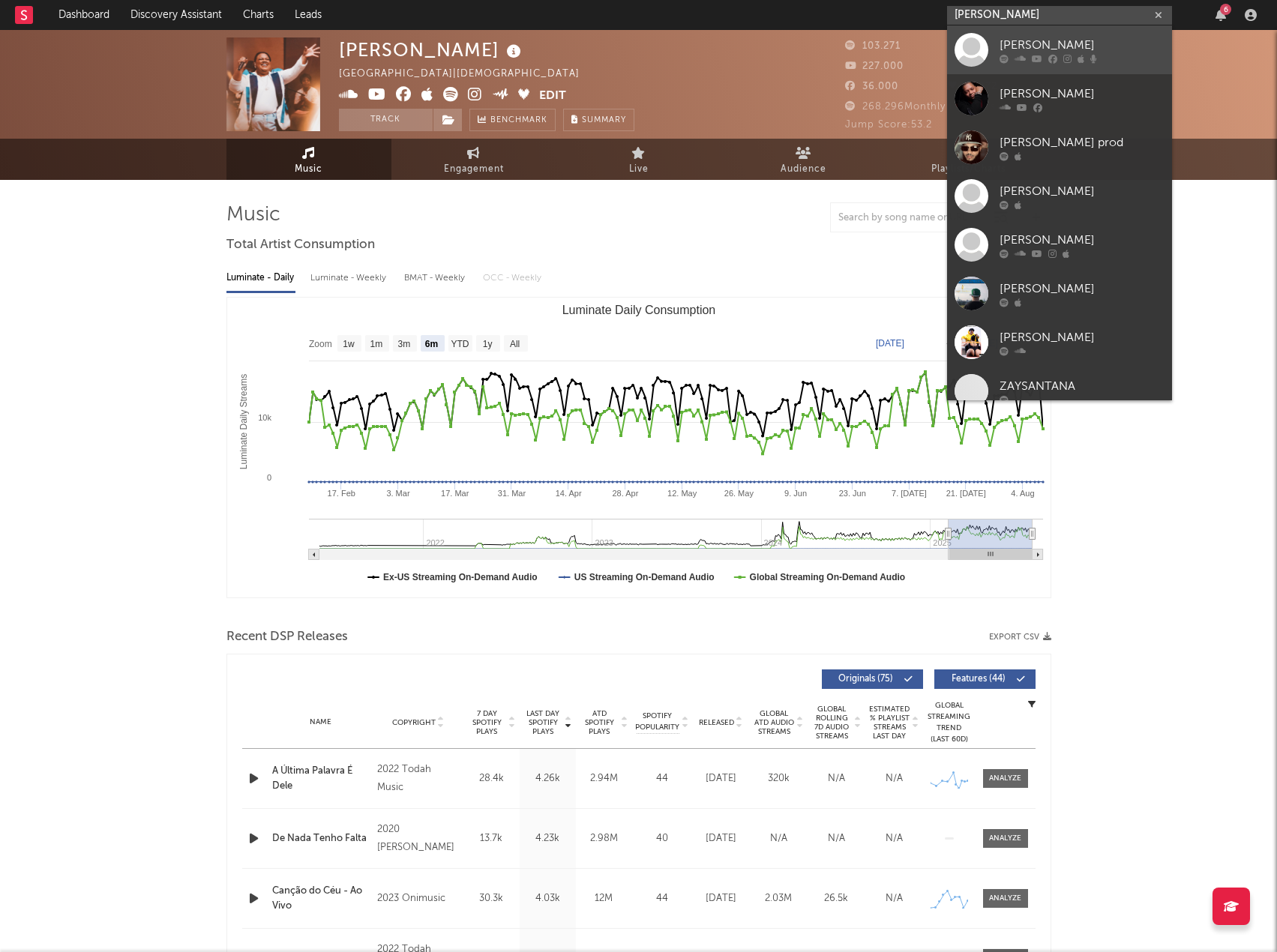
type input "Jay Santana"
click at [1022, 46] on div "Jay Santana" at bounding box center [1082, 45] width 165 height 18
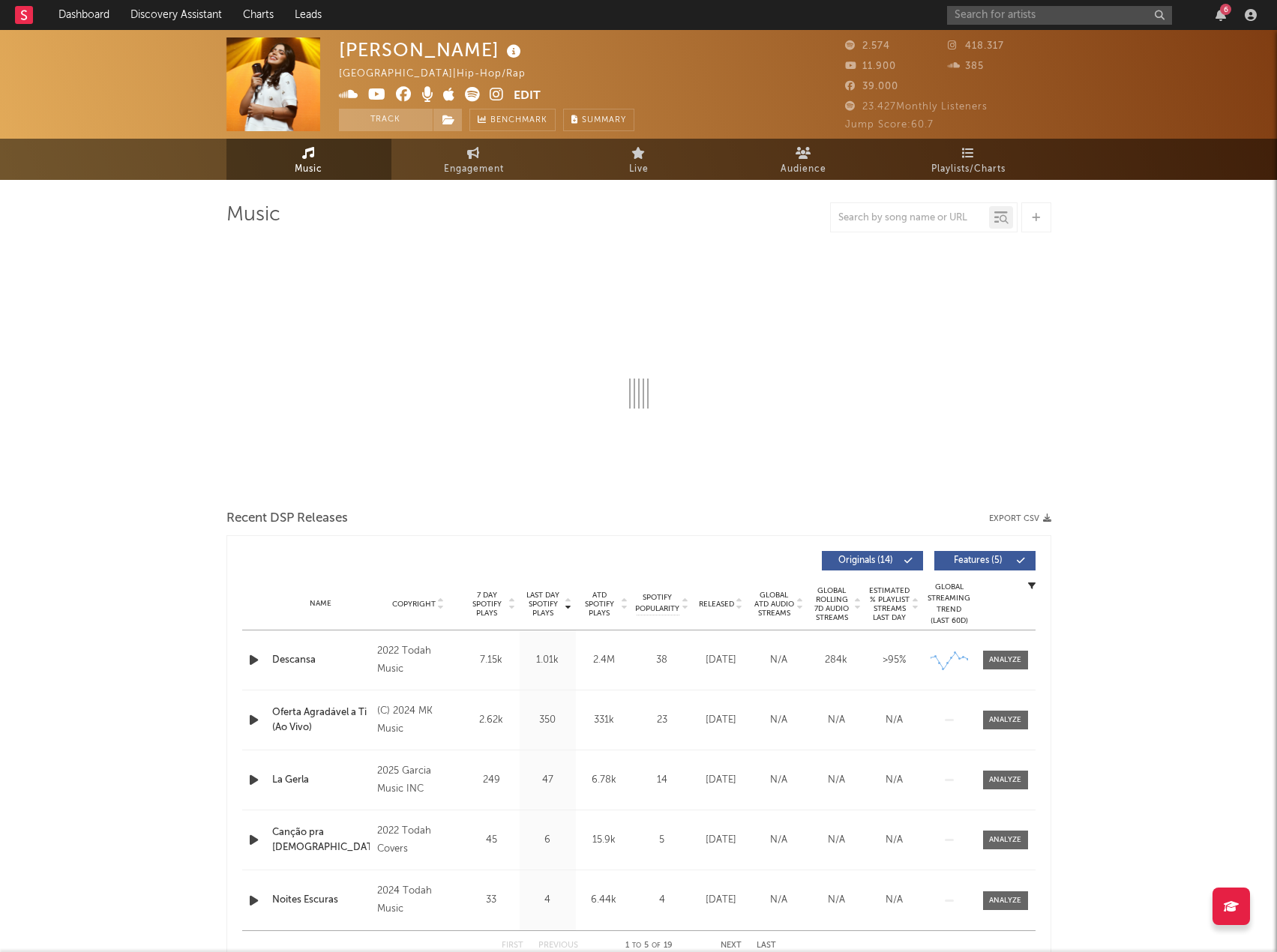
select select "1w"
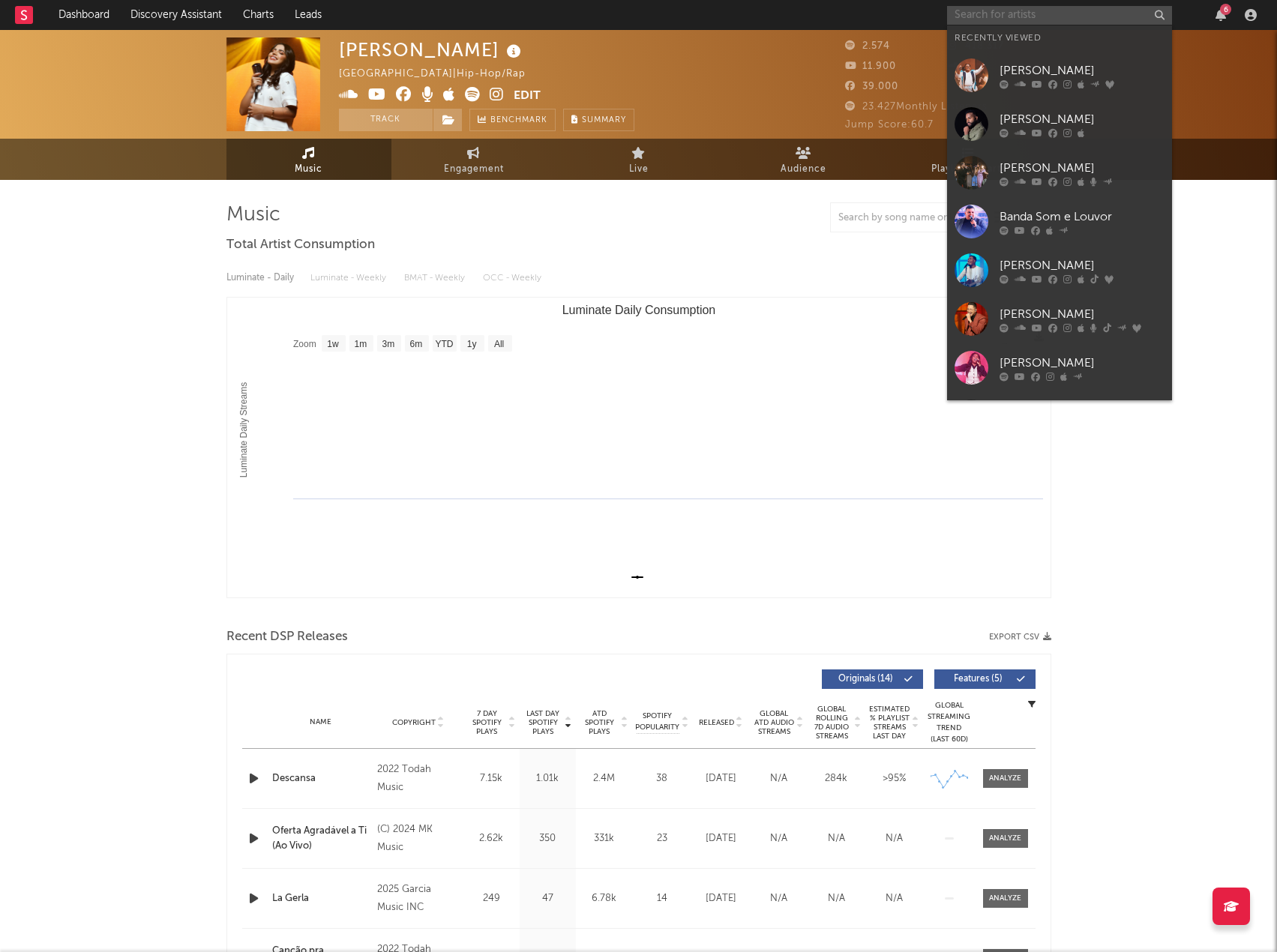
click at [1059, 16] on input "text" at bounding box center [1060, 16] width 225 height 19
paste input "Jay Santana"
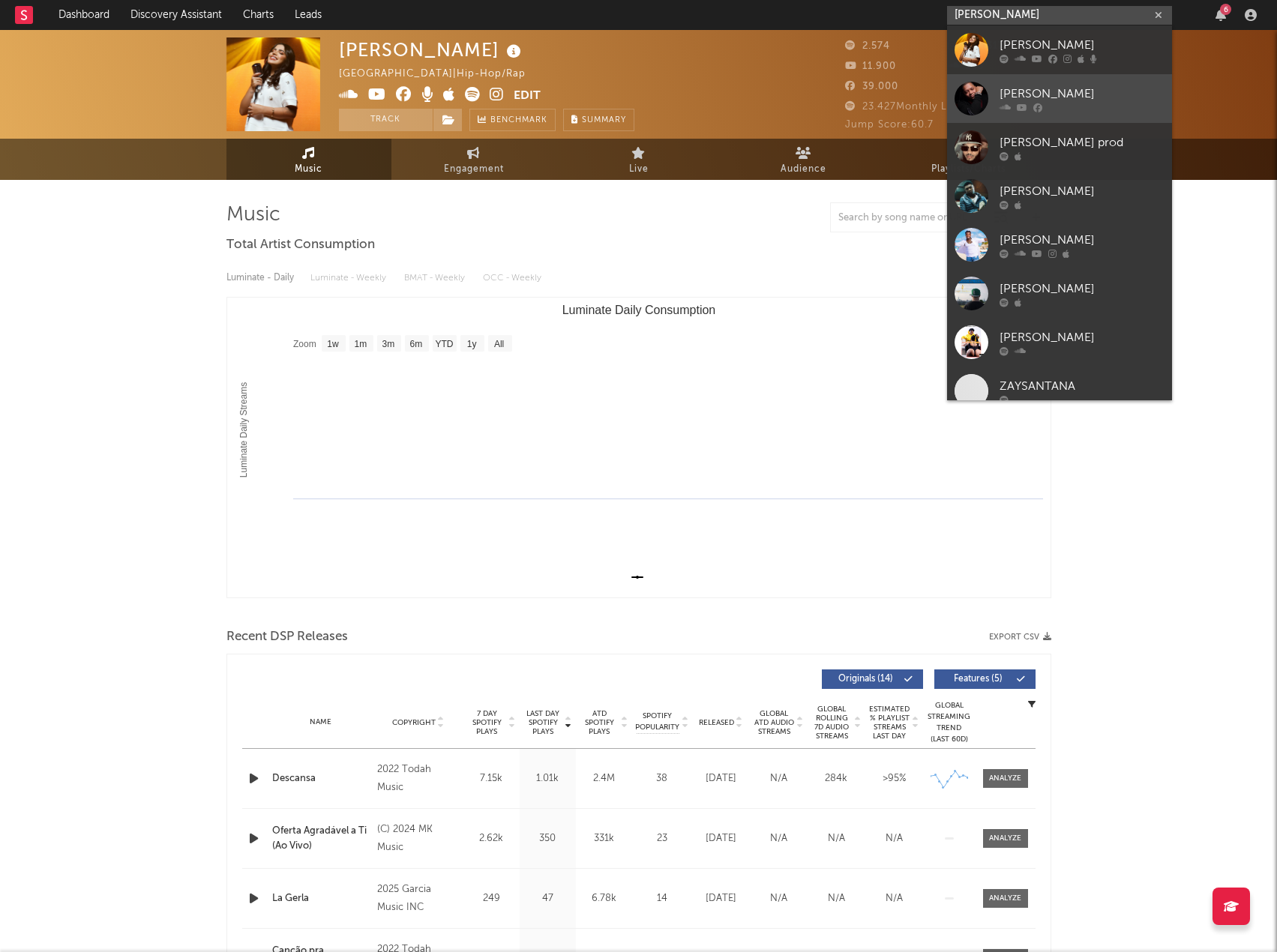
type input "Jay Santana"
click at [1071, 103] on div at bounding box center [1082, 108] width 165 height 9
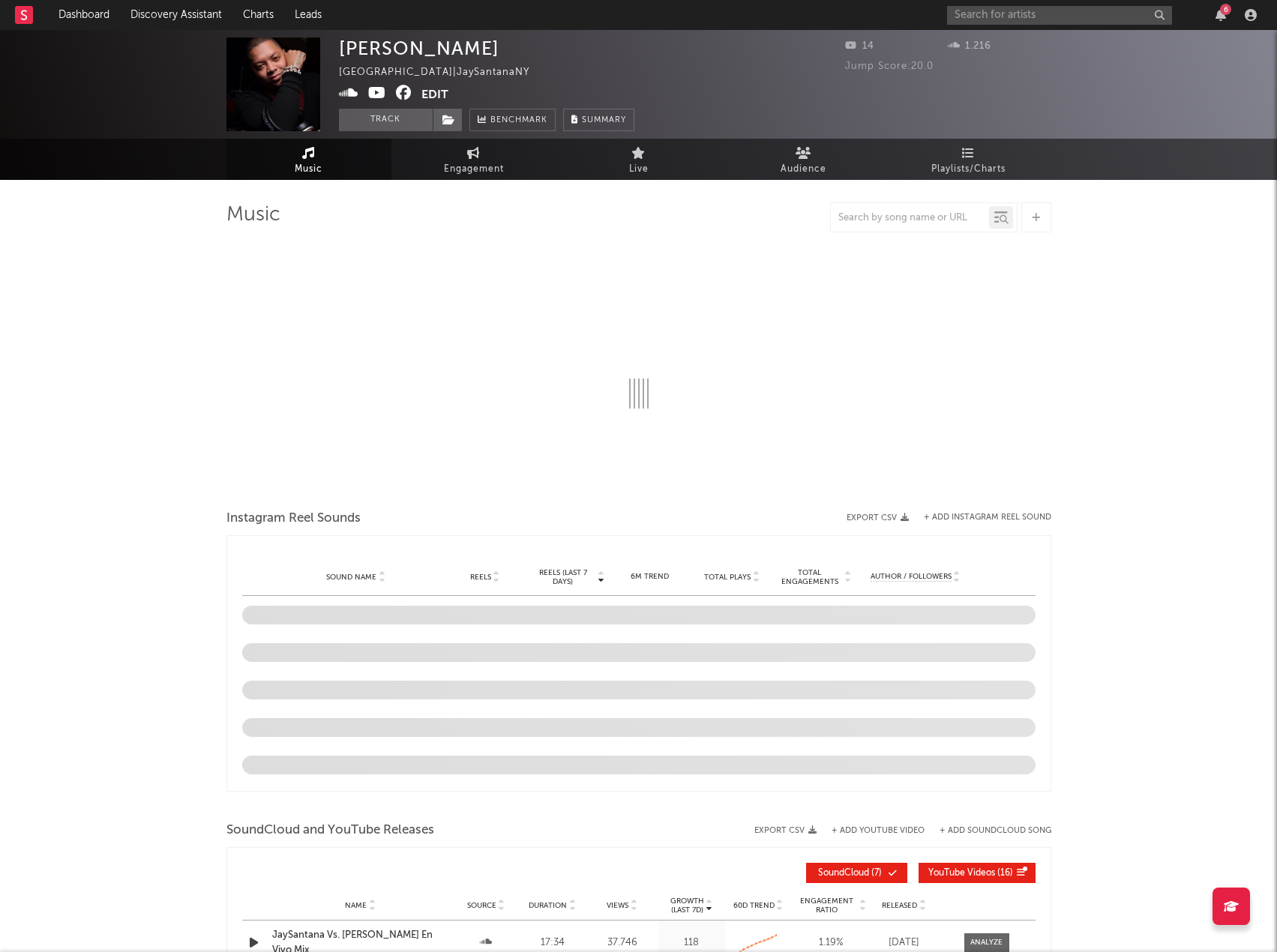
select select "1w"
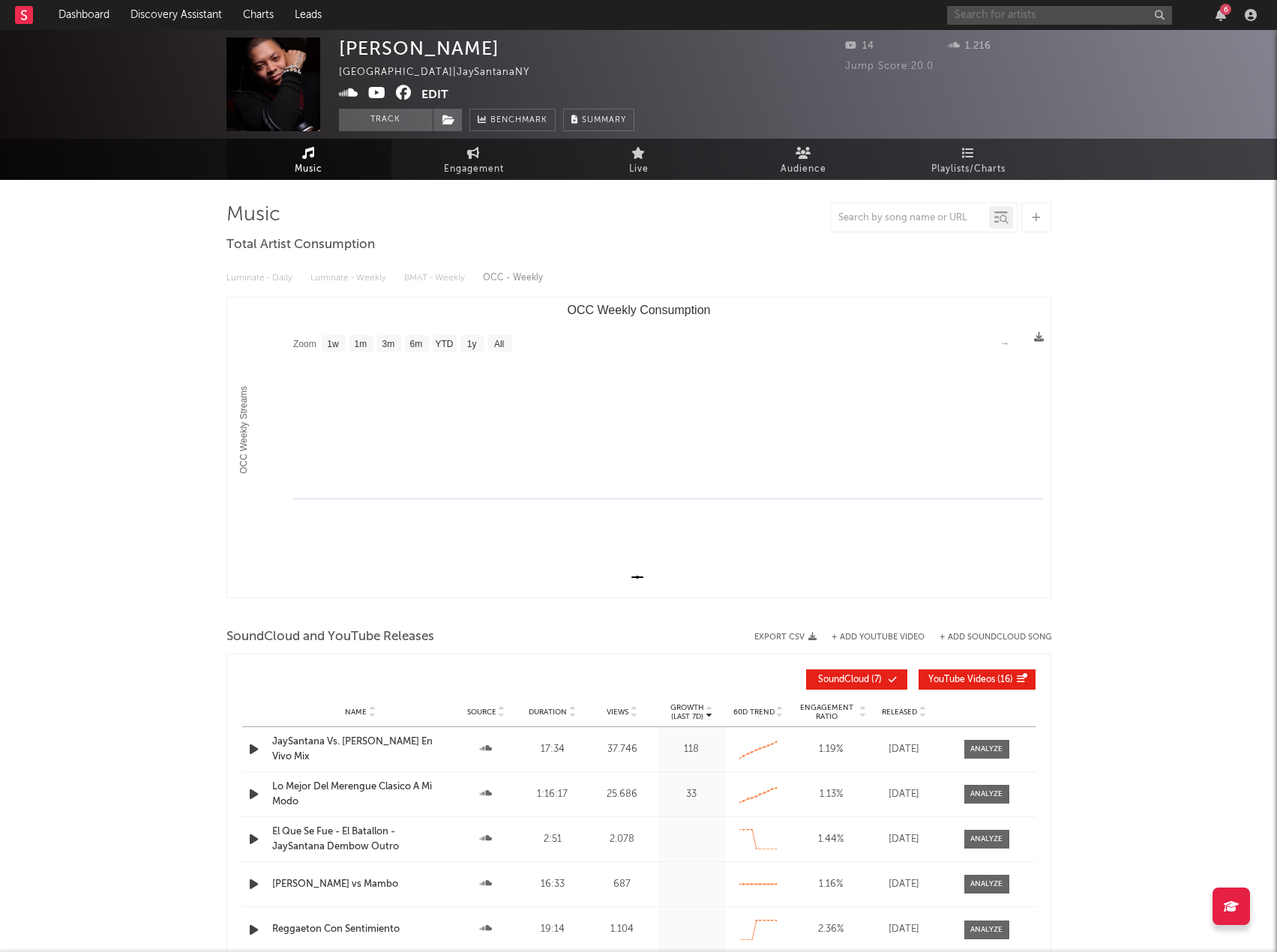
click at [971, 16] on input "text" at bounding box center [1060, 16] width 225 height 19
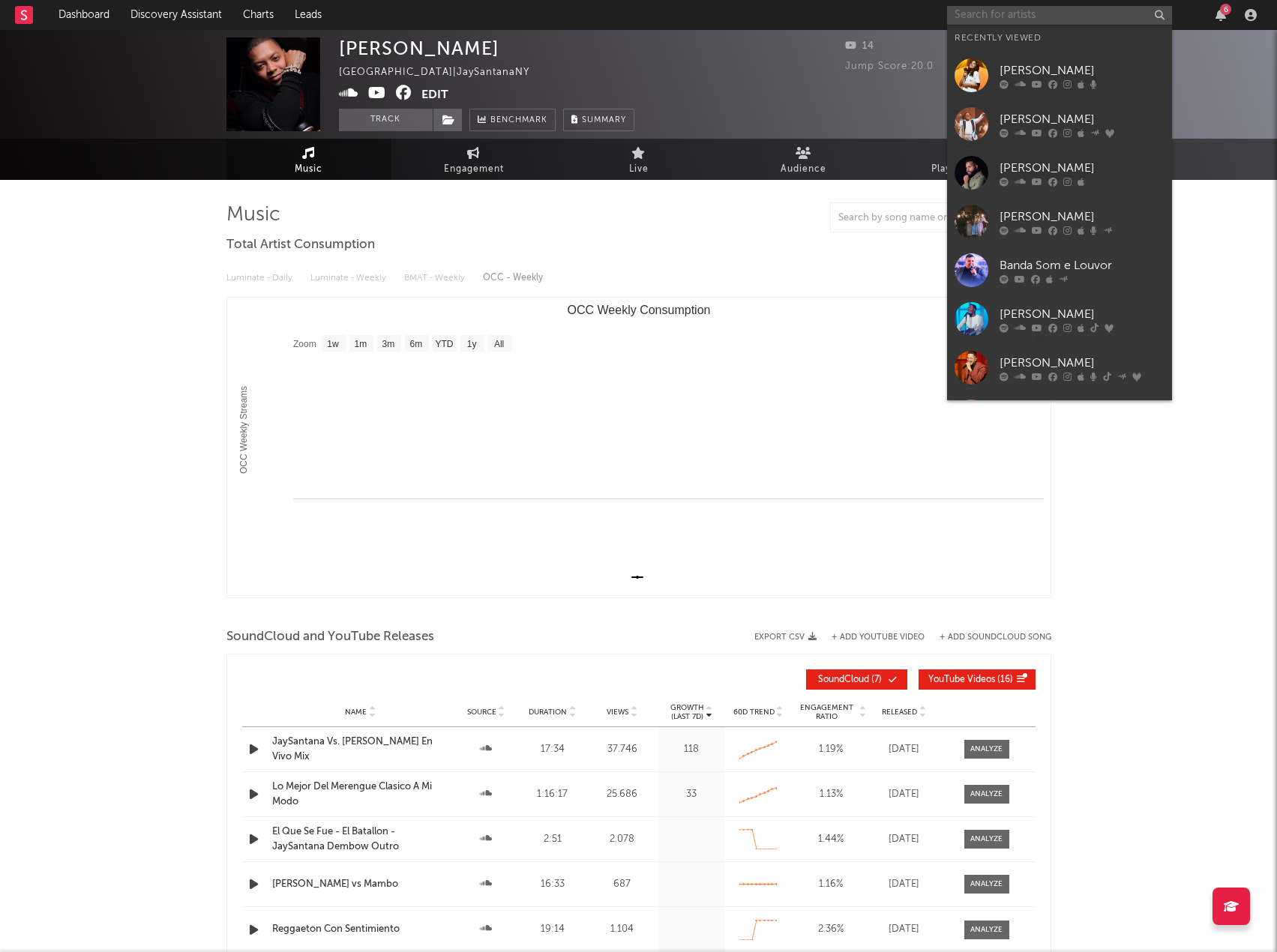
paste input "Jay Santana"
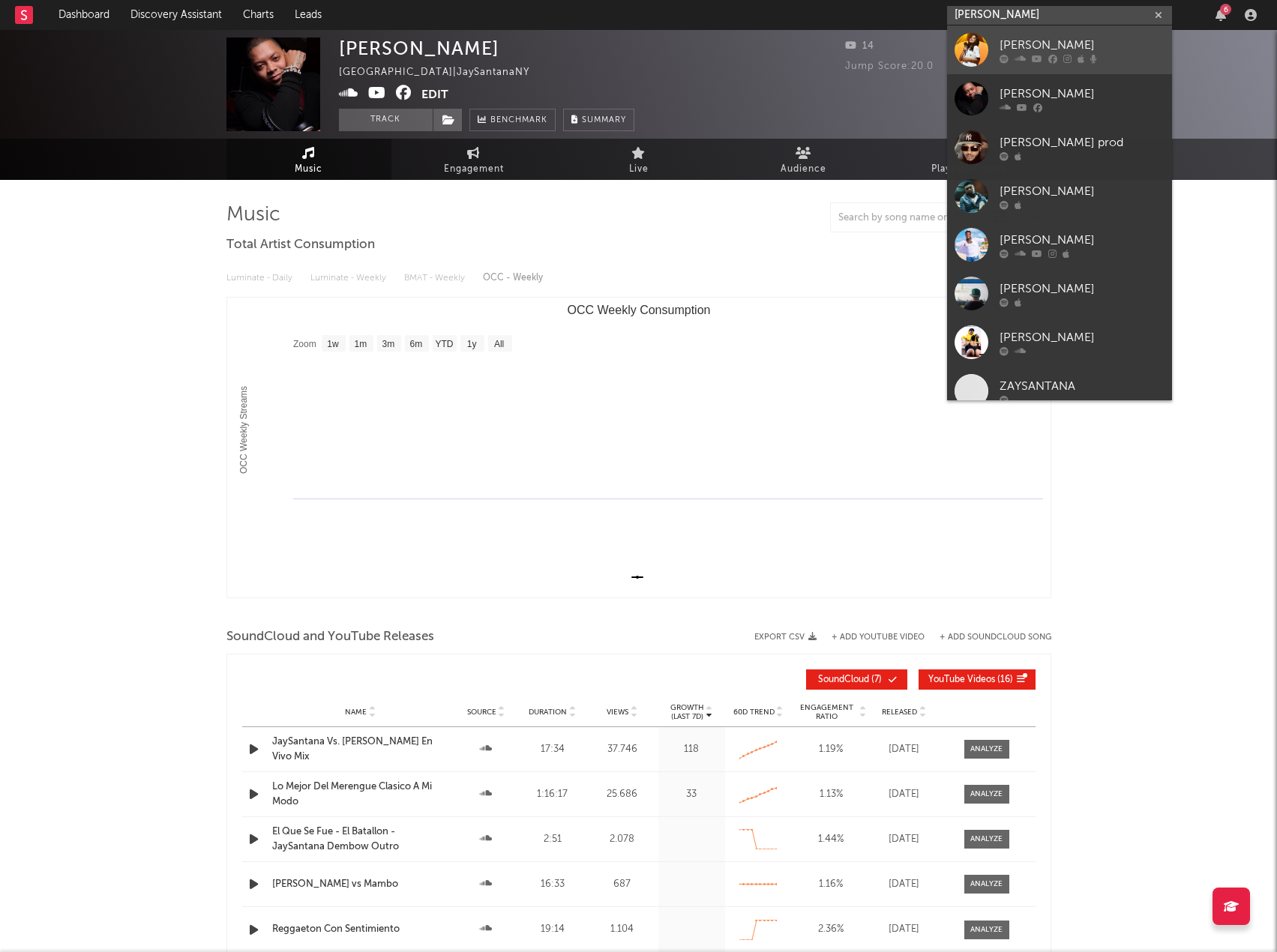
type input "Jay Santana"
click at [1028, 43] on div "Jay Santana" at bounding box center [1082, 45] width 165 height 18
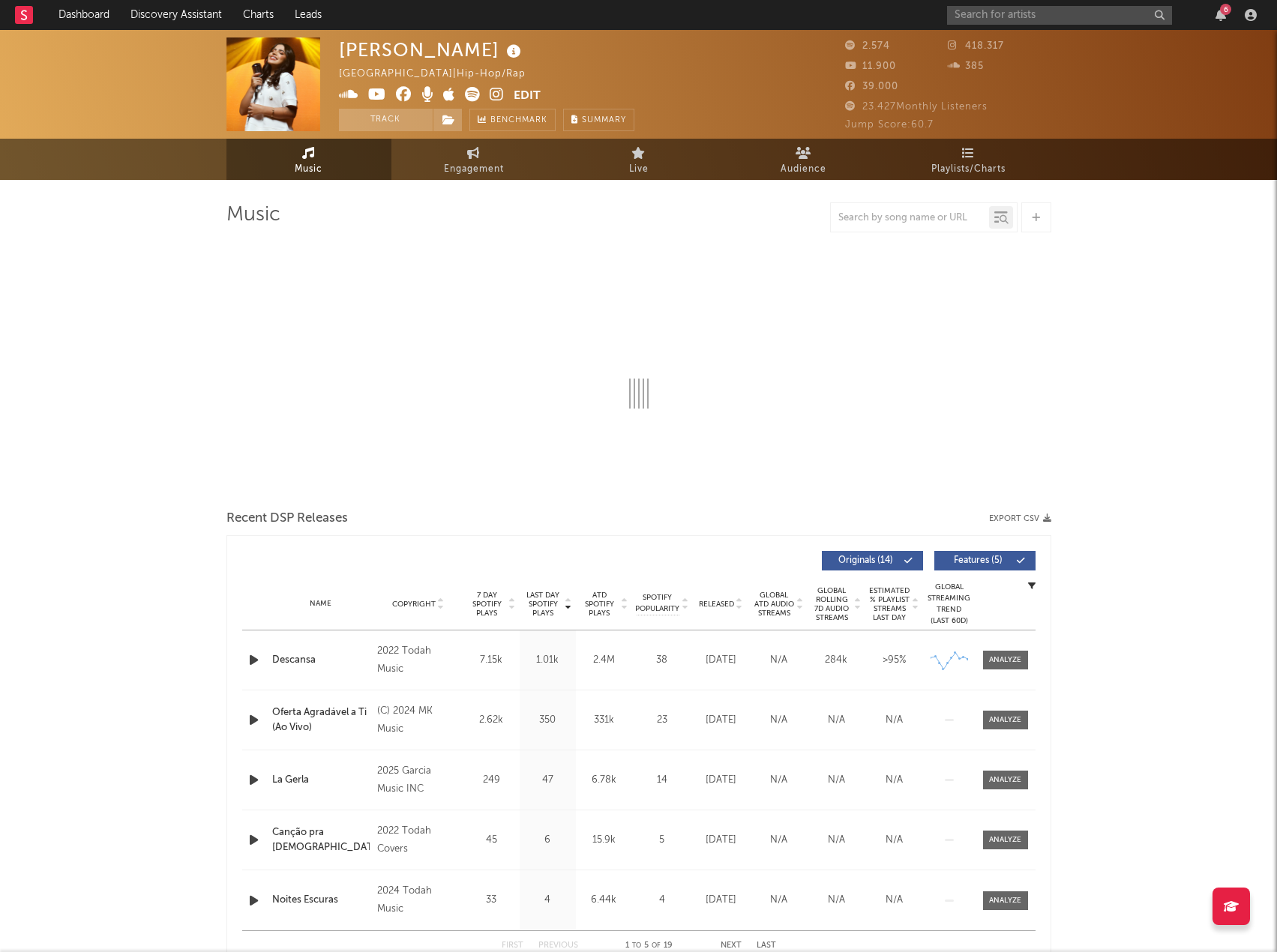
select select "1w"
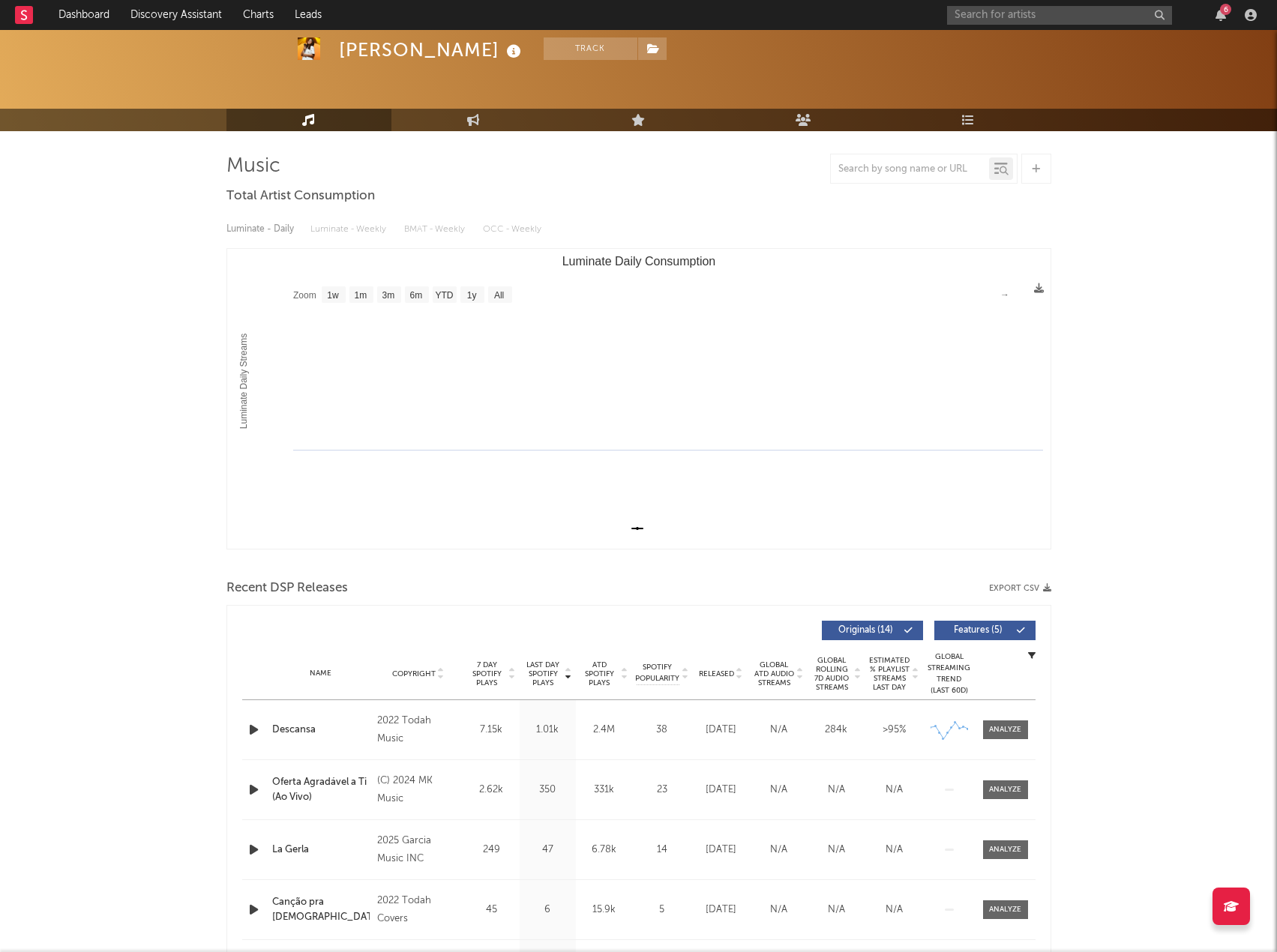
scroll to position [75, 0]
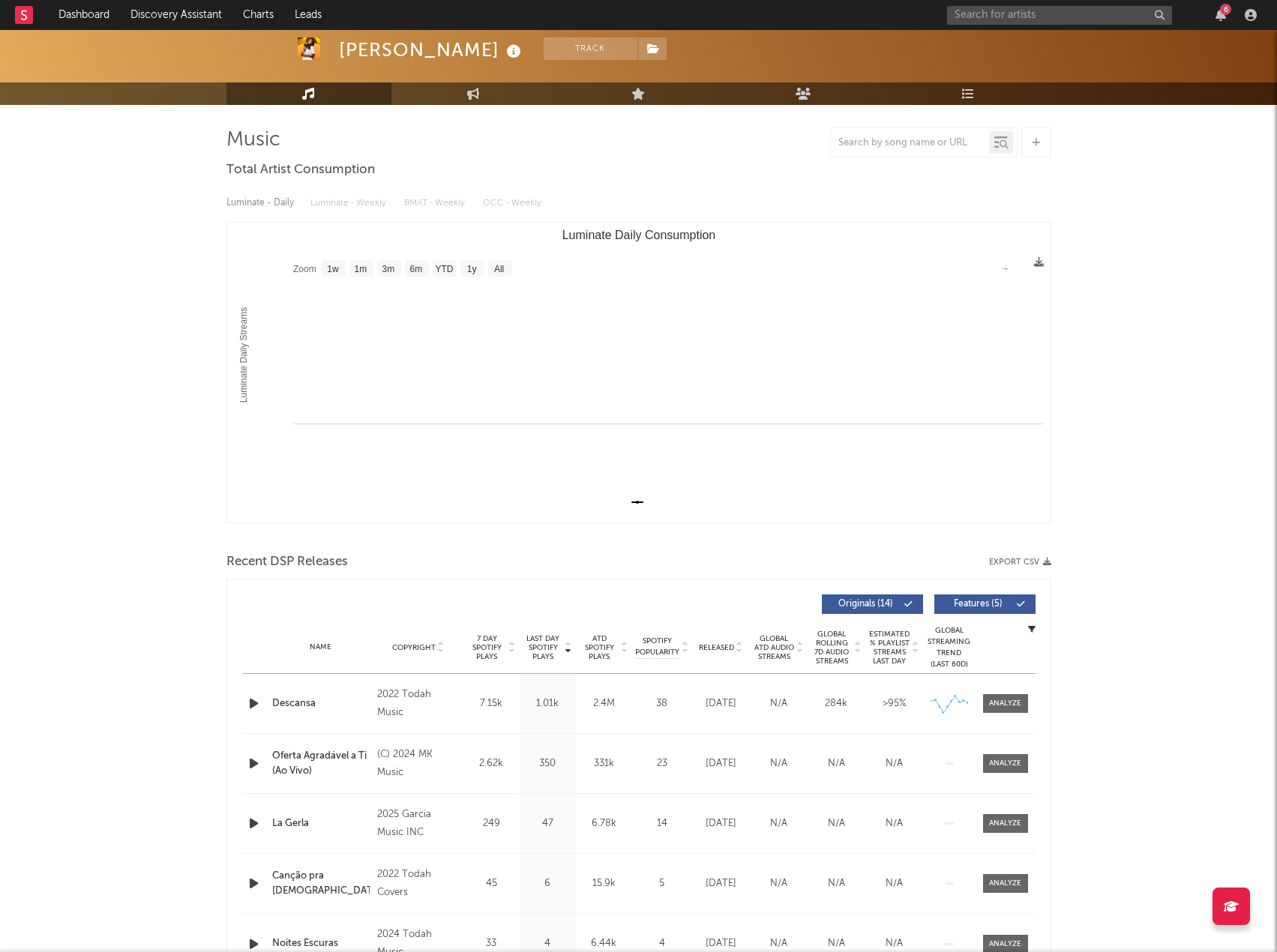
click at [1009, 562] on button "Export CSV" at bounding box center [1020, 562] width 62 height 9
click at [772, 167] on div "Music Total Artist Consumption Luminate - Daily Luminate - Weekly BMAT - Weekly…" at bounding box center [639, 936] width 825 height 1619
click at [1028, 16] on input "text" at bounding box center [1060, 16] width 225 height 19
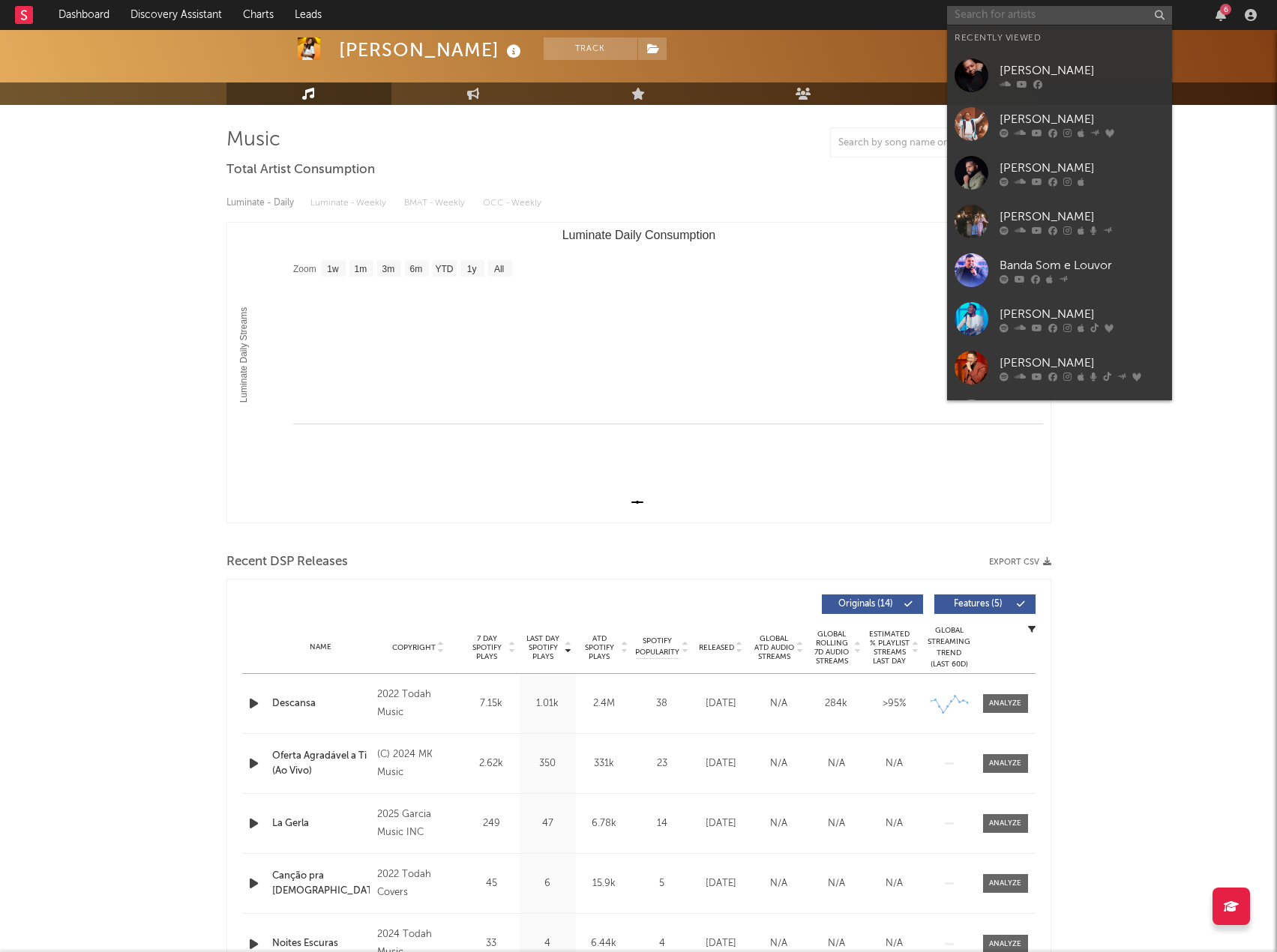
paste input "Brenda"
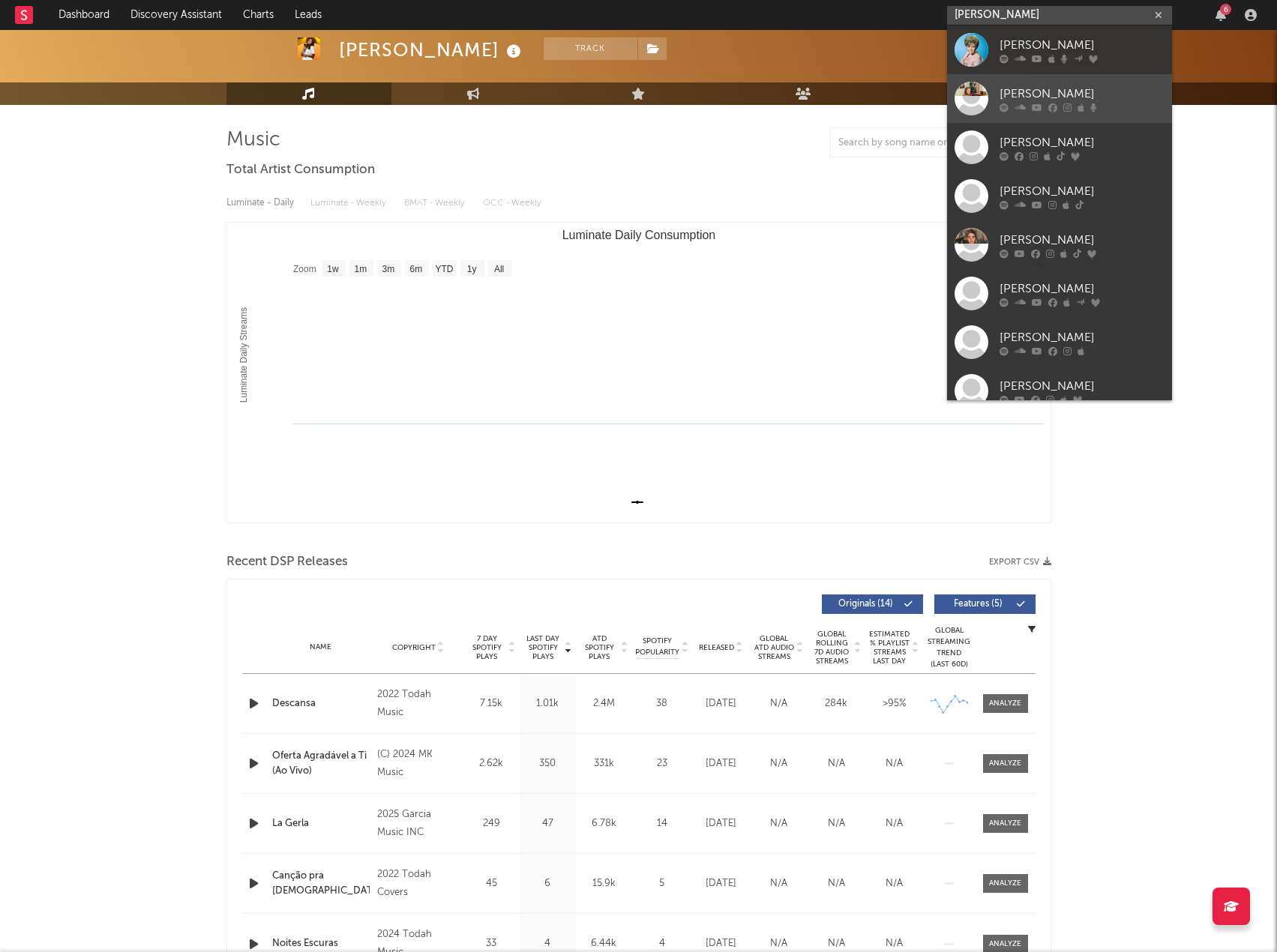
type input "Brenda"
click at [1100, 95] on div "Brenda" at bounding box center [1082, 93] width 165 height 18
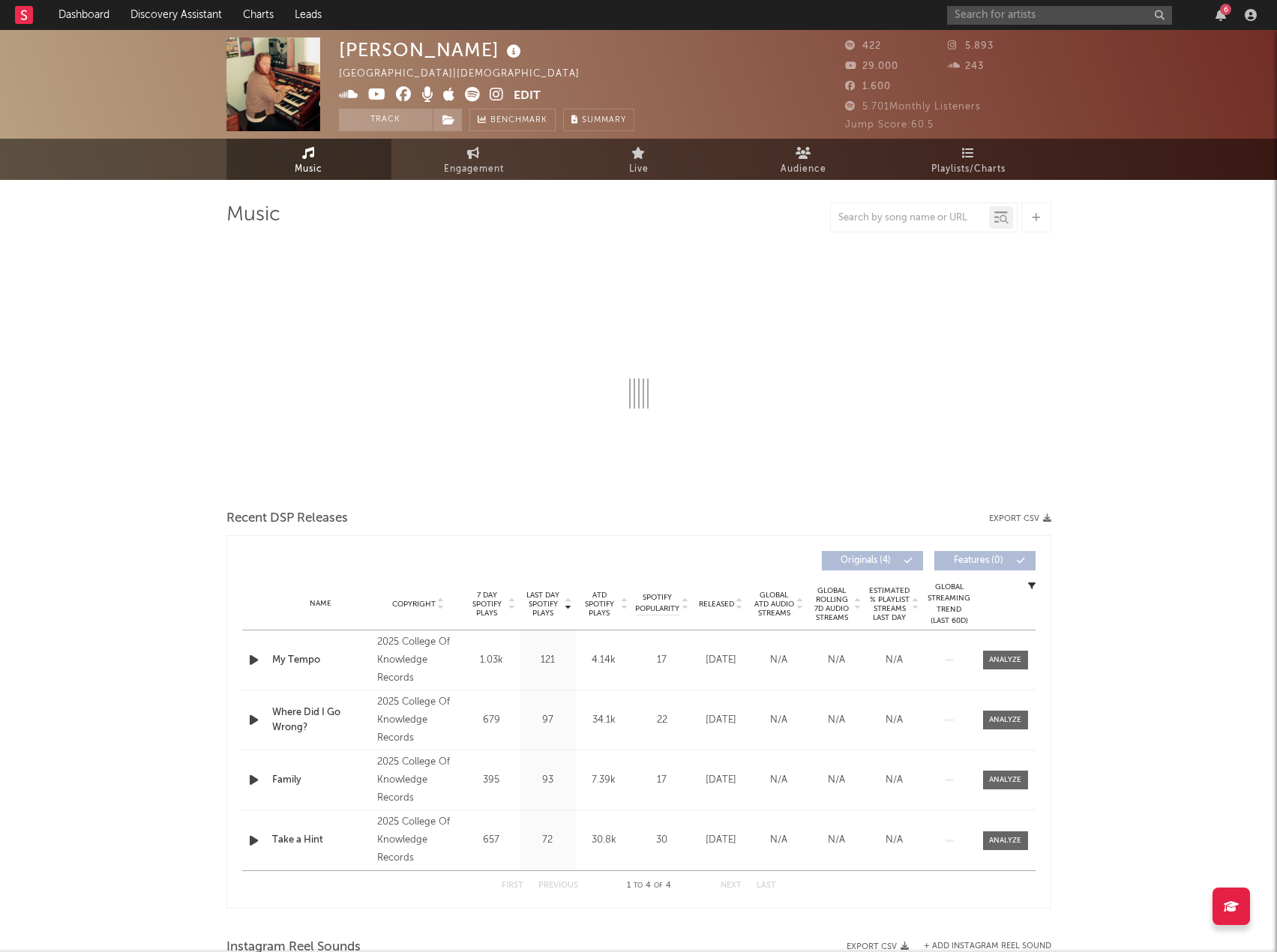
select select "1w"
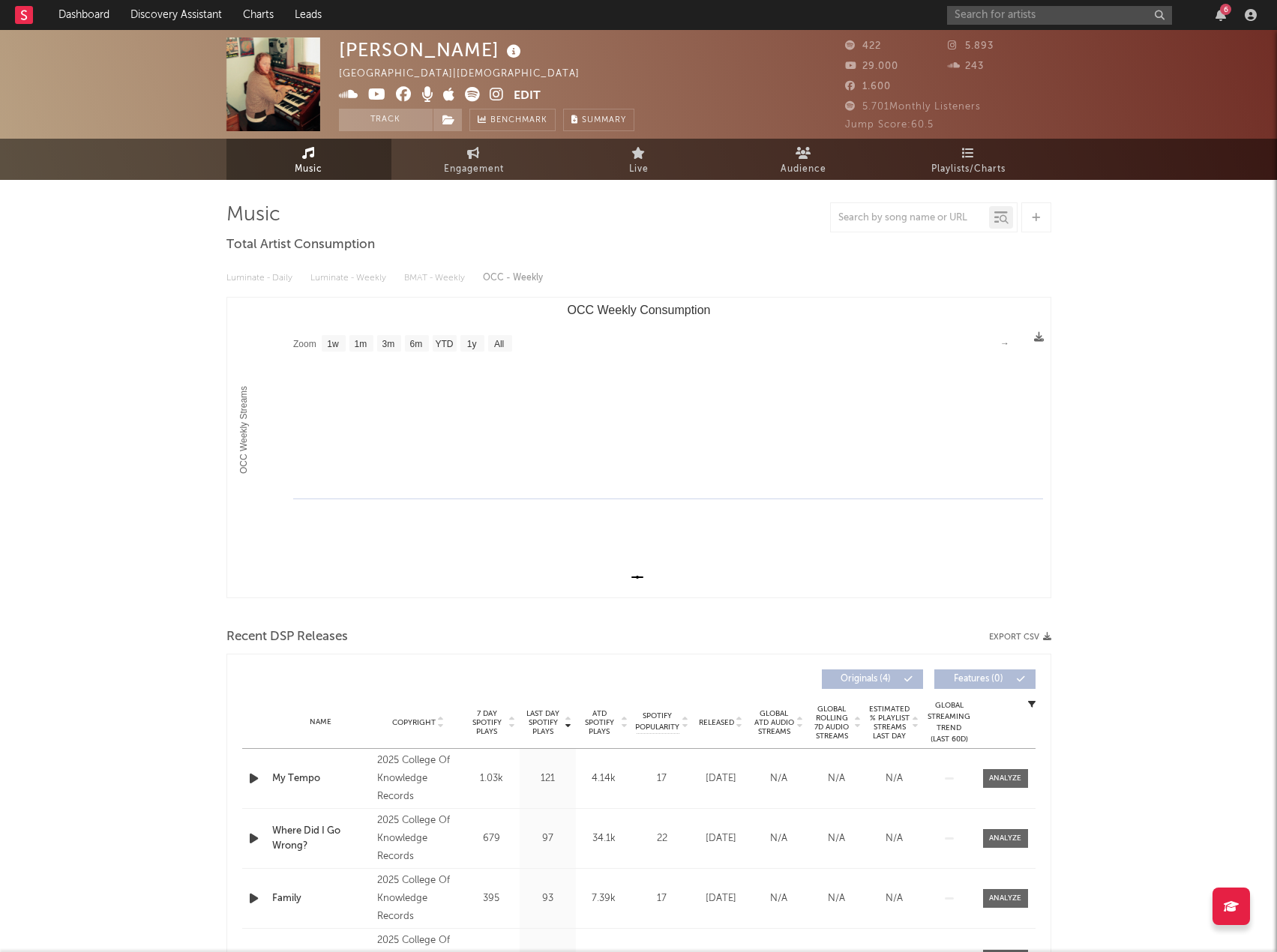
click at [797, 30] on div "Dashboard Discovery Assistant Charts Leads 6 Notifications Settings All Growth …" at bounding box center [638, 951] width 1277 height 1844
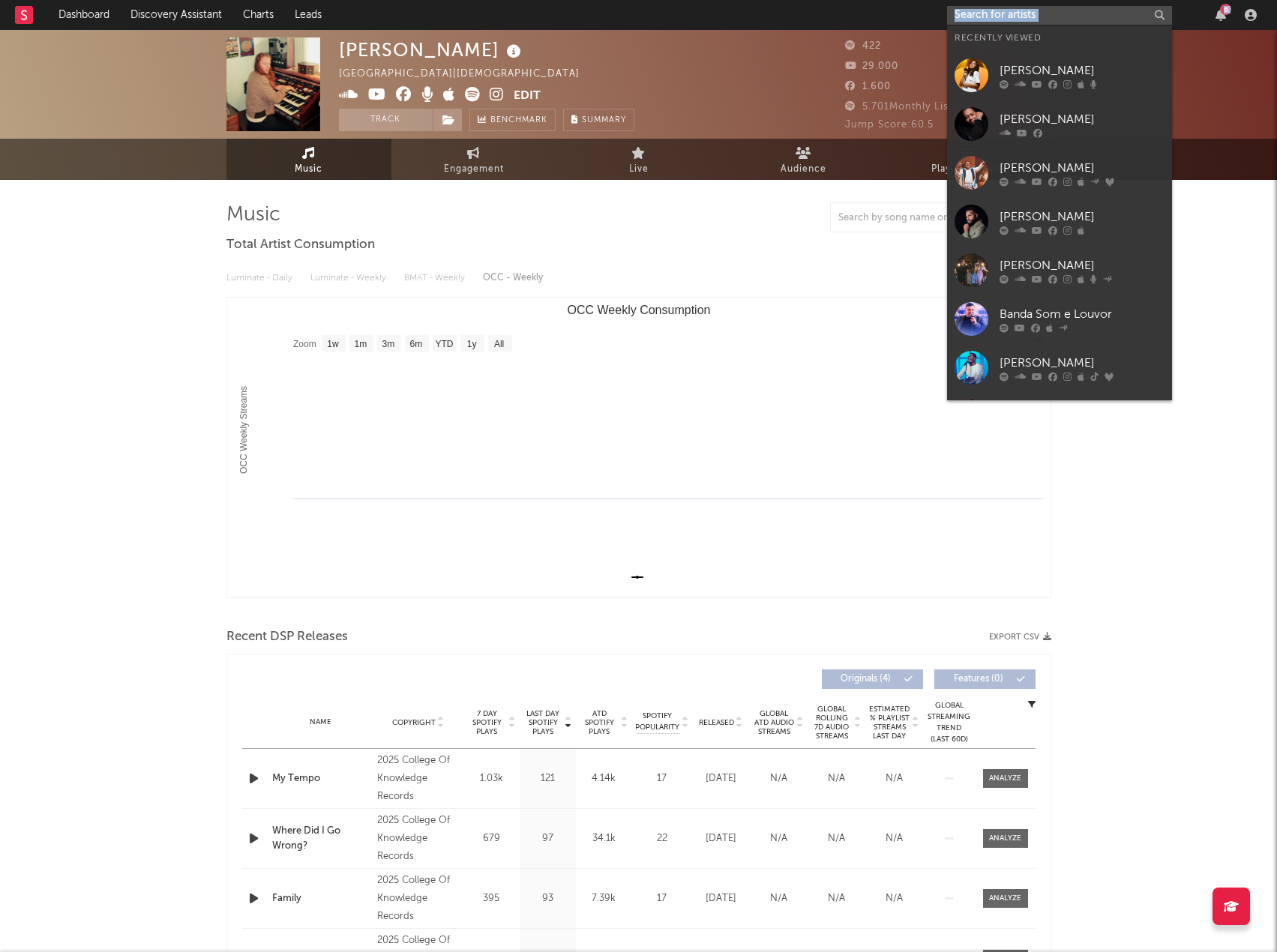
click at [1047, 14] on input "text" at bounding box center [1060, 16] width 225 height 19
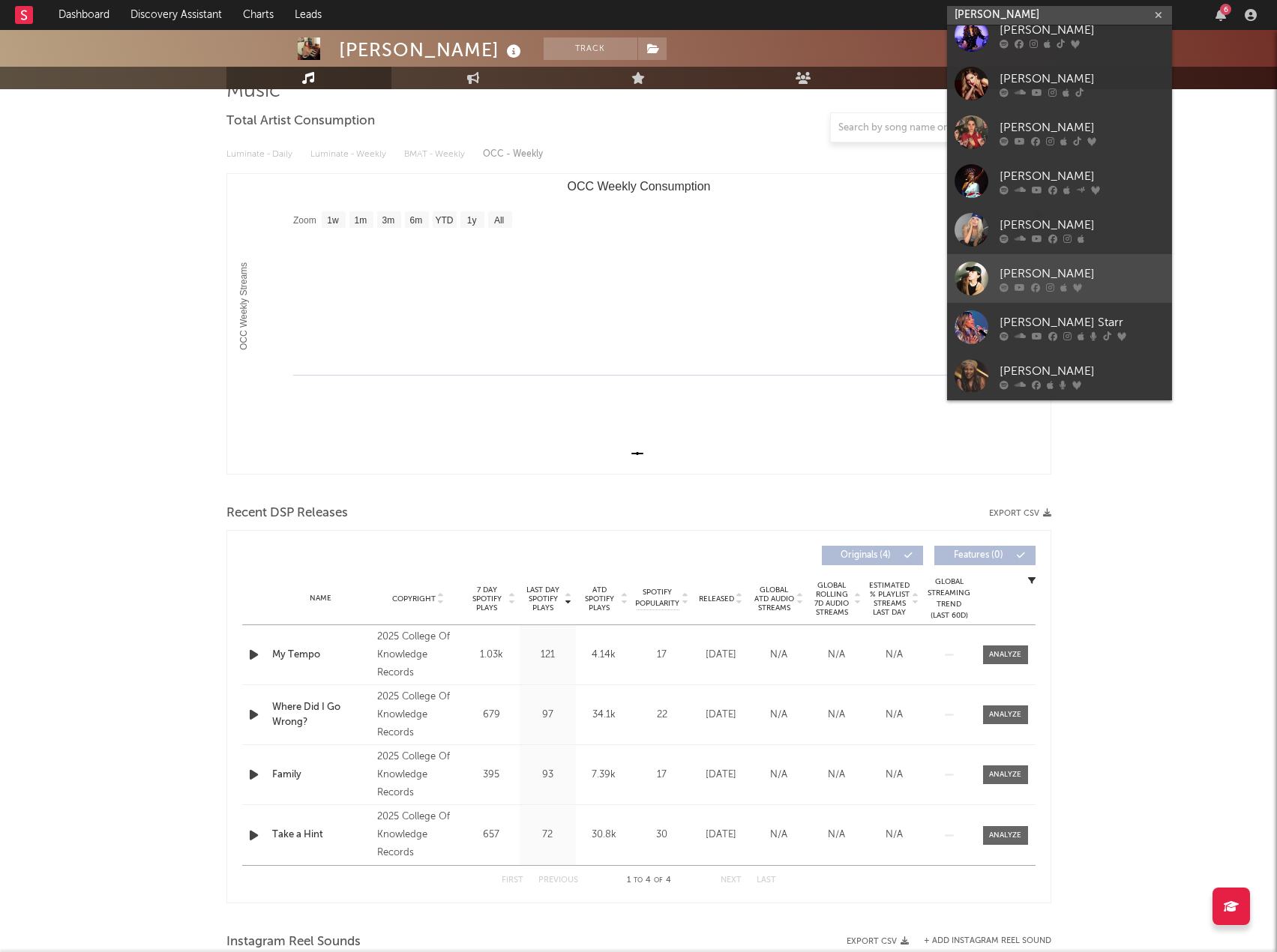
scroll to position [150, 0]
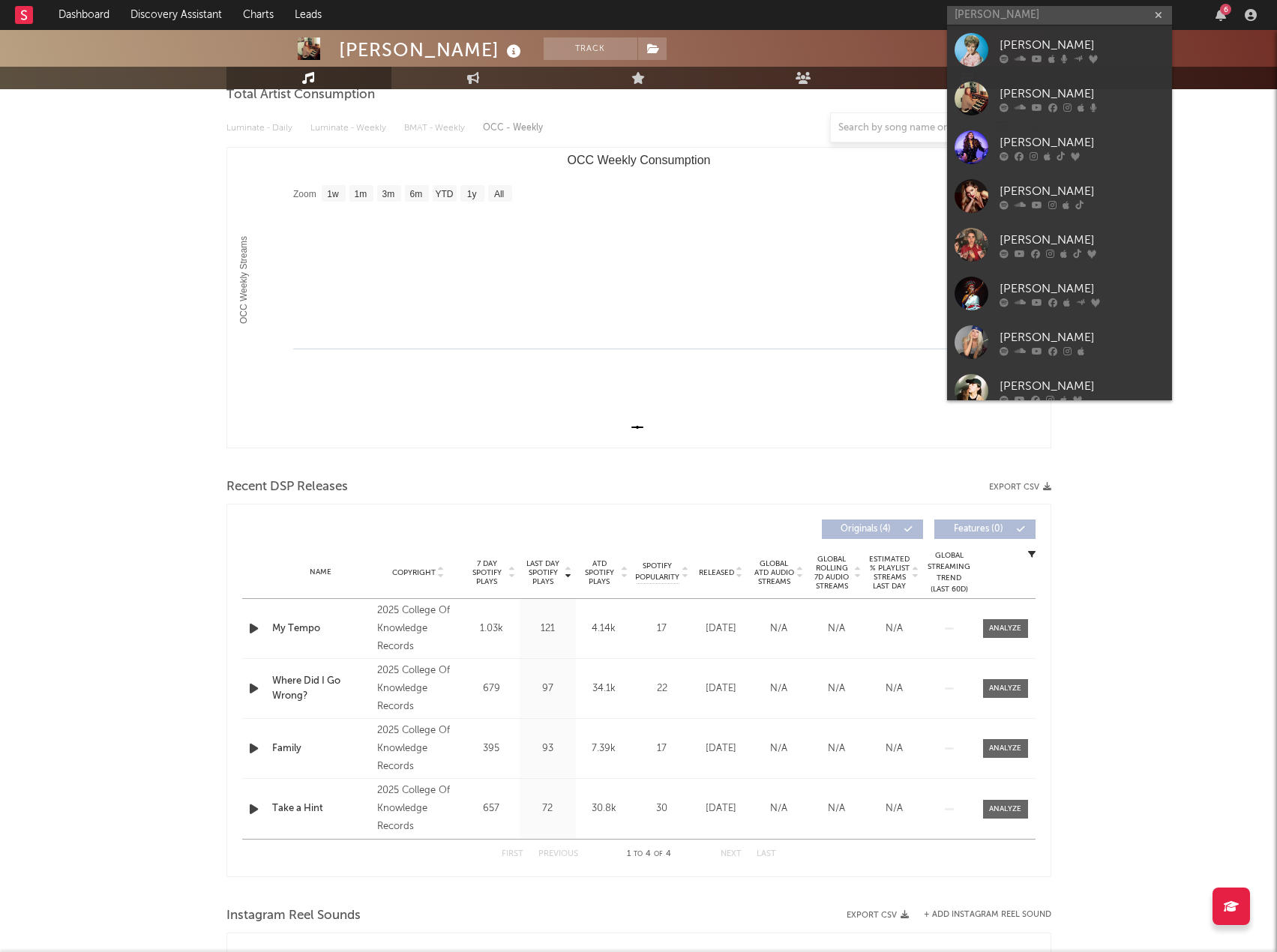
click at [794, 201] on rect "OCC Weekly Consumption" at bounding box center [639, 298] width 823 height 300
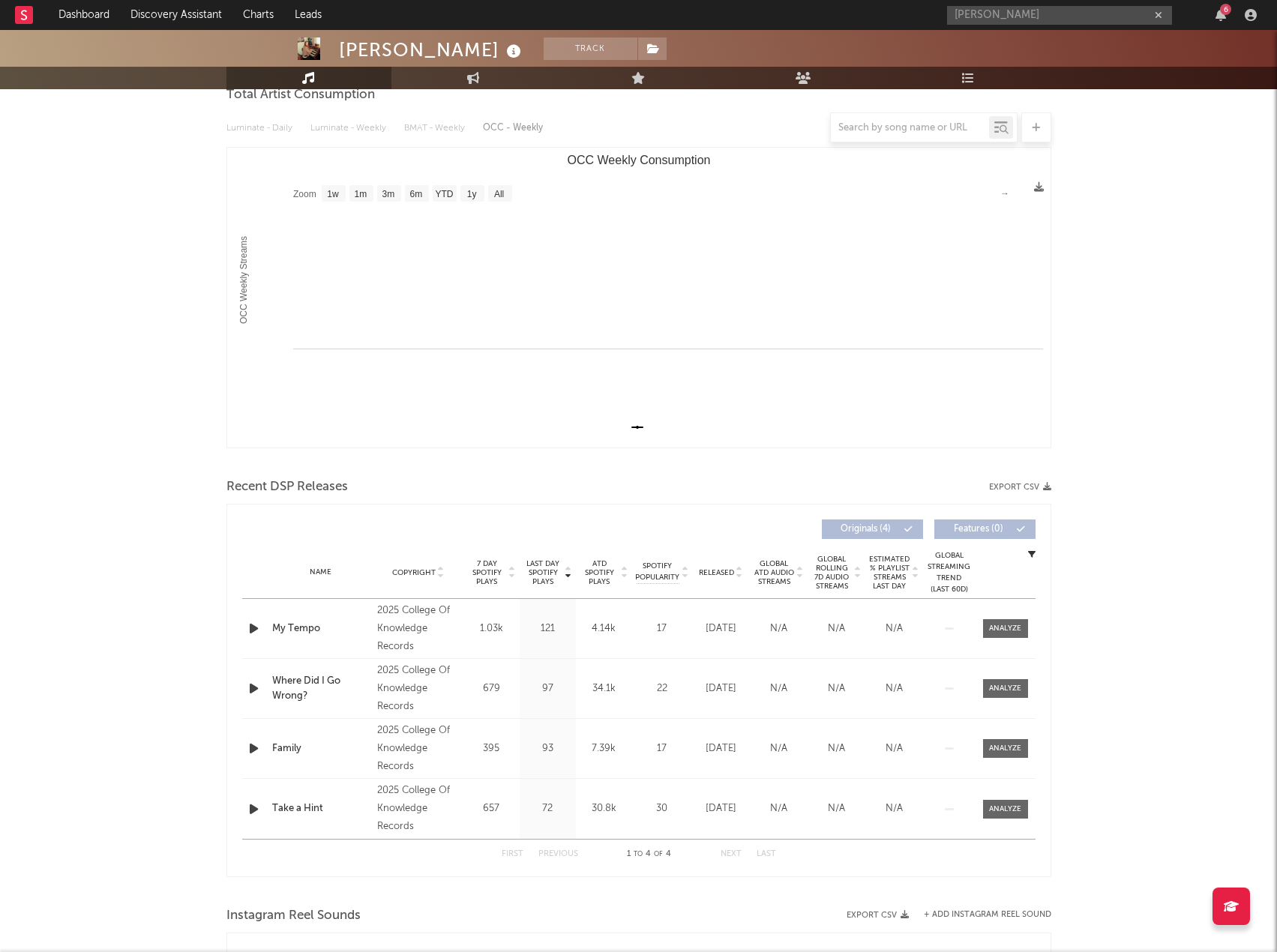
drag, startPoint x: 981, startPoint y: 17, endPoint x: 893, endPoint y: 1, distance: 89.4
click at [893, 1] on nav "Dashboard Discovery Assistant Charts Leads Brenda 6" at bounding box center [638, 15] width 1277 height 30
paste input "Camily Vitori"
type input "Camily Vitoria"
click at [1054, 46] on div "Camilly Vitória" at bounding box center [1082, 45] width 165 height 18
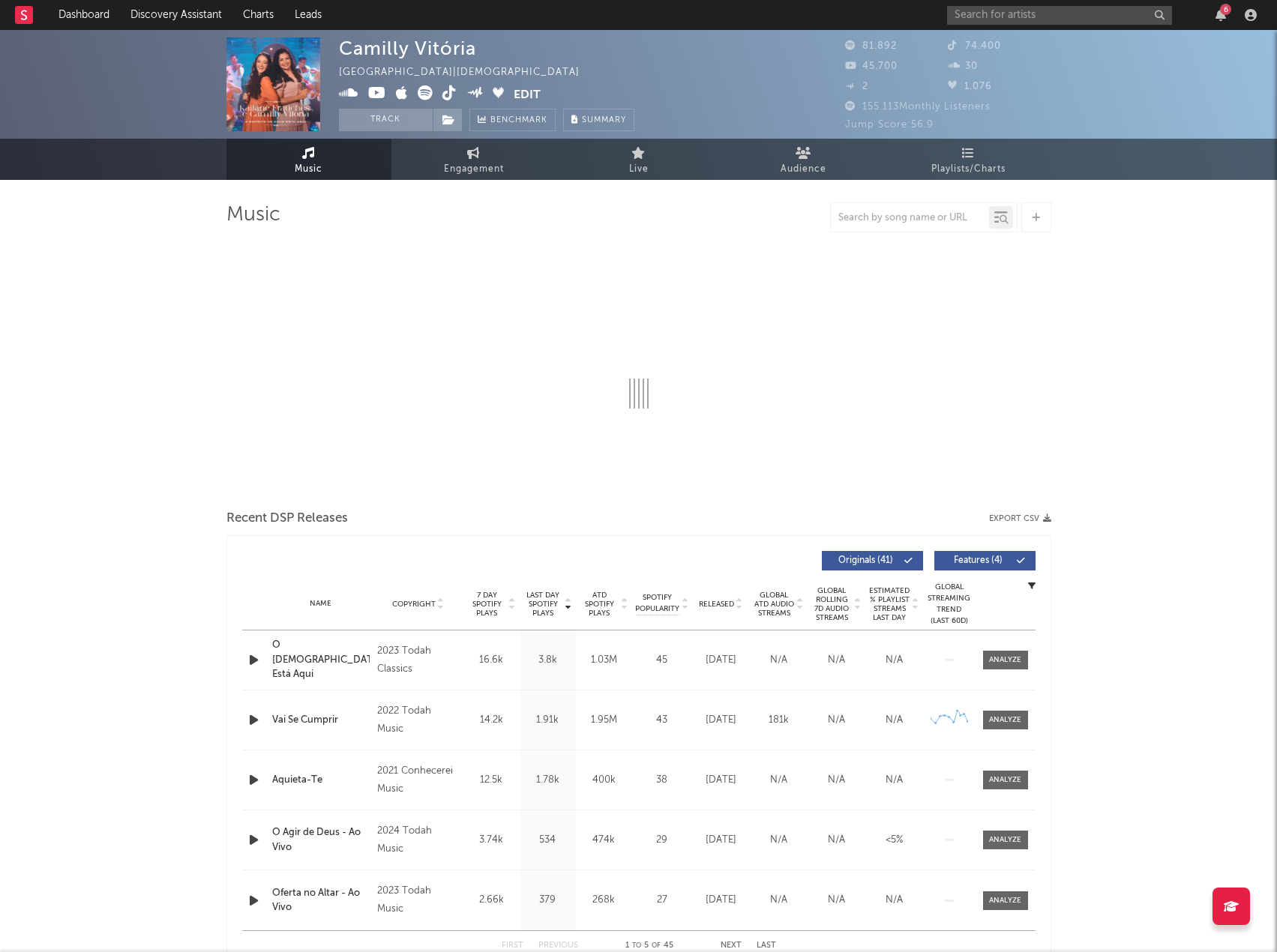
select select "6m"
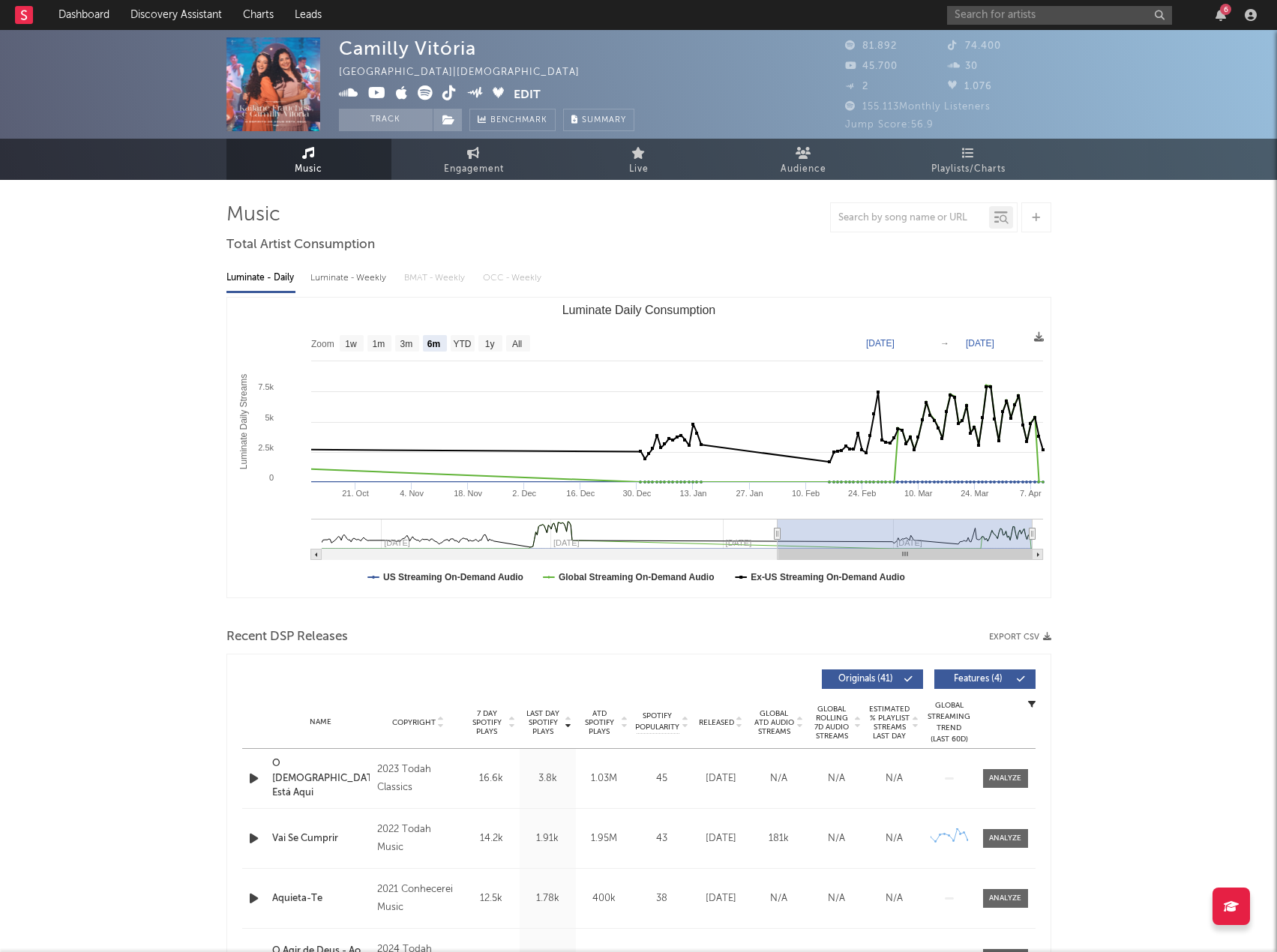
click at [1012, 632] on div "Recent DSP Releases Export CSV" at bounding box center [639, 637] width 825 height 26
click at [1009, 636] on button "Export CSV" at bounding box center [1020, 637] width 62 height 9
click at [714, 220] on div at bounding box center [639, 217] width 825 height 30
click at [1002, 12] on input "text" at bounding box center [1060, 16] width 225 height 19
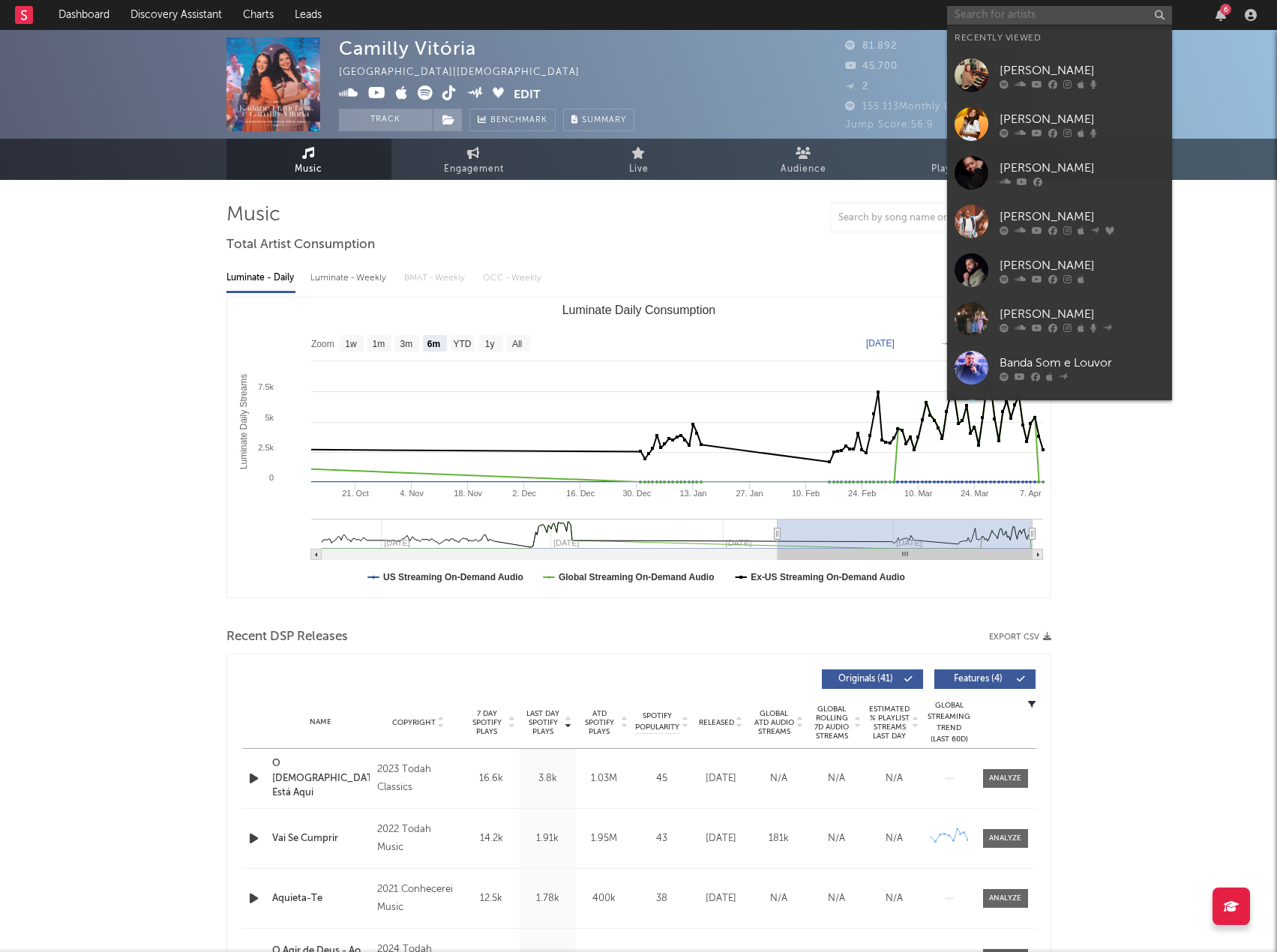
paste input "Esther Fiaux"
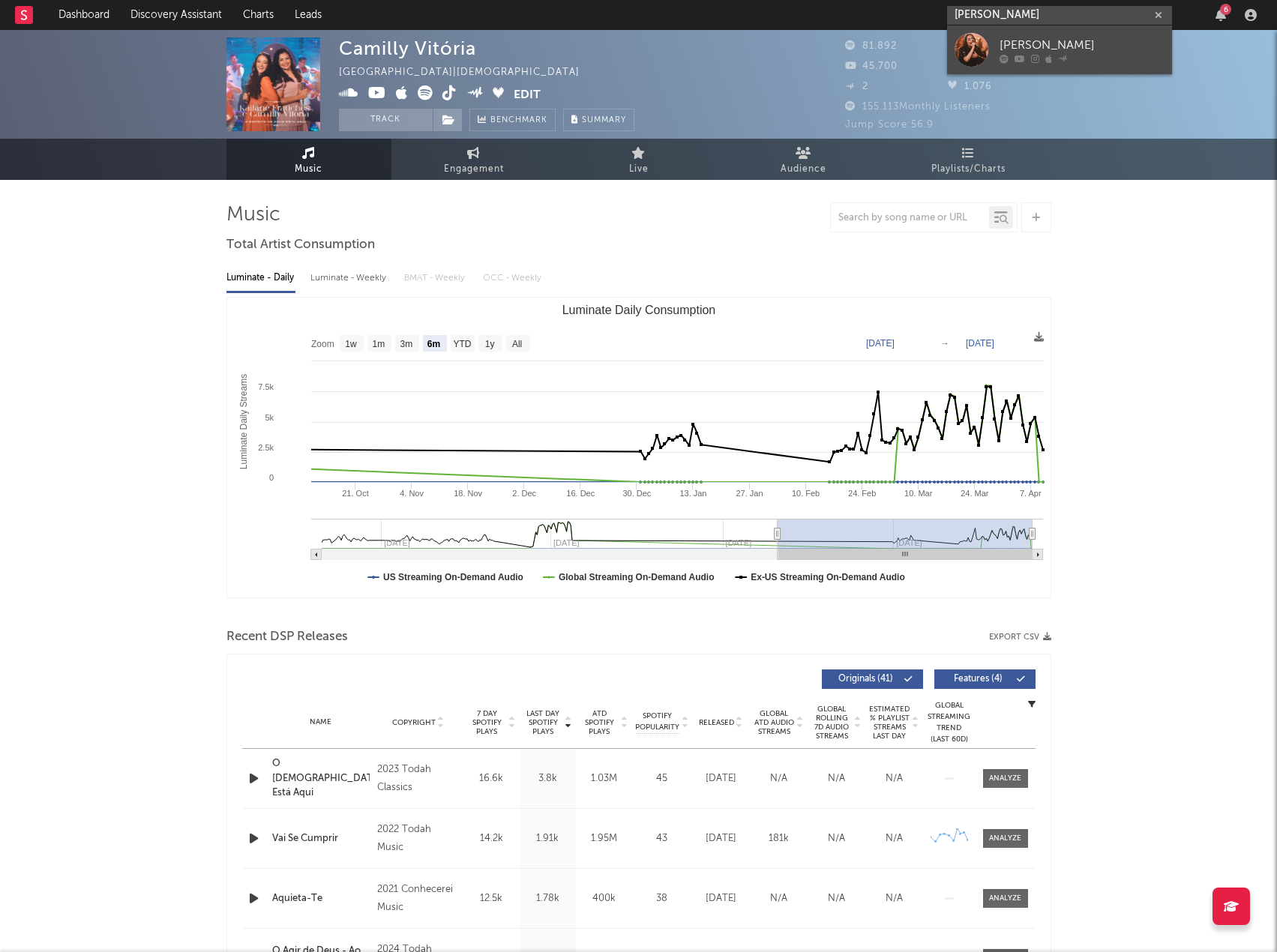
type input "Esther Fiaux"
click at [1038, 47] on div "Esther Fiaux" at bounding box center [1082, 45] width 165 height 18
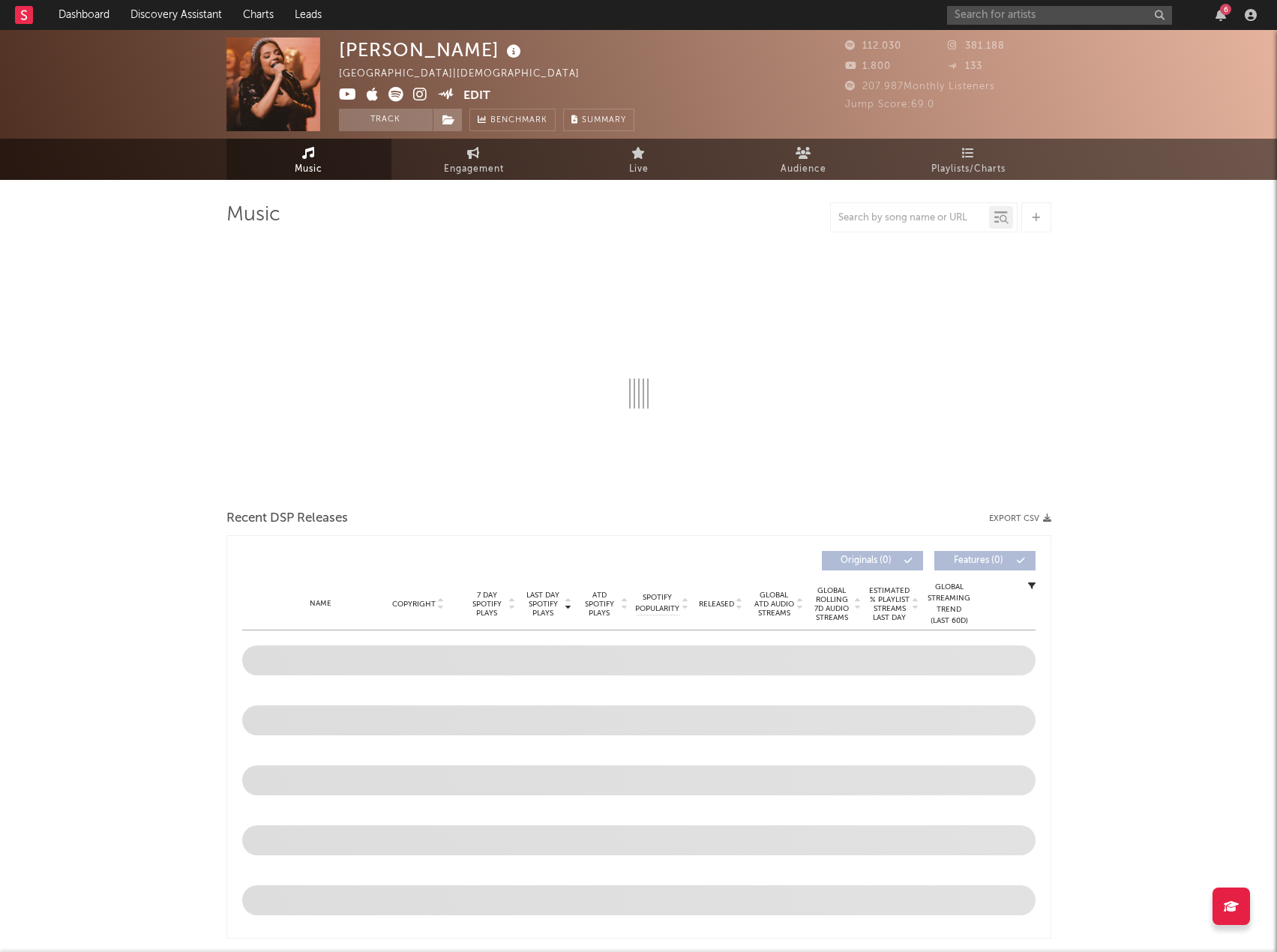
select select "6m"
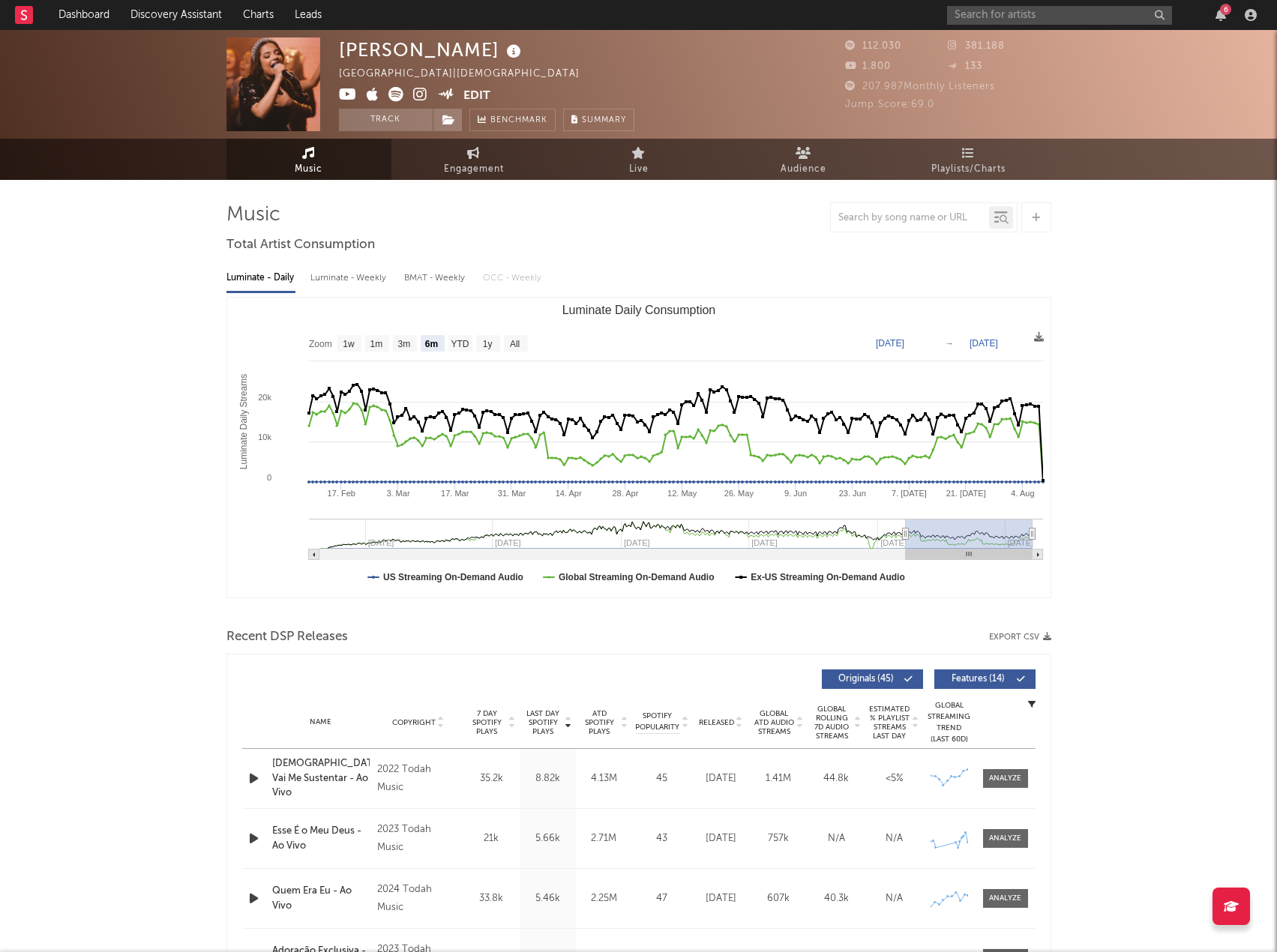
click at [1007, 636] on button "Export CSV" at bounding box center [1020, 637] width 62 height 9
click at [1006, 16] on input "text" at bounding box center [1060, 16] width 225 height 19
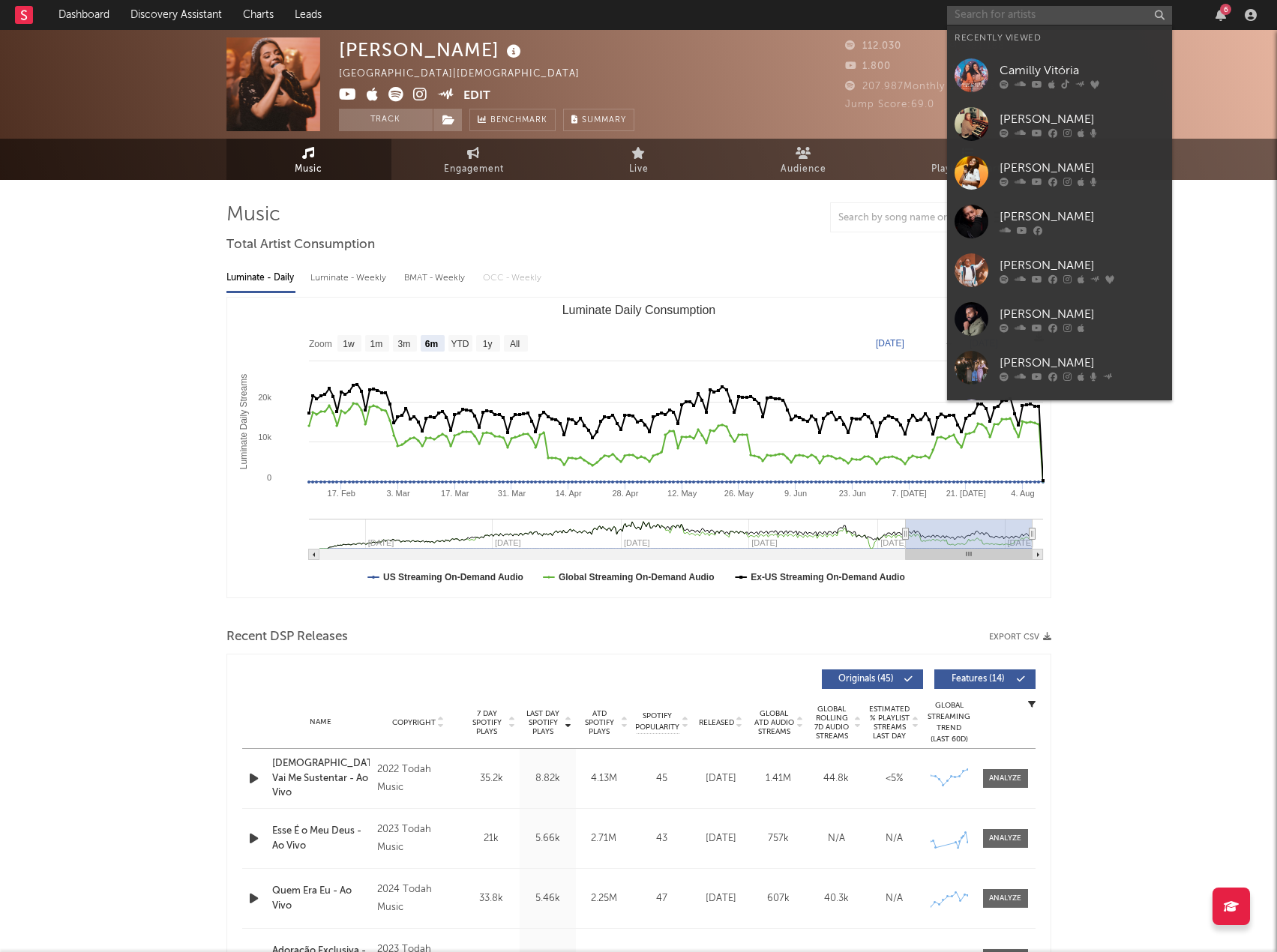
paste input "Todah choir"
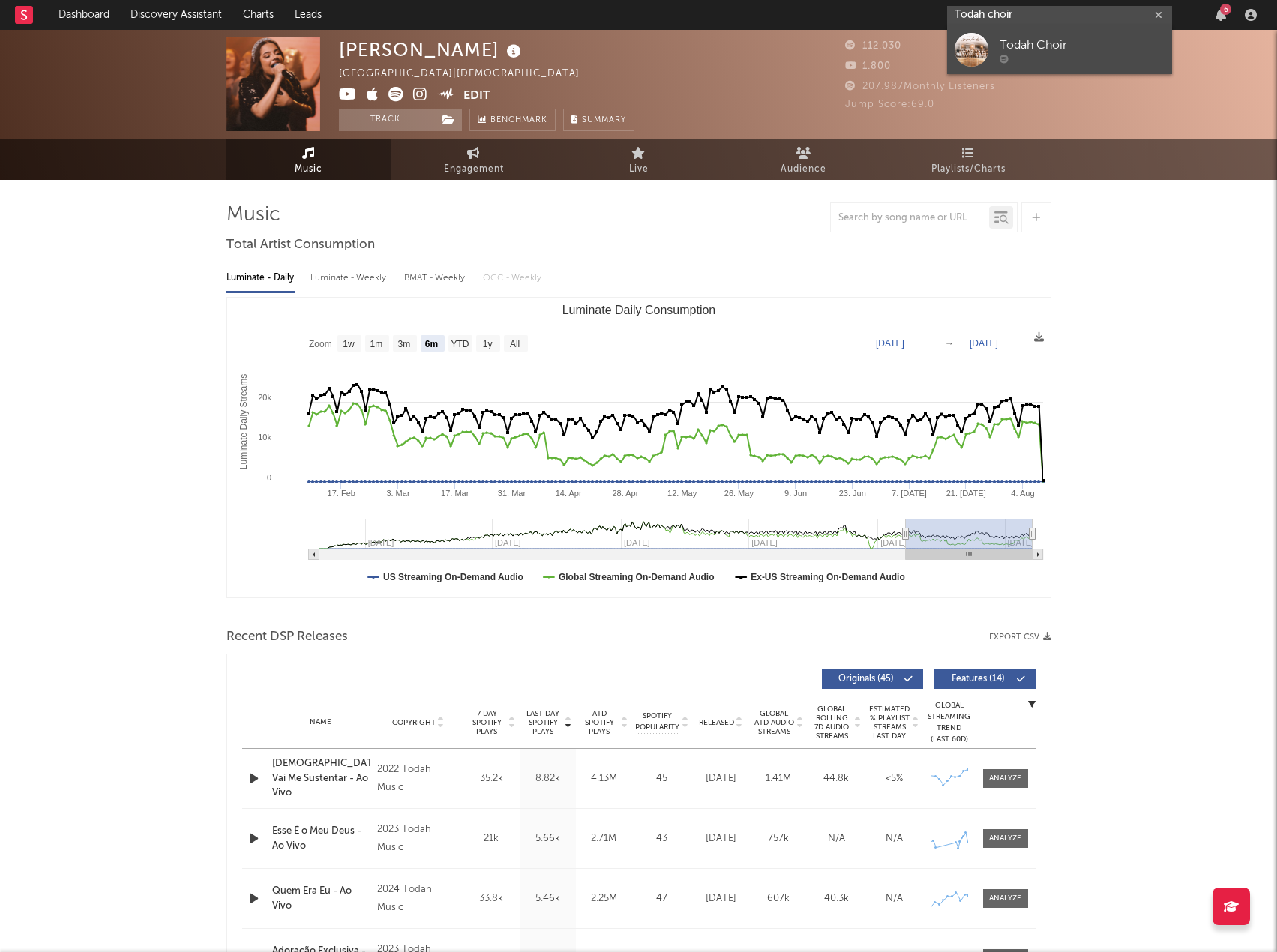
type input "Todah choir"
click at [1049, 44] on div "Todah Choir" at bounding box center [1082, 45] width 165 height 18
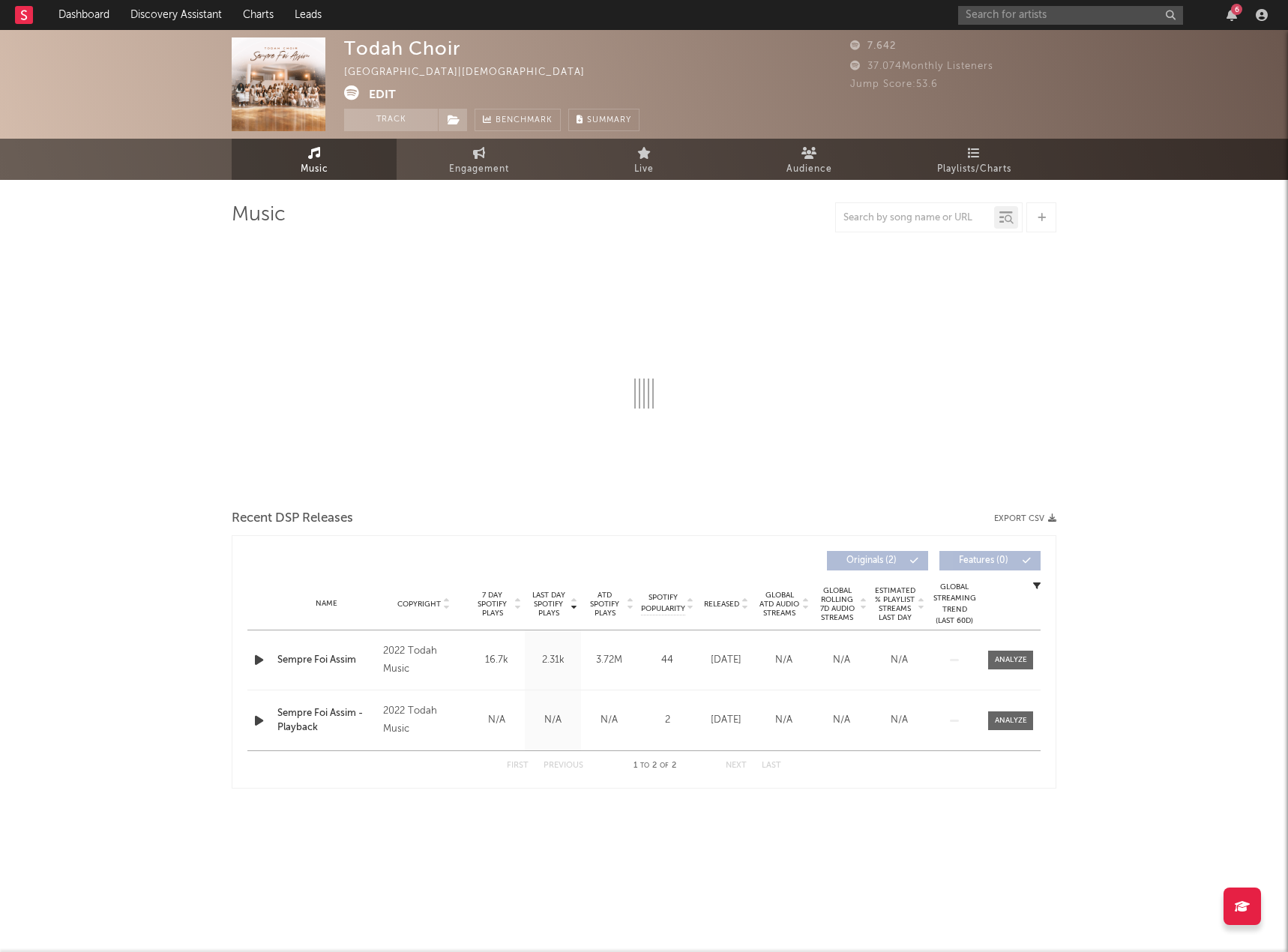
select select "6m"
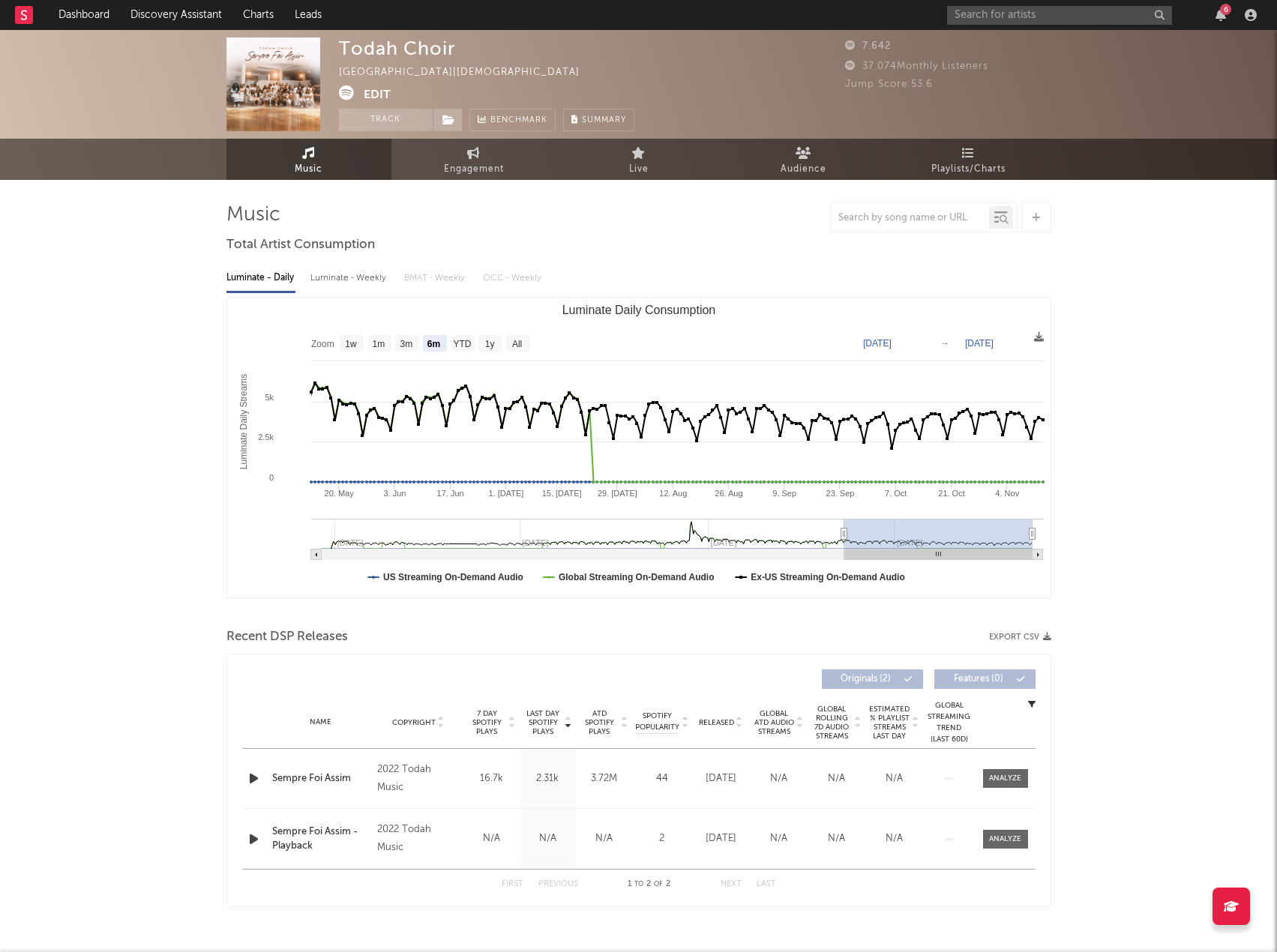
click at [1011, 633] on button "Export CSV" at bounding box center [1020, 637] width 62 height 9
drag, startPoint x: 743, startPoint y: 214, endPoint x: 833, endPoint y: 180, distance: 96.2
click at [743, 217] on div at bounding box center [639, 217] width 825 height 30
click at [1000, 13] on input "text" at bounding box center [1060, 16] width 225 height 19
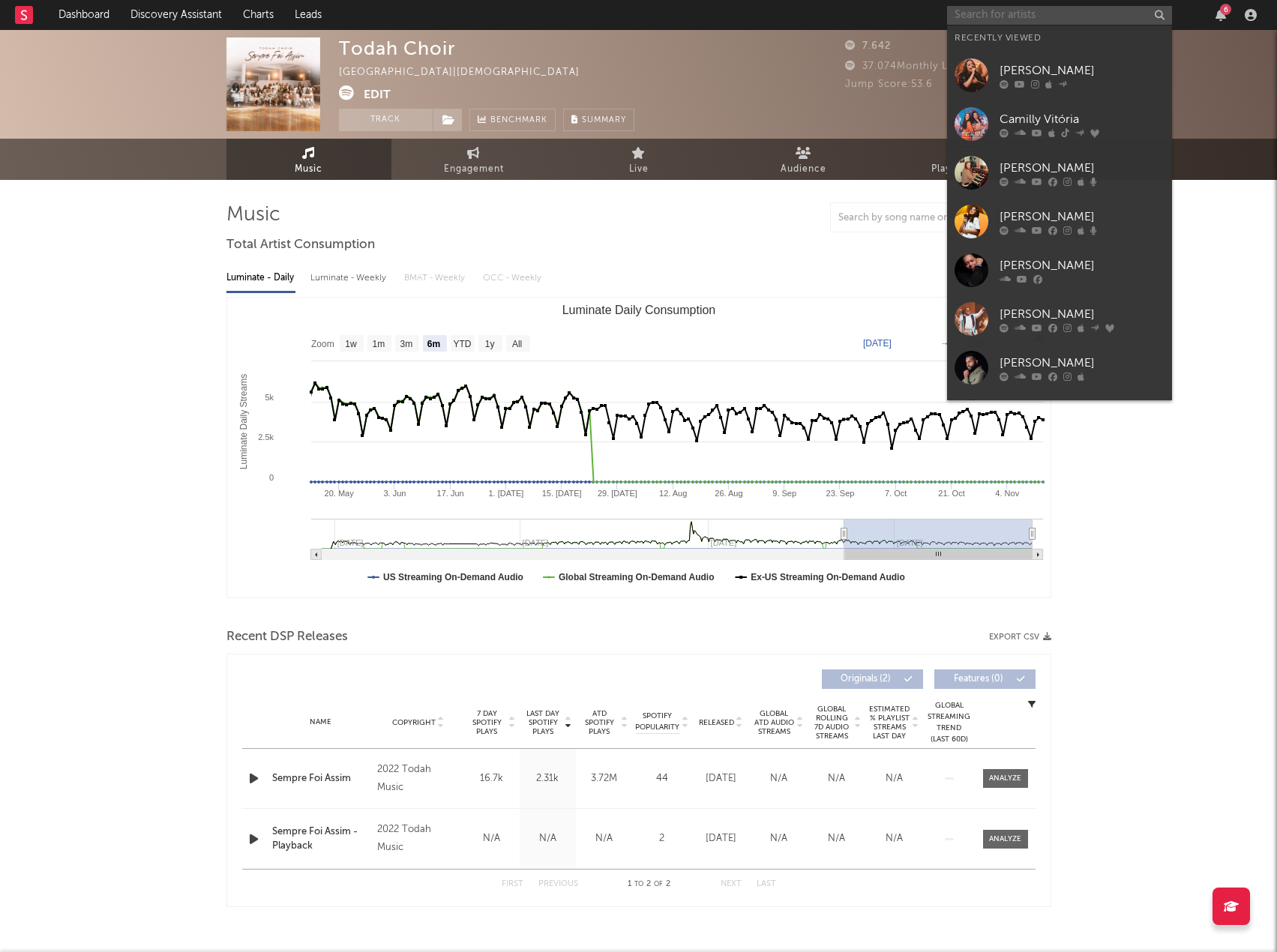
paste input "Samuel Tayrone"
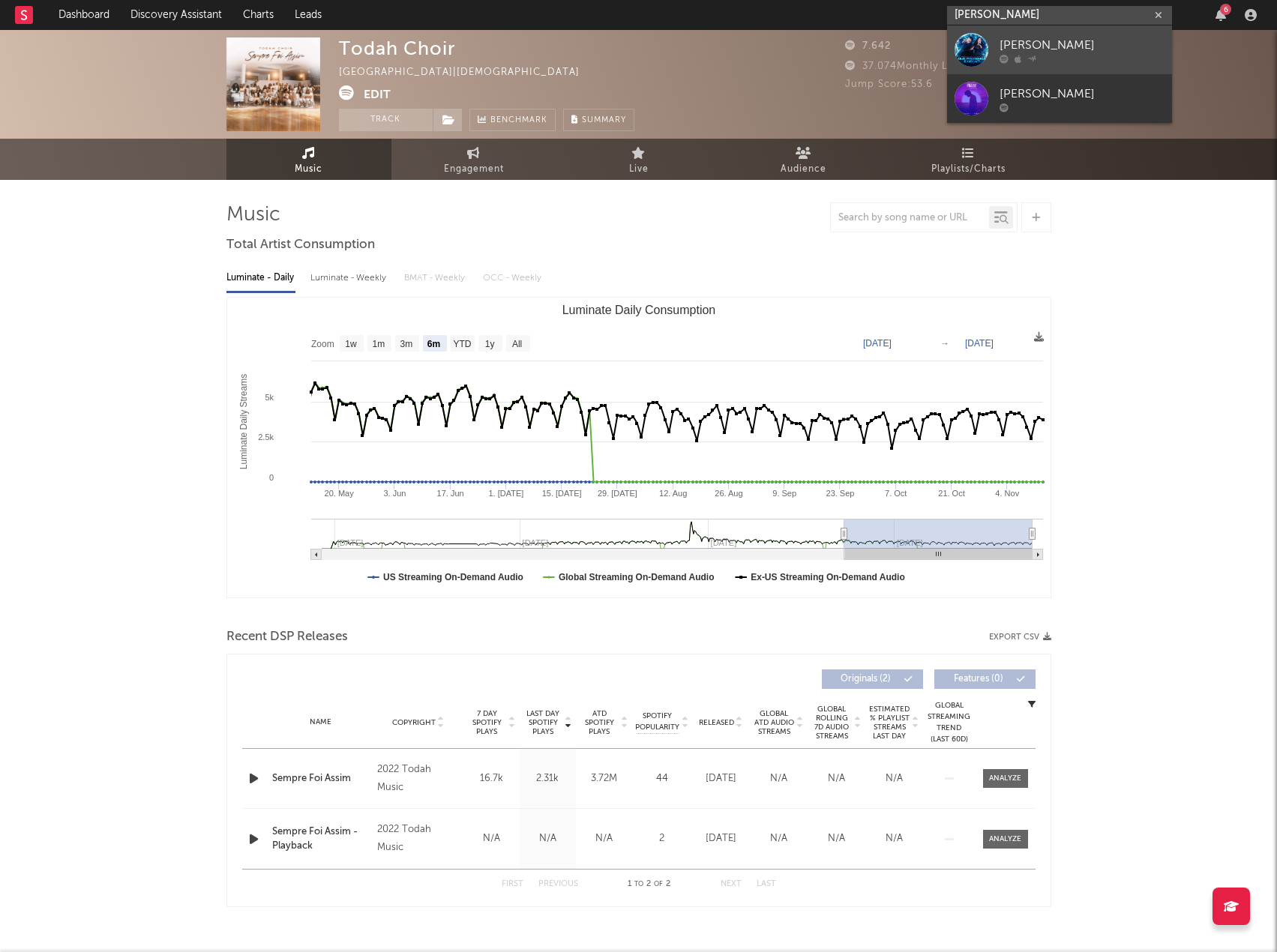
type input "Samuel Tayrone"
click at [1036, 50] on div "Samuel tayrone" at bounding box center [1082, 45] width 165 height 18
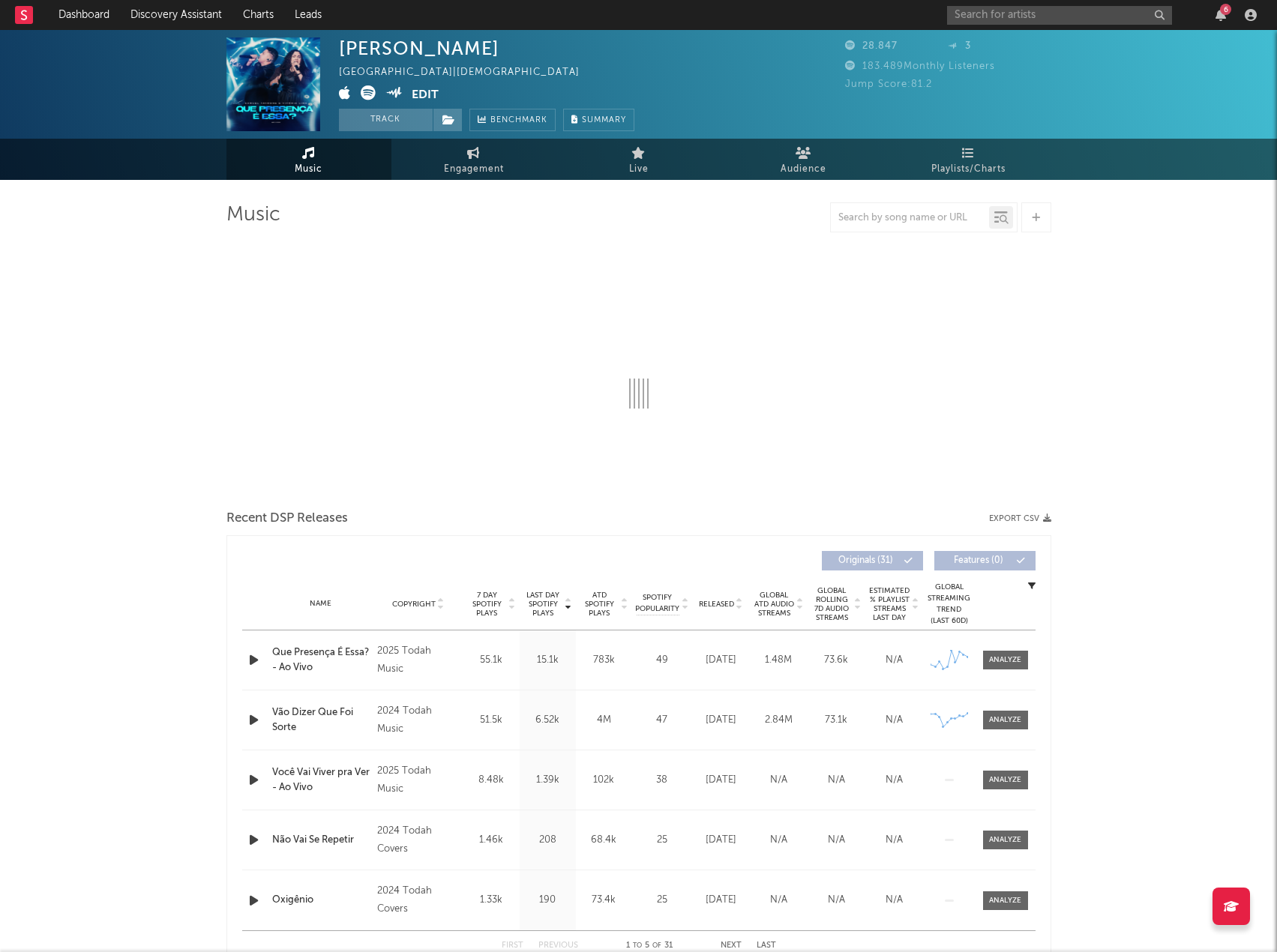
select select "6m"
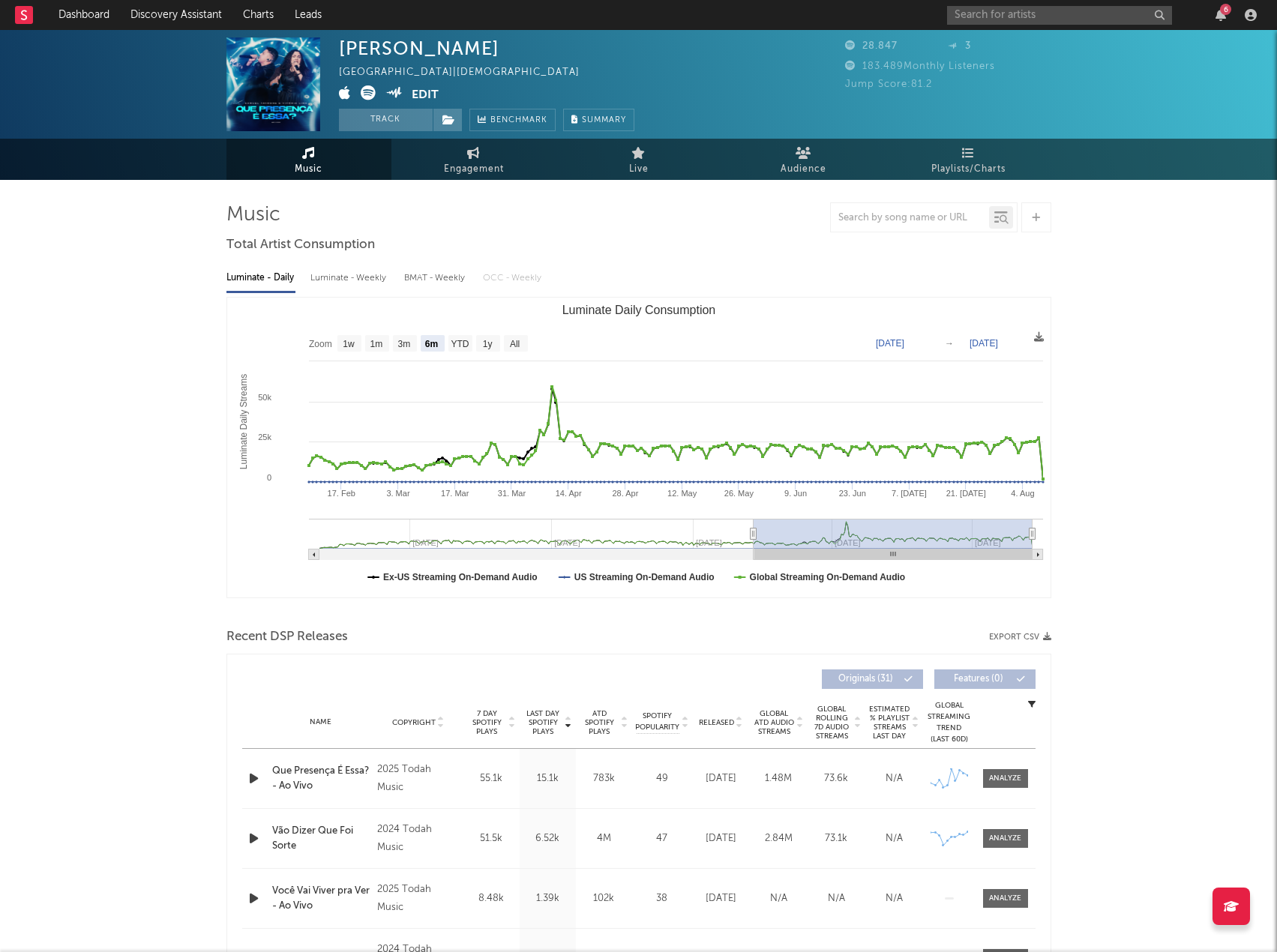
click at [1004, 634] on button "Export CSV" at bounding box center [1020, 637] width 62 height 9
drag, startPoint x: 765, startPoint y: 214, endPoint x: 820, endPoint y: 175, distance: 67.4
click at [765, 214] on div at bounding box center [639, 217] width 825 height 30
click at [975, 15] on input "text" at bounding box center [1060, 16] width 225 height 19
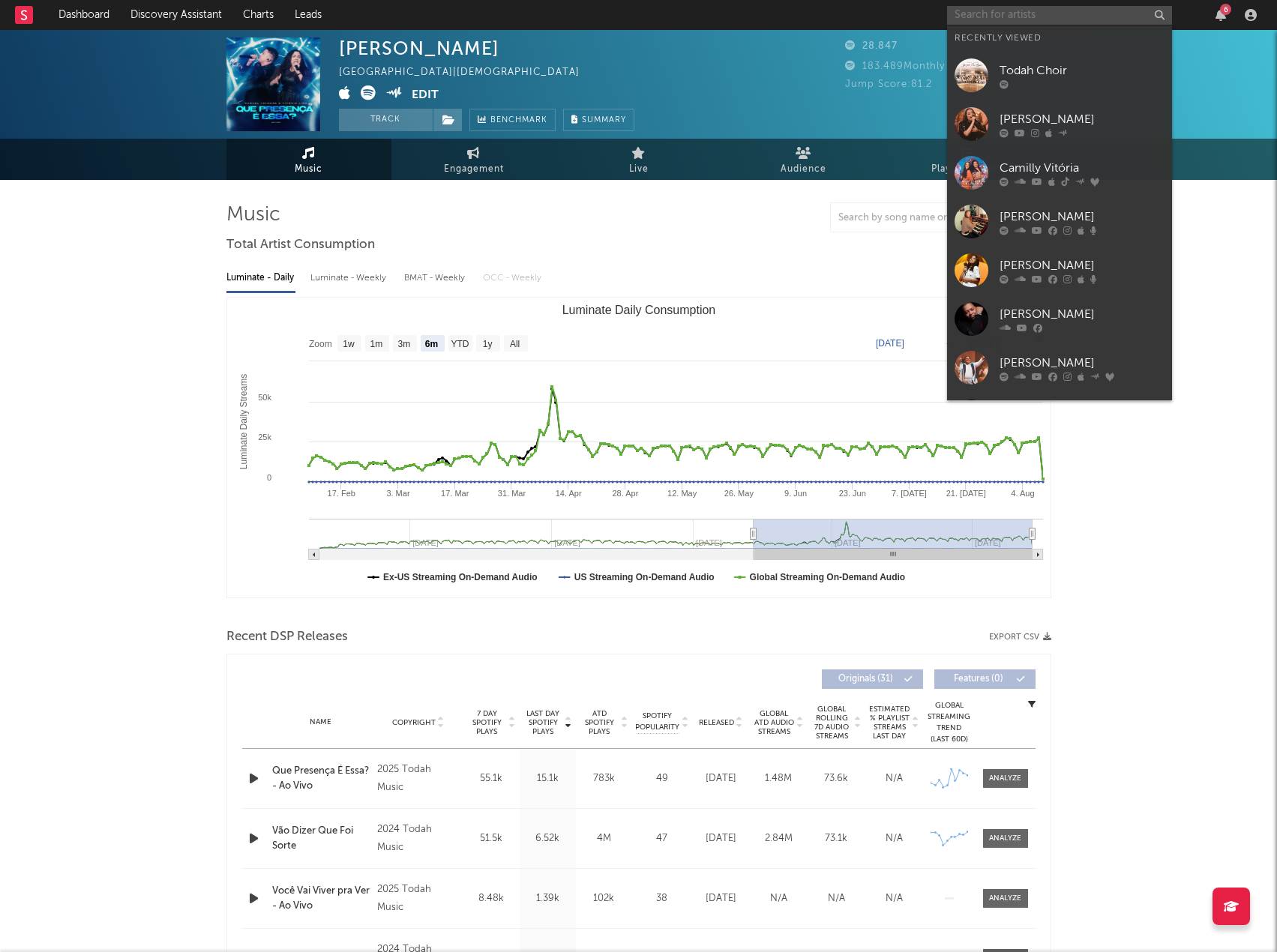
paste input "Sandra Pires"
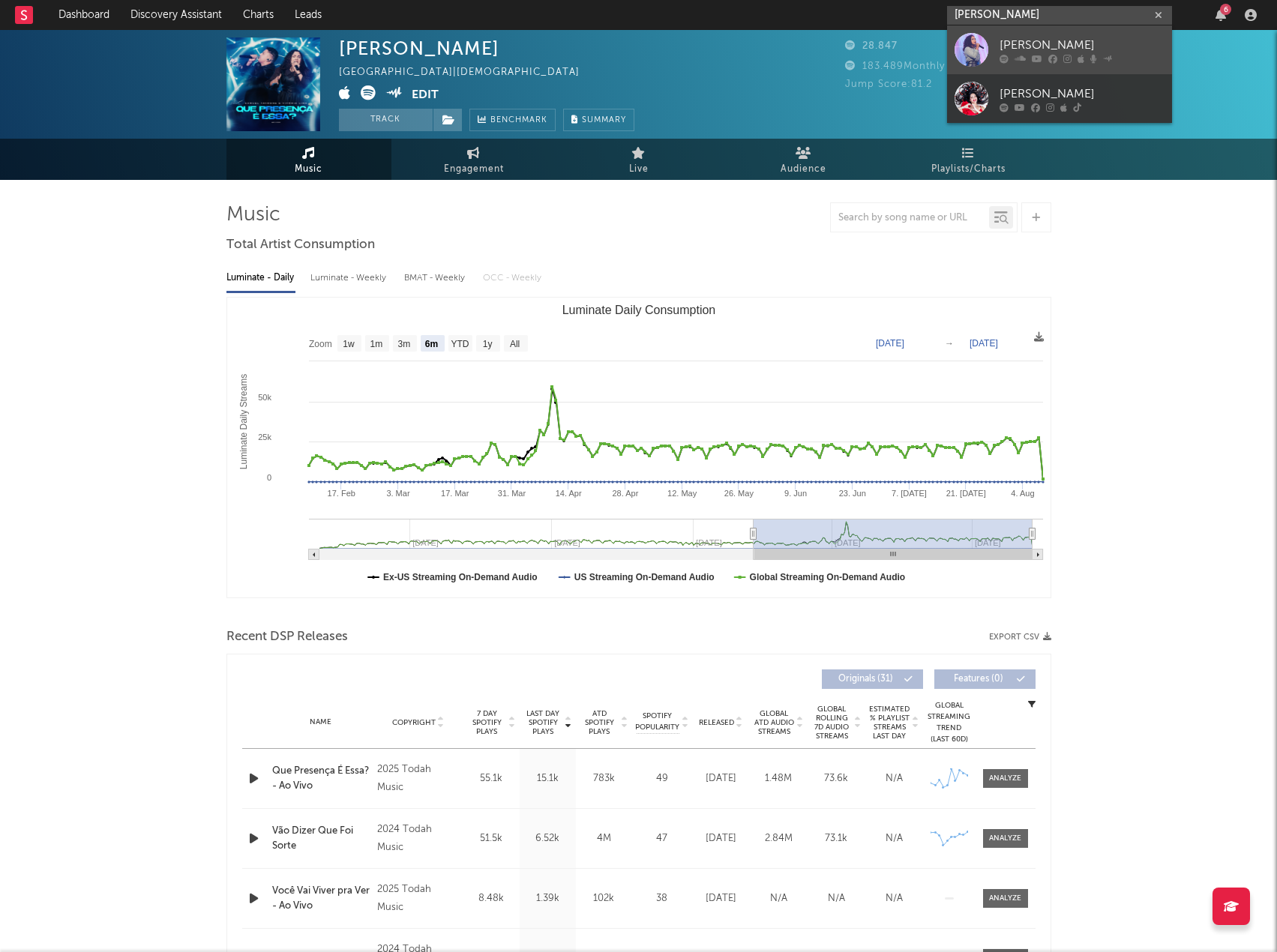
type input "Sandra Pires"
click at [1043, 43] on div "Sandra Pires" at bounding box center [1082, 45] width 165 height 18
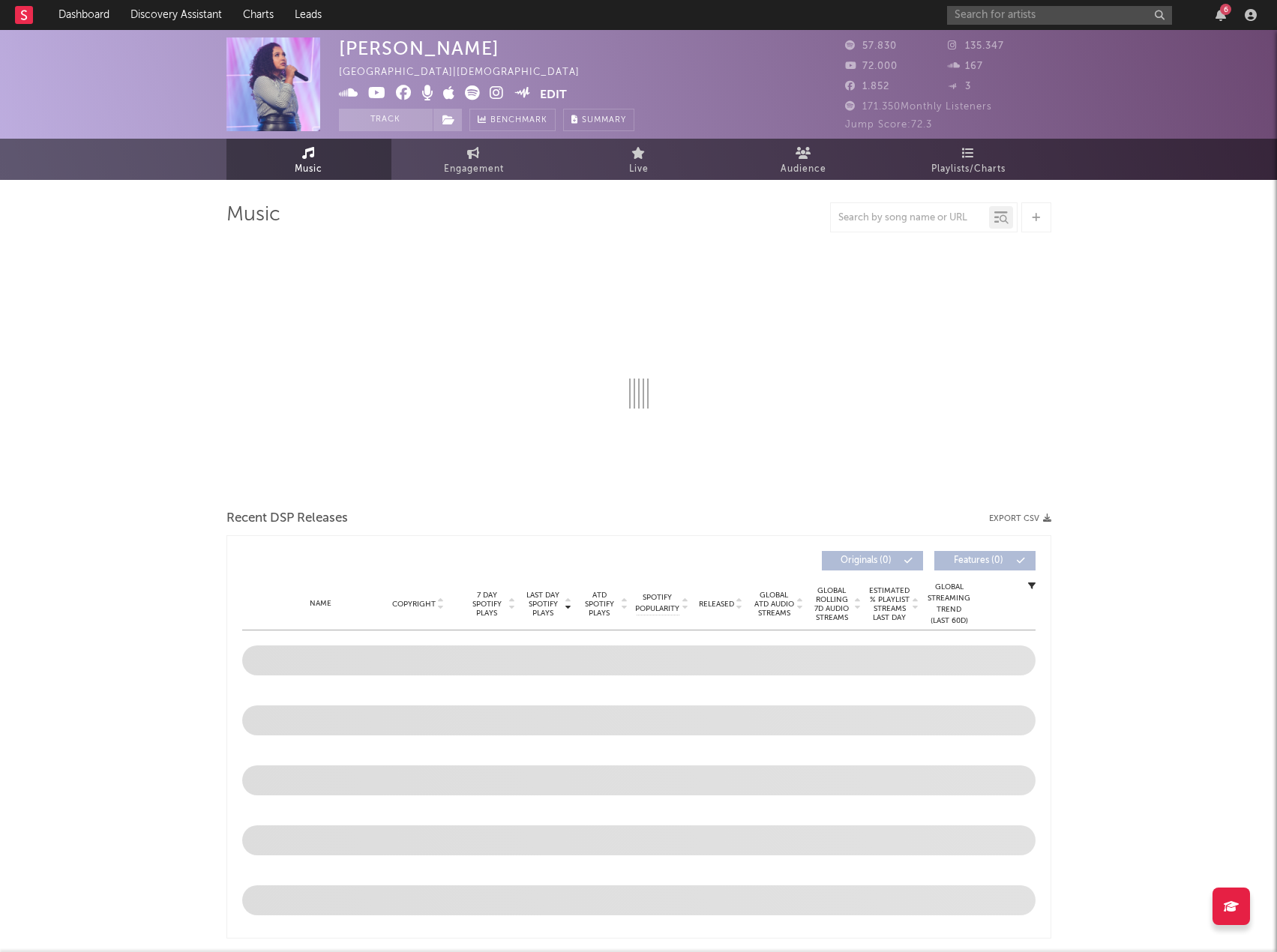
select select "6m"
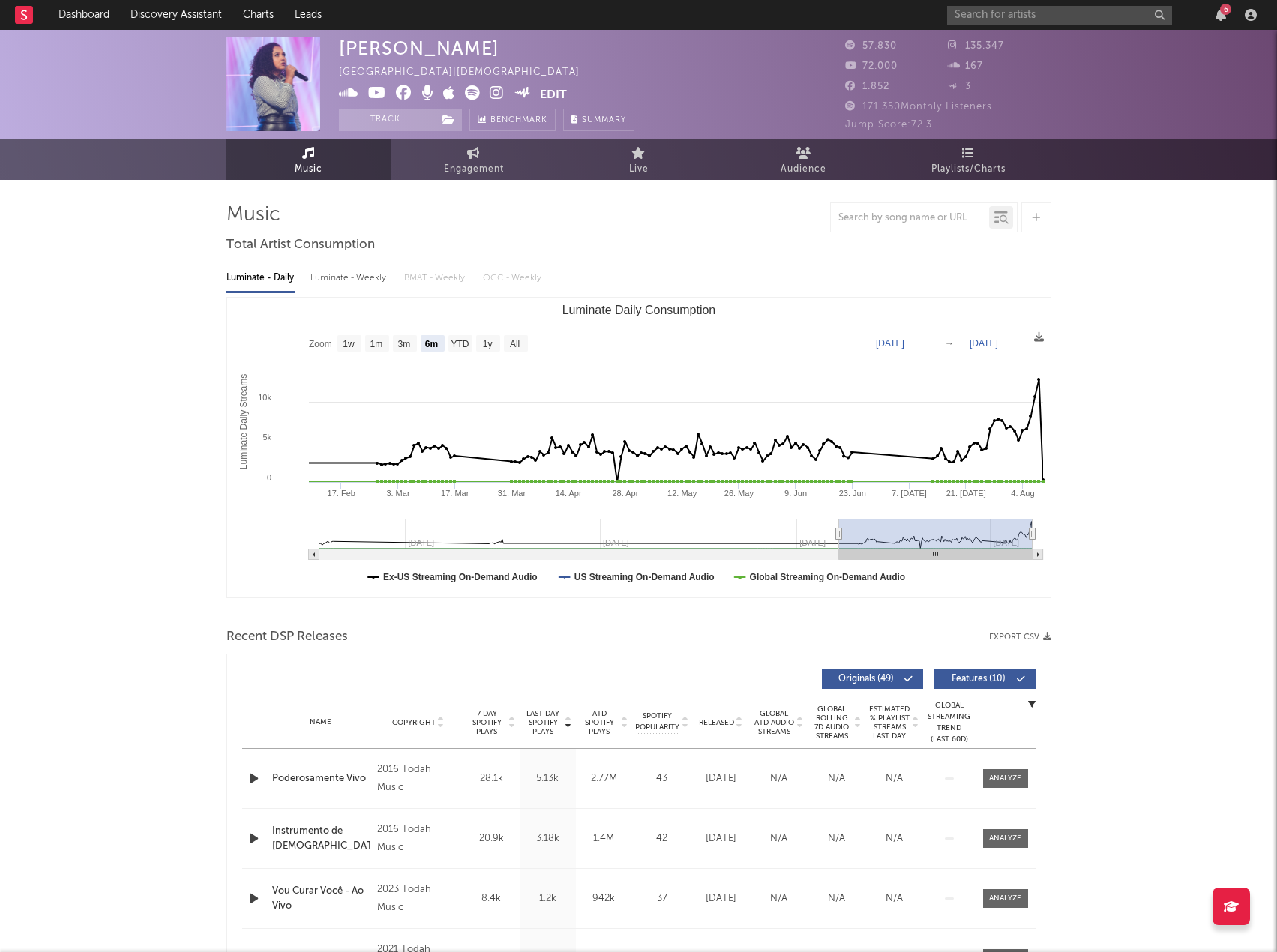
click at [1009, 636] on button "Export CSV" at bounding box center [1020, 637] width 62 height 9
click at [747, 220] on div at bounding box center [639, 217] width 825 height 30
click at [1011, 17] on input "text" at bounding box center [1060, 16] width 225 height 19
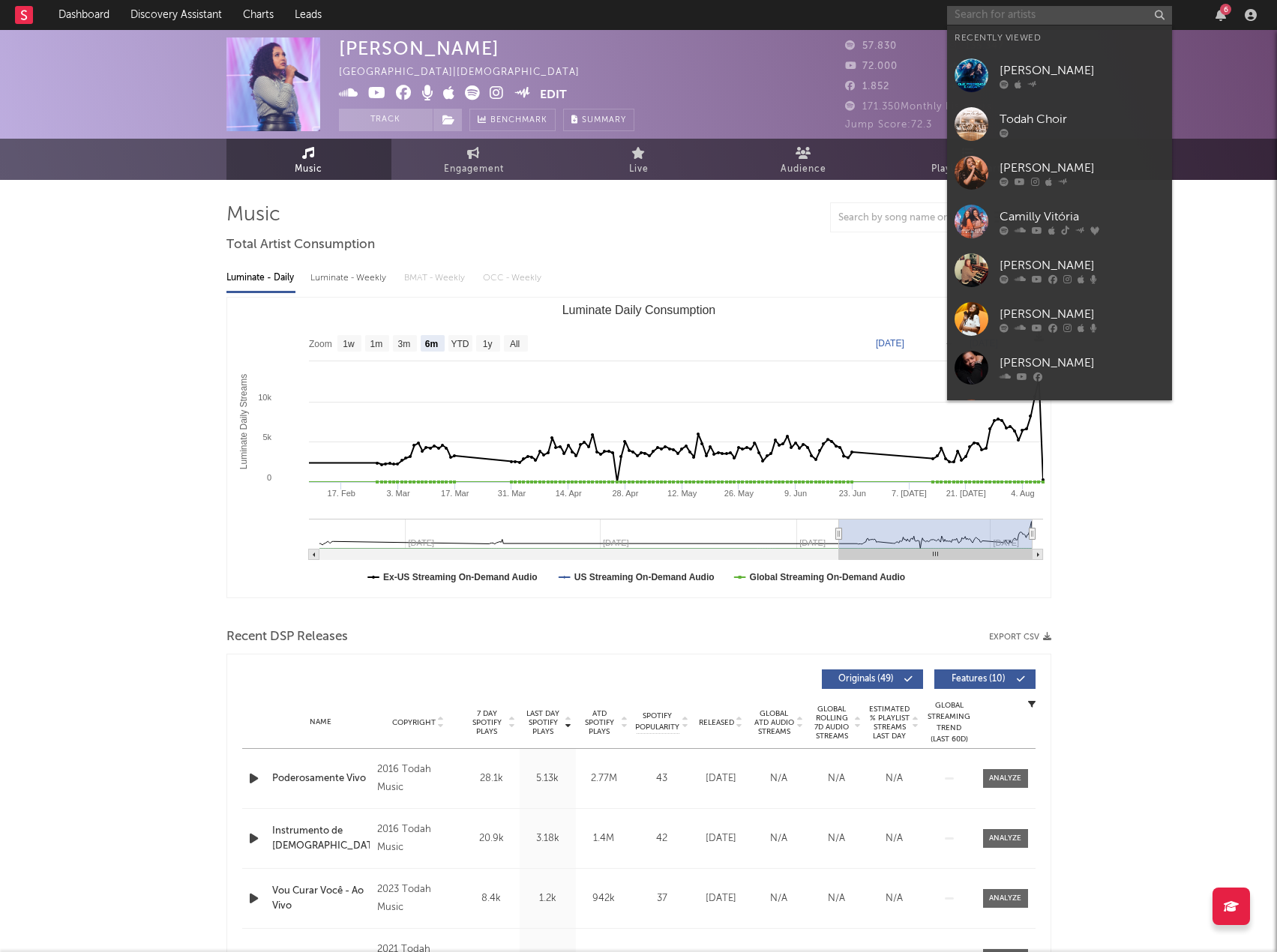
paste input "Felipe Costa"
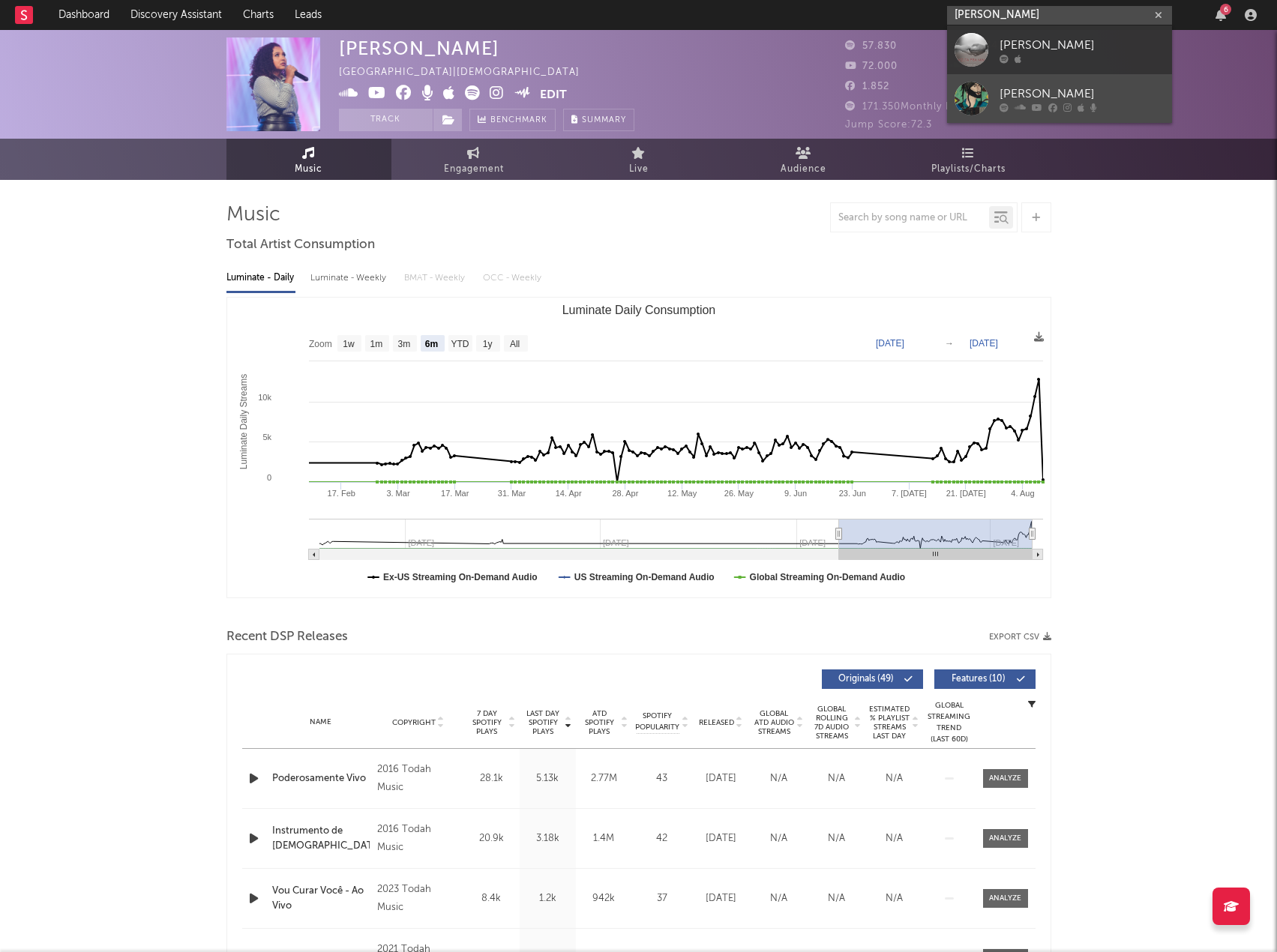
type input "Felipe Costa"
click at [1107, 94] on div "Felipe Costta" at bounding box center [1082, 93] width 165 height 18
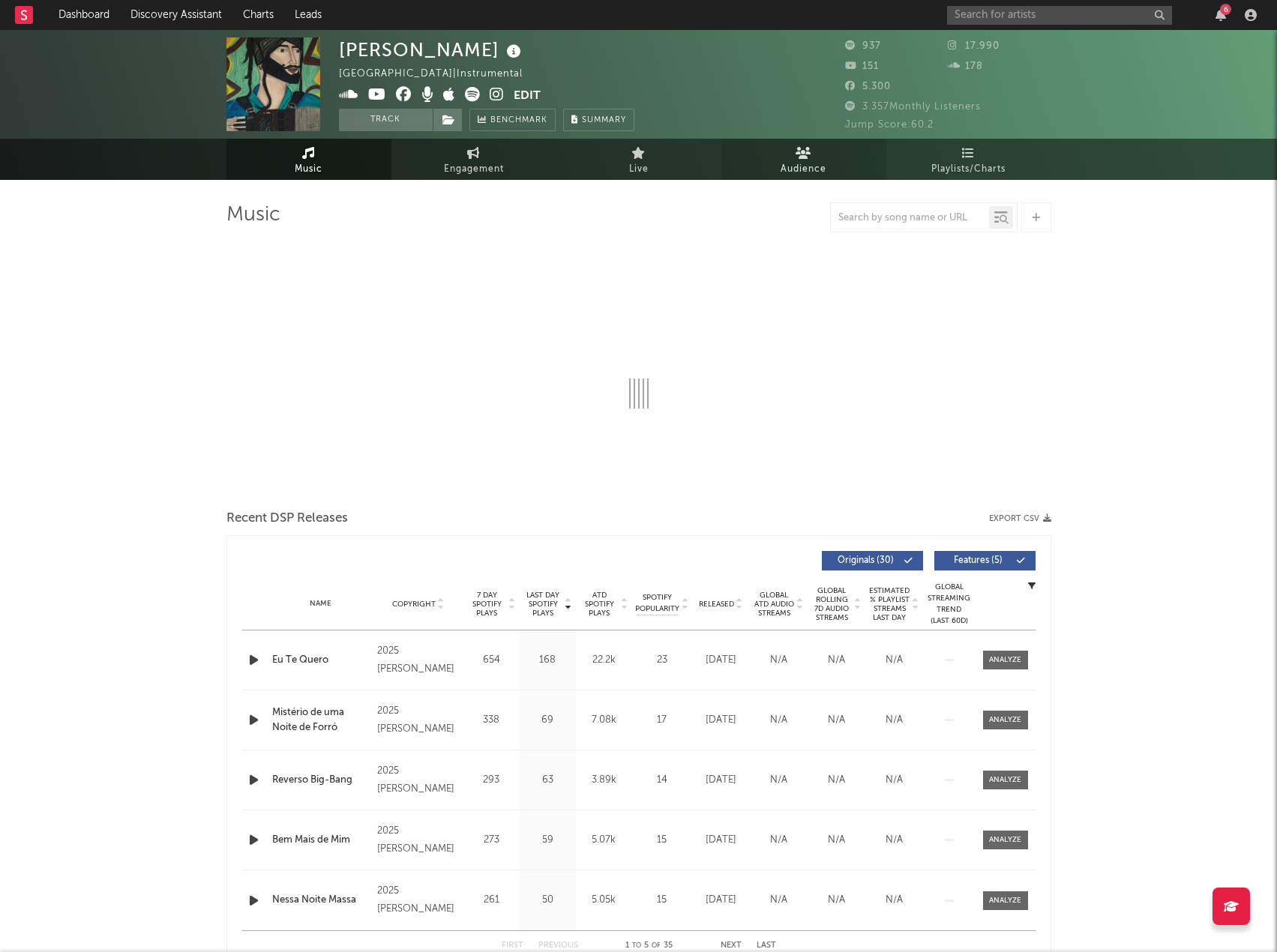
select select "1w"
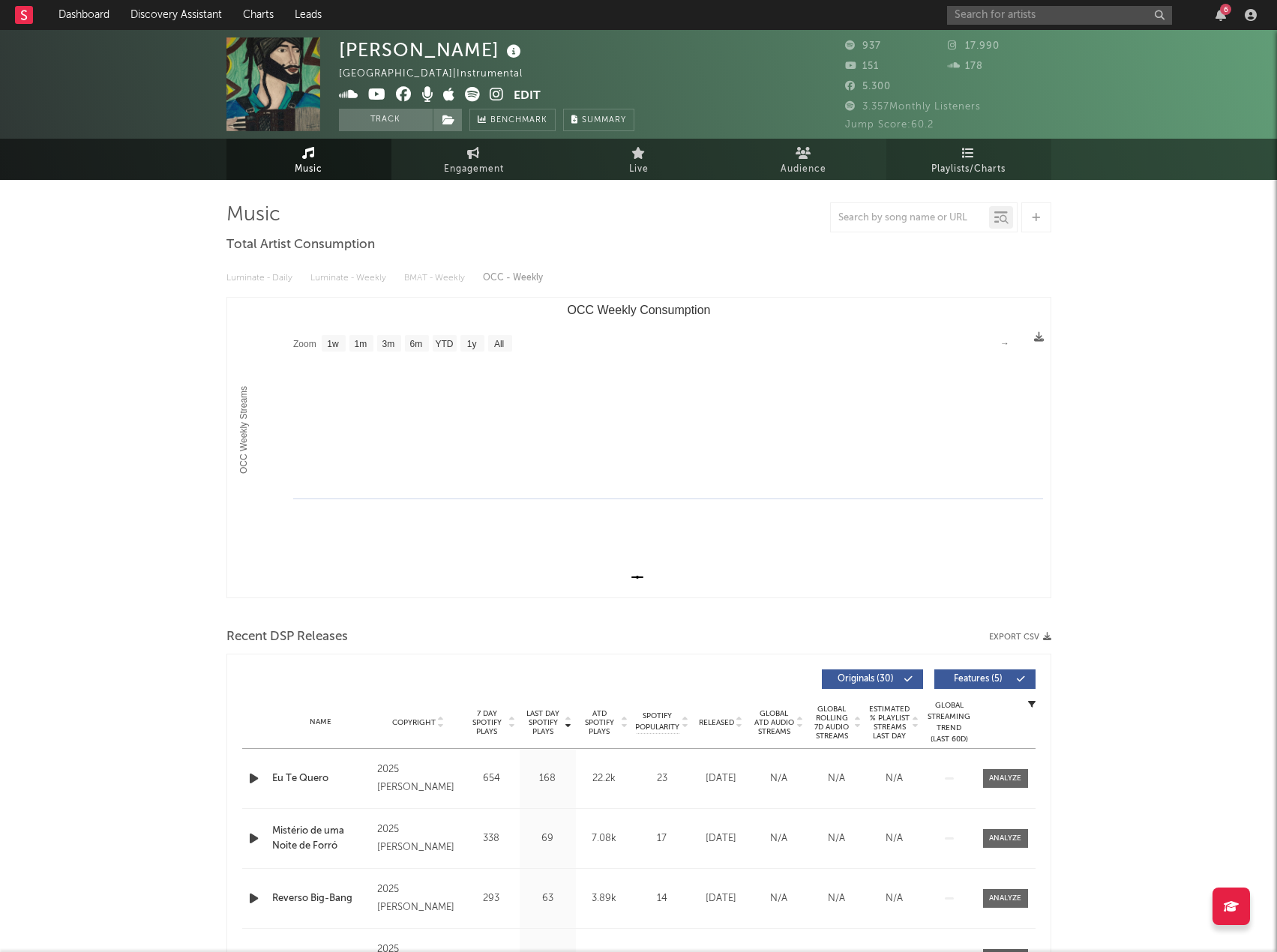
drag, startPoint x: 744, startPoint y: 228, endPoint x: 887, endPoint y: 150, distance: 162.9
click at [744, 228] on div at bounding box center [639, 217] width 825 height 30
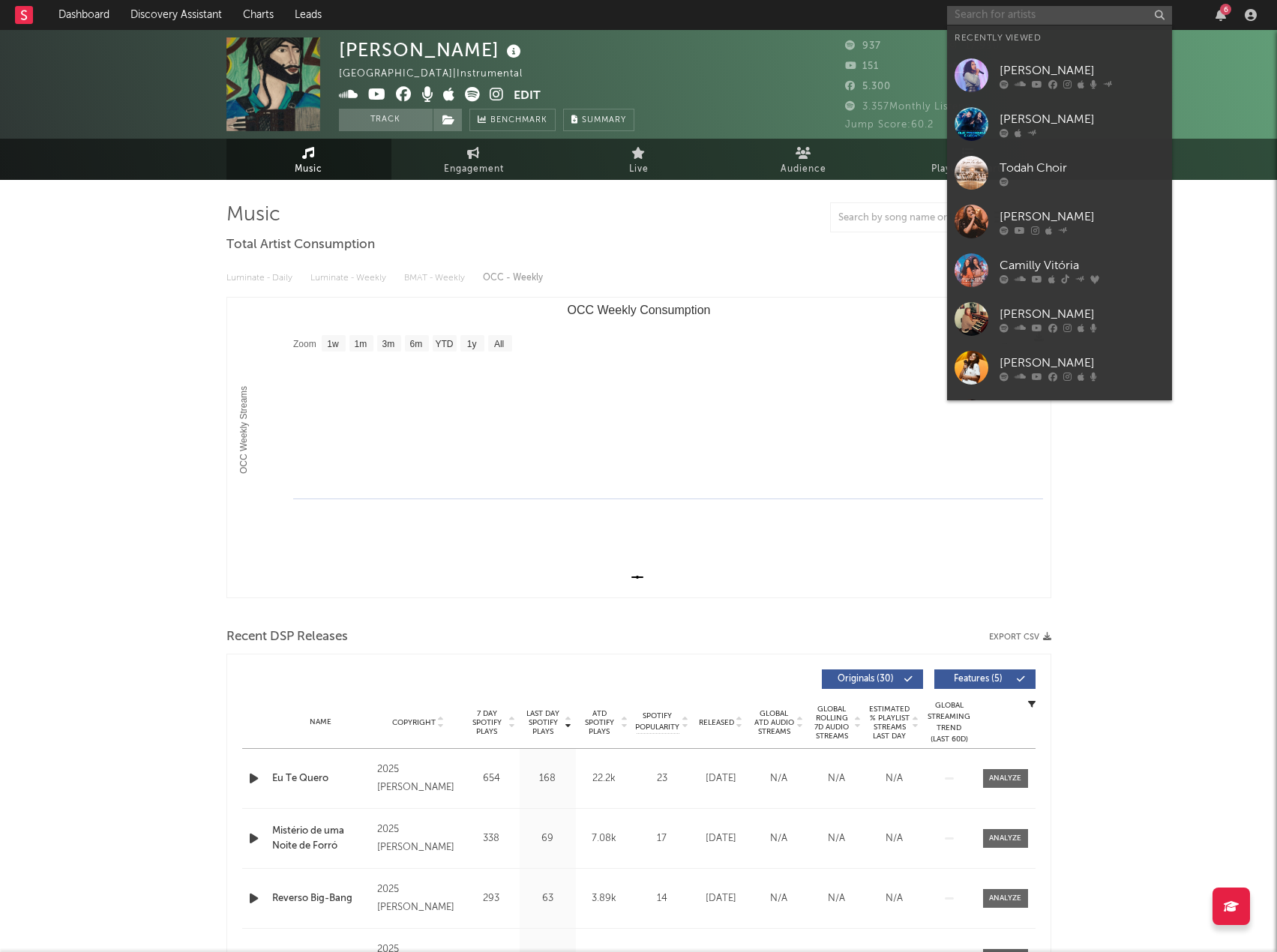
click at [1005, 15] on input "text" at bounding box center [1060, 16] width 225 height 19
paste input "Dalete Hungria"
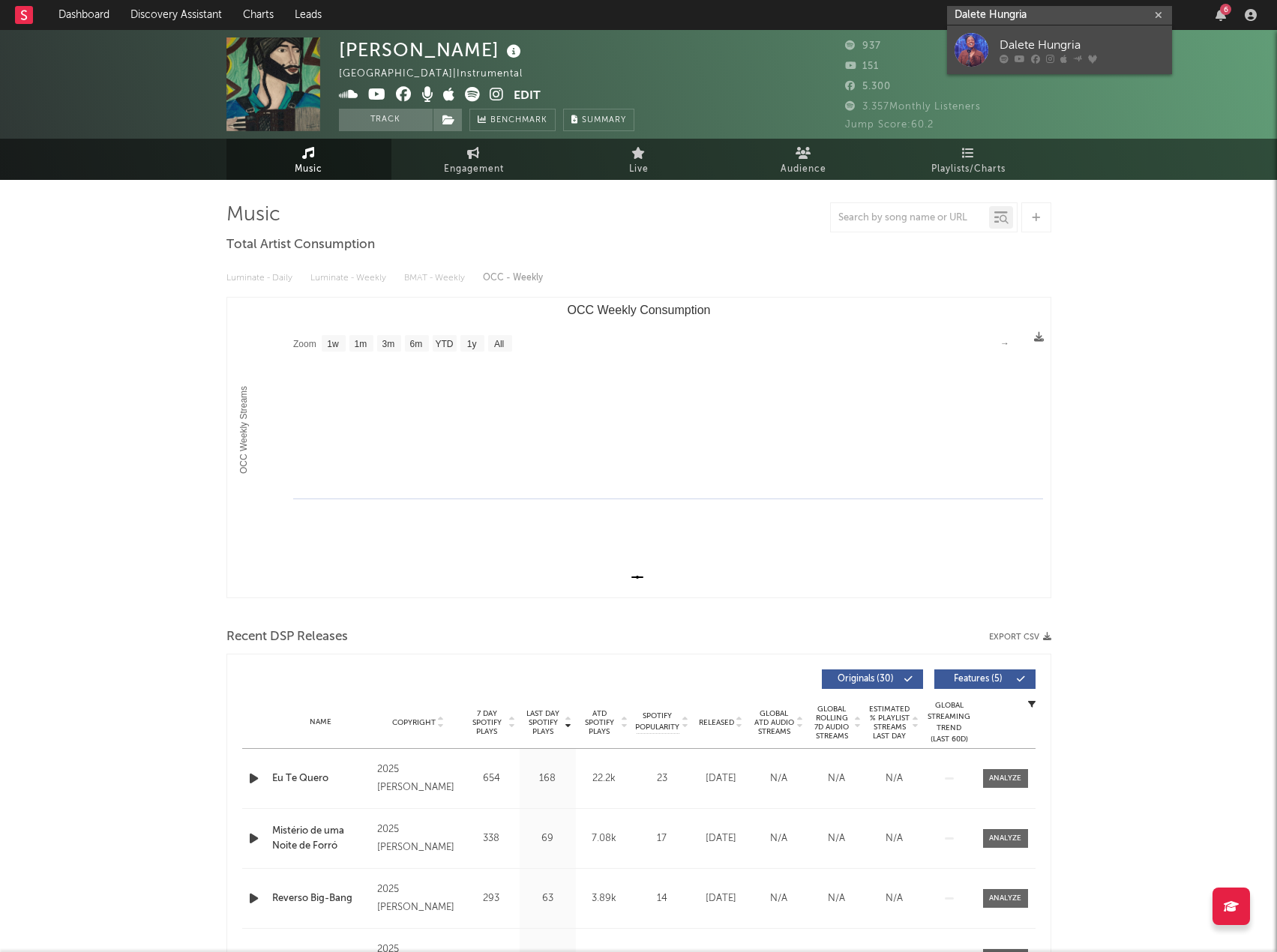
type input "Dalete Hungria"
click at [1033, 50] on div "Dalete Hungria" at bounding box center [1082, 45] width 165 height 18
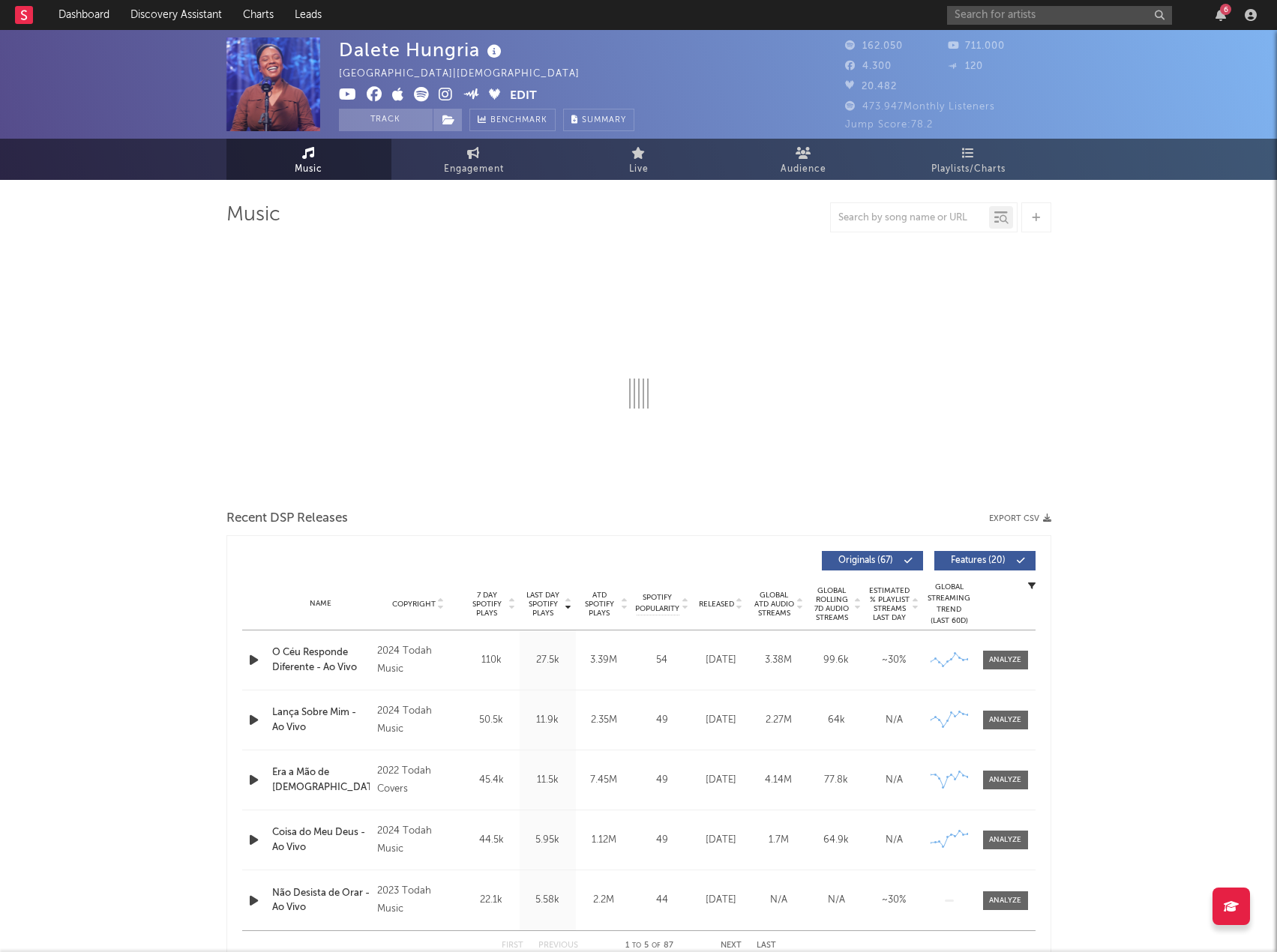
click at [1009, 515] on button "Export CSV" at bounding box center [1020, 519] width 62 height 9
click at [708, 61] on div "Dalete Hungria Brazil | Christian Edit Track Benchmark Summary" at bounding box center [583, 84] width 487 height 94
select select "6m"
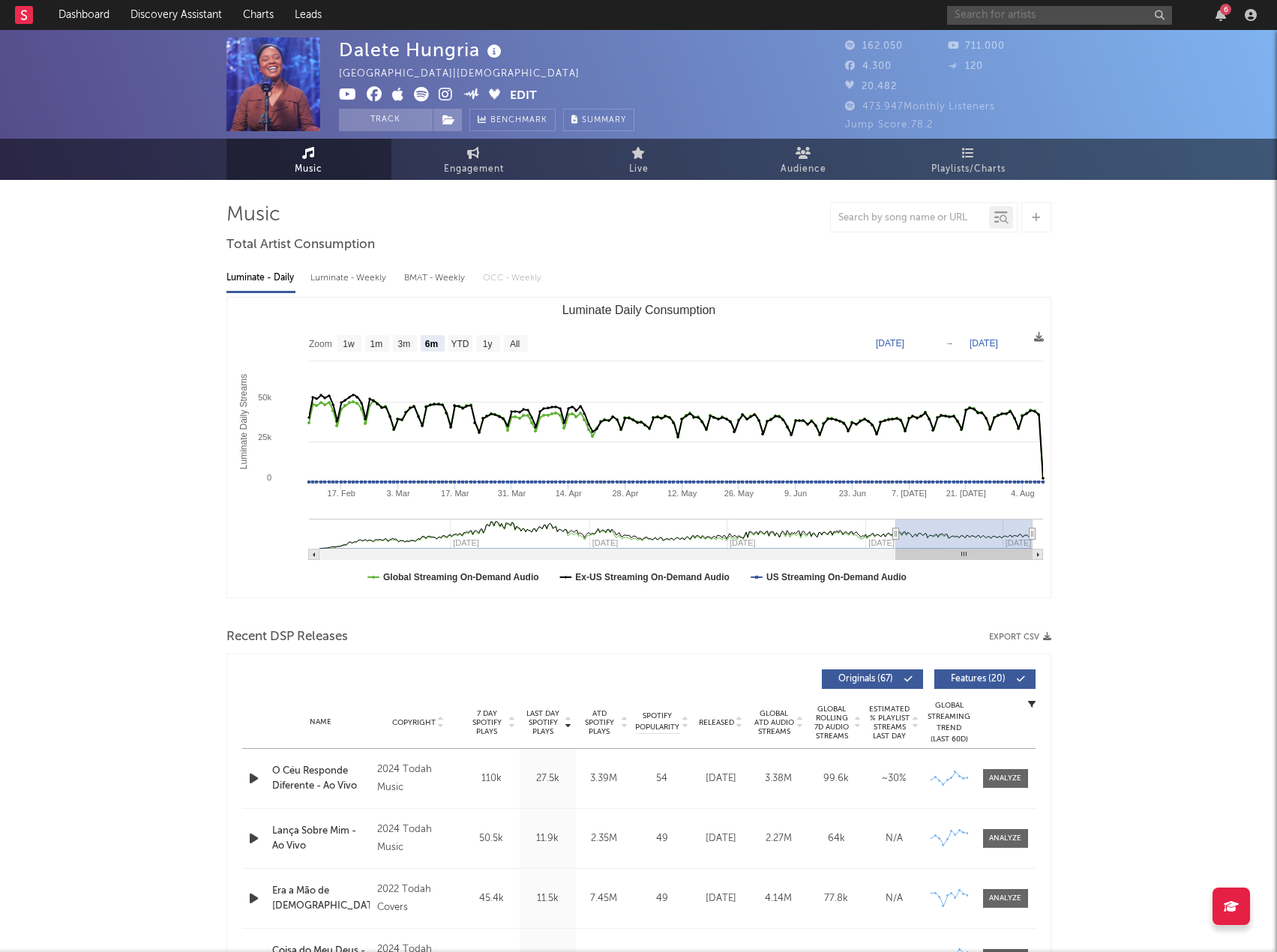
click at [1043, 11] on input "text" at bounding box center [1060, 16] width 225 height 19
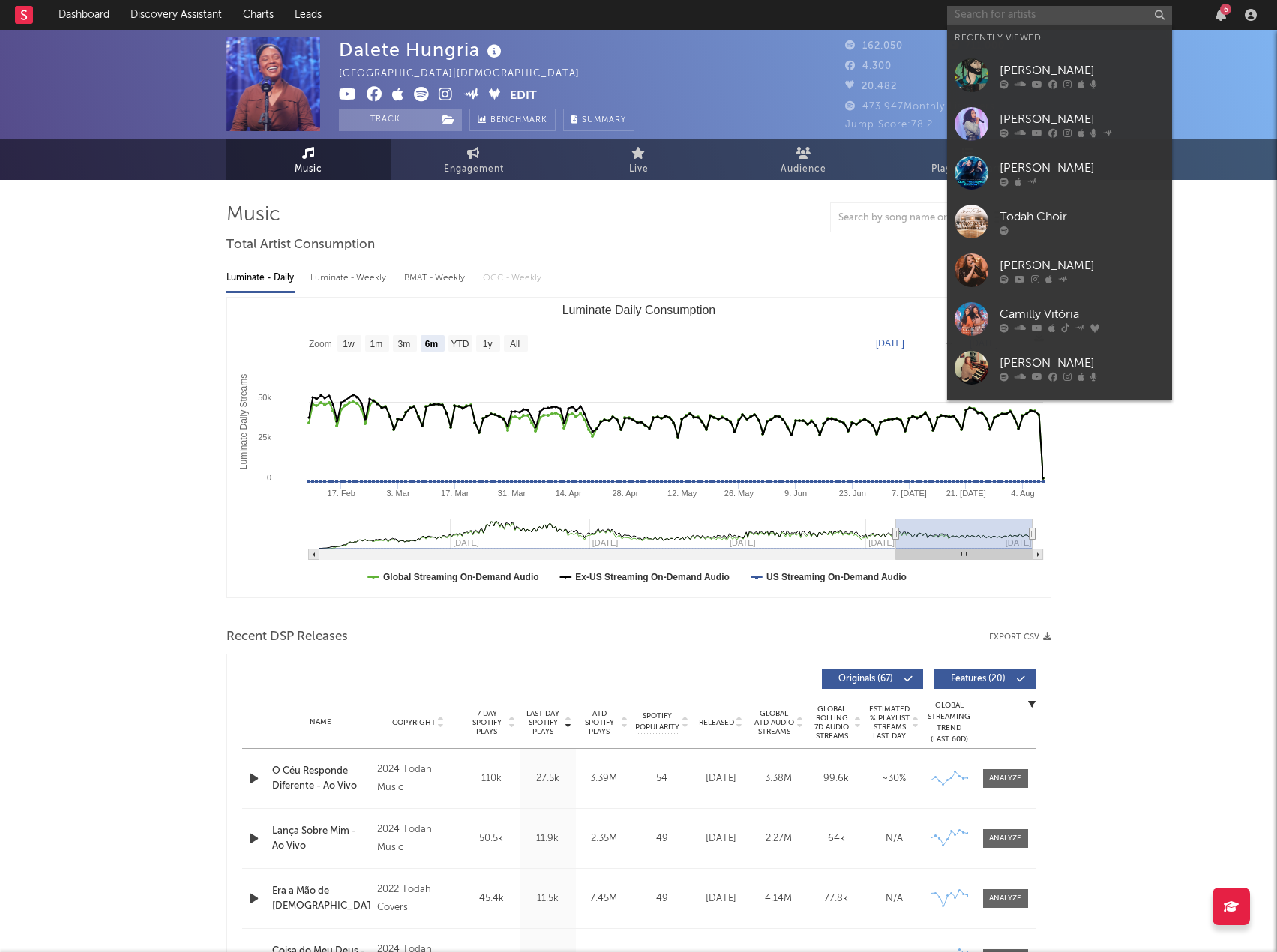
paste input "Augusto Carvalho"
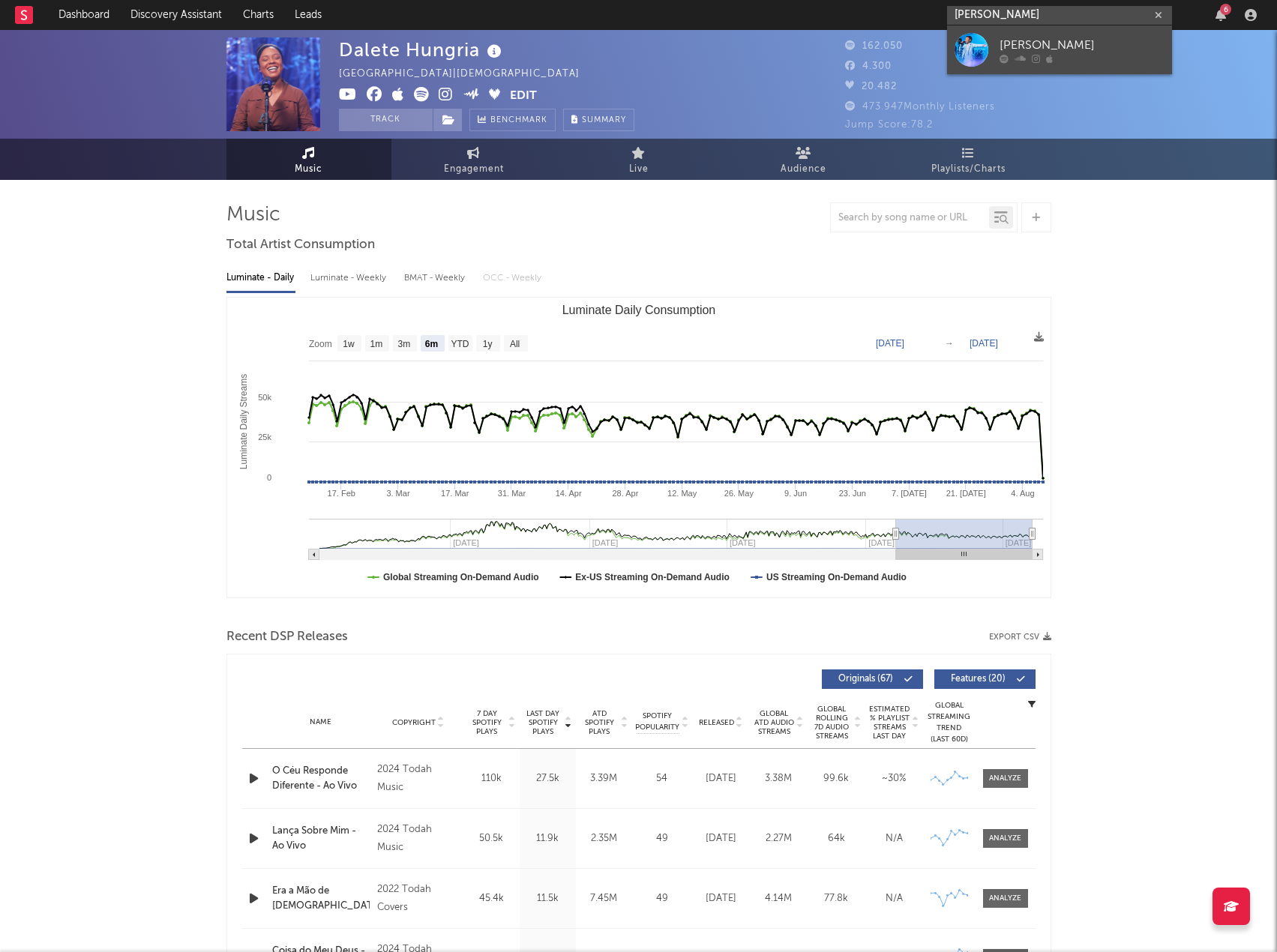
type input "Augusto Carvalho"
click at [1059, 41] on div "Augusto Carvalho" at bounding box center [1082, 45] width 165 height 18
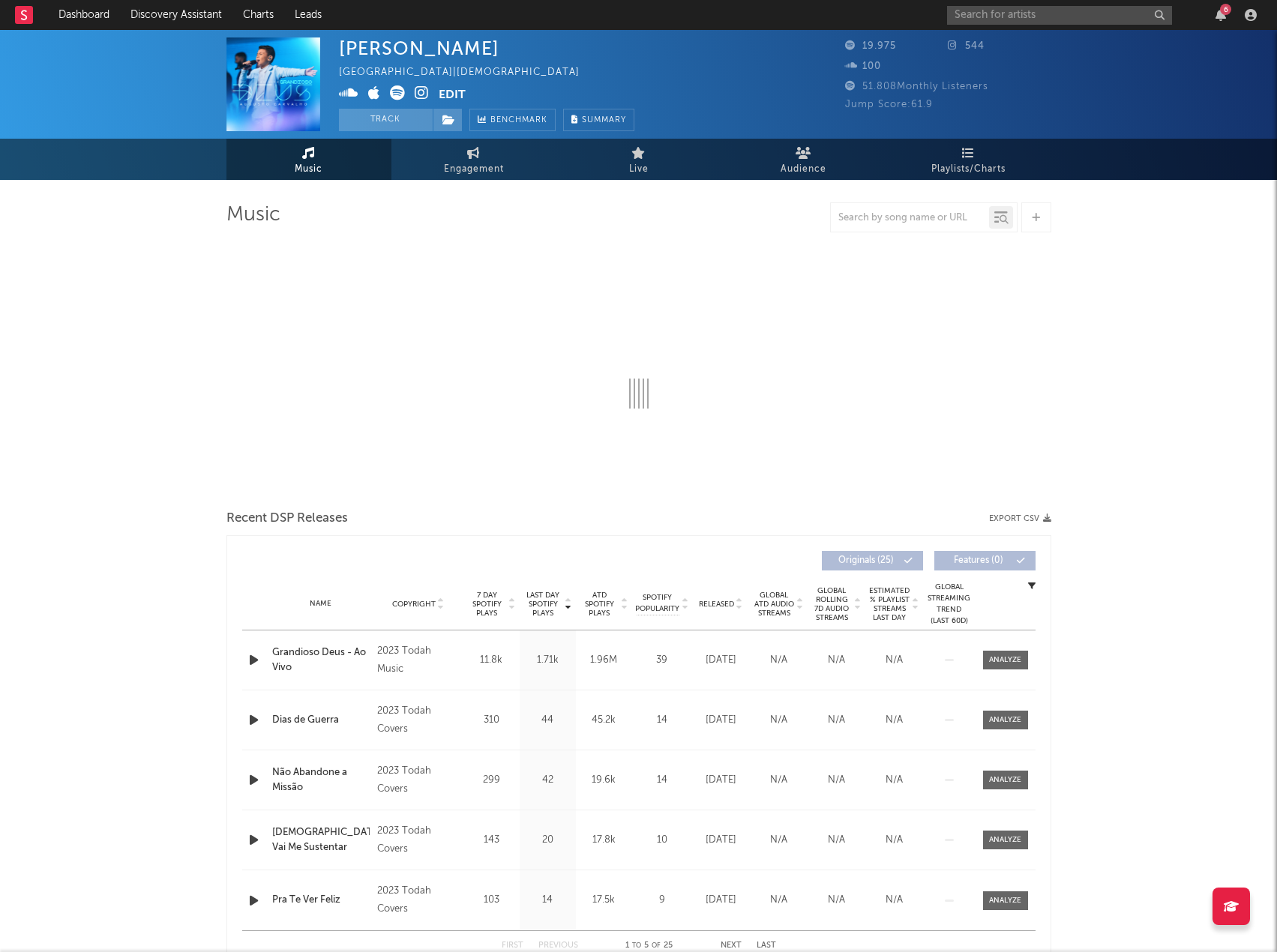
select select "6m"
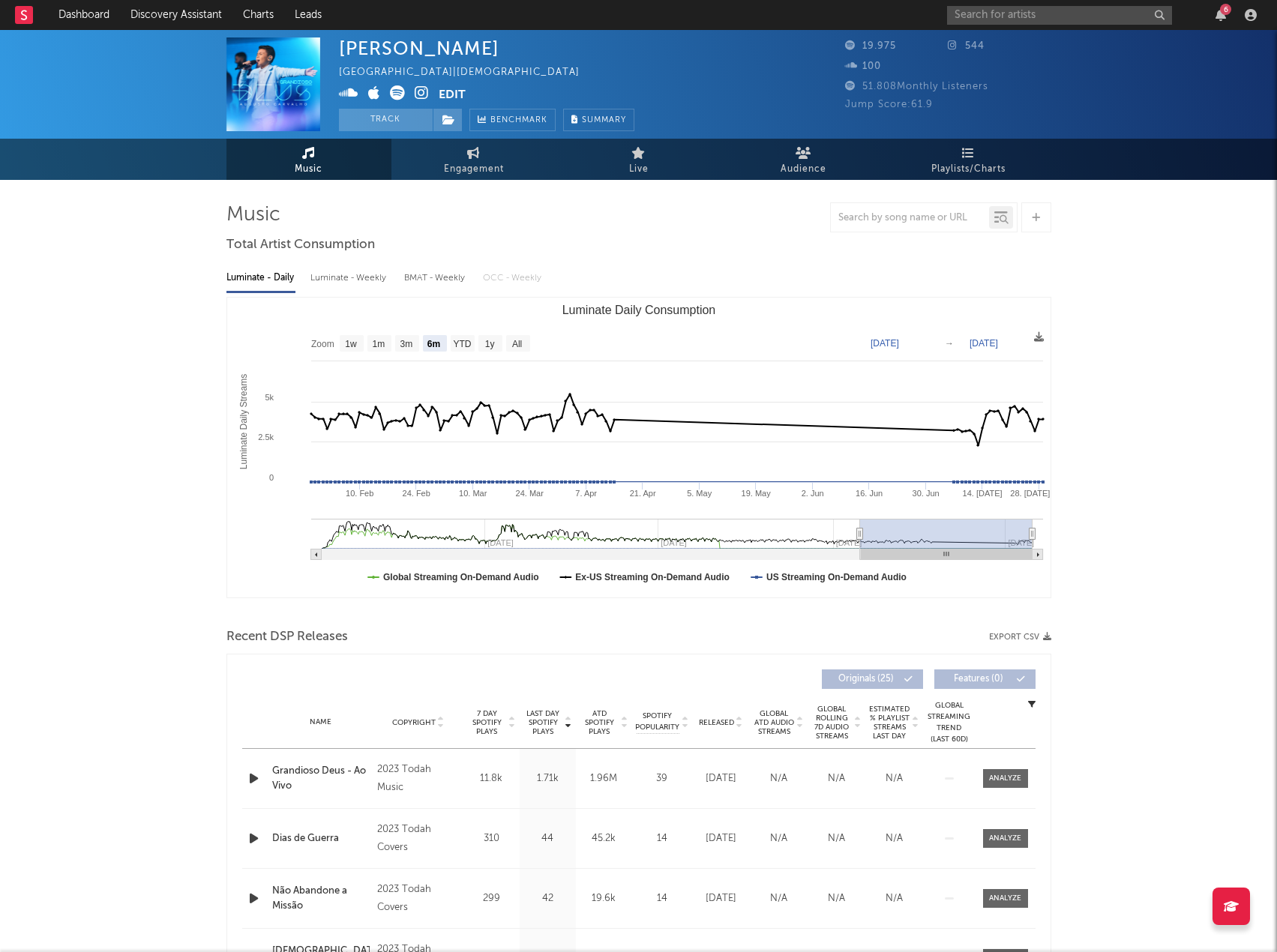
click at [1012, 638] on button "Export CSV" at bounding box center [1020, 637] width 62 height 9
click at [715, 100] on div "Augusto Carvalho Brazil | Christian Edit Track Benchmark Summary" at bounding box center [583, 84] width 487 height 94
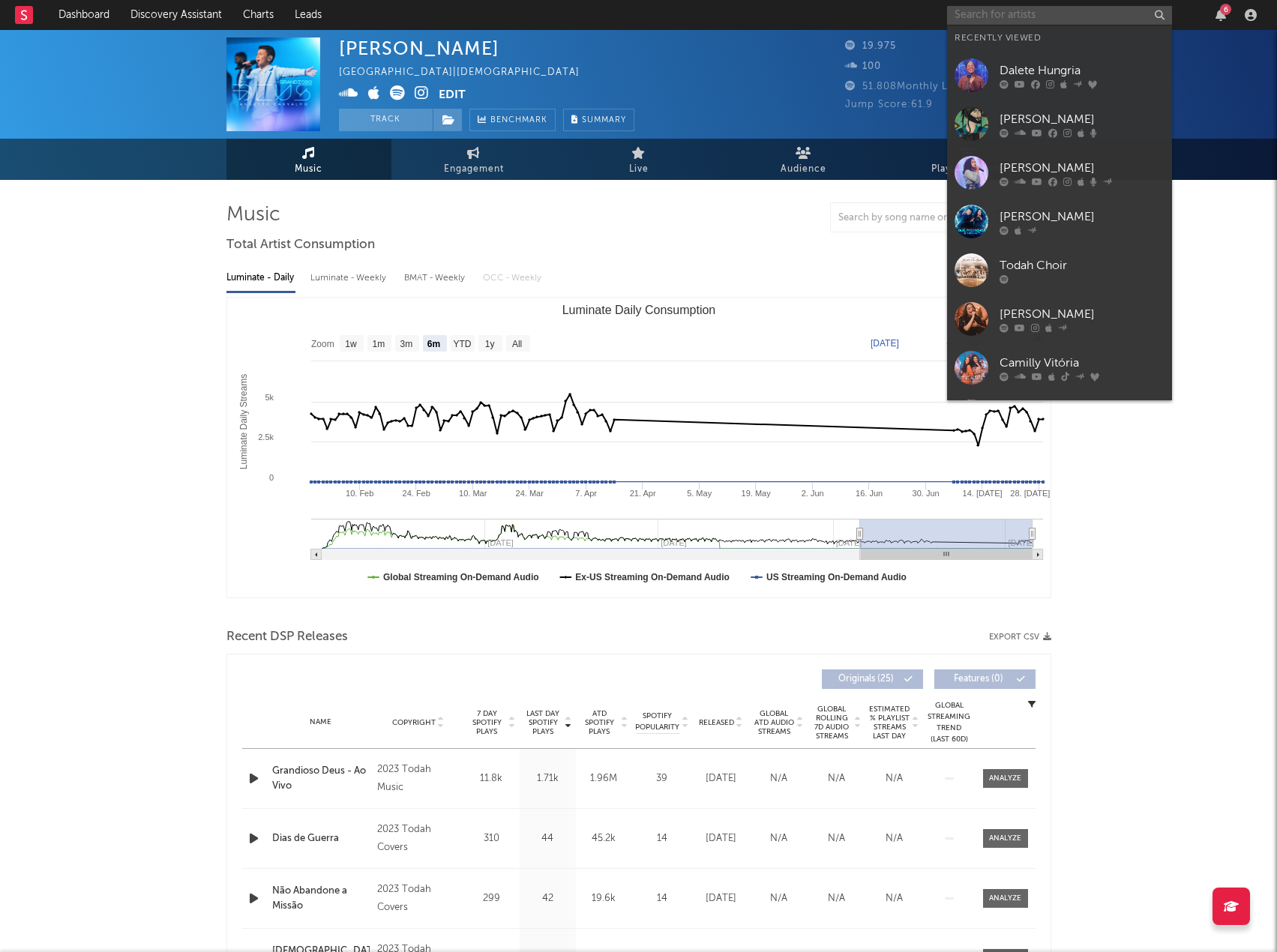
click at [1024, 13] on input "text" at bounding box center [1060, 16] width 225 height 19
paste input "Jéssica Augusto"
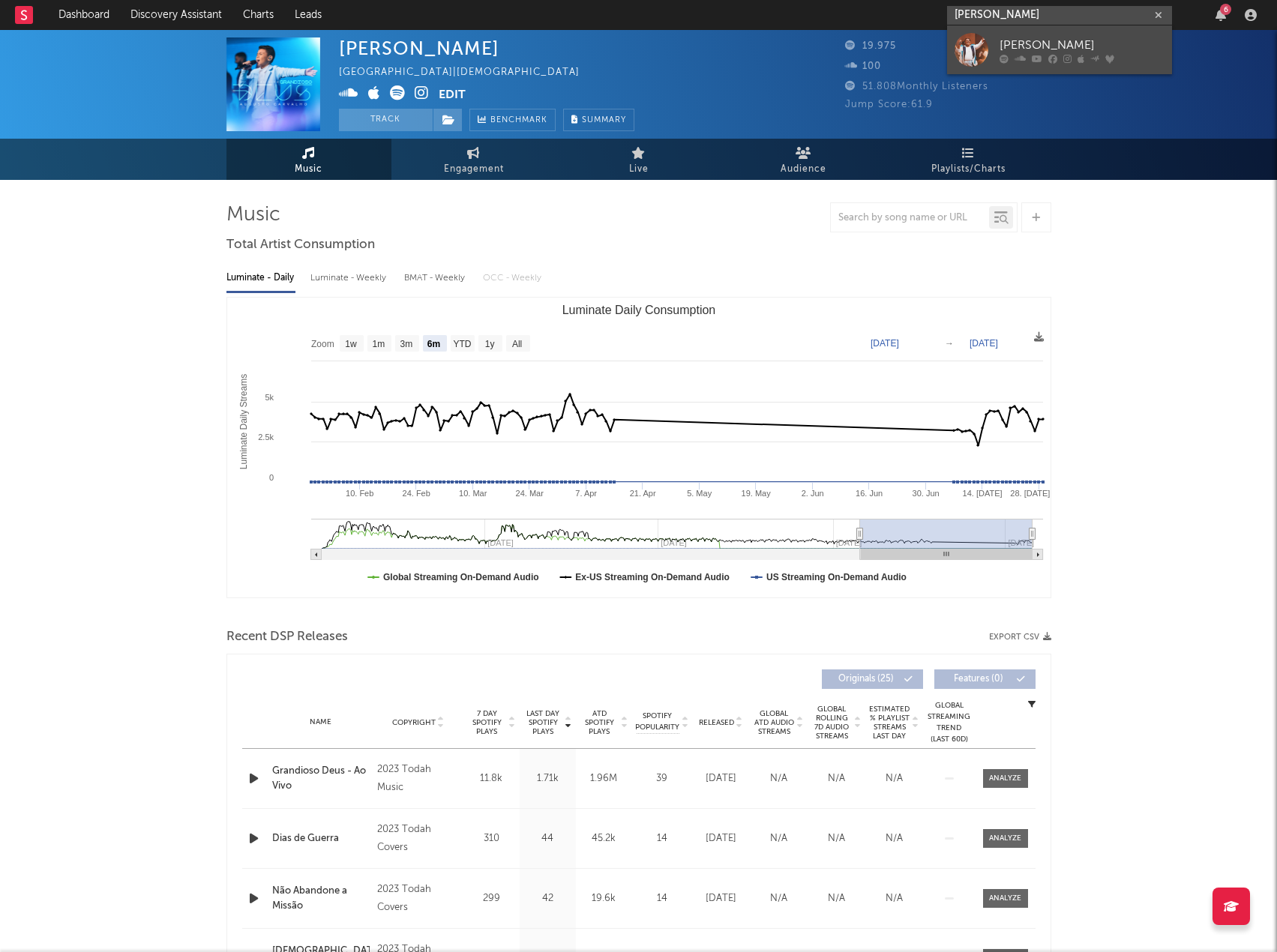
type input "Jéssica Augusto"
click at [1026, 31] on link "Jéssica Augusto" at bounding box center [1060, 50] width 225 height 48
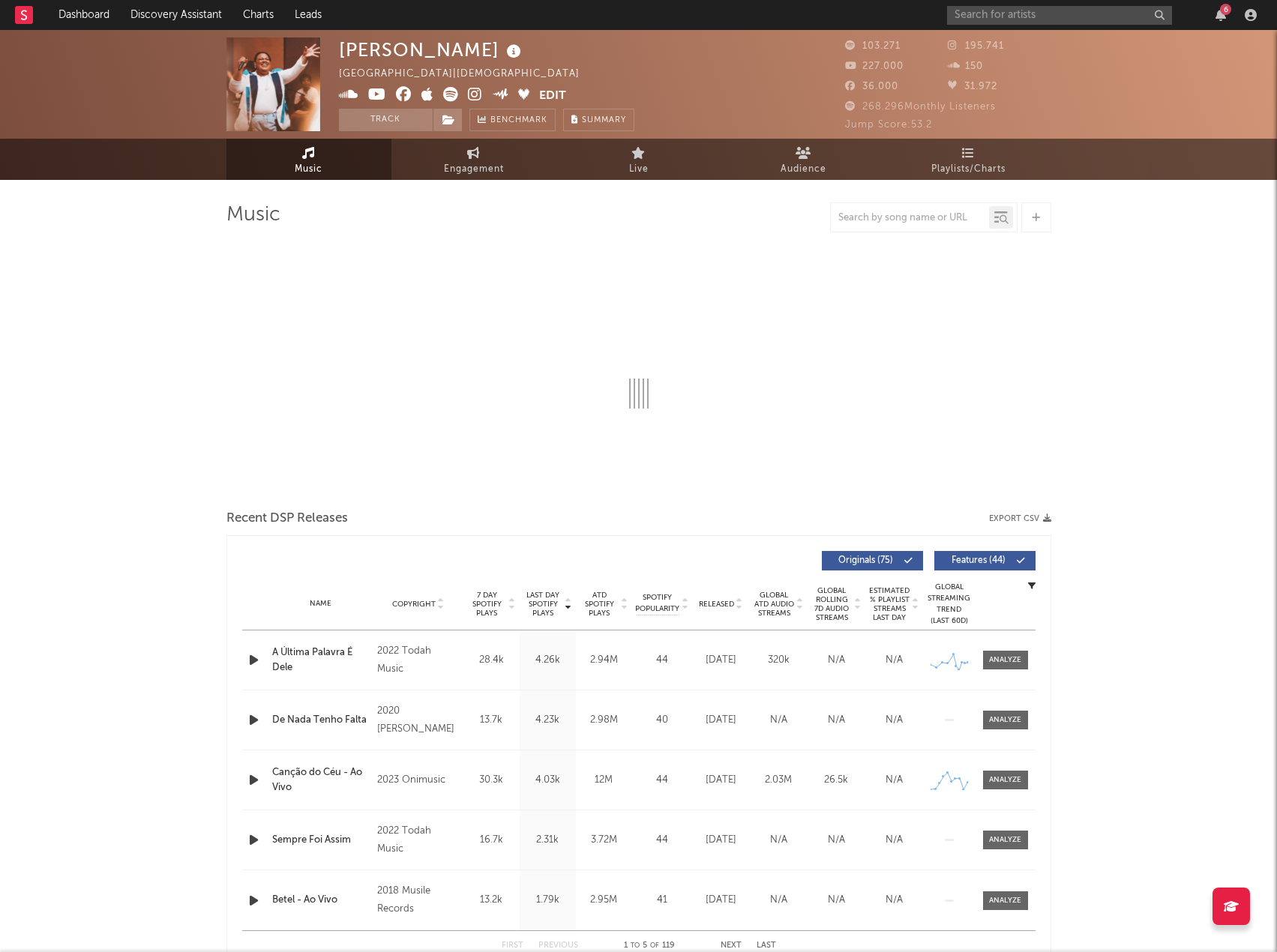
select select "6m"
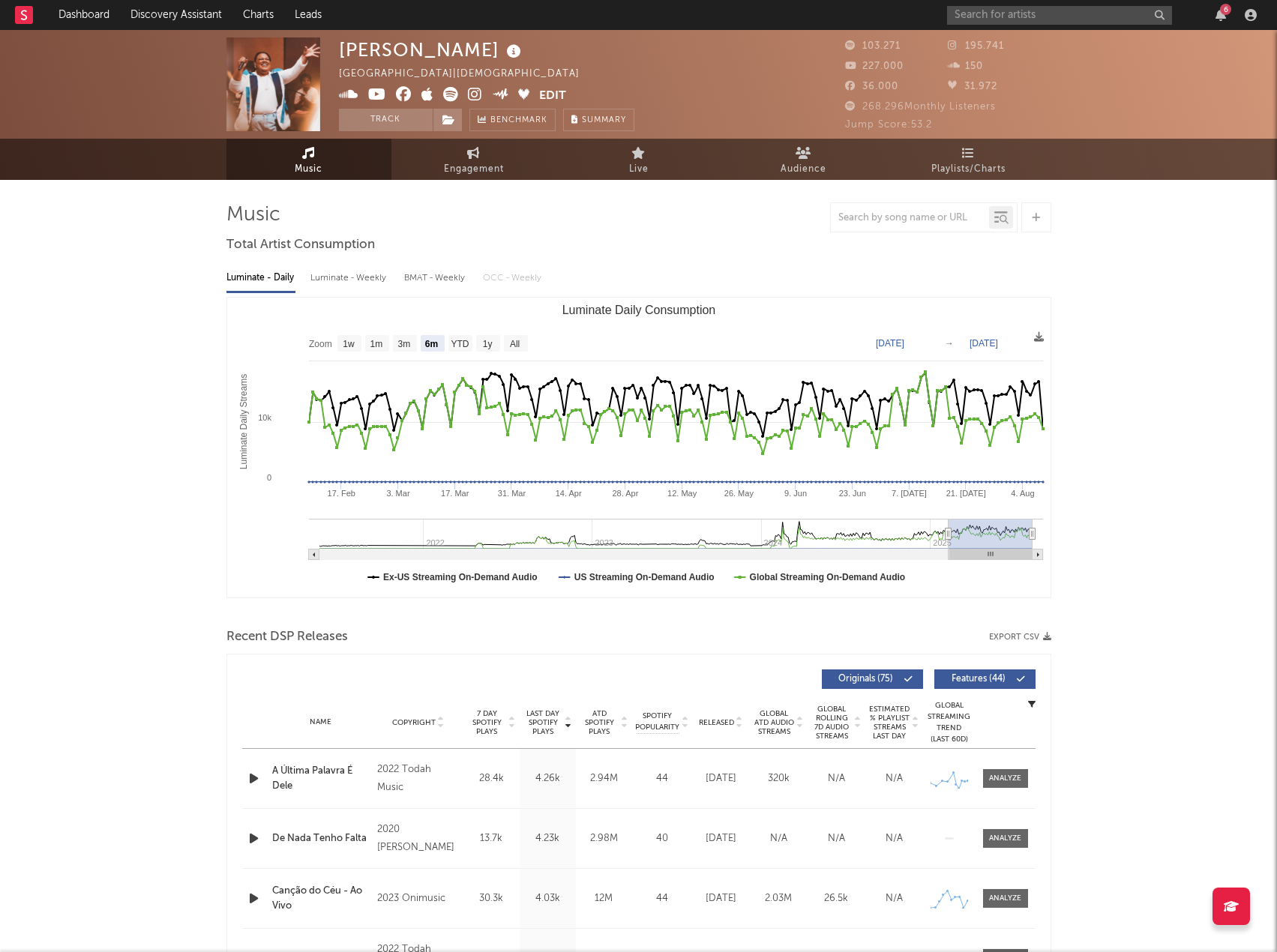
click at [1002, 636] on button "Export CSV" at bounding box center [1020, 637] width 62 height 9
drag, startPoint x: 701, startPoint y: 77, endPoint x: 801, endPoint y: 62, distance: 101.1
click at [701, 77] on div "Jéssica Augusto Brazil | Christian Edit Track Benchmark Summary" at bounding box center [583, 84] width 487 height 94
click at [990, 9] on input "text" at bounding box center [1060, 16] width 225 height 19
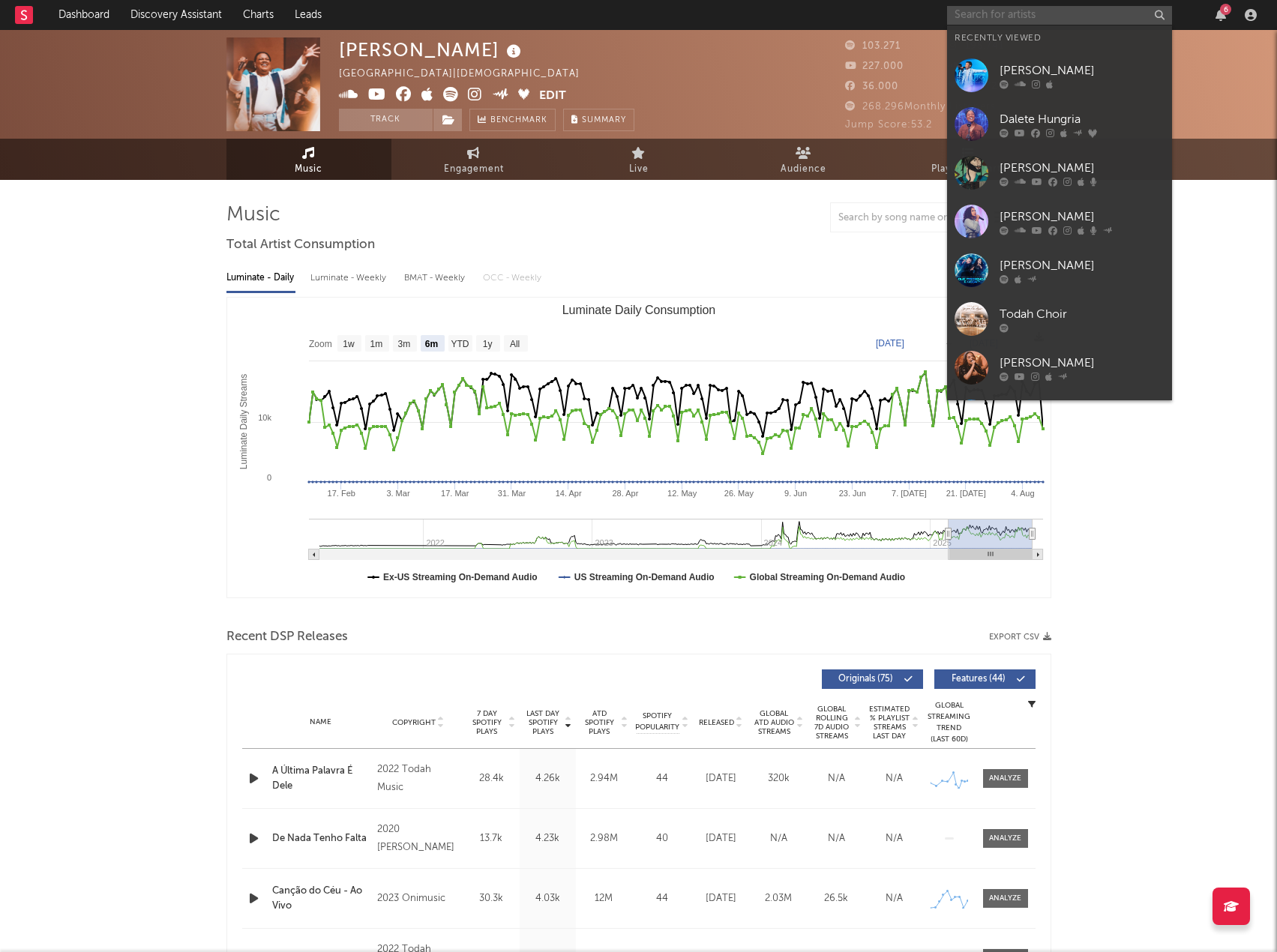
paste input "Kailane Frauches"
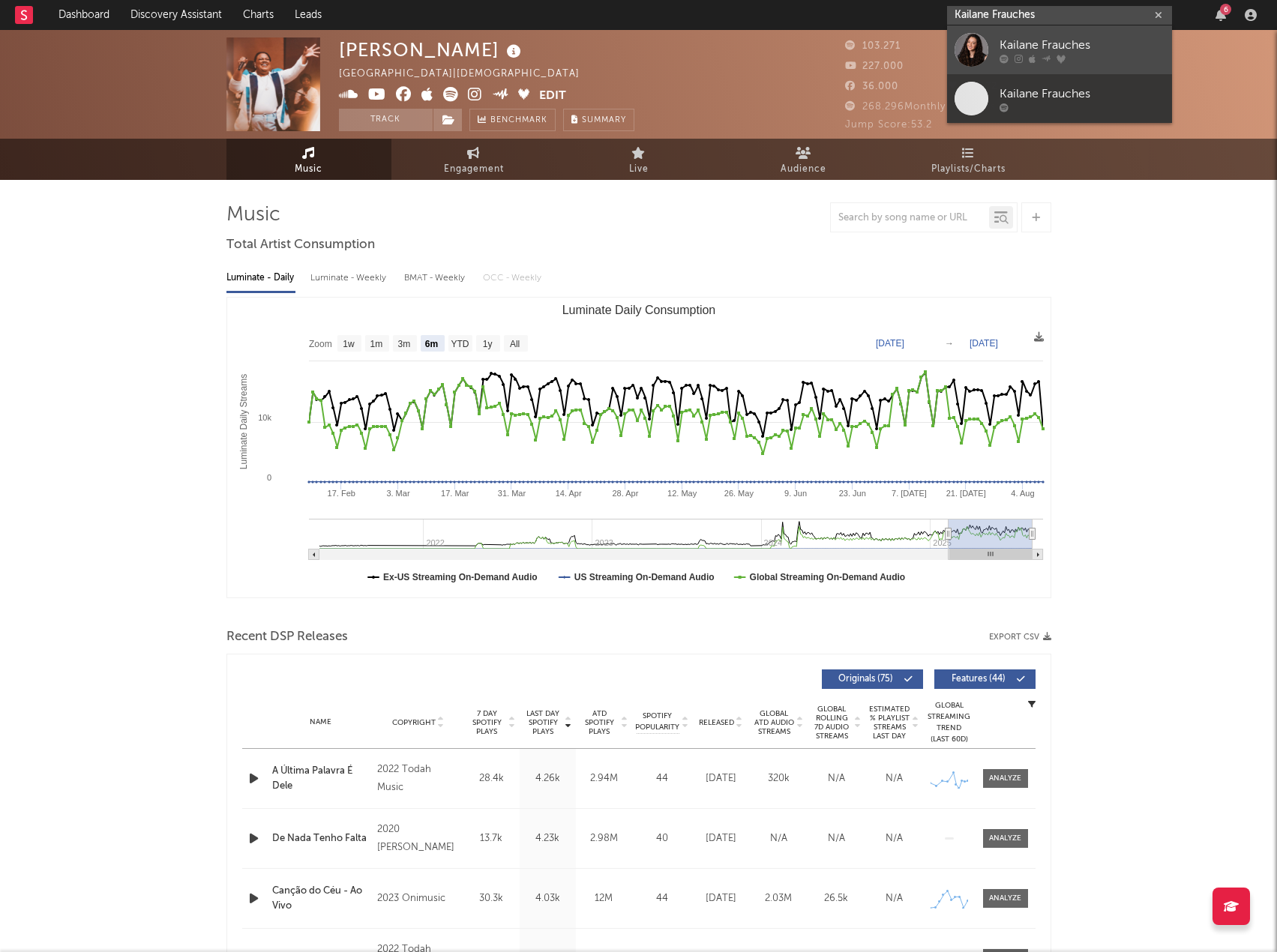
type input "Kailane Frauches"
click at [1012, 46] on div "Kailane Frauches" at bounding box center [1082, 45] width 165 height 18
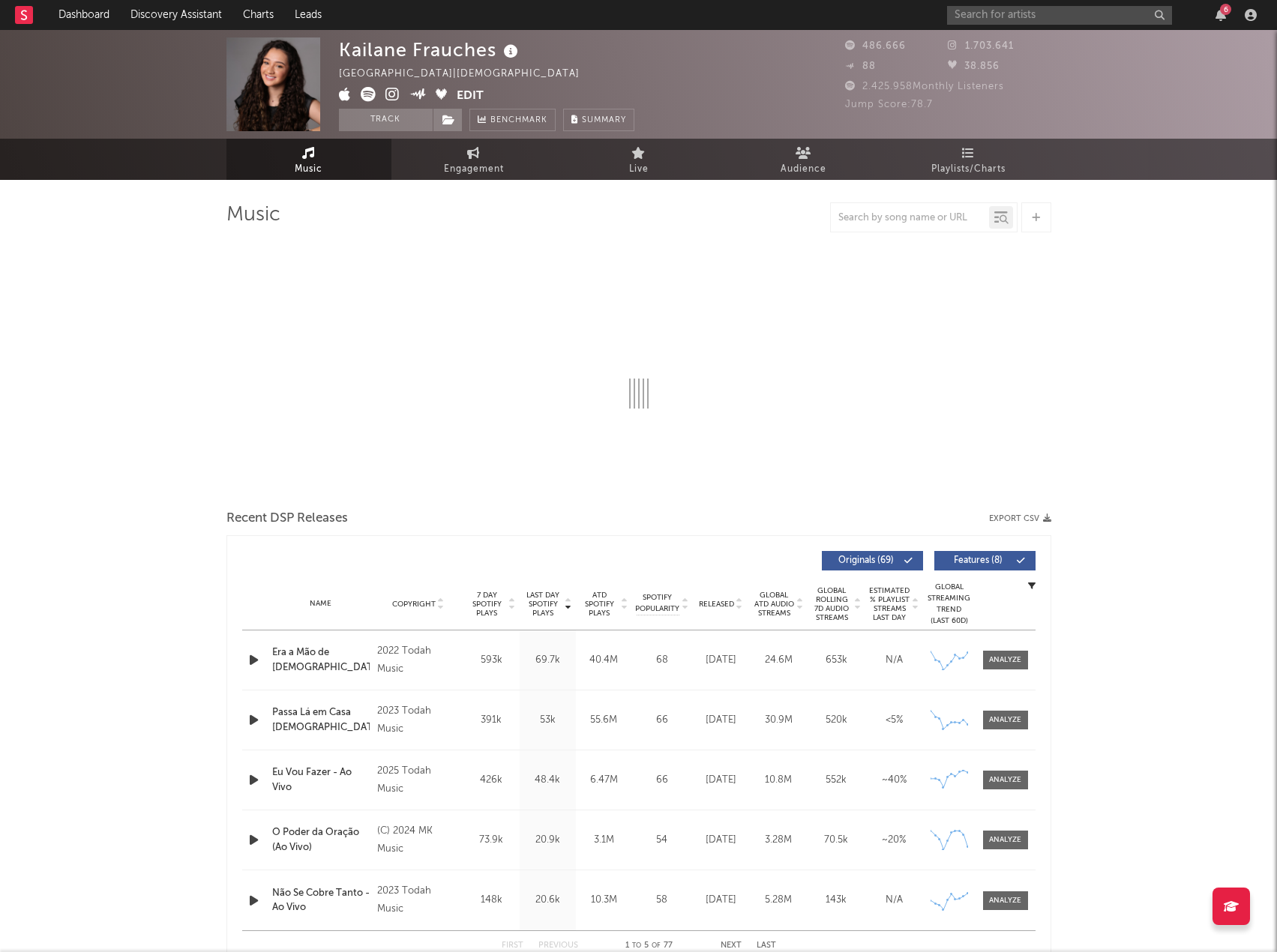
select select "6m"
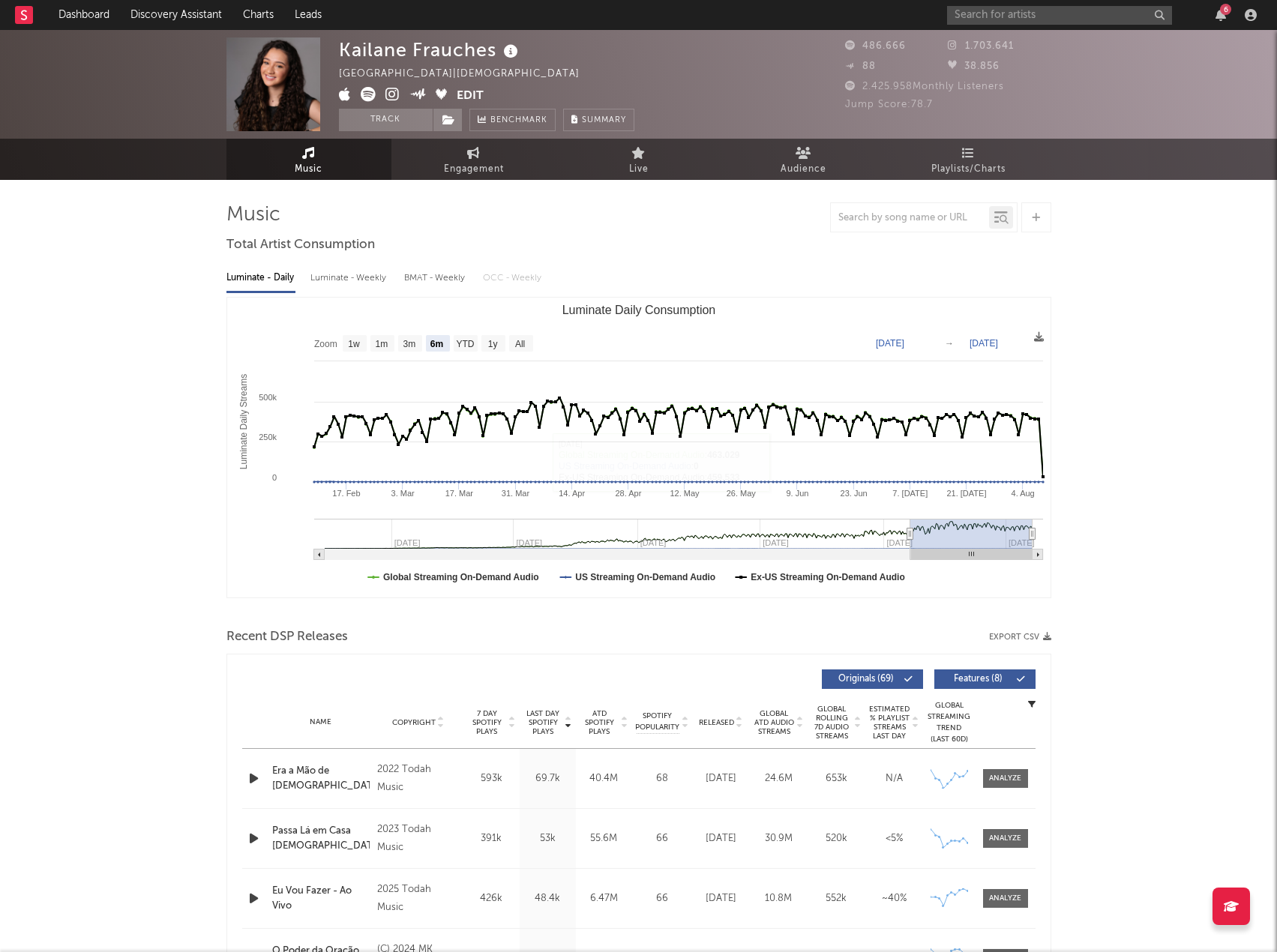
click at [1002, 636] on button "Export CSV" at bounding box center [1020, 637] width 62 height 9
drag, startPoint x: 758, startPoint y: 209, endPoint x: 866, endPoint y: 145, distance: 125.5
click at [758, 209] on div at bounding box center [639, 217] width 825 height 30
click at [1004, 9] on input "text" at bounding box center [1060, 16] width 225 height 19
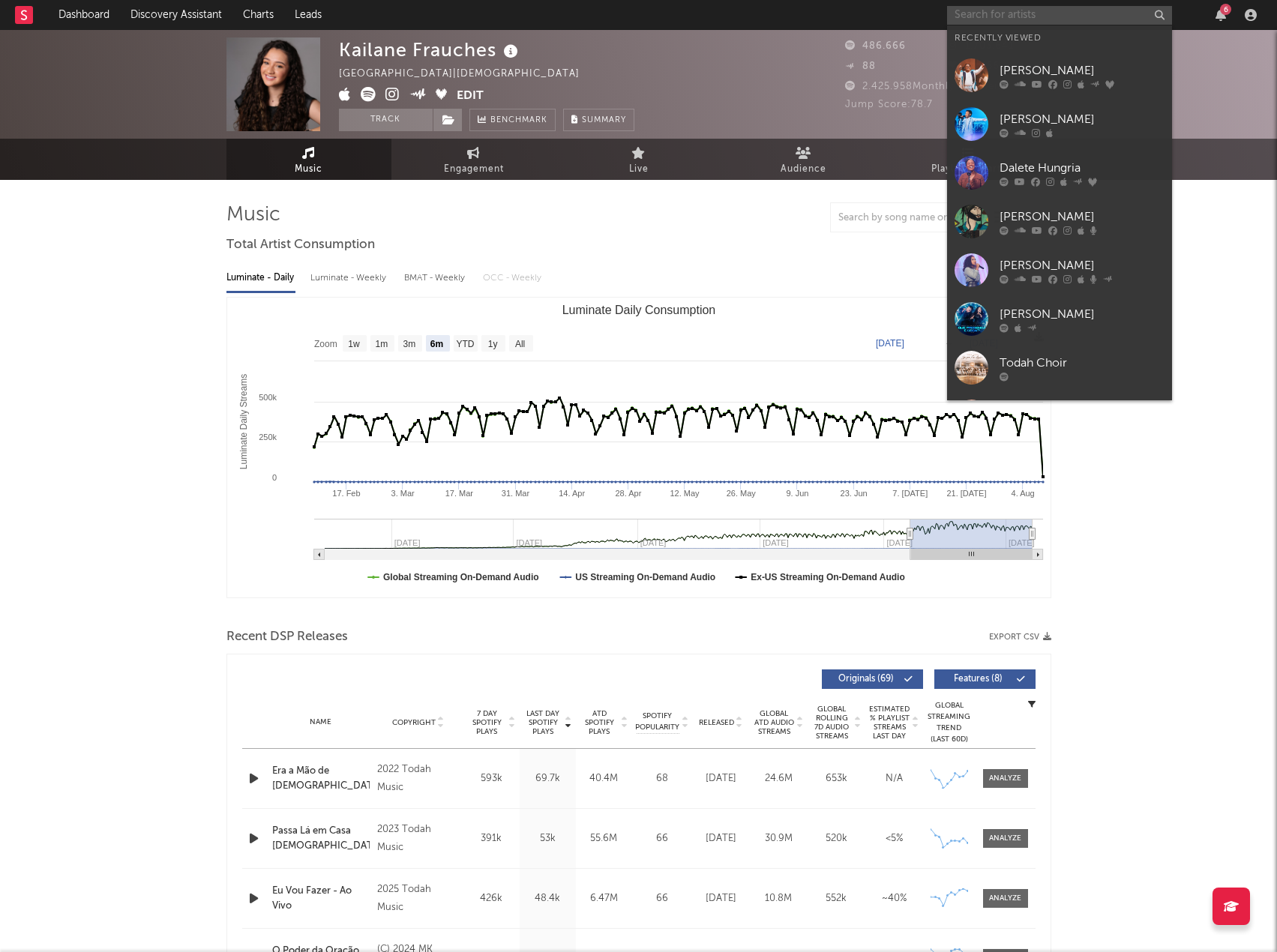
paste input "Sara Evlyn"
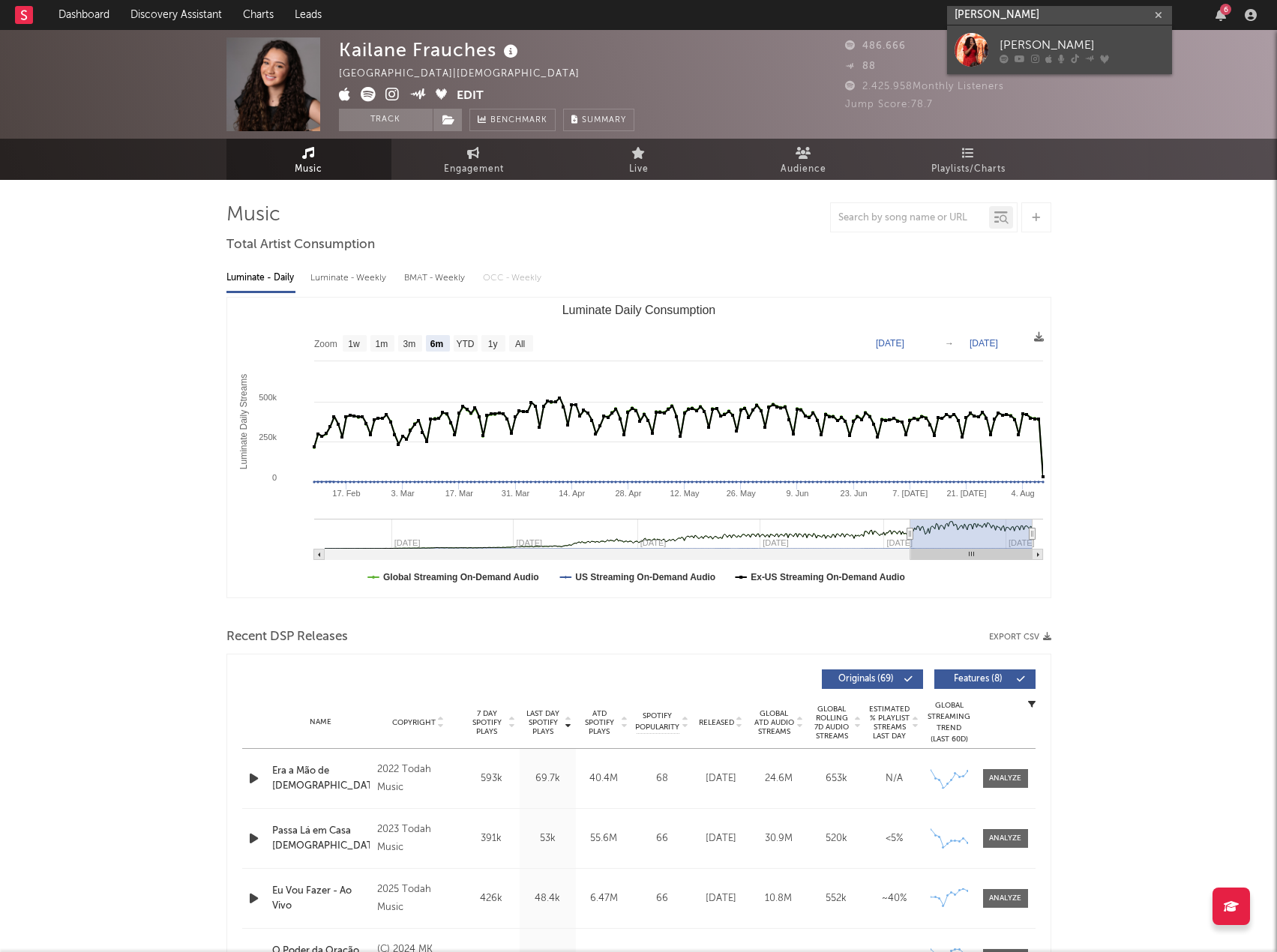
type input "Sara Evlyn"
click at [1025, 45] on div "Sara Evelyn" at bounding box center [1082, 45] width 165 height 18
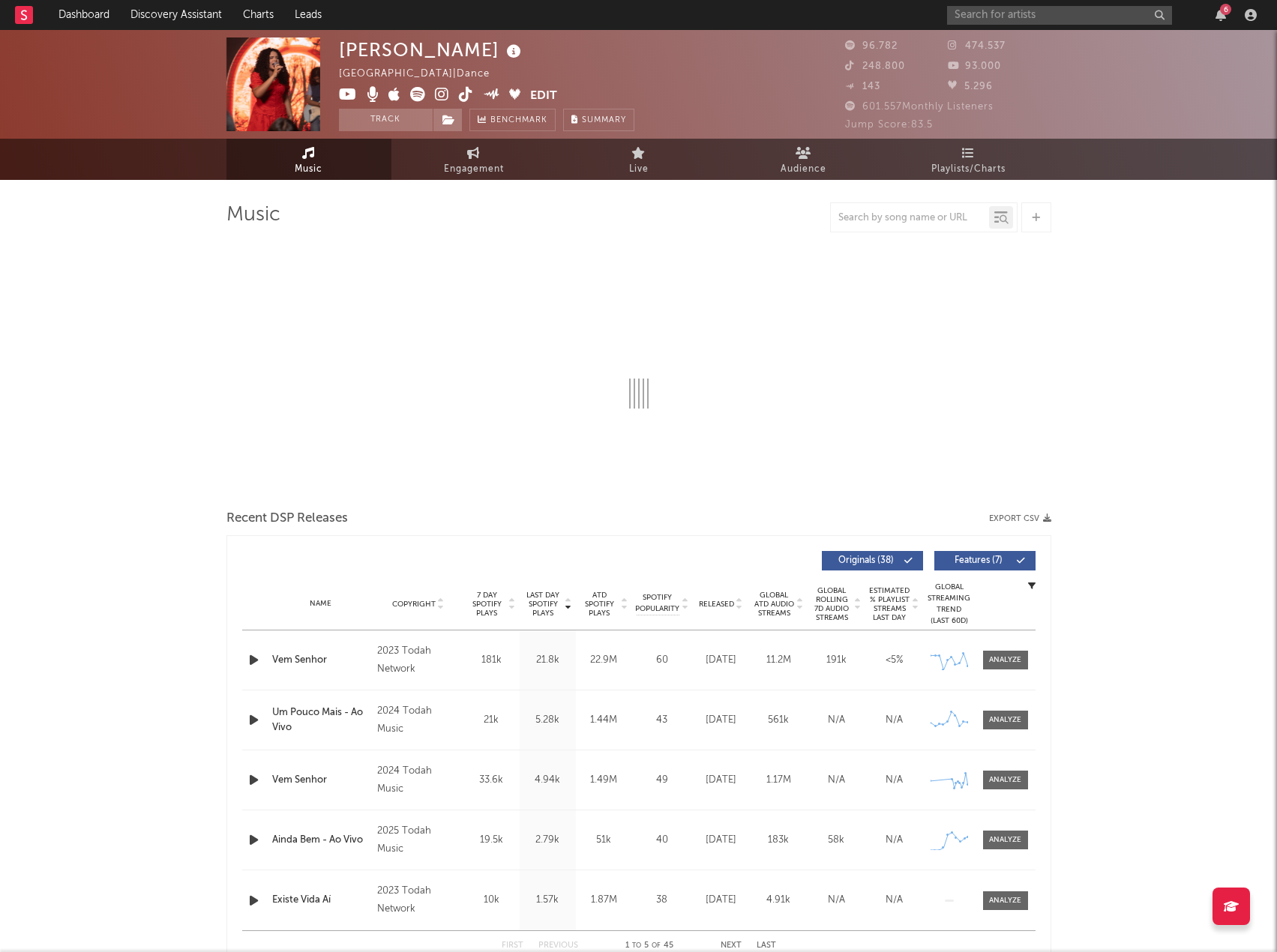
select select "6m"
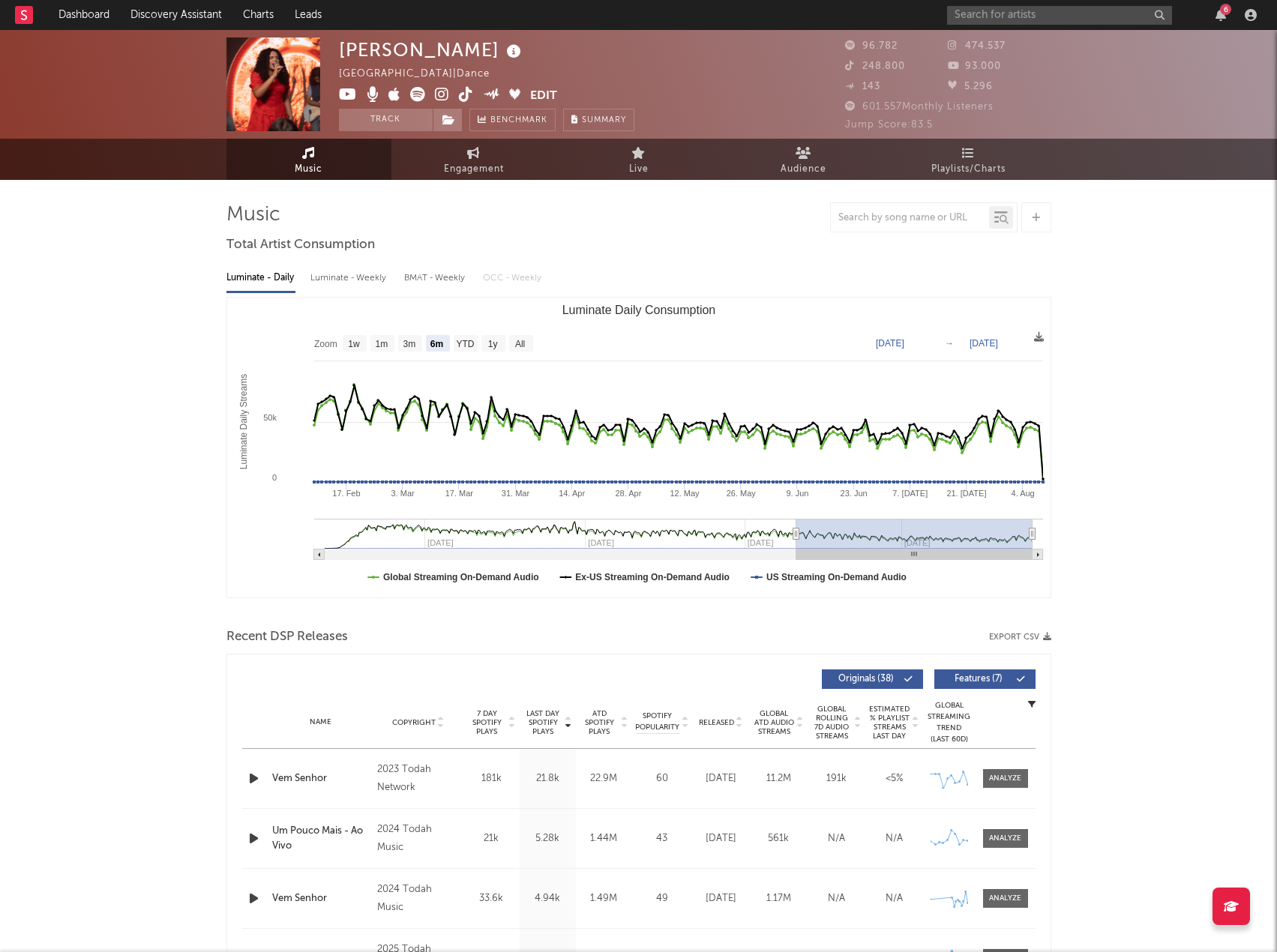
click at [1001, 636] on button "Export CSV" at bounding box center [1020, 637] width 62 height 9
click at [747, 52] on div "Sara Evelyn Brazil | Dance Edit Track Benchmark Summary" at bounding box center [583, 84] width 487 height 94
click at [1008, 15] on input "text" at bounding box center [1060, 16] width 225 height 19
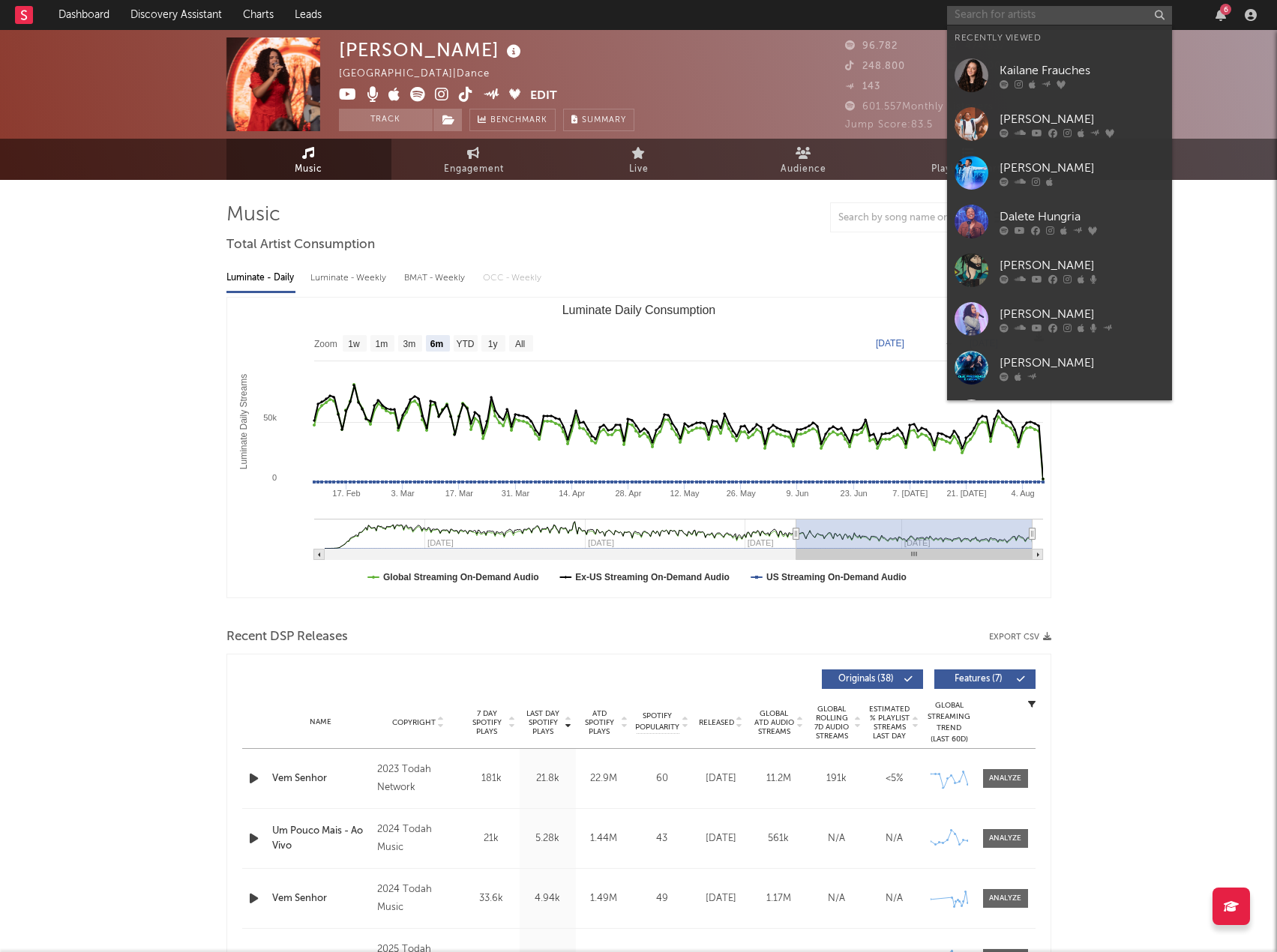
paste input "Ketelyn Amanda"
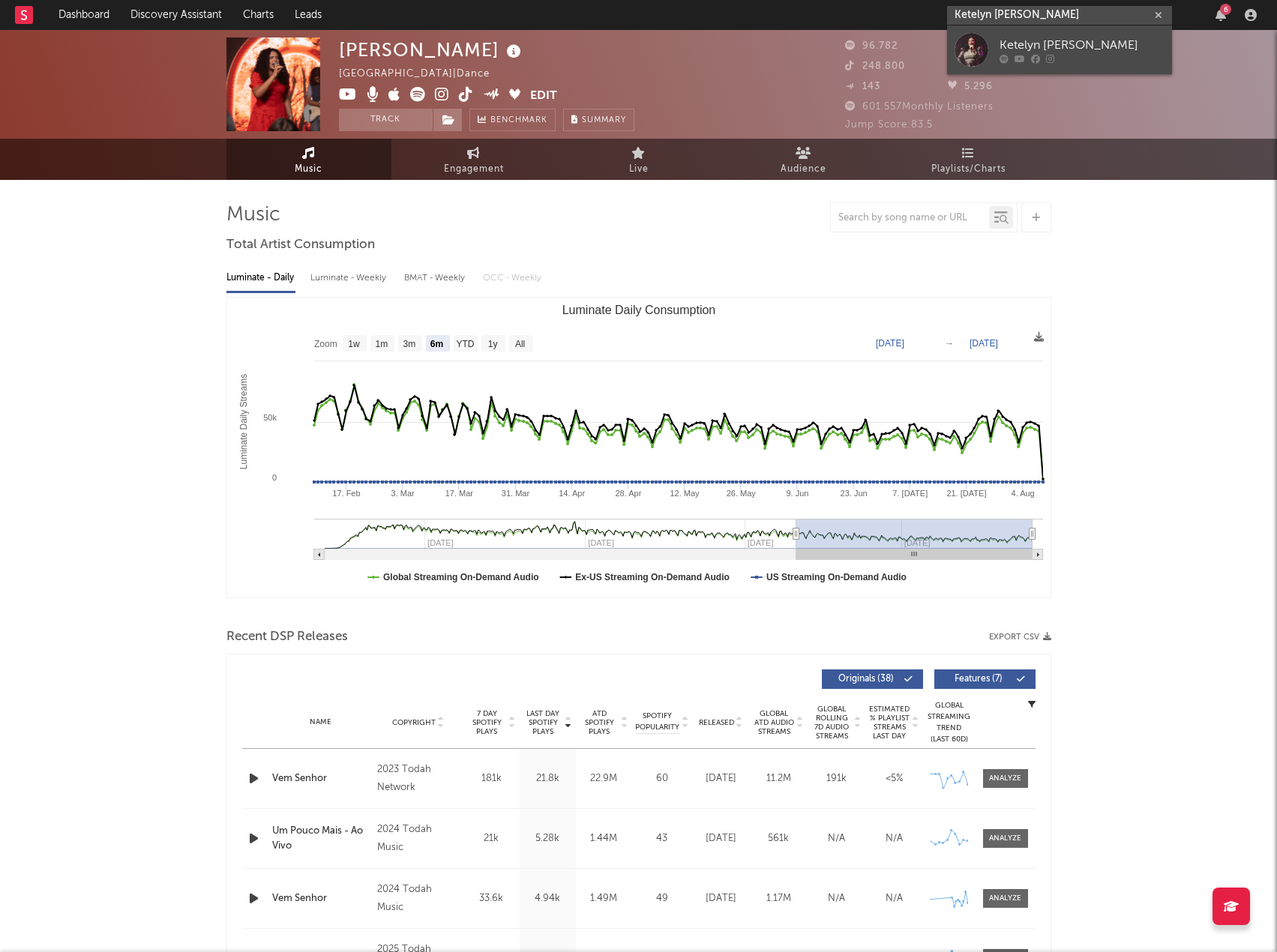
type input "Ketelyn Amanda"
click at [1043, 40] on div "Ketelyn Amanda" at bounding box center [1082, 45] width 165 height 18
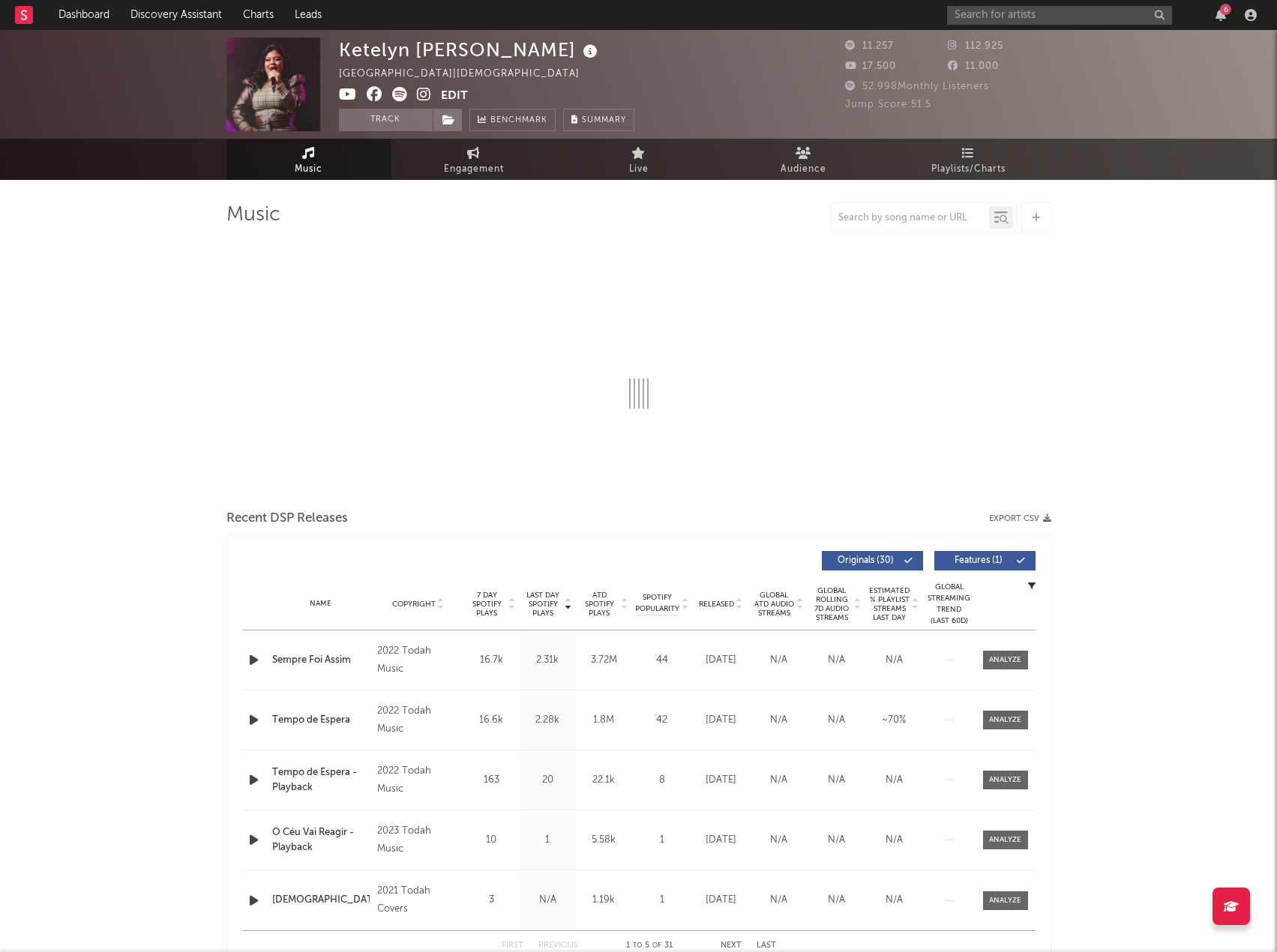
select select "1w"
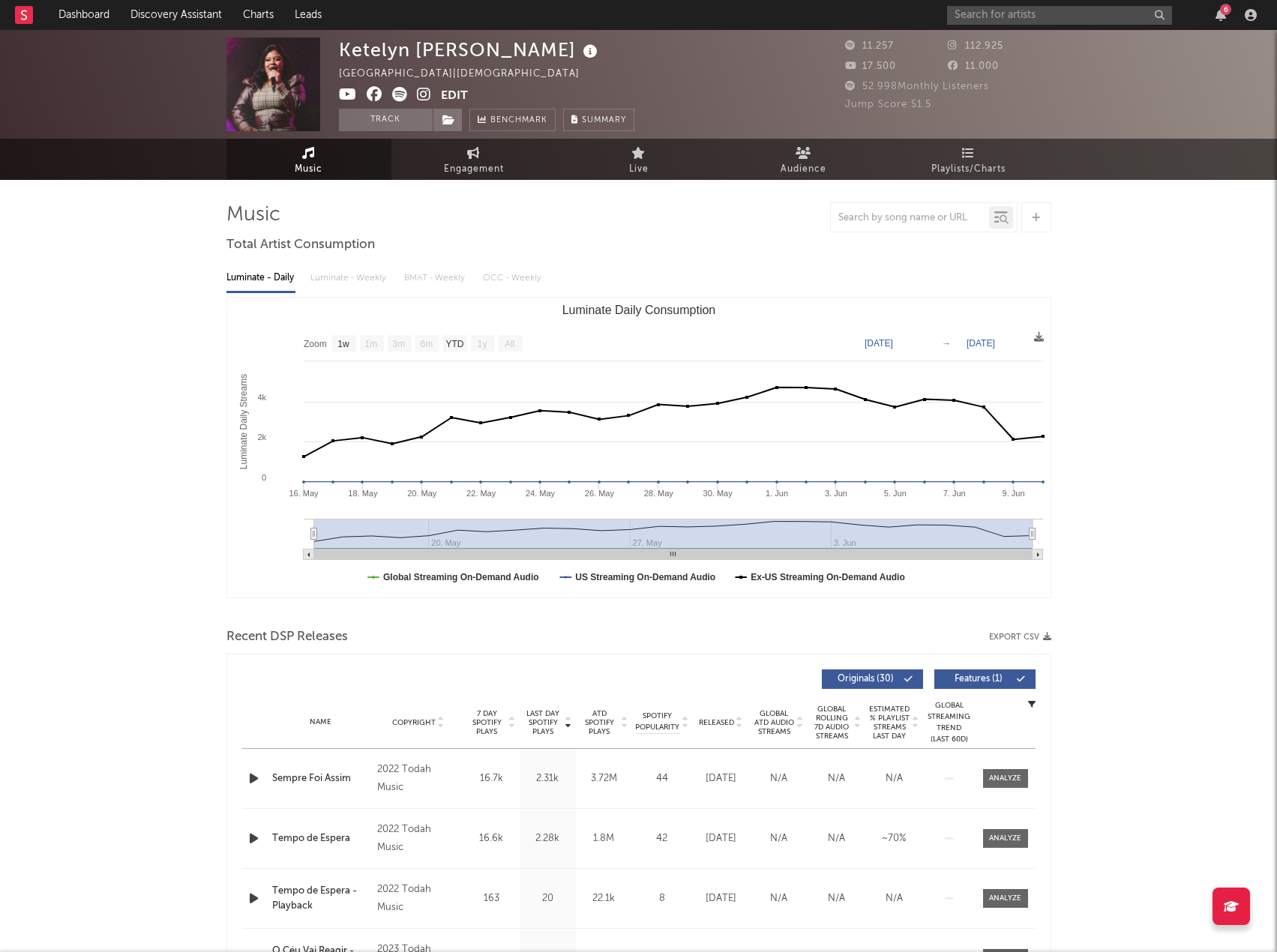
click at [1011, 637] on button "Export CSV" at bounding box center [1020, 637] width 62 height 9
drag, startPoint x: 744, startPoint y: 231, endPoint x: 814, endPoint y: 187, distance: 82.7
click at [743, 231] on div at bounding box center [639, 217] width 825 height 30
click at [1006, 20] on input "text" at bounding box center [1060, 16] width 225 height 19
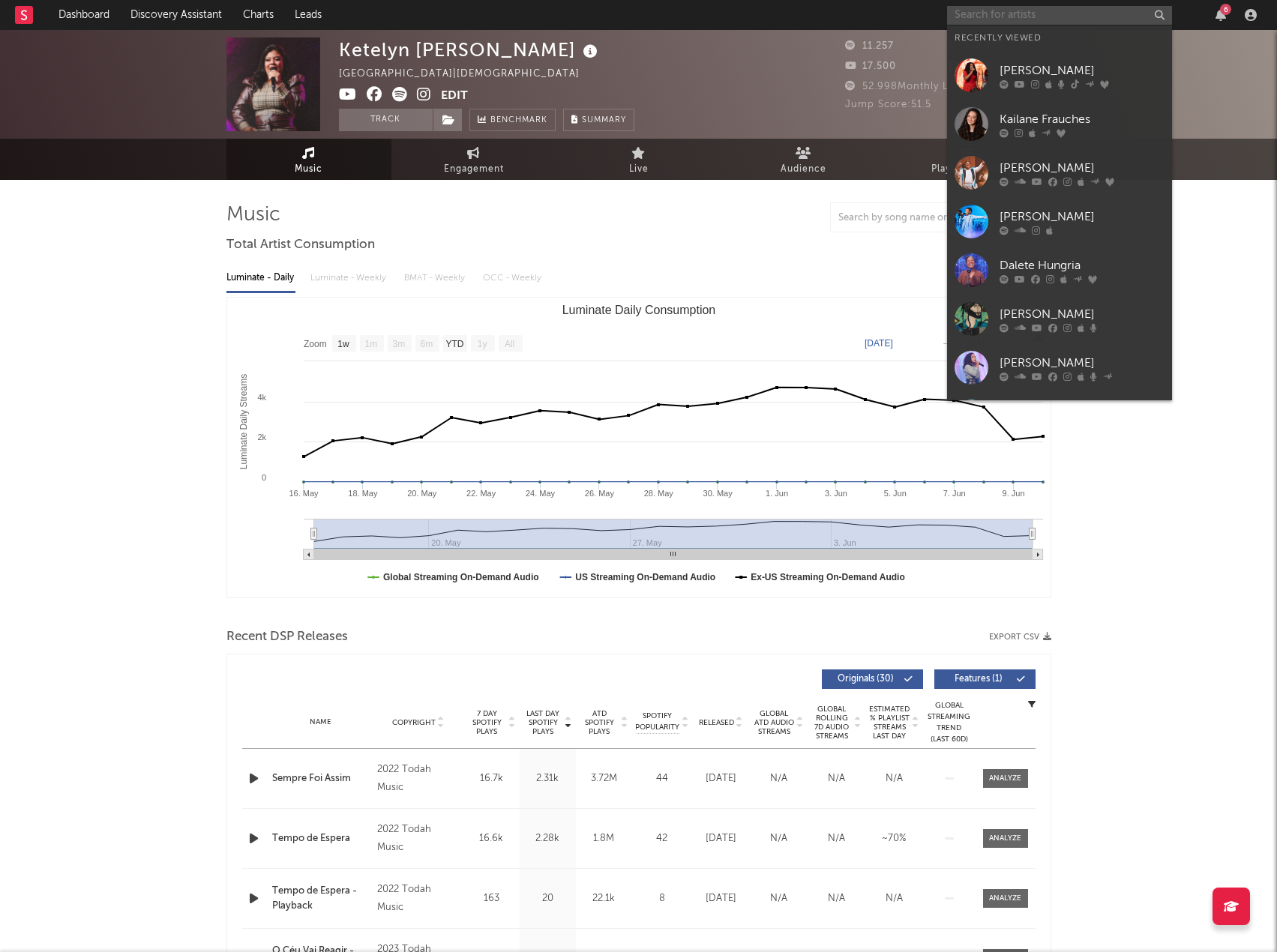
paste input "Soraya Moraes"
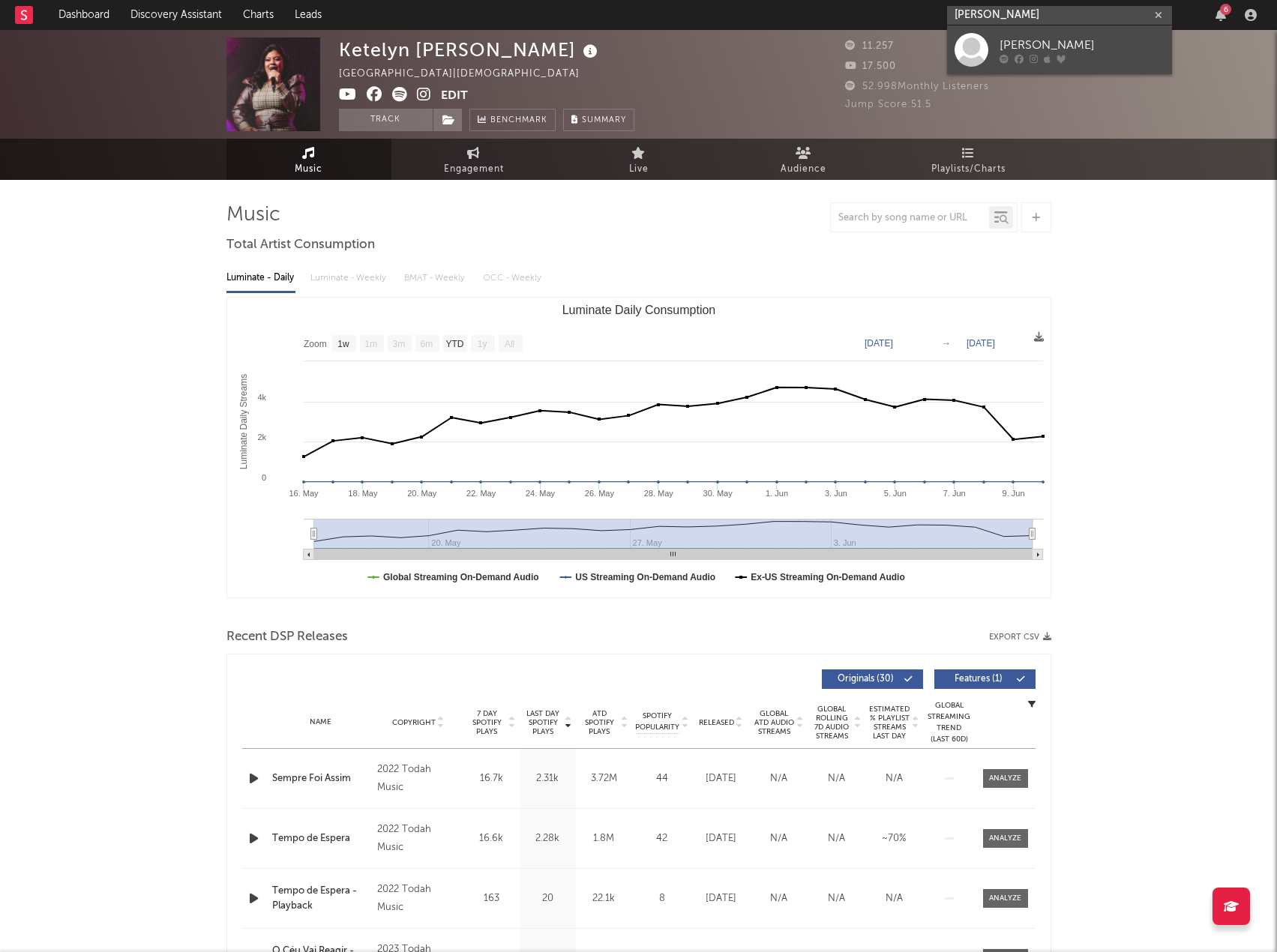
type input "Soraya Moraes"
click at [1028, 47] on div "Soraya Moraes" at bounding box center [1082, 45] width 165 height 18
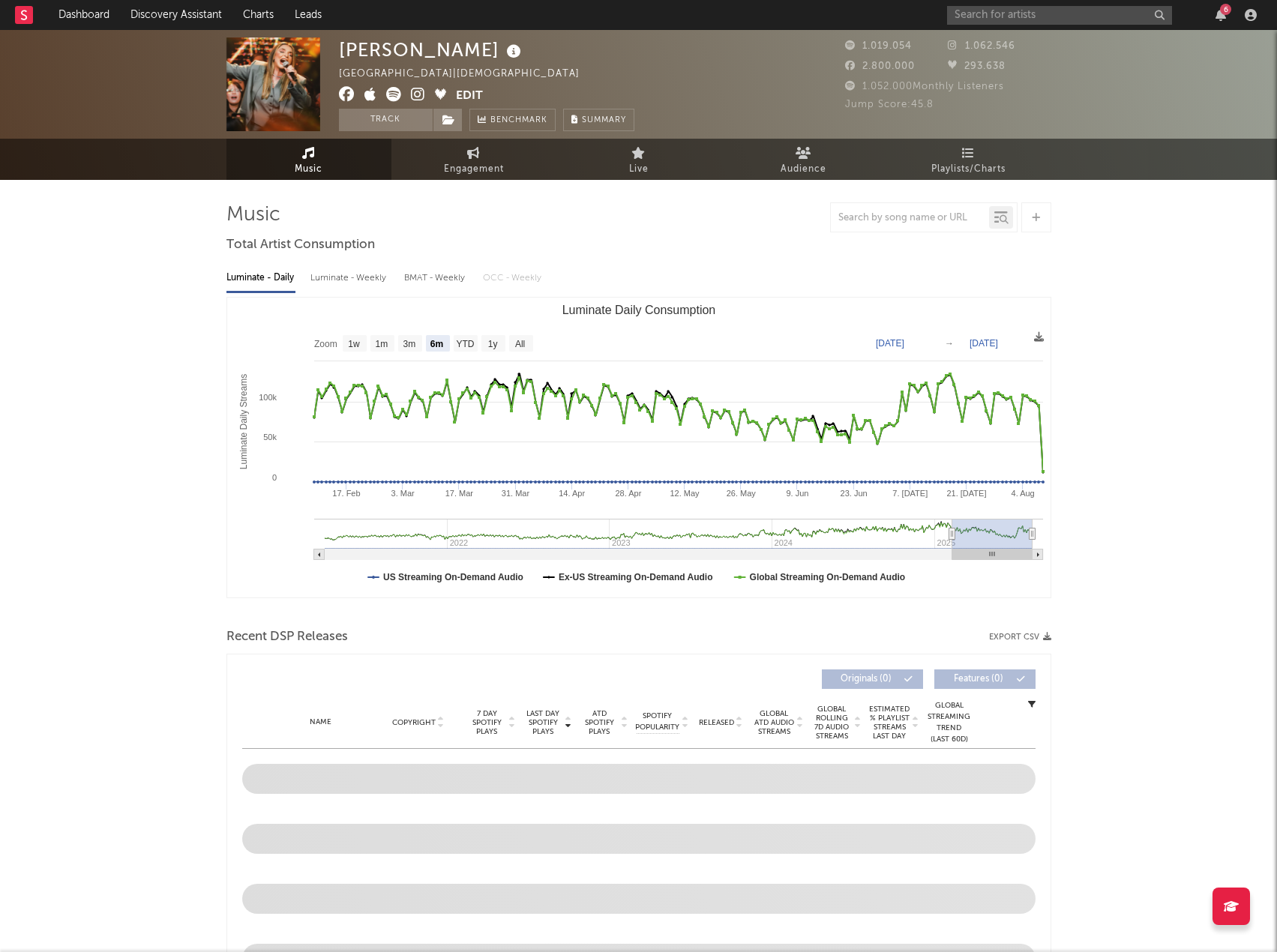
select select "6m"
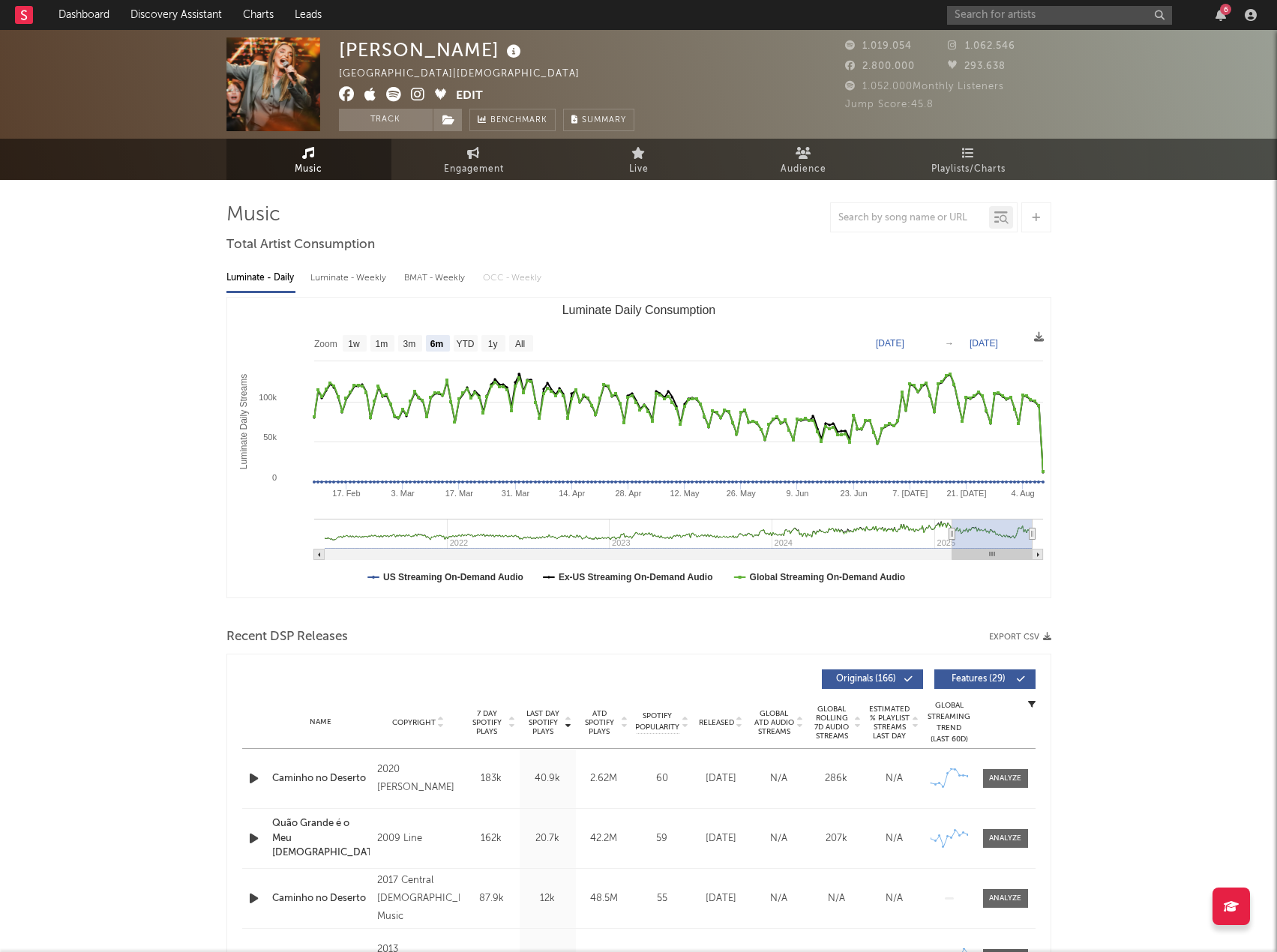
click at [1011, 633] on button "Export CSV" at bounding box center [1020, 637] width 62 height 9
click at [730, 74] on div "Soraya Moraes Brazil | Christian Edit Track Benchmark Summary" at bounding box center [583, 84] width 487 height 94
click at [1011, 8] on input "text" at bounding box center [1060, 16] width 225 height 19
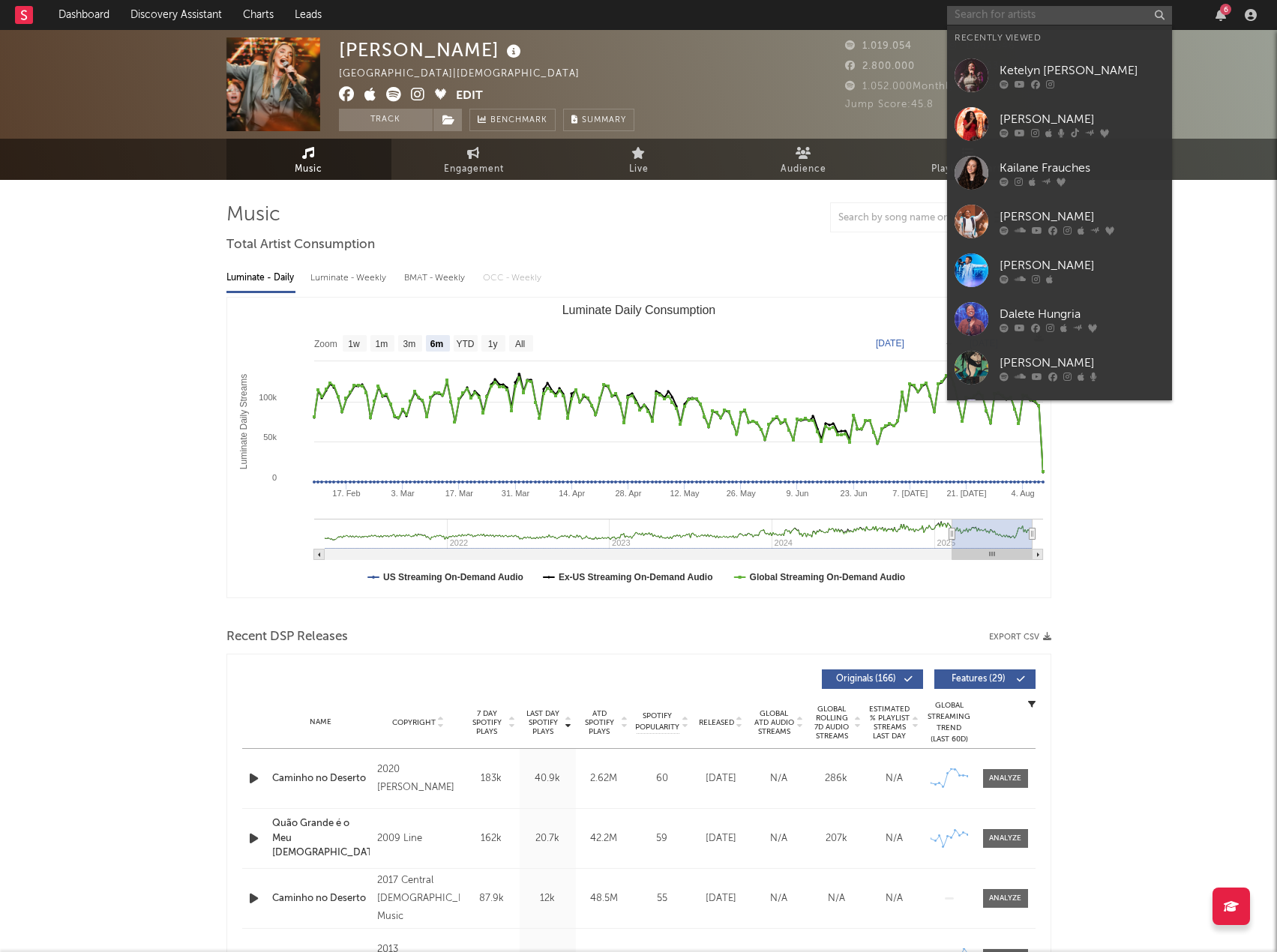
paste input "Todah Music"
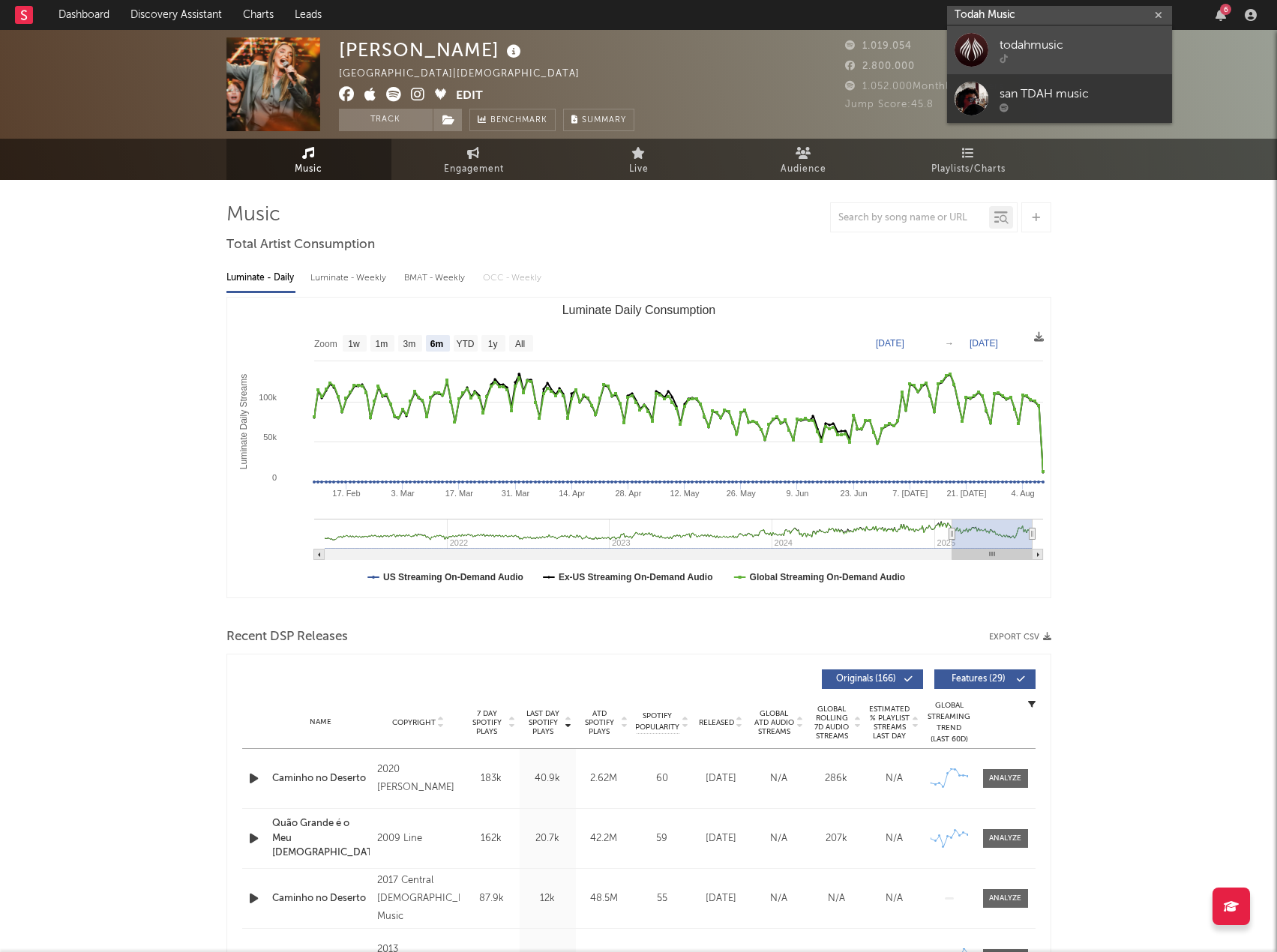
type input "Todah Music"
click at [1043, 44] on div "todahmusic" at bounding box center [1082, 45] width 165 height 18
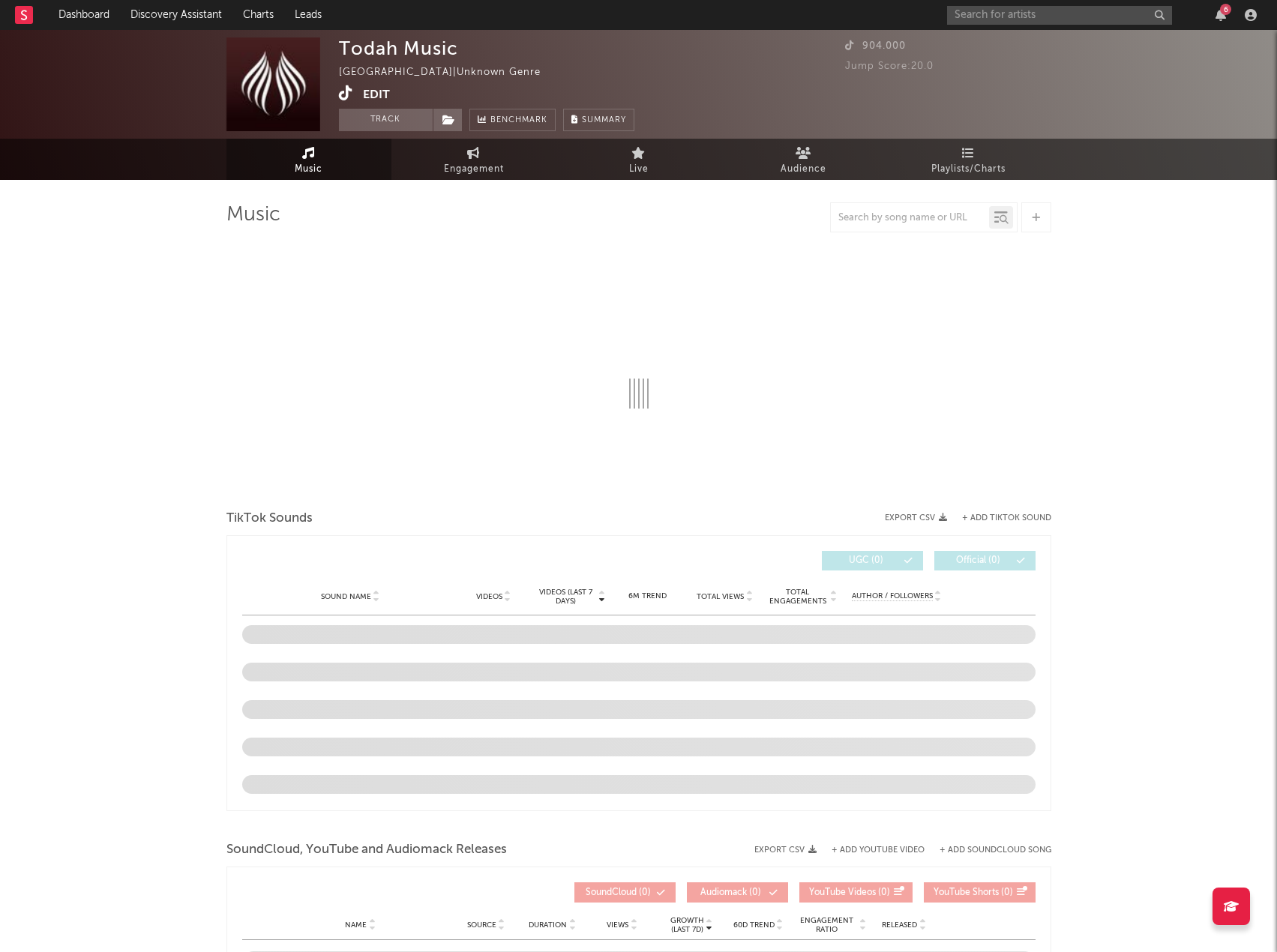
select select "1w"
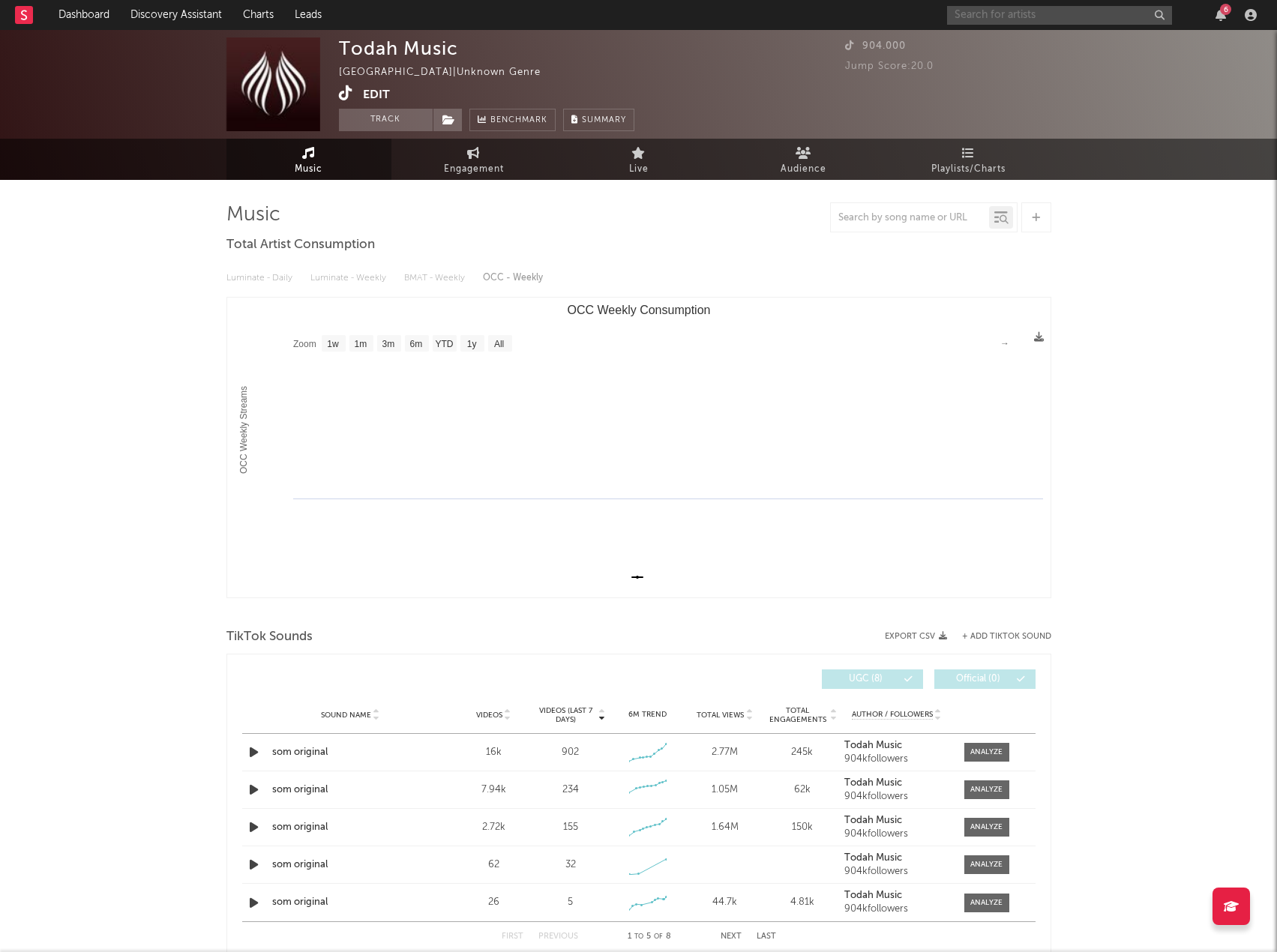
click at [991, 16] on input "text" at bounding box center [1060, 16] width 225 height 19
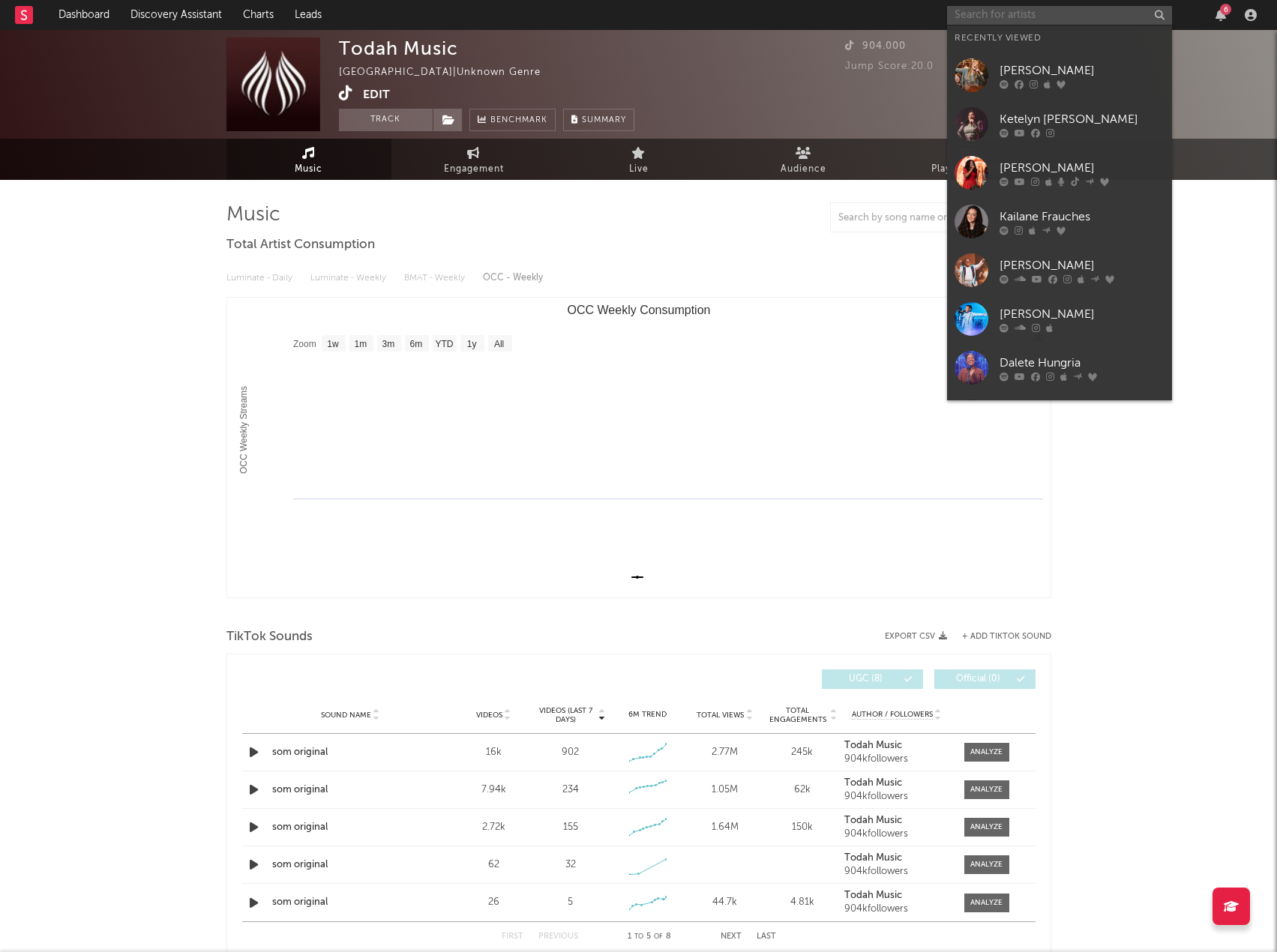
paste input "Todah Music"
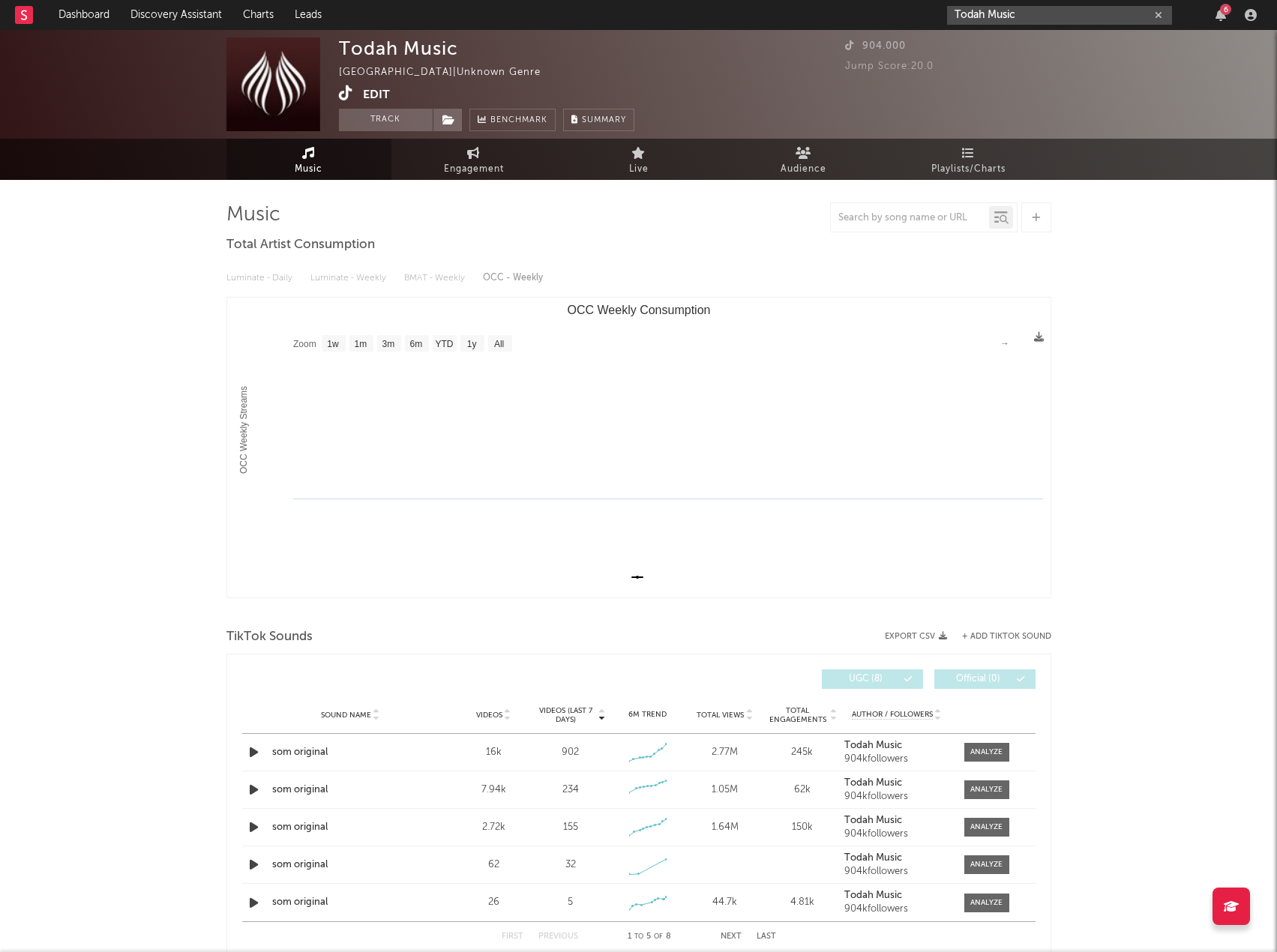
click at [1226, 13] on div "6" at bounding box center [1225, 9] width 11 height 11
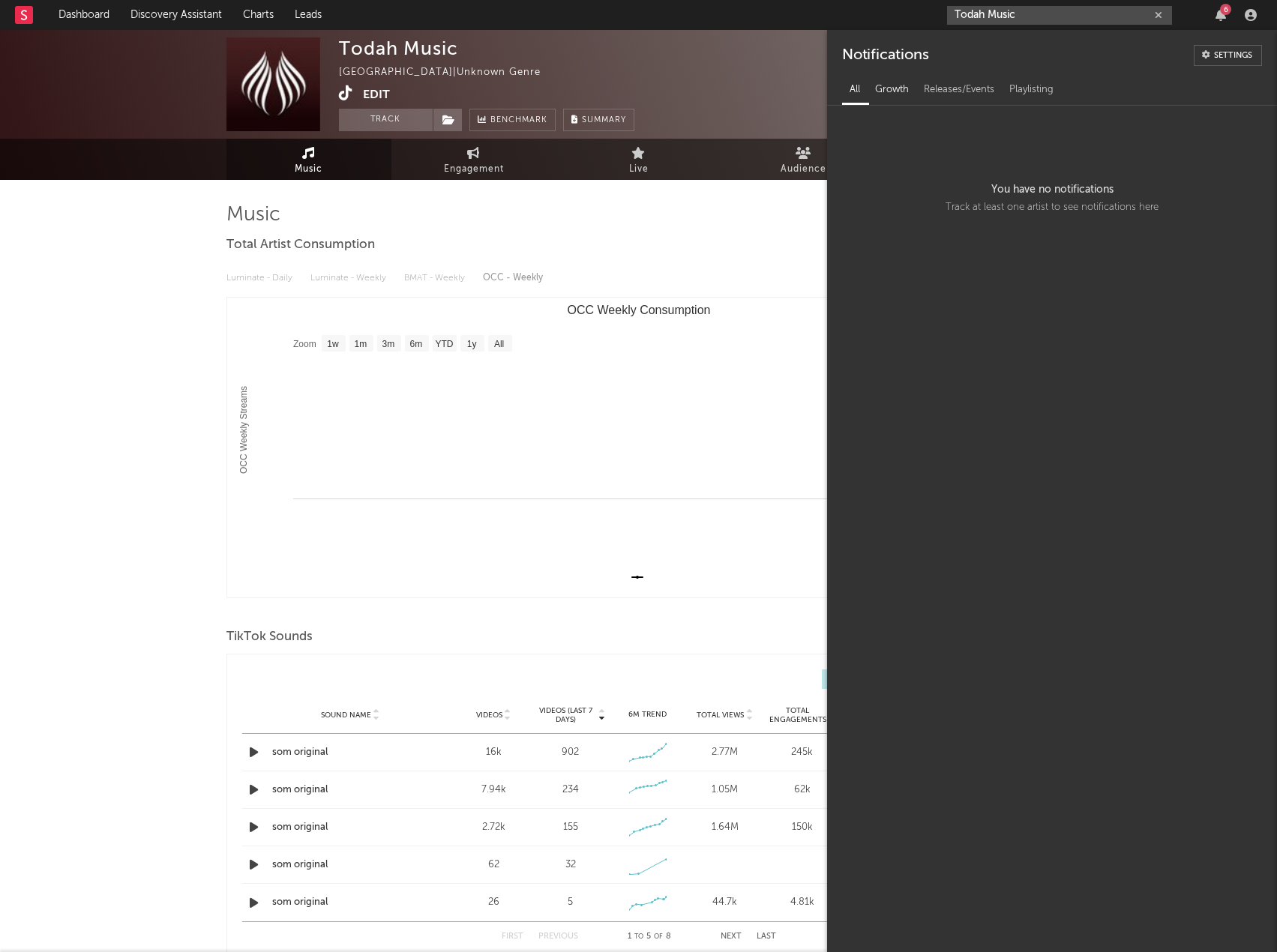
type input "Todah Music"
click at [894, 95] on div "Growth" at bounding box center [892, 90] width 48 height 26
click at [950, 93] on div "Releases/Events" at bounding box center [958, 90] width 85 height 26
click at [1038, 90] on div "Playlisting" at bounding box center [1032, 90] width 59 height 26
click at [1223, 16] on icon "button" at bounding box center [1220, 15] width 10 height 12
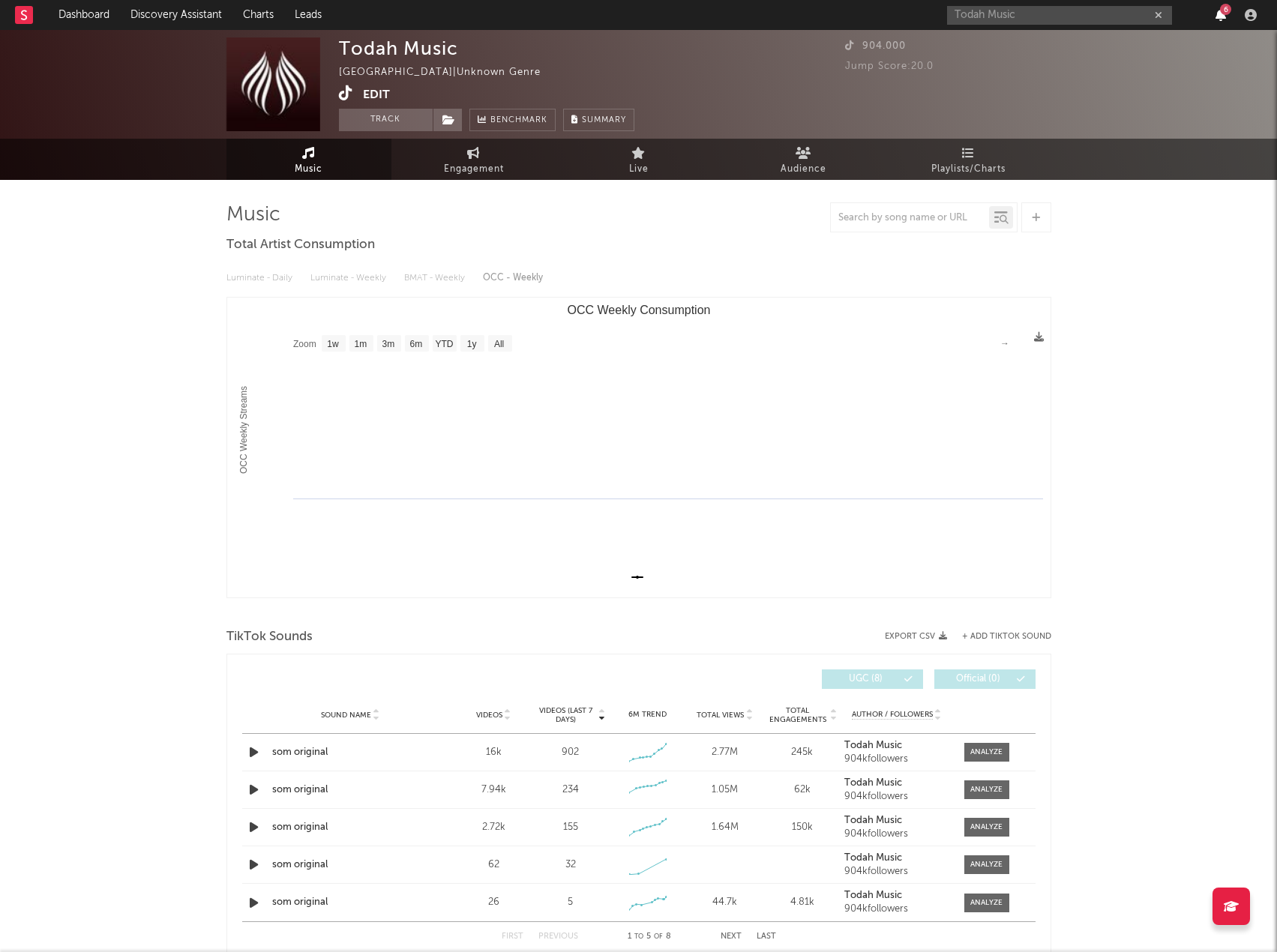
click at [1223, 16] on icon "button" at bounding box center [1220, 15] width 10 height 12
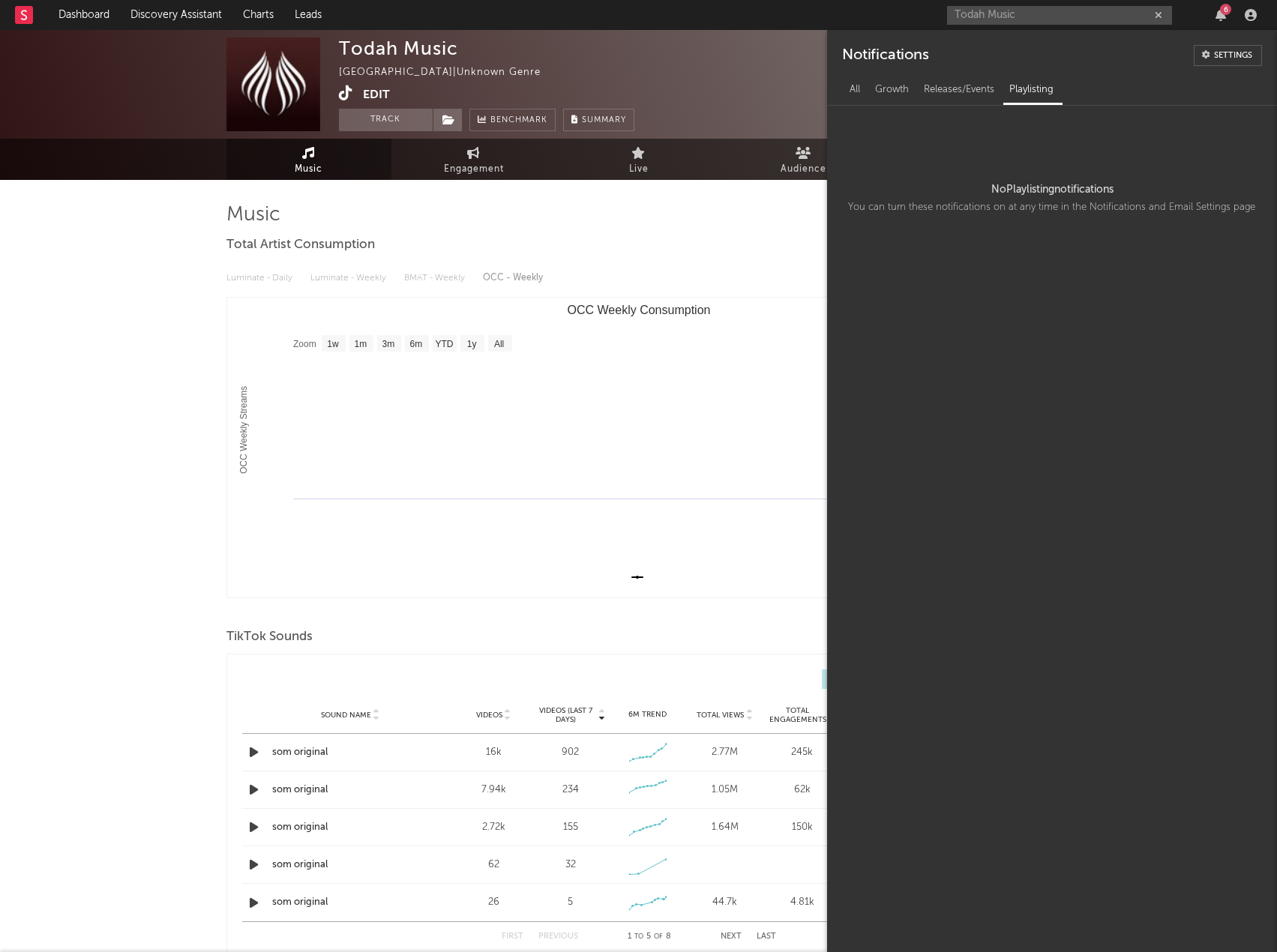
click at [1197, 10] on div "Todah Music 6" at bounding box center [1104, 15] width 315 height 30
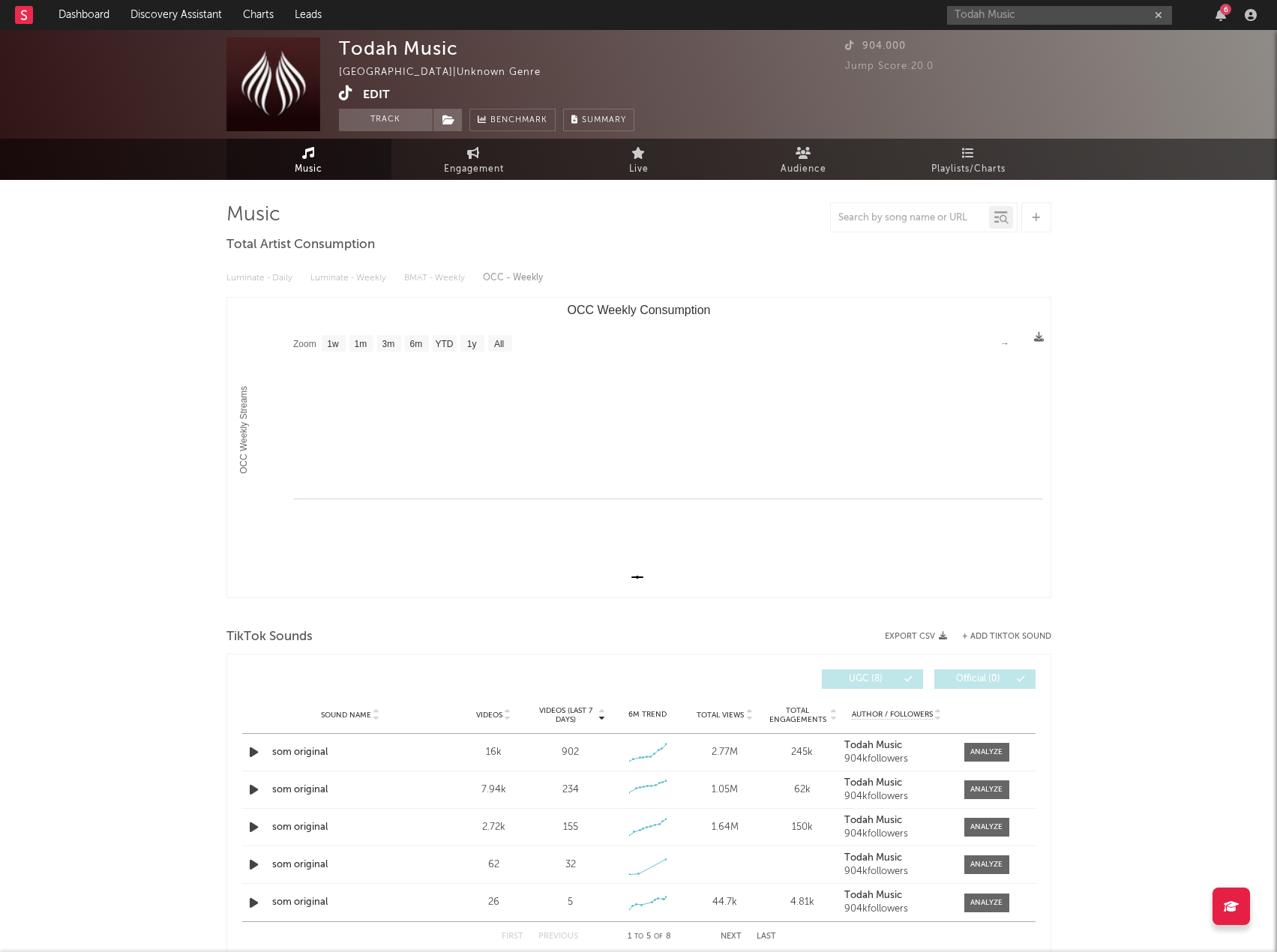
click at [1158, 14] on icon "button" at bounding box center [1159, 15] width 8 height 9
